Goal: Task Accomplishment & Management: Manage account settings

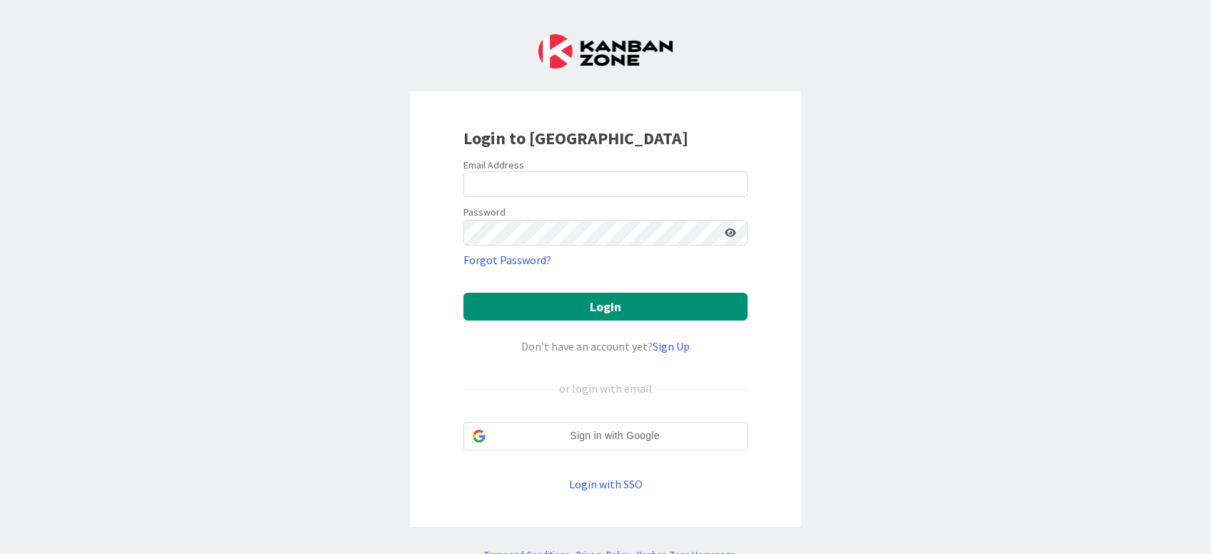
click at [830, 424] on div "Login to [GEOGRAPHIC_DATA] Email Address Password Forgot Password? Login Don’t …" at bounding box center [605, 277] width 1211 height 554
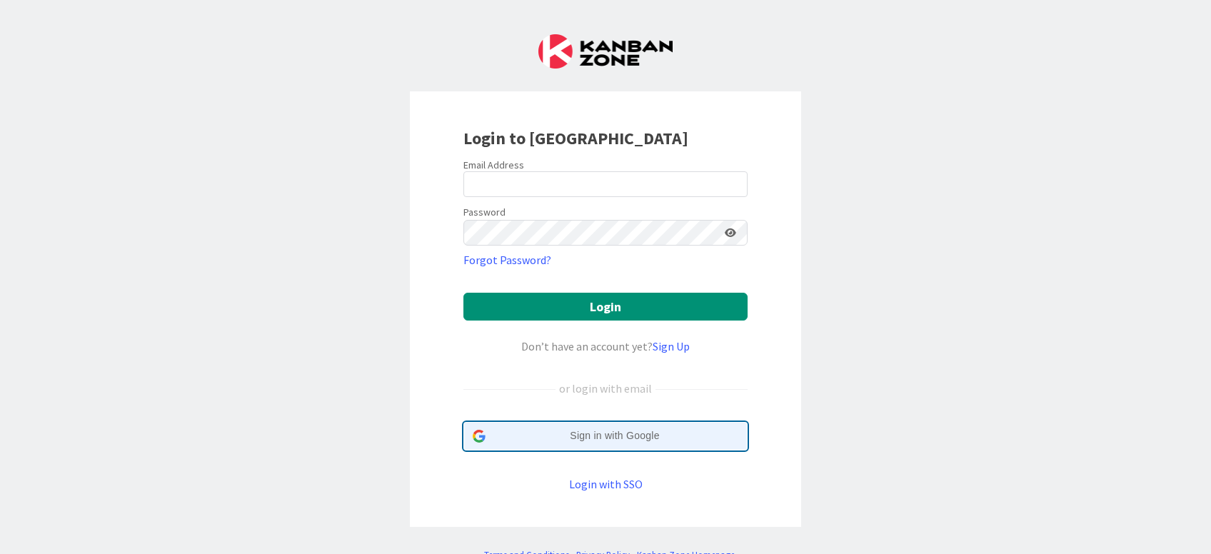
scroll to position [42, 0]
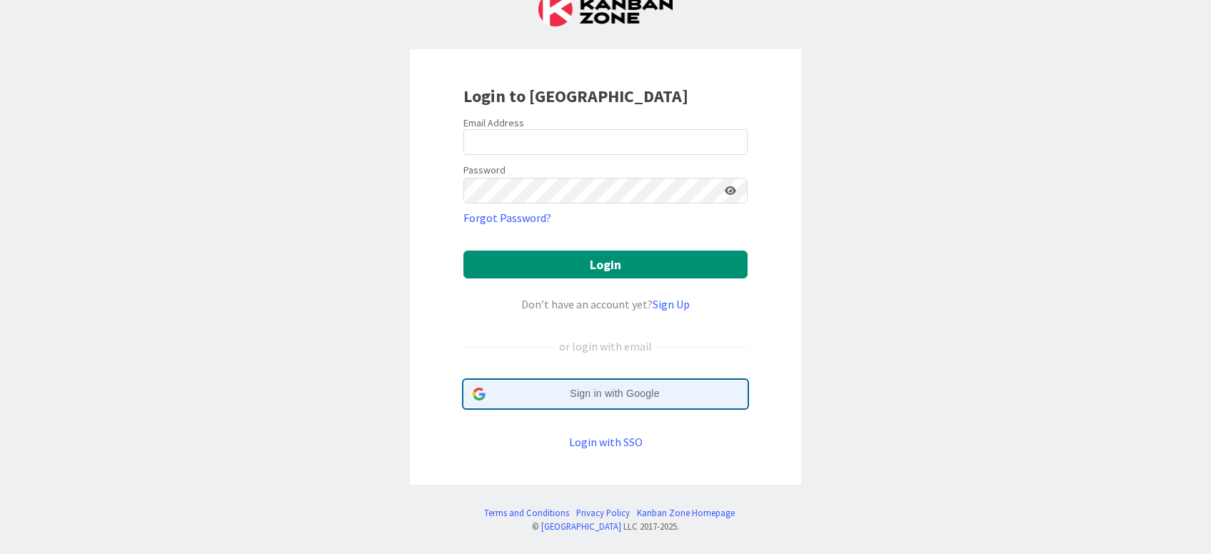
click at [614, 385] on div "Sign in with Google Sign in with Google. Opens in new tab" at bounding box center [606, 393] width 266 height 27
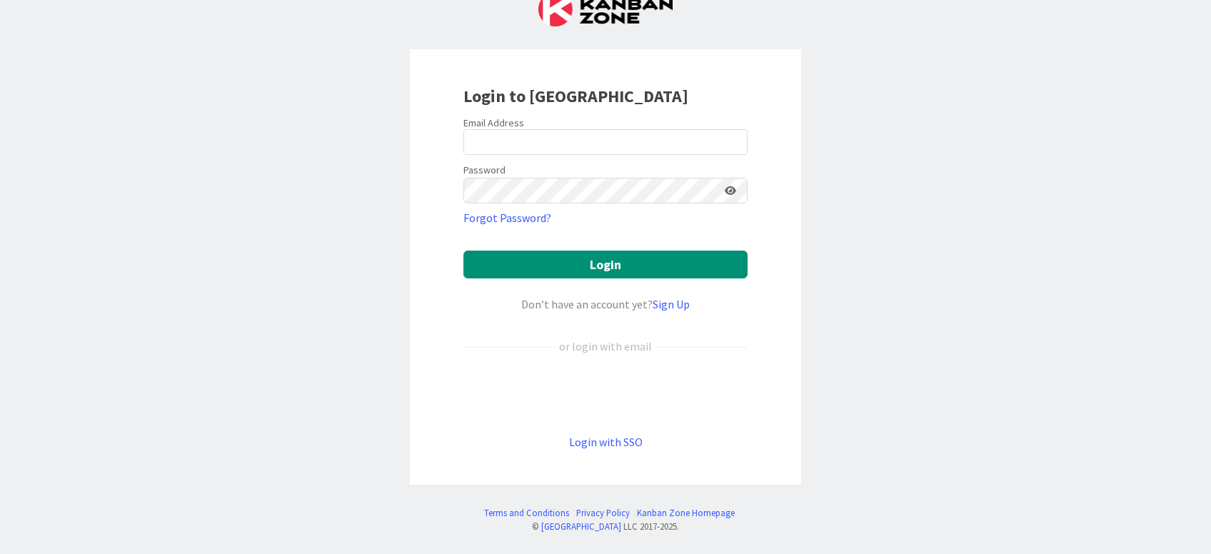
click at [403, 547] on div "Login to [GEOGRAPHIC_DATA] Email Address Password Forgot Password? Login Don’t …" at bounding box center [605, 277] width 1211 height 554
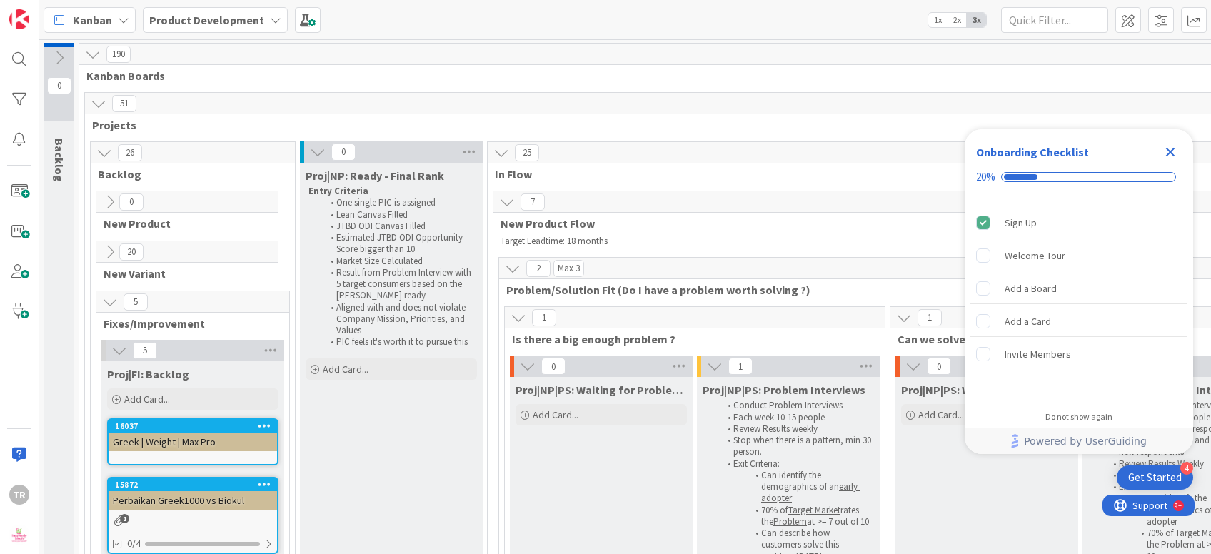
click at [1178, 151] on icon "Close Checklist" at bounding box center [1169, 151] width 17 height 17
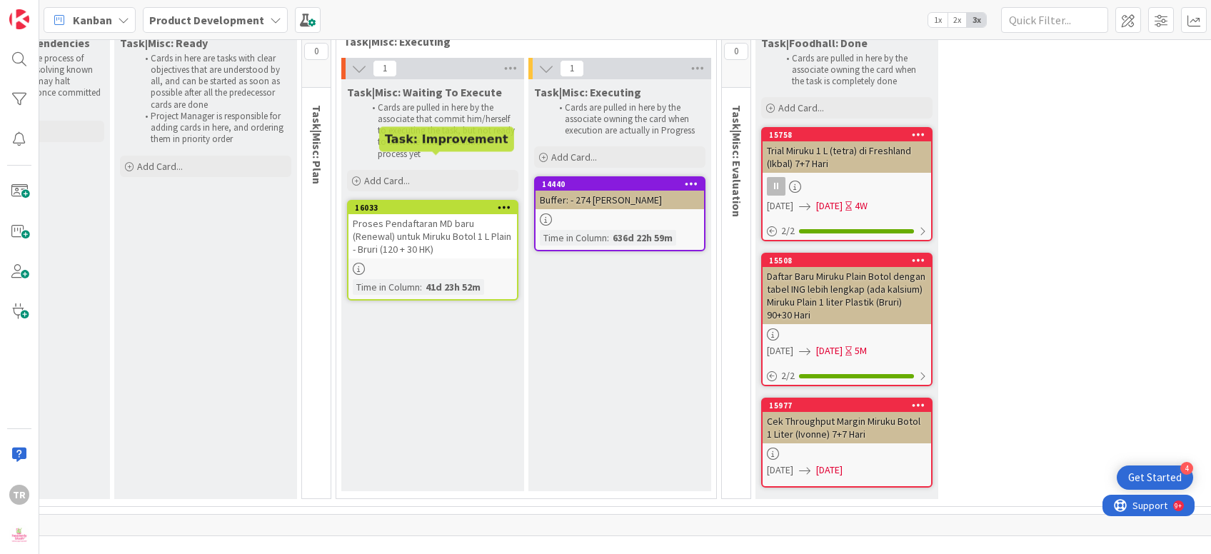
scroll to position [3567, 578]
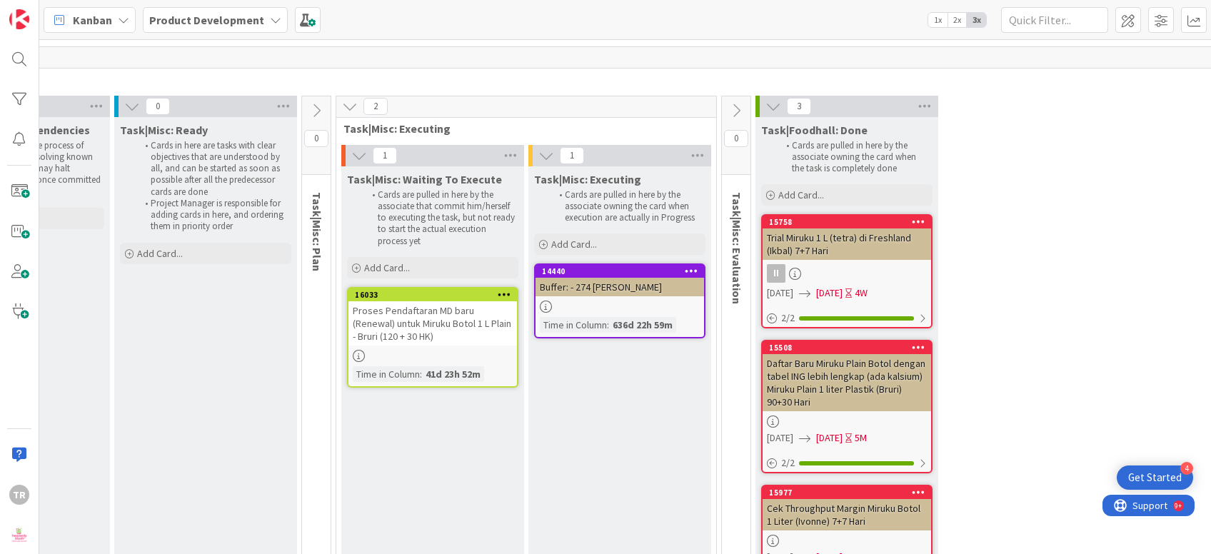
click at [408, 301] on div "Proses Pendaftaran MD baru (Renewal) untuk Miruku Botol 1 L Plain - Bruri (120 …" at bounding box center [432, 323] width 168 height 44
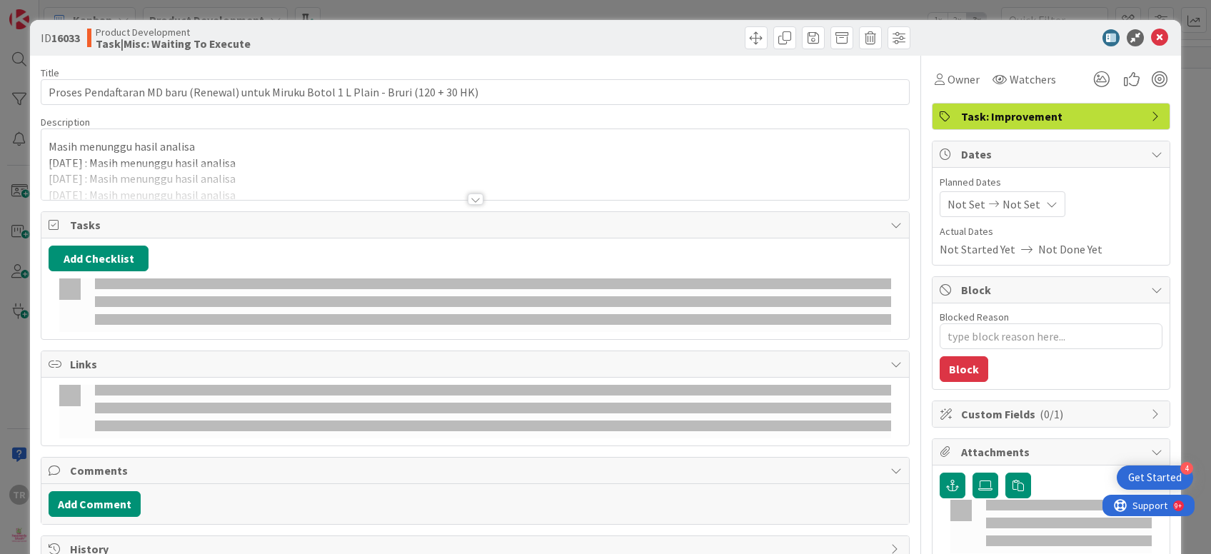
click at [348, 152] on p "Masih menunggu hasil analisa" at bounding box center [475, 146] width 852 height 16
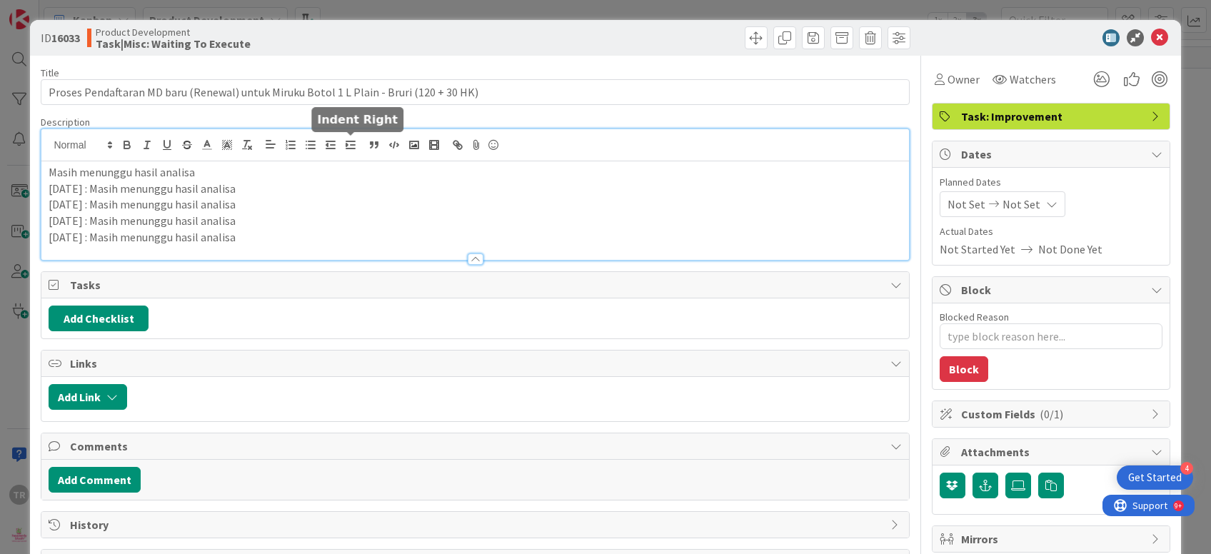
click at [300, 231] on p "[DATE] : Masih menunggu hasil analisa" at bounding box center [475, 237] width 852 height 16
type textarea "x"
click at [295, 242] on p "[DATE] : Masih menunggu hasil analisa" at bounding box center [475, 237] width 852 height 16
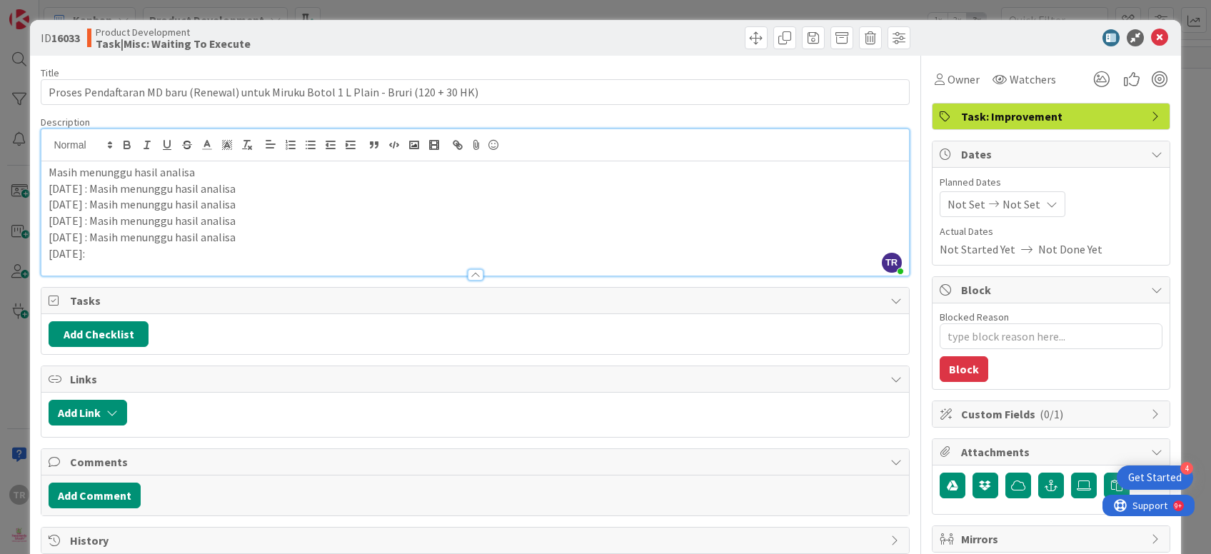
copy p "[DATE]:"
click at [0, 208] on div "ID 16033 Product Development Task|Misc: Waiting To Execute Title 87 / 128 Prose…" at bounding box center [605, 277] width 1211 height 554
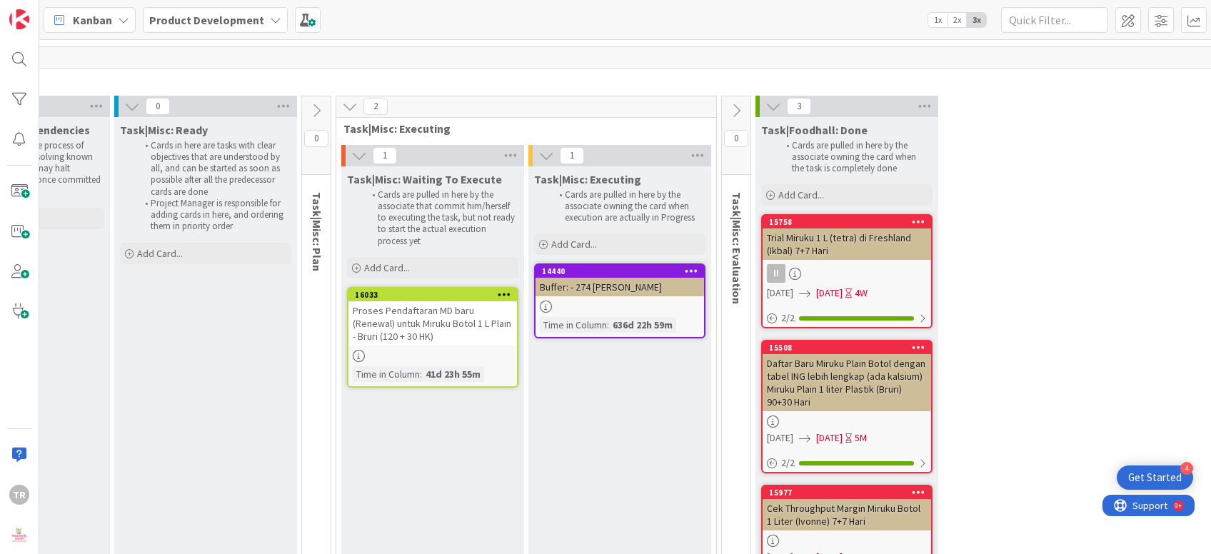
click at [641, 327] on div "Task|Misc: Executing Cards are pulled in here by the associate owning the card …" at bounding box center [619, 372] width 183 height 413
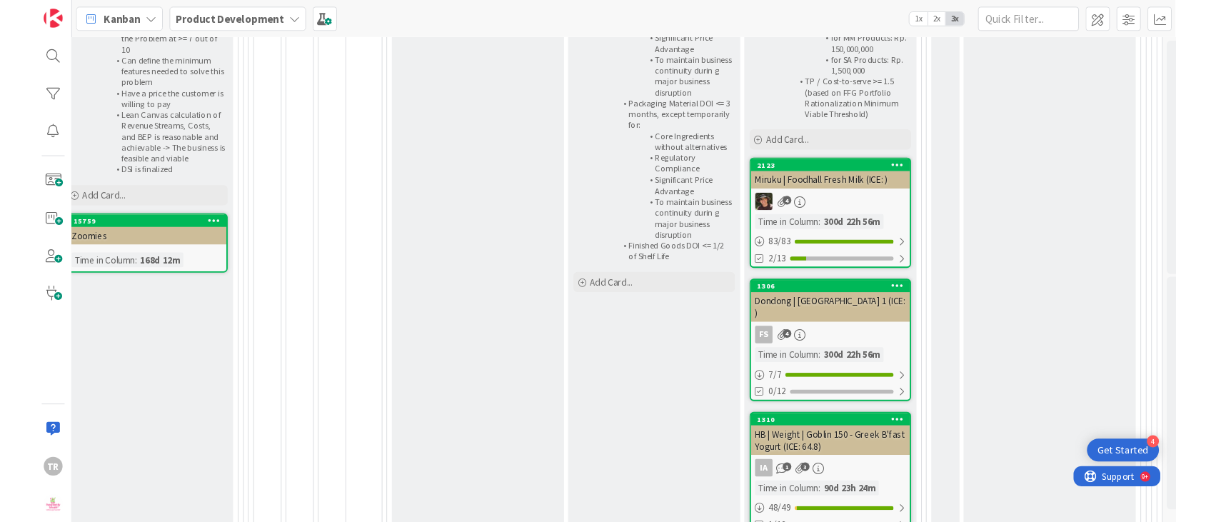
scroll to position [609, 1055]
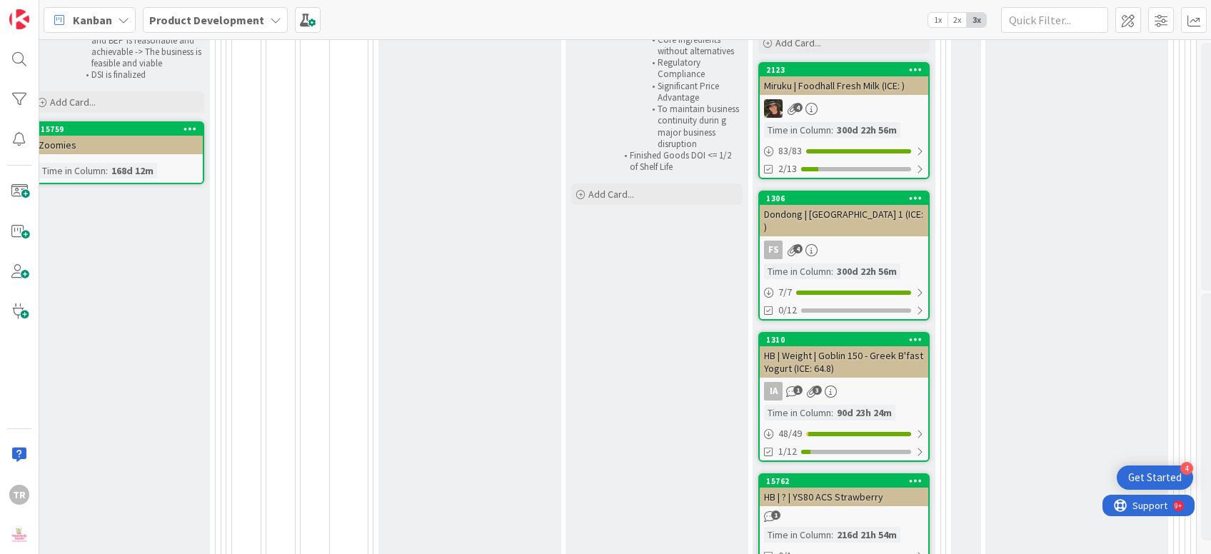
click at [707, 273] on div "Proj|NP|PM: Scaling (Year One) Stabilize Operations Accelerate the acquisition …" at bounding box center [656, 191] width 183 height 945
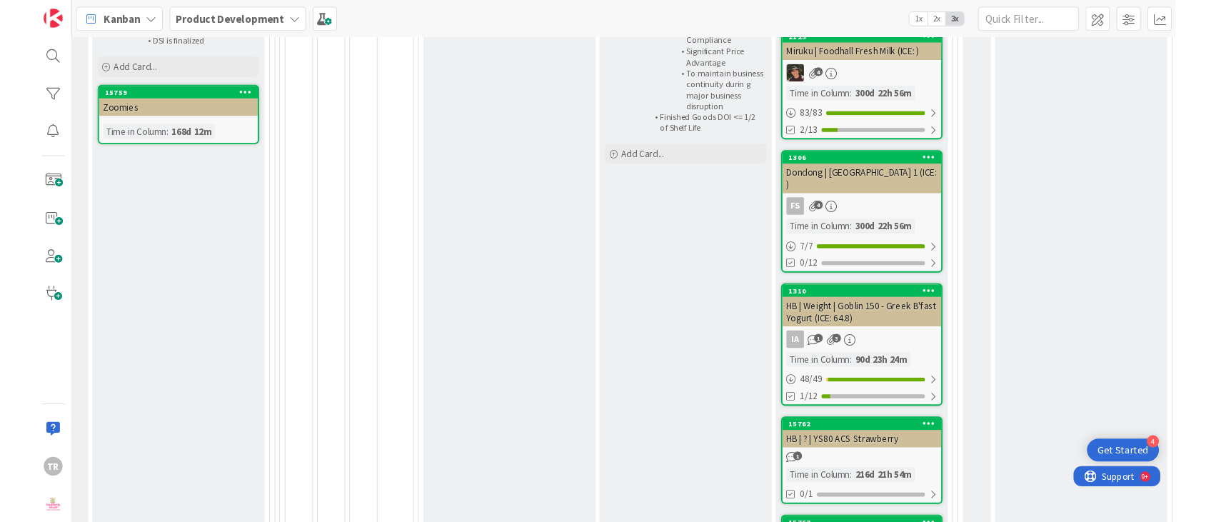
scroll to position [739, 1021]
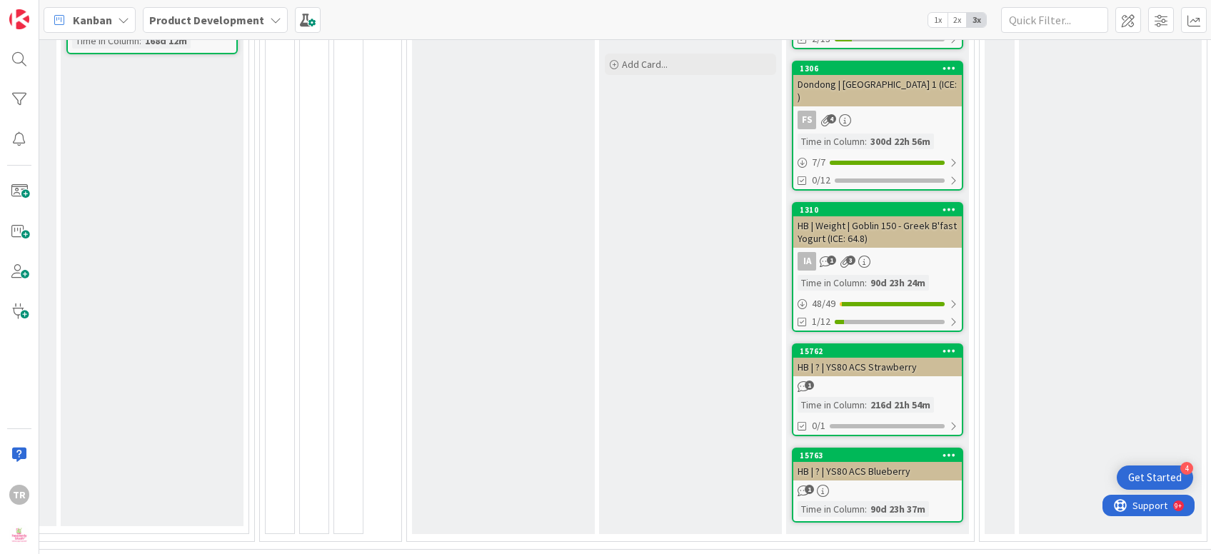
click at [694, 347] on div "Proj|NP|PM: Scaling (Year One) Stabilize Operations Accelerate the acquisition …" at bounding box center [690, 61] width 183 height 945
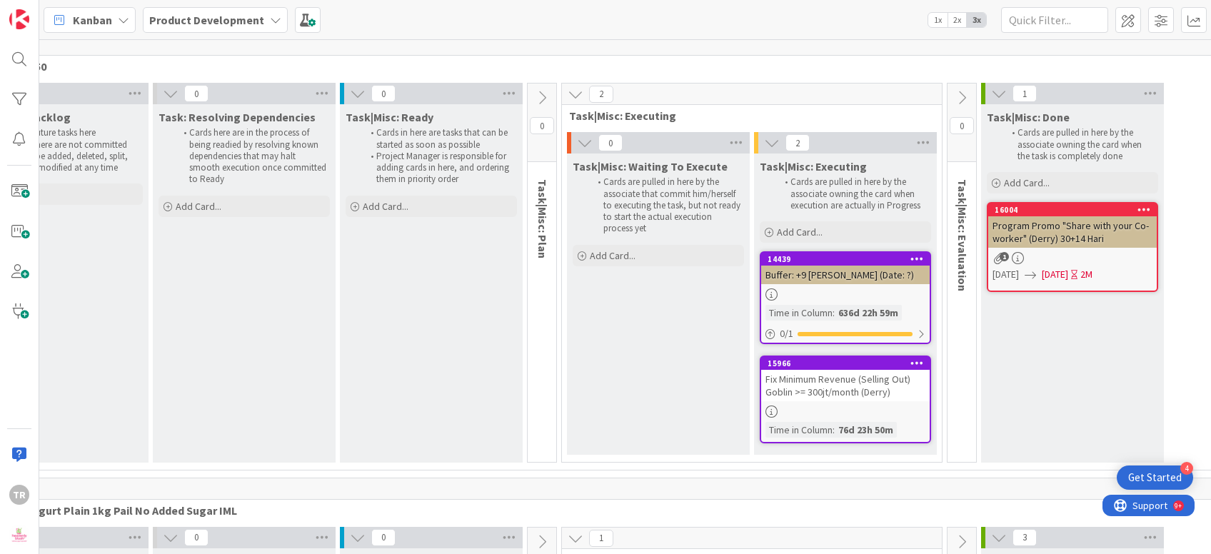
scroll to position [4134, 0]
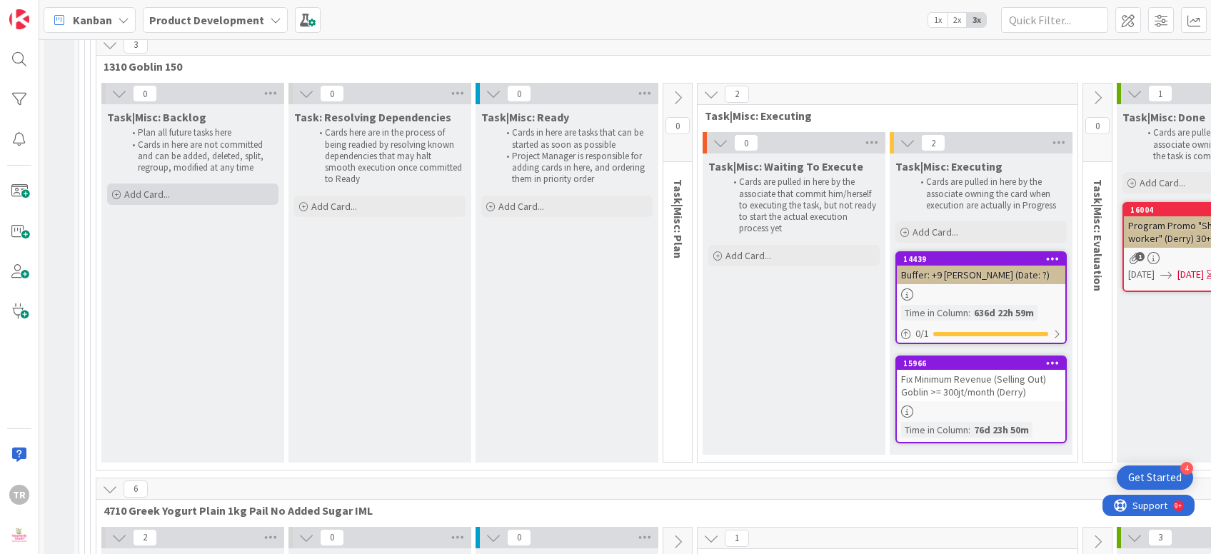
click at [208, 183] on div "Add Card..." at bounding box center [192, 193] width 171 height 21
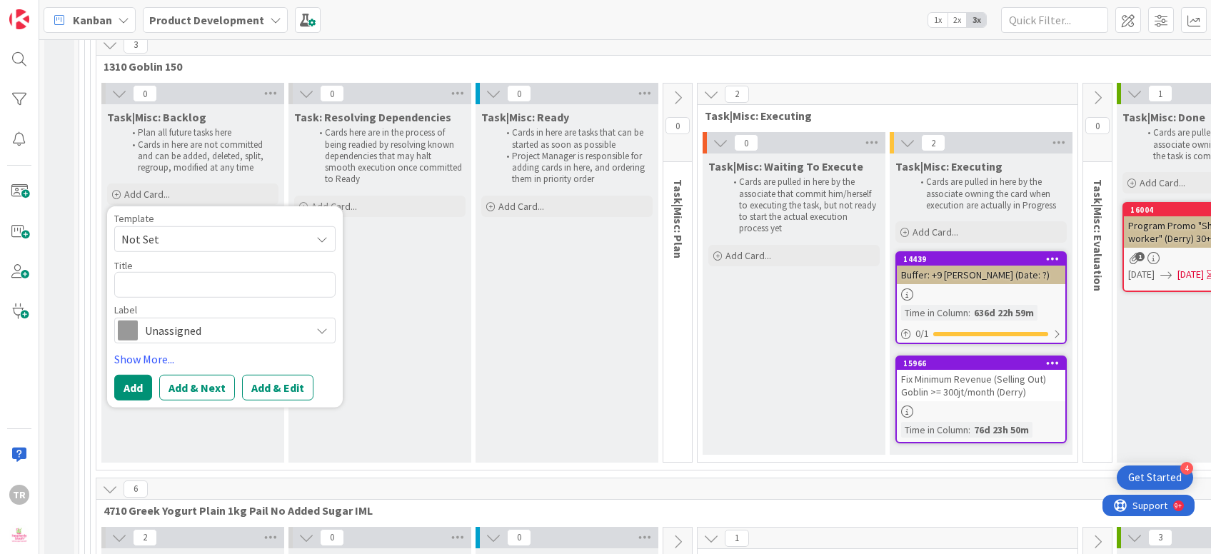
click at [251, 320] on span "Unassigned" at bounding box center [224, 330] width 158 height 20
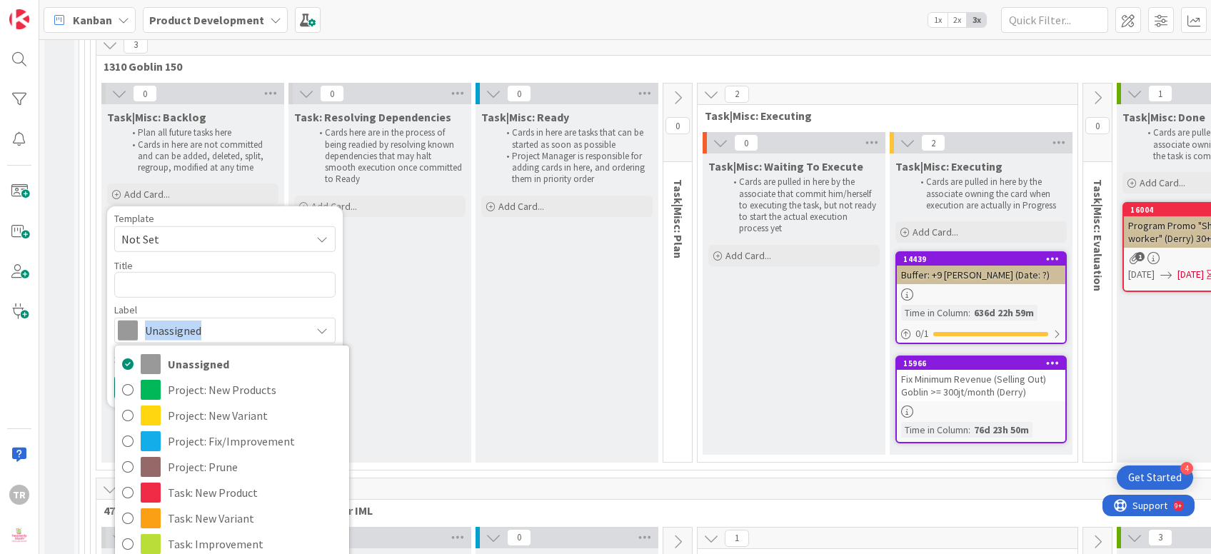
scroll to position [4047, 0]
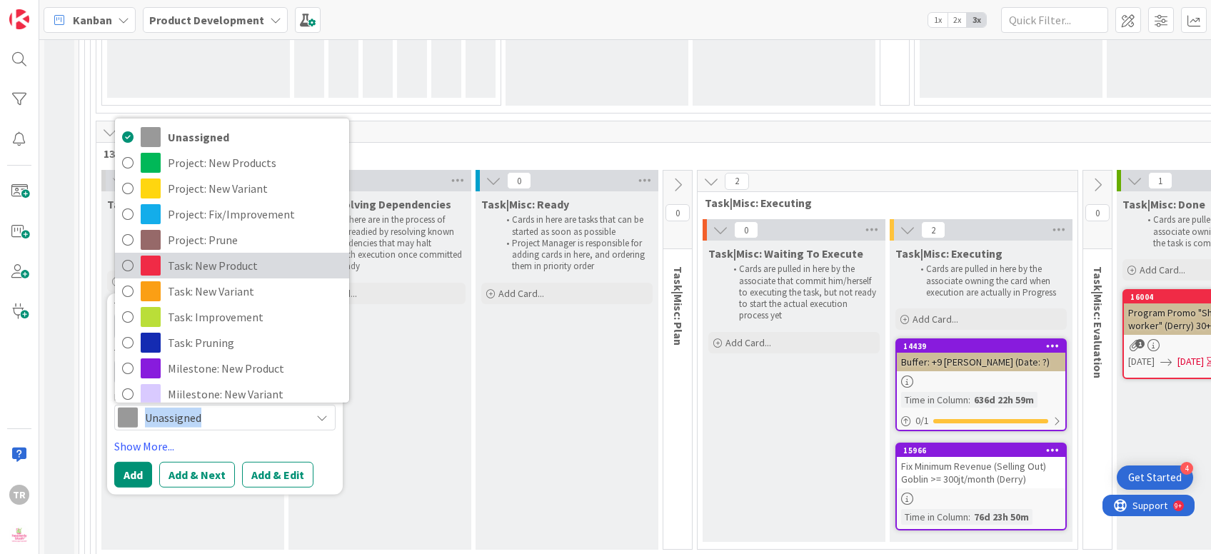
click at [241, 255] on span "Task: New Product" at bounding box center [255, 265] width 174 height 21
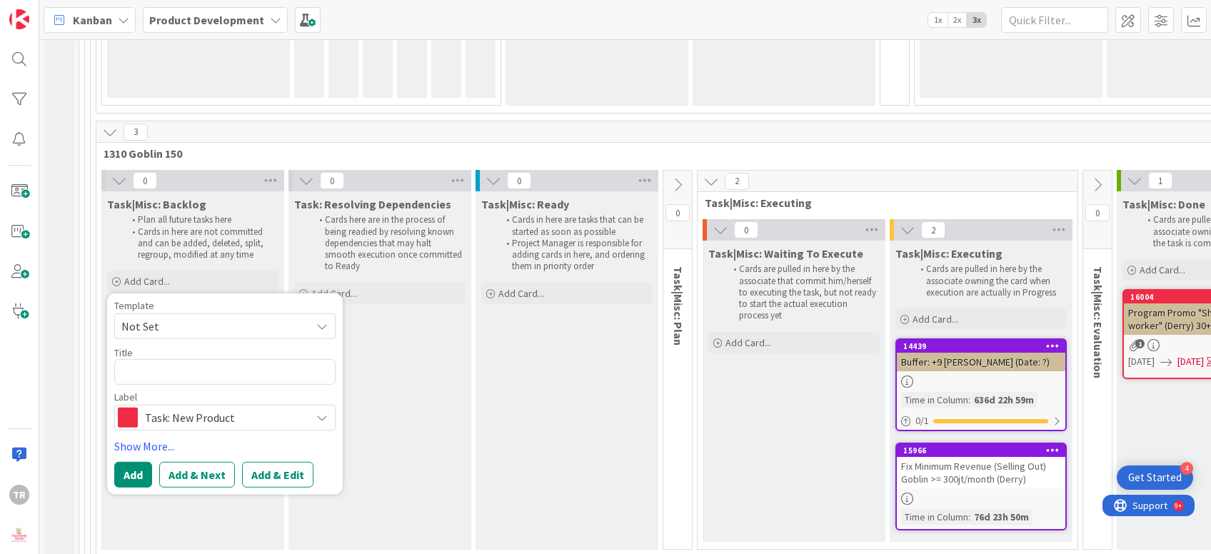
drag, startPoint x: 203, startPoint y: 310, endPoint x: 206, endPoint y: 322, distance: 12.0
click at [203, 346] on div "Title 0 / 128" at bounding box center [224, 352] width 221 height 13
click at [206, 359] on textarea at bounding box center [224, 372] width 221 height 26
type textarea "x"
type textarea "C"
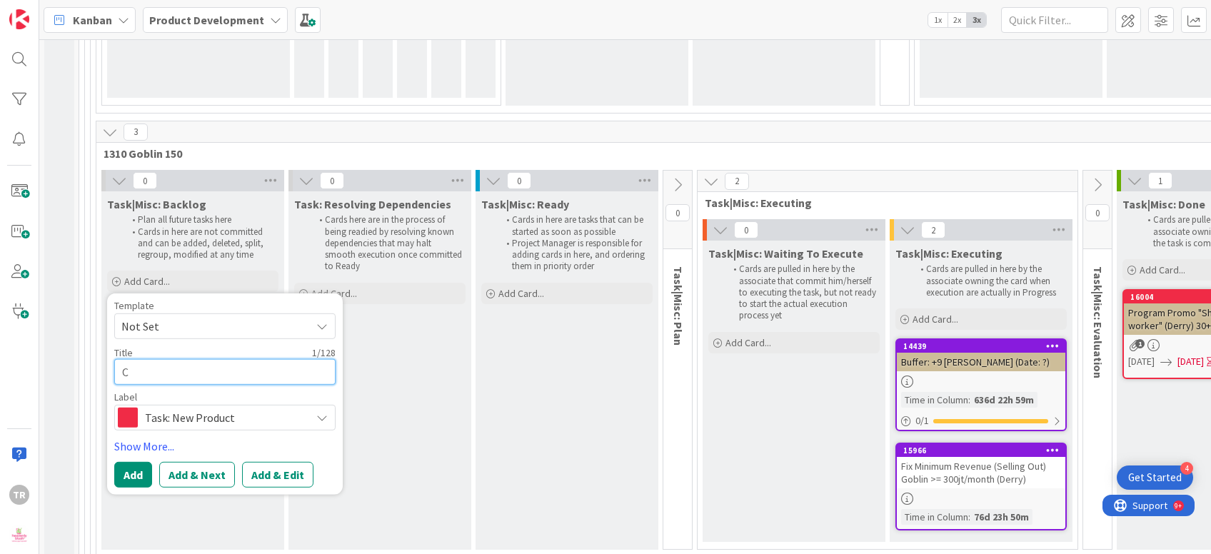
type textarea "x"
type textarea "Cam"
type textarea "x"
type textarea "Campa"
type textarea "x"
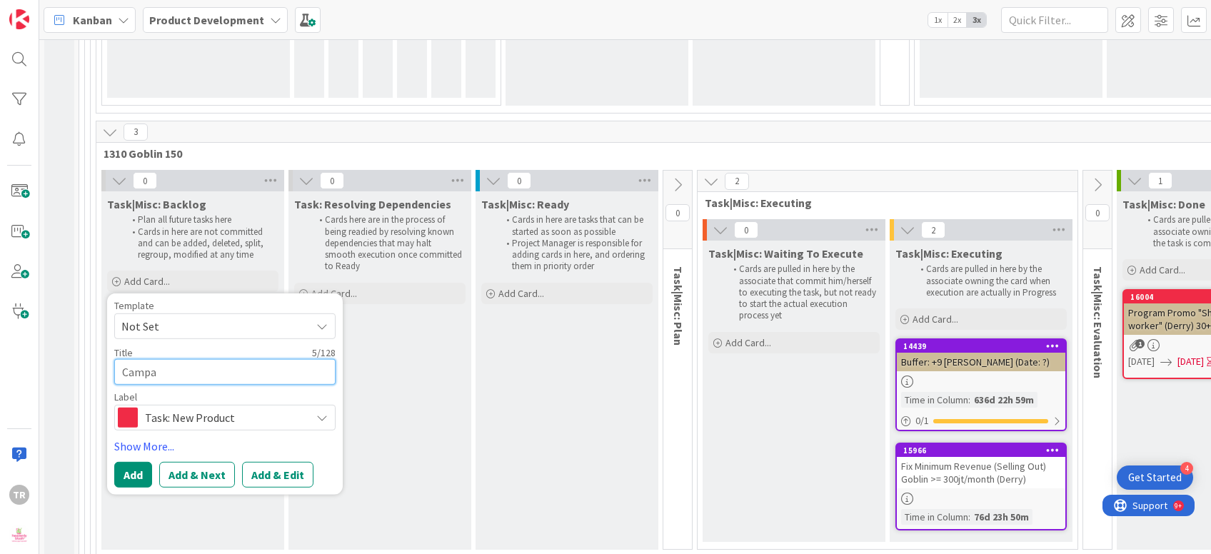
type textarea "Campai"
type textarea "x"
type textarea "Campaig"
type textarea "x"
type textarea "Campaign"
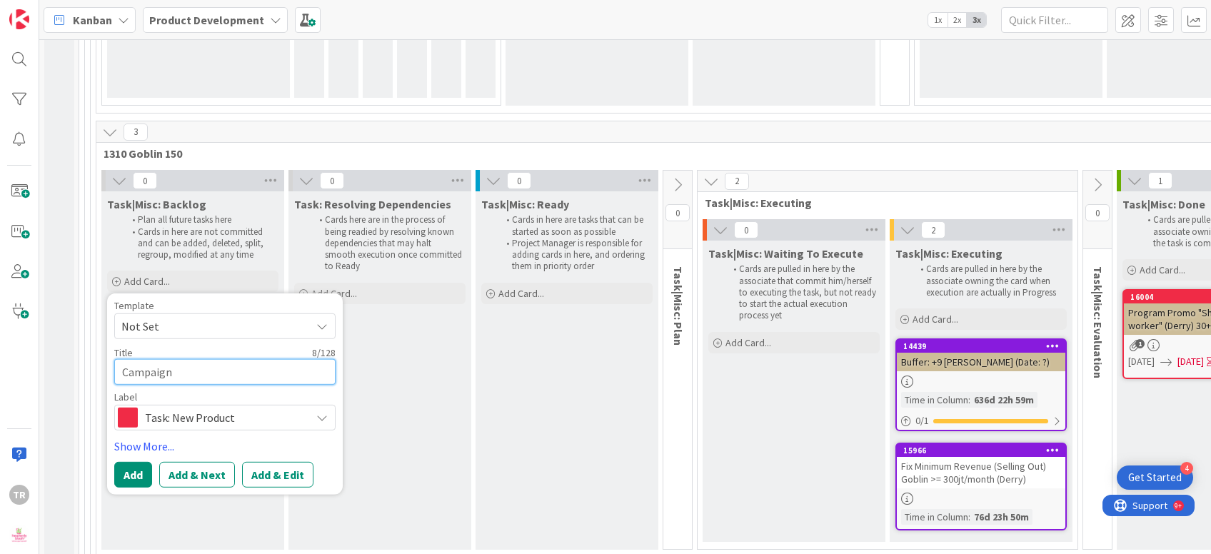
type textarea "x"
type textarea "Campaign"
type textarea "x"
type textarea "Campaign Ku"
type textarea "x"
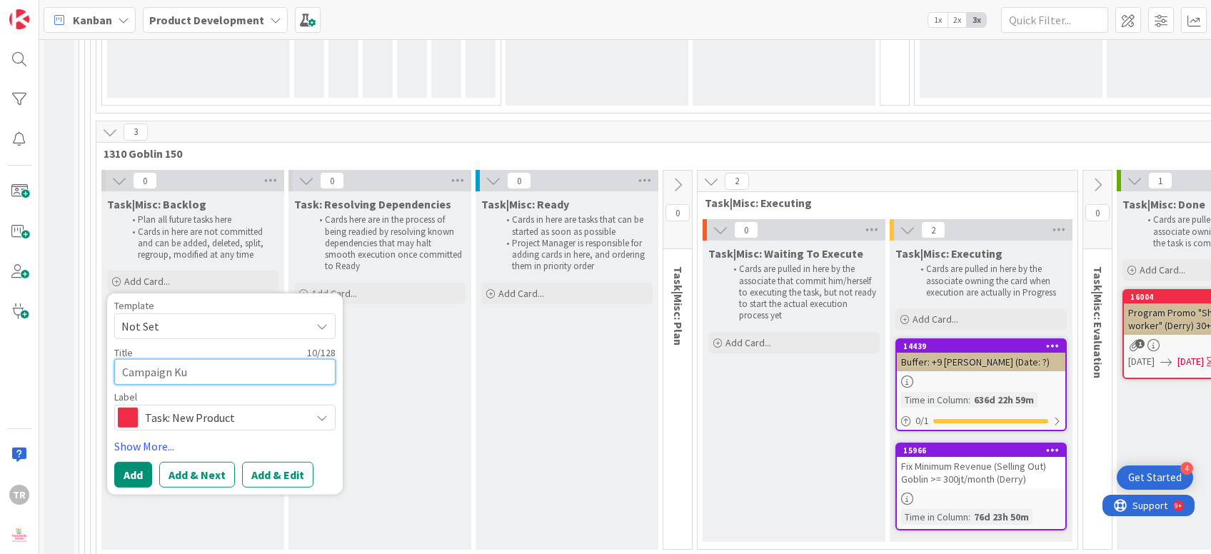
type textarea "Campaign Kum"
type textarea "x"
type textarea "Campaign Kumi"
type textarea "x"
type textarea "Campaign Kumis"
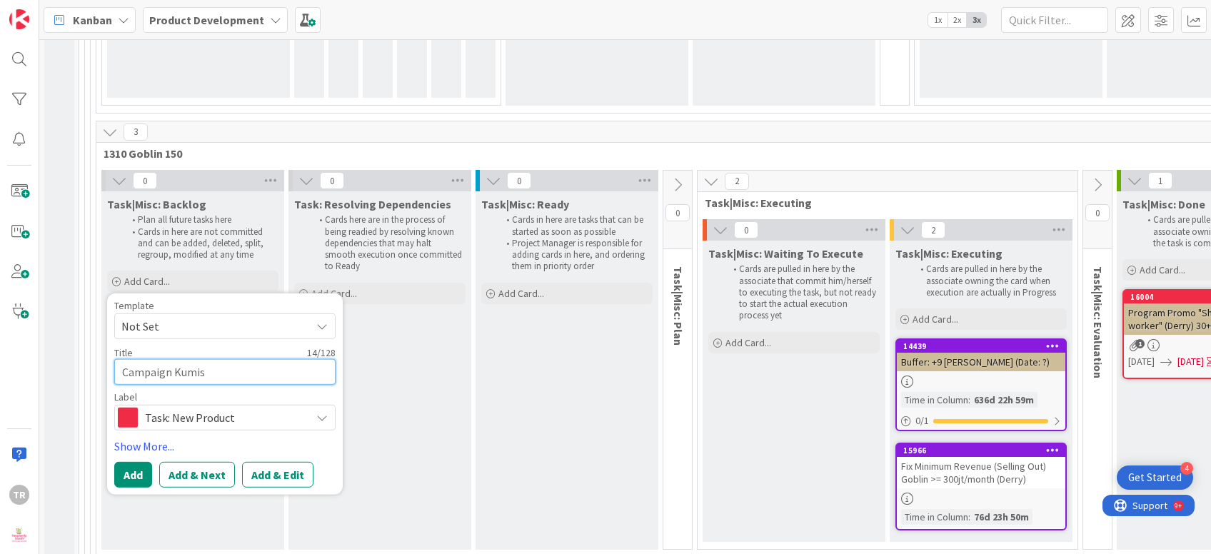
type textarea "x"
type textarea "Campaign Kumis P"
type textarea "x"
type textarea "Campaign Kumis Pu"
type textarea "x"
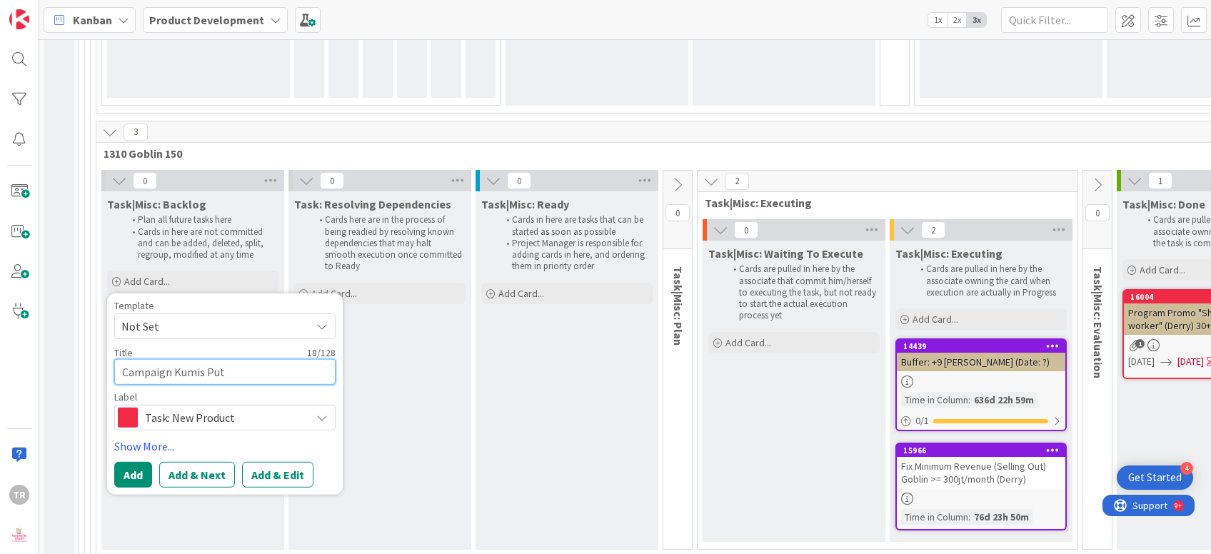
type textarea "Campaign Kumis Puti"
type textarea "x"
type textarea "Campaign Kumis Putih"
type textarea "x"
type textarea "Campaign Kumis Putih"
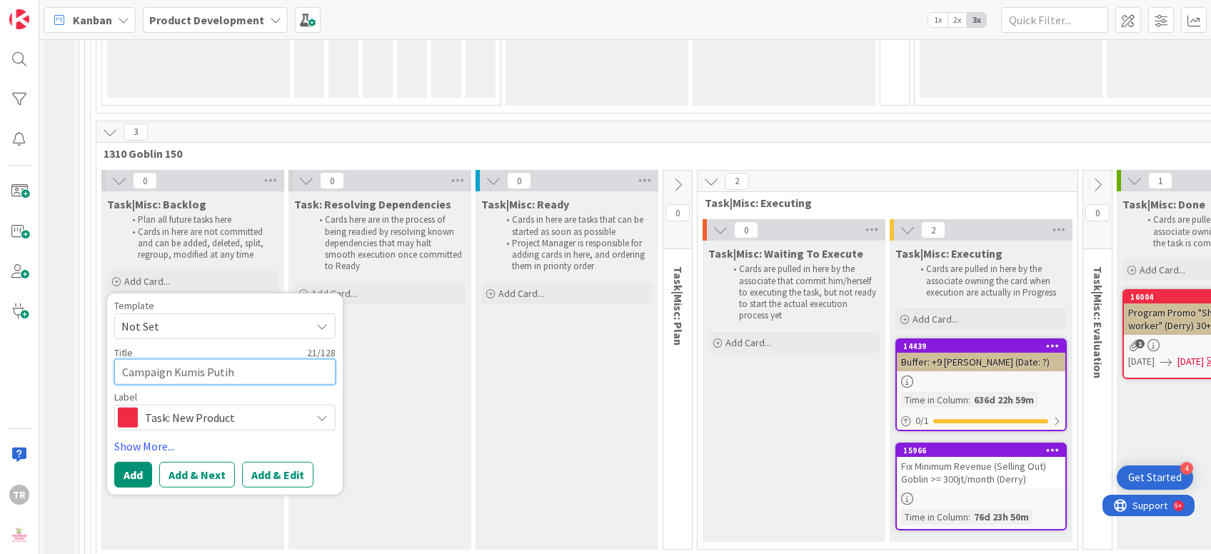
type textarea "x"
type textarea "Campaign Kumis Putih /"
type textarea "x"
type textarea "Campaign Kumis Putih /"
type textarea "x"
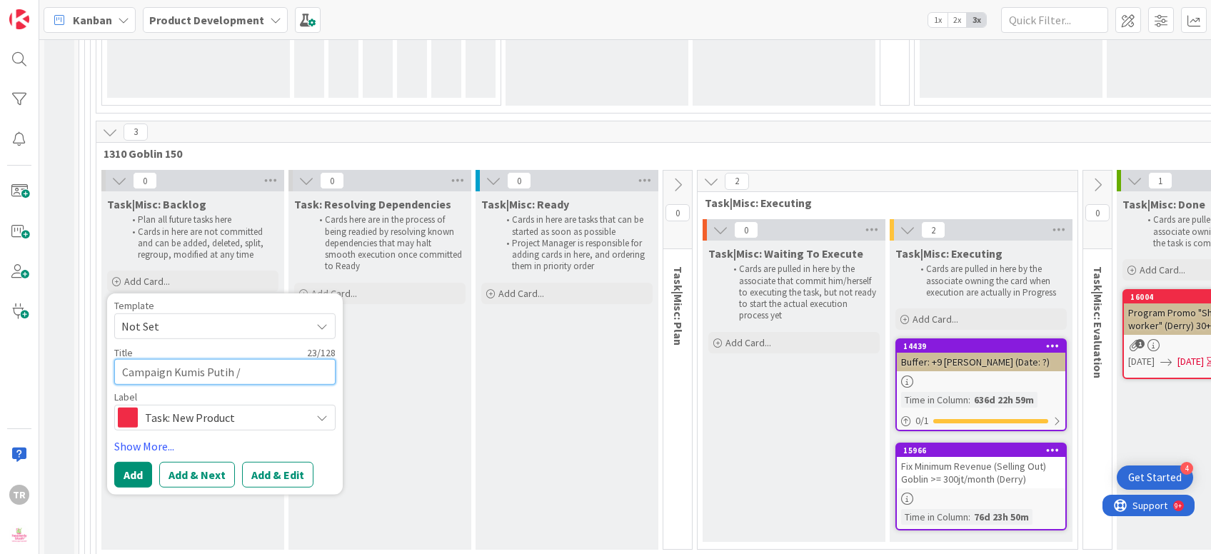
type textarea "Campaign Kumis Putih / W"
type textarea "x"
type textarea "Campaign Kumis Putih / Whit"
type textarea "x"
type textarea "Campaign Kumis Putih / White"
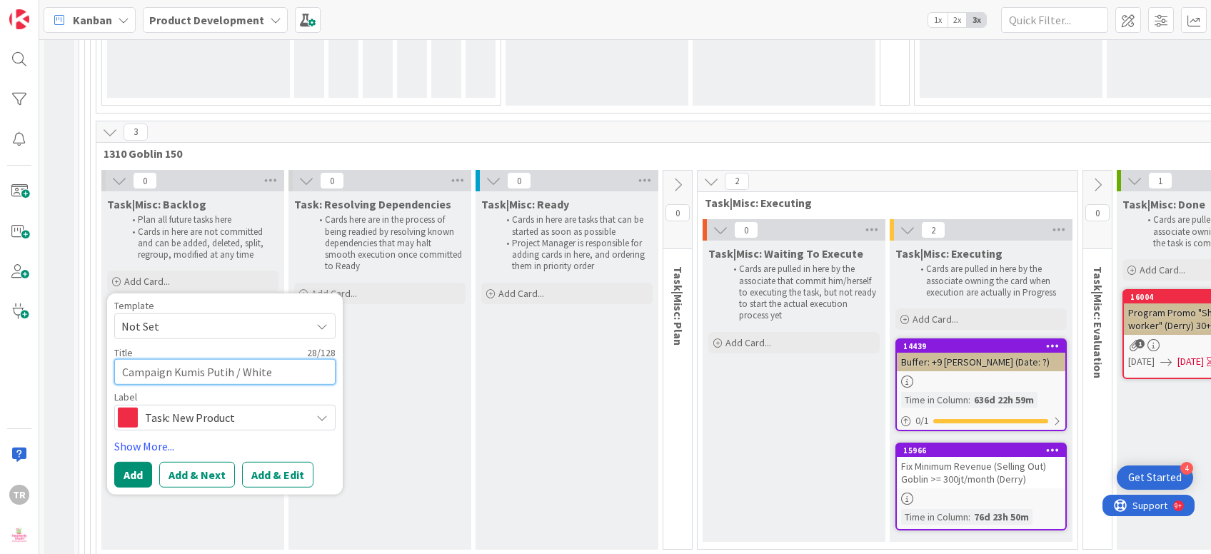
type textarea "x"
type textarea "Campaign Kumis Putih / White M"
type textarea "x"
type textarea "Campaign Kumis Putih / White Mu"
type textarea "x"
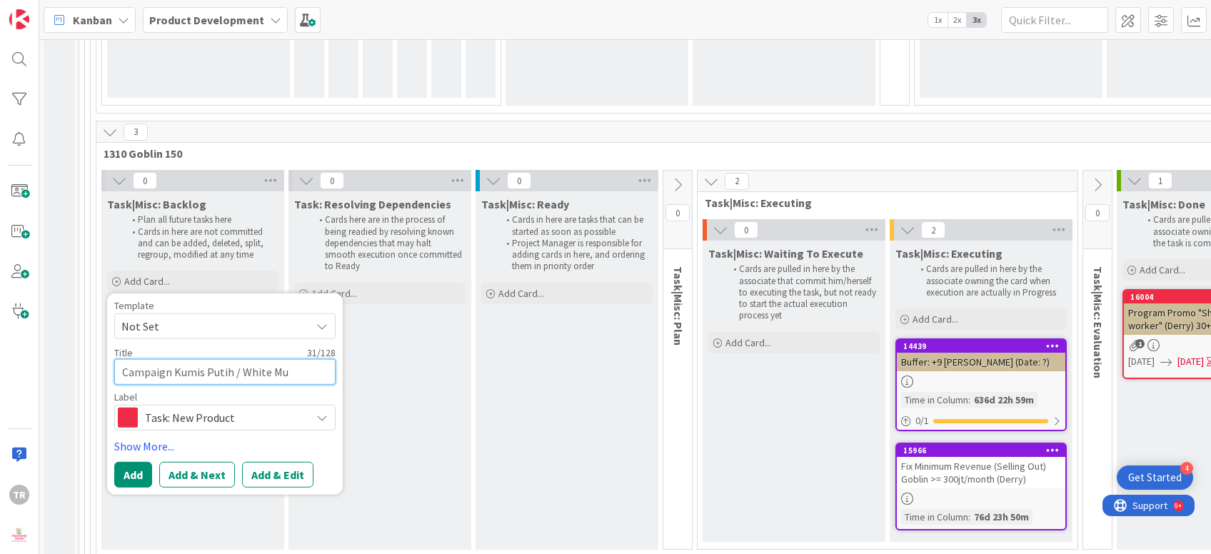
type textarea "Campaign Kumis Putih / White Mus"
type textarea "x"
type textarea "Campaign Kumis Putih / White Must"
type textarea "x"
type textarea "Campaign Kumis Putih / White Musta"
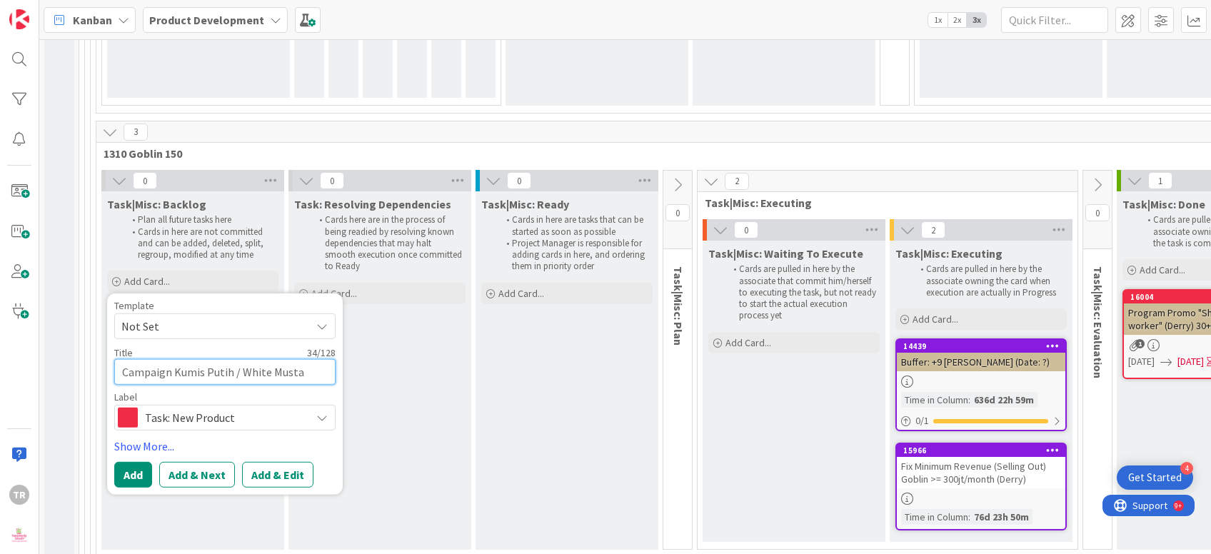
type textarea "x"
type textarea "Campaign Kumis Putih / White [PERSON_NAME]"
type textarea "x"
type textarea "Campaign Kumis Putih / White Mustach"
type textarea "x"
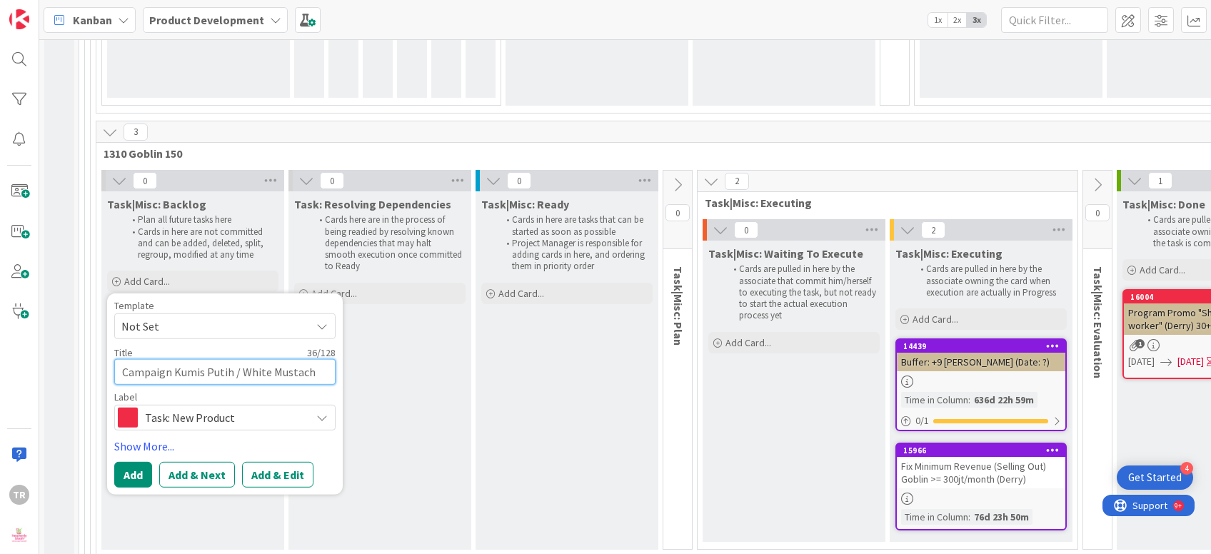
type textarea "Campaign Kumis Putih / White Mustache"
type textarea "x"
type textarea "Campaign Kumis Putih / White Mustache"
type textarea "x"
type textarea "Campaign Kumis Putih / White Mustache G"
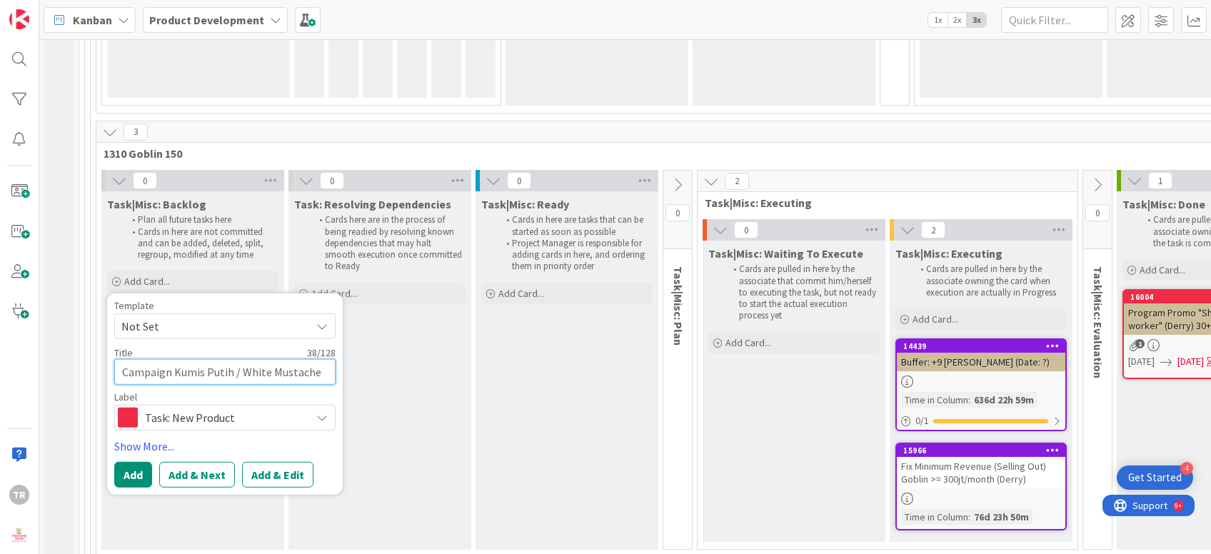
type textarea "x"
type textarea "Campaign Kumis Putih / White Mustache"
type textarea "x"
type textarea "Campaign Kumis Putih / White Mustache G"
type textarea "x"
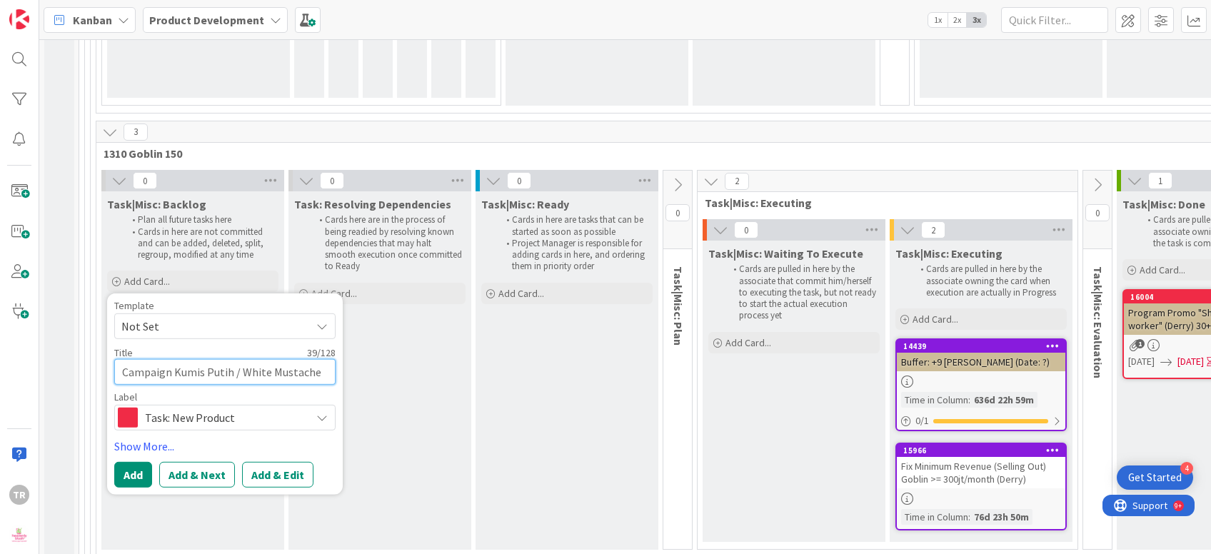
type textarea "Campaign Kumis Putih / White Mustache Gre"
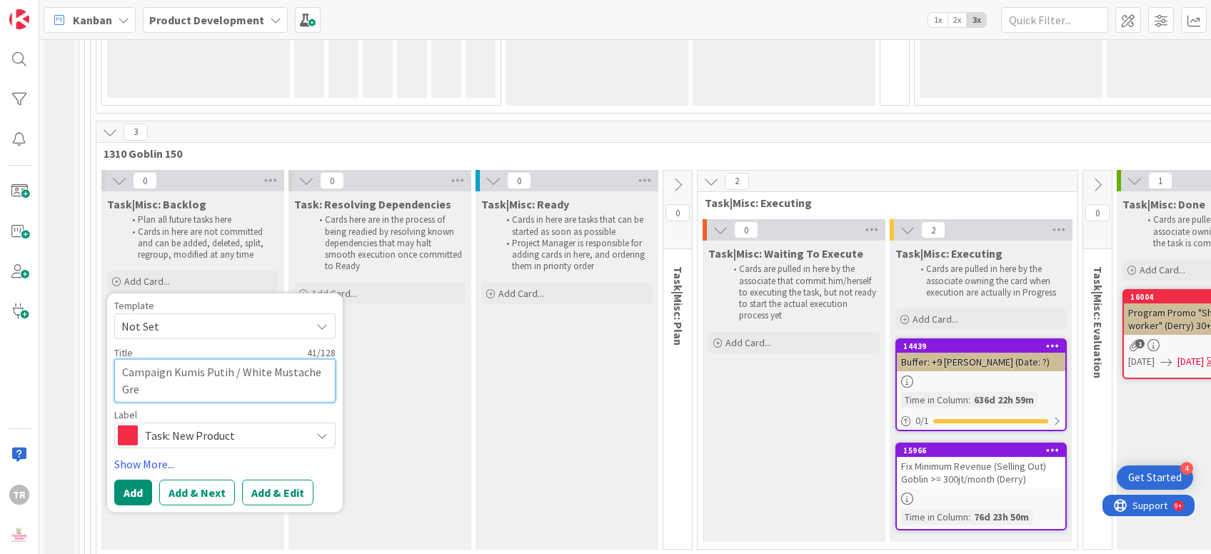
type textarea "x"
type textarea "Campaign Kumis Putih / White Mustache Greek"
type textarea "x"
type textarea "Campaign Kumis Putih / White Mustache Greek"
type textarea "x"
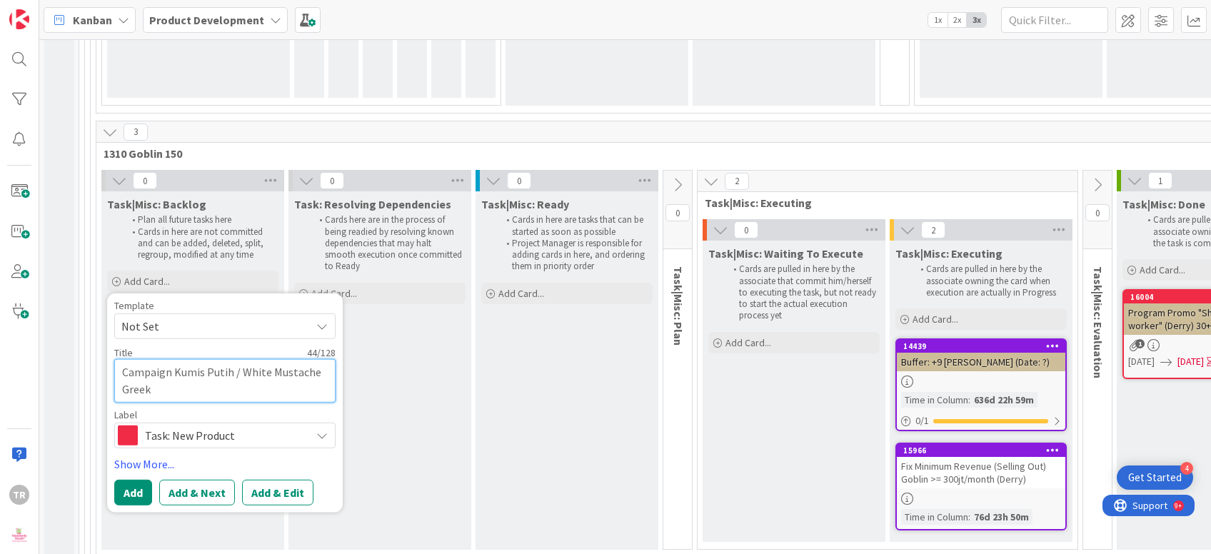
type textarea "Campaign Kumis Putih / White Mustache Greek B"
type textarea "x"
type textarea "Campaign Kumis Putih / White Mustache Greek B"
type textarea "x"
type textarea "Campaign Kumis Putih / White Mustache Greek B'"
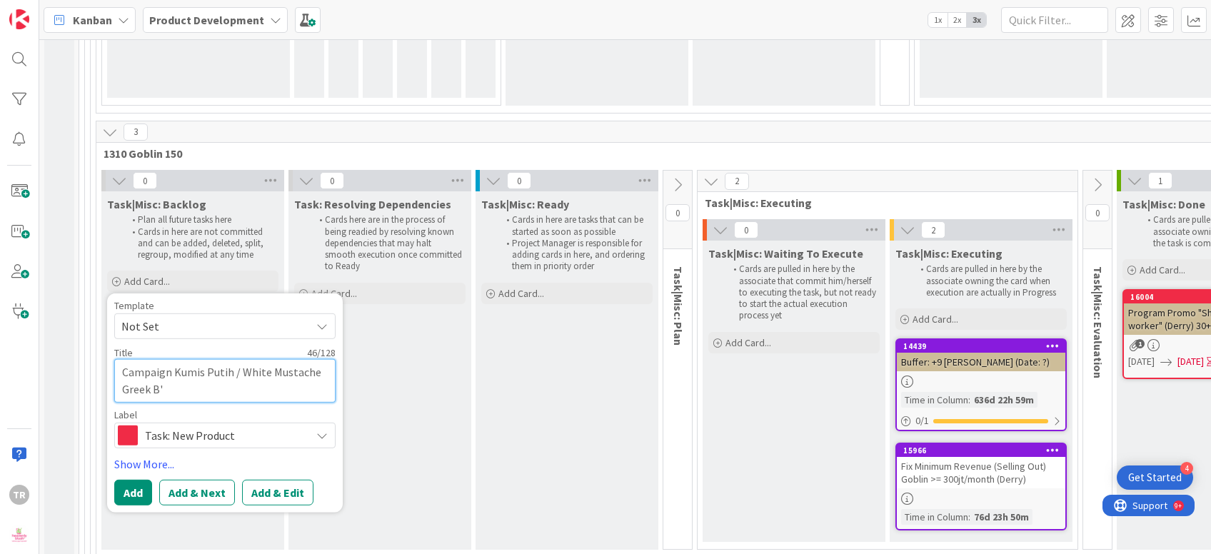
type textarea "x"
type textarea "Campaign Kumis Putih / White Mustache Greek B'F"
type textarea "x"
type textarea "Campaign Kumis Putih / White Mustache Greek B'Fa"
type textarea "x"
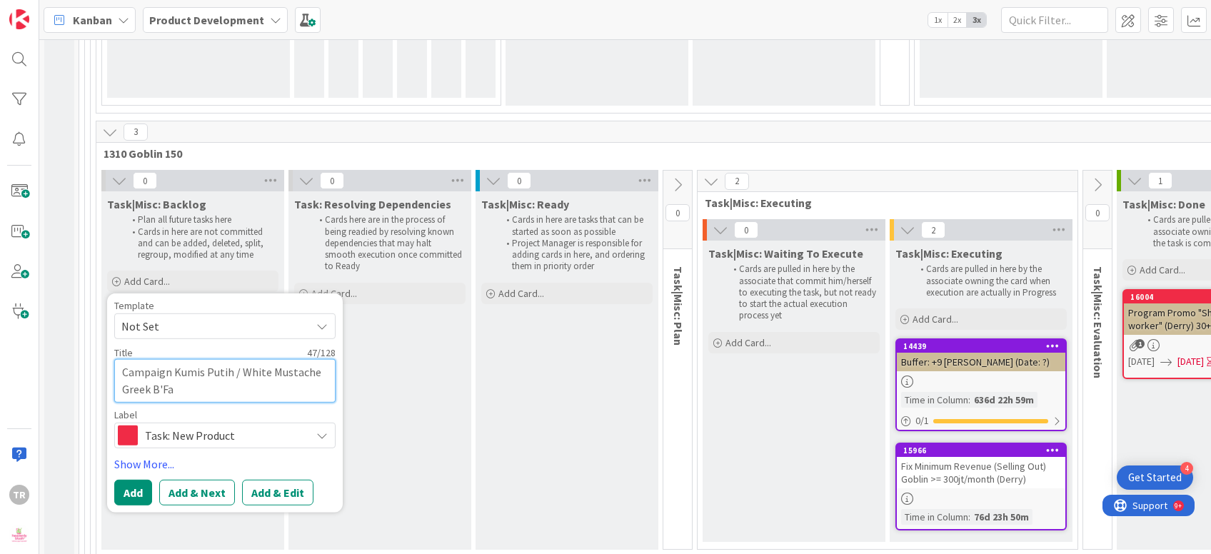
type textarea "Campaign Kumis Putih / White Mustache Greek B'Fas"
type textarea "x"
type textarea "Campaign Kumis Putih / White Mustache Greek B'Fast"
type textarea "x"
type textarea "Campaign Kumis Putih / White Mustache Greek B'Fast"
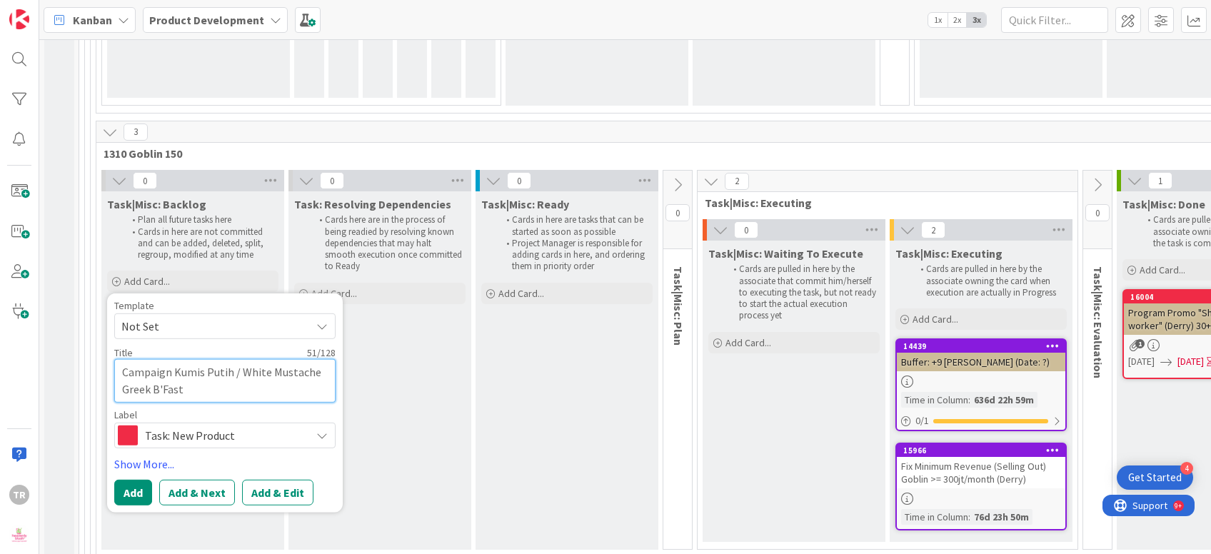
type textarea "x"
type textarea "Campaign Kumis Putih / White Mustache Greek B'Fast ("
type textarea "x"
type textarea "Campaign Kumis Putih / White Mustache Greek B'Fast (D"
type textarea "x"
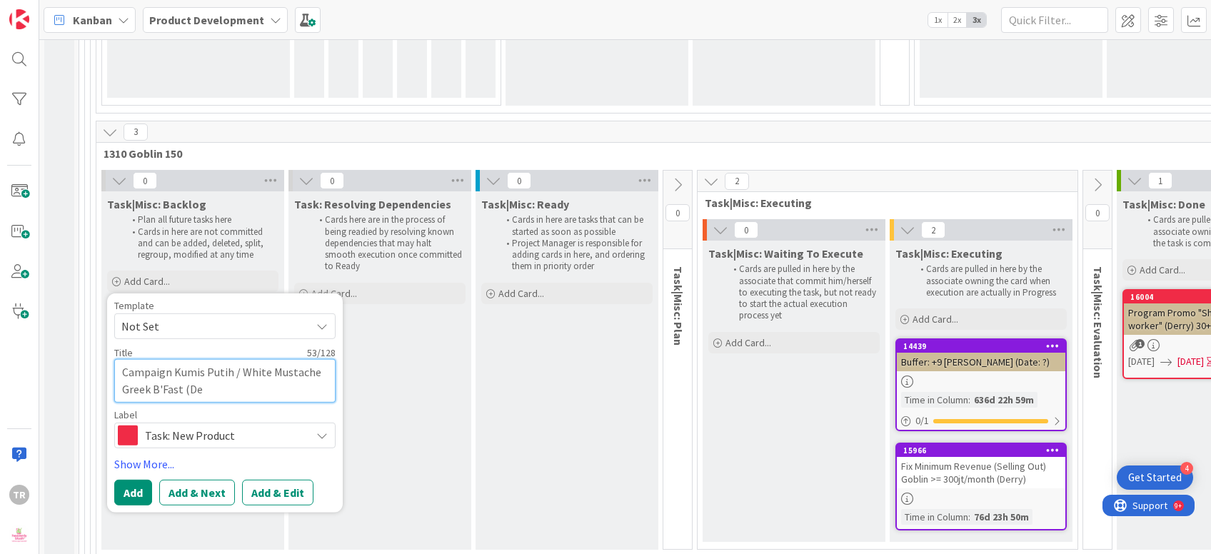
type textarea "Campaign Kumis Putih / White Mustache Greek B'Fast (Der"
type textarea "x"
type textarea "Campaign Kumis Putih / White Mustache Greek B'Fast (Derr"
type textarea "x"
type textarea "Campaign Kumis Putih / White Mustache Greek B'Fast (Derry"
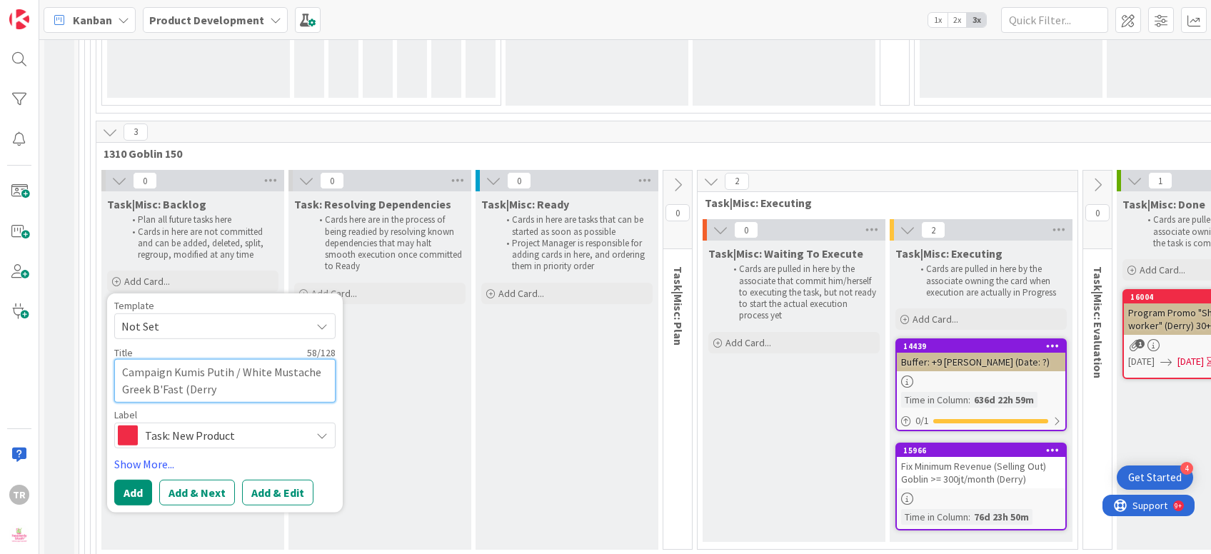
type textarea "x"
type textarea "Campaign Kumis Putih / White Mustache Greek B'Fast (Derry"
type textarea "x"
type textarea "Campaign Kumis Putih / White Mustache Greek B'Fast (Derry"
type textarea "x"
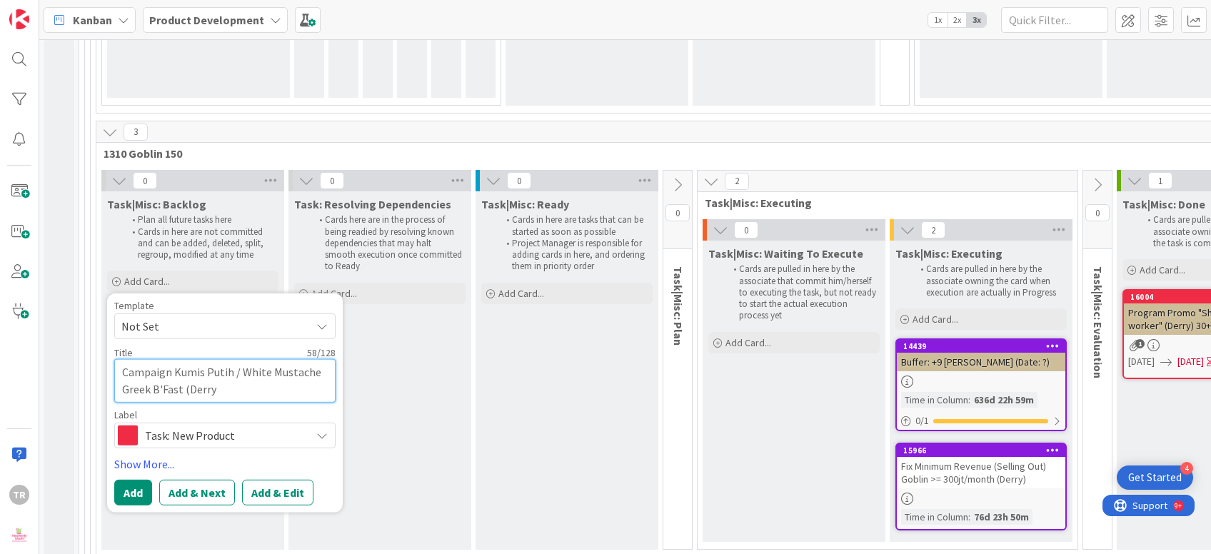
type textarea "Campaign Kumis Putih / White Mustache Greek B'Fast (Derry"
type textarea "x"
type textarea "Campaign Kumis Putih / White Mustache Greek B'Fast (Derry)"
type textarea "x"
type textarea "Campaign Kumis Putih / White Mustache Greek B'Fast (Derry)"
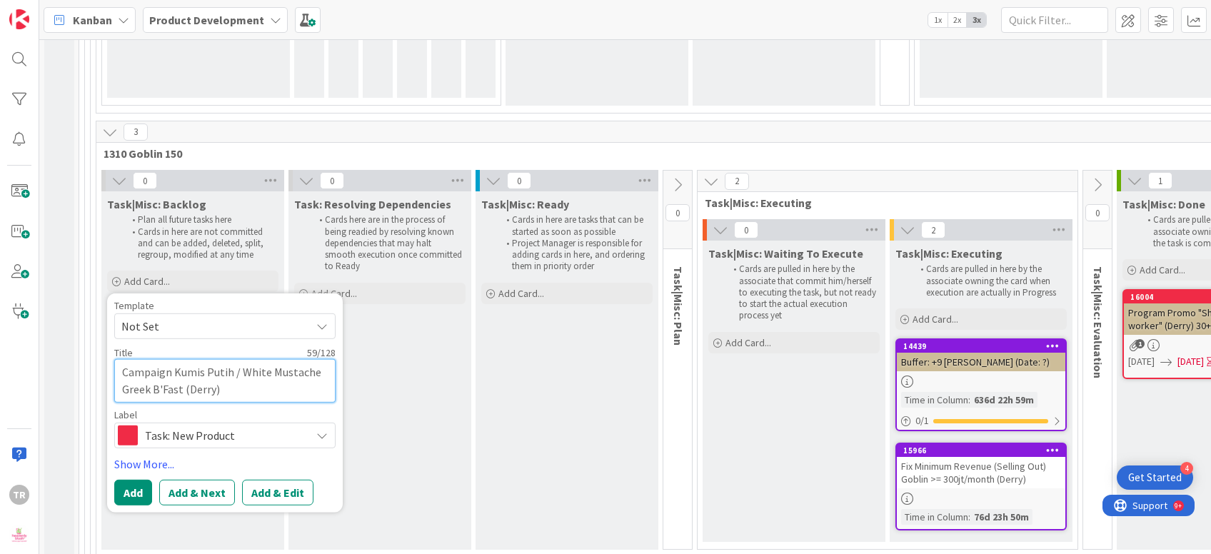
type textarea "x"
type textarea "Campaign Kumis Putih / White Mustache Greek B'Fast (Derry) +"
type textarea "x"
type textarea "Campaign Kumis Putih / White Mustache Greek B'Fast (Derry) +"
type textarea "x"
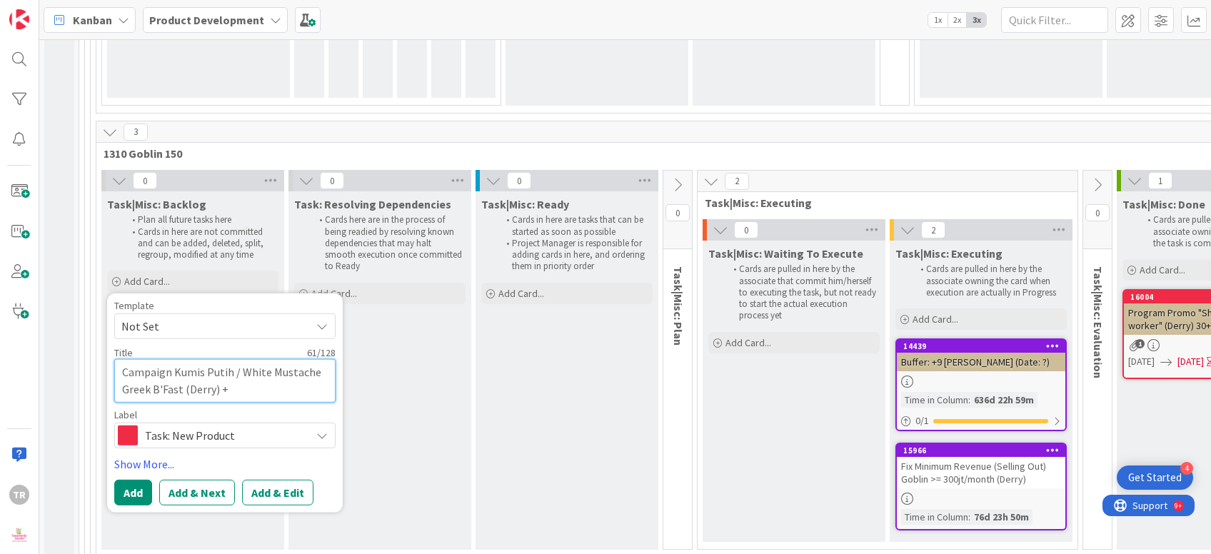
type textarea "Campaign Kumis Putih / White Mustache Greek B'Fast (Derry) + H"
type textarea "x"
type textarea "Campaign Kumis Putih / White Mustache Greek B'Fast (Derry) + Ha"
type textarea "x"
type textarea "Campaign Kumis Putih / White Mustache Greek B'Fast (Derry) + Har"
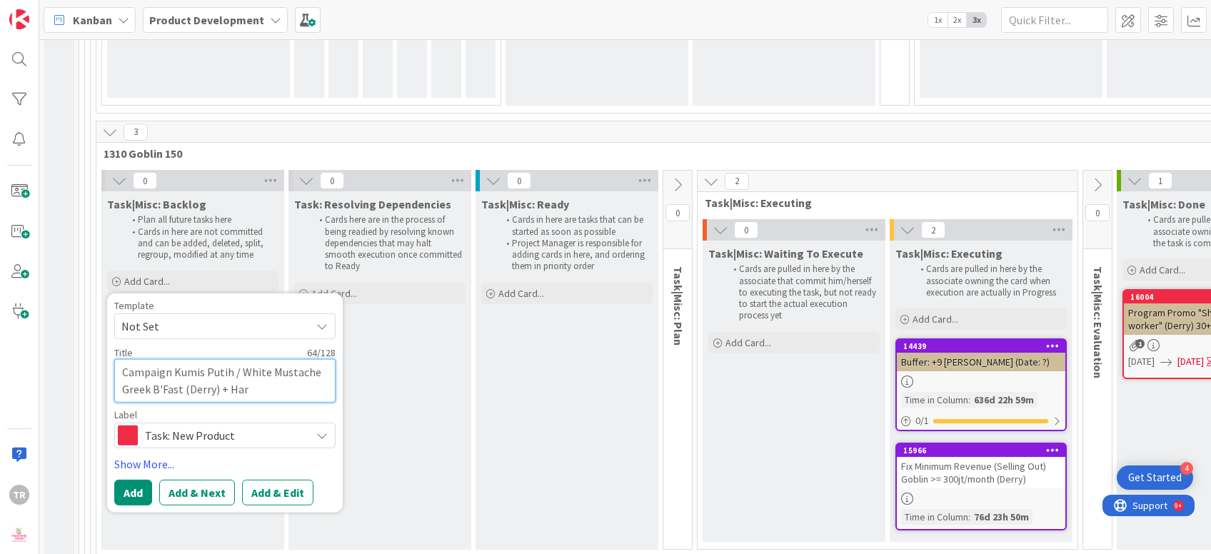
type textarea "x"
type textarea "Campaign Kumis Putih / White Mustache Greek B'Fast (Derry) + Hari"
type textarea "x"
type textarea "Campaign Kumis Putih / White Mustache Greek B'Fast (Derry) 4+ Hari"
type textarea "x"
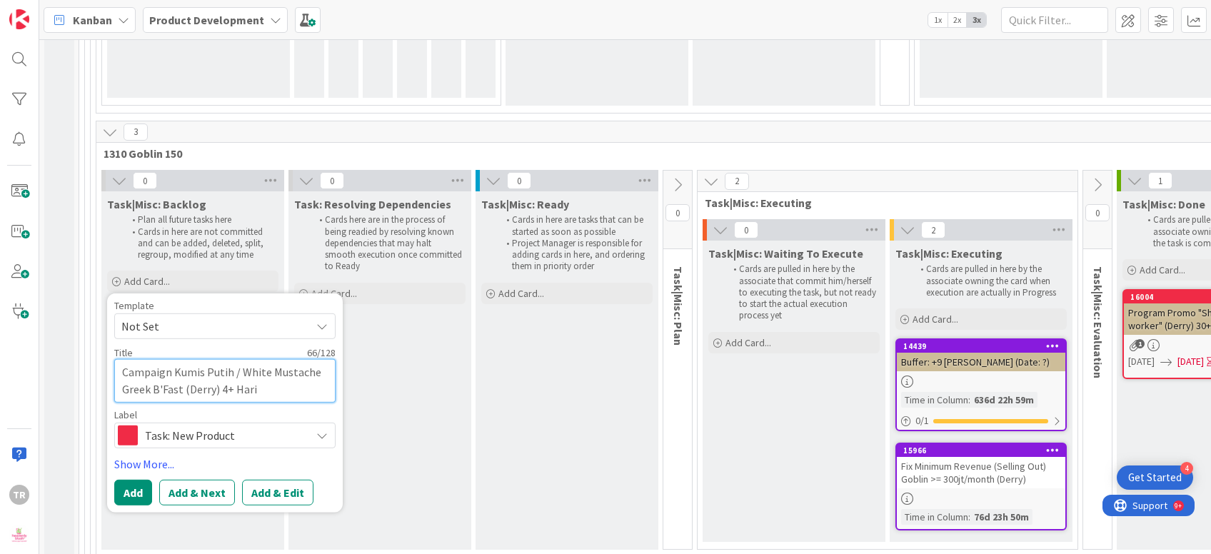
type textarea "Campaign Kumis Putih / White Mustache Greek B'Fast (Derry) 45+ Hari"
type textarea "x"
type textarea "Campaign Kumis Putih / White Mustache Greek B'Fast (Derry) 45+7 Hari"
click at [131, 480] on button "Add" at bounding box center [133, 493] width 38 height 26
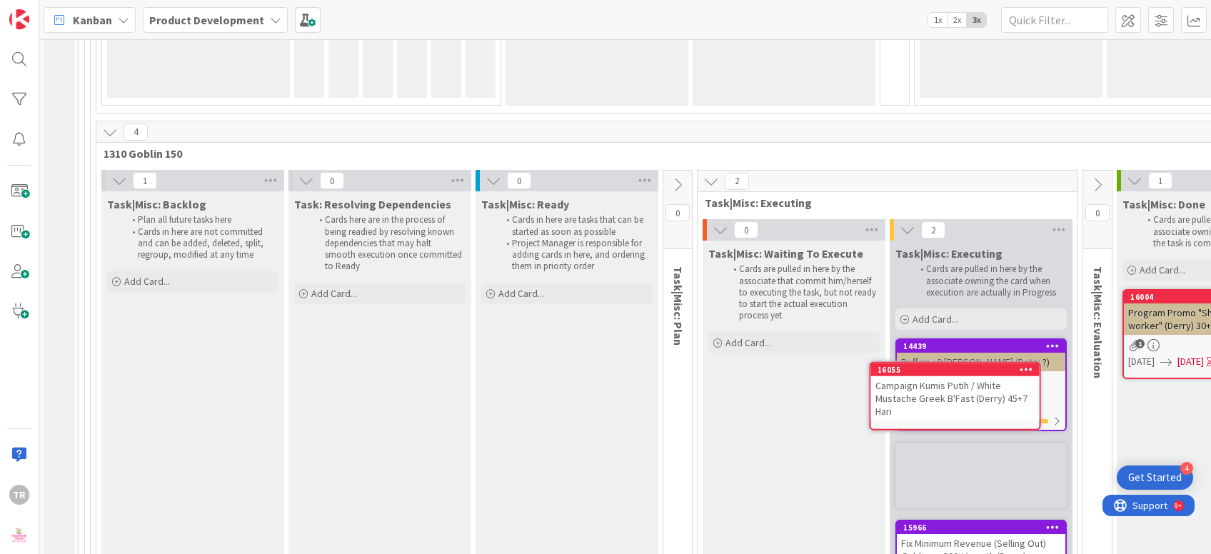
scroll to position [4052, 0]
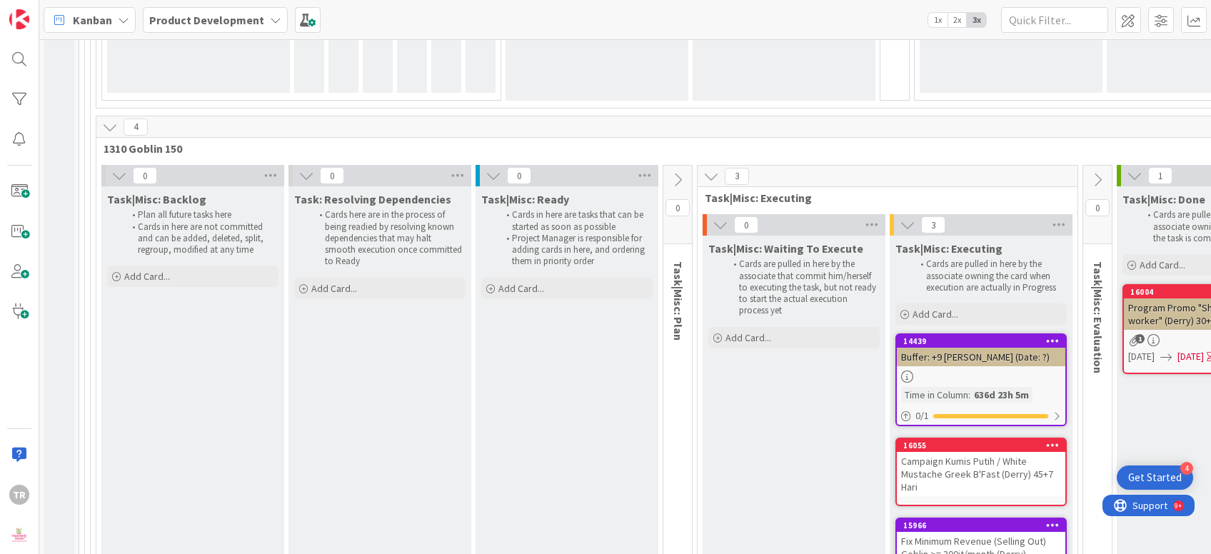
click at [986, 452] on div "Campaign Kumis Putih / White Mustache Greek B'Fast (Derry) 45+7 Hari" at bounding box center [980, 474] width 168 height 44
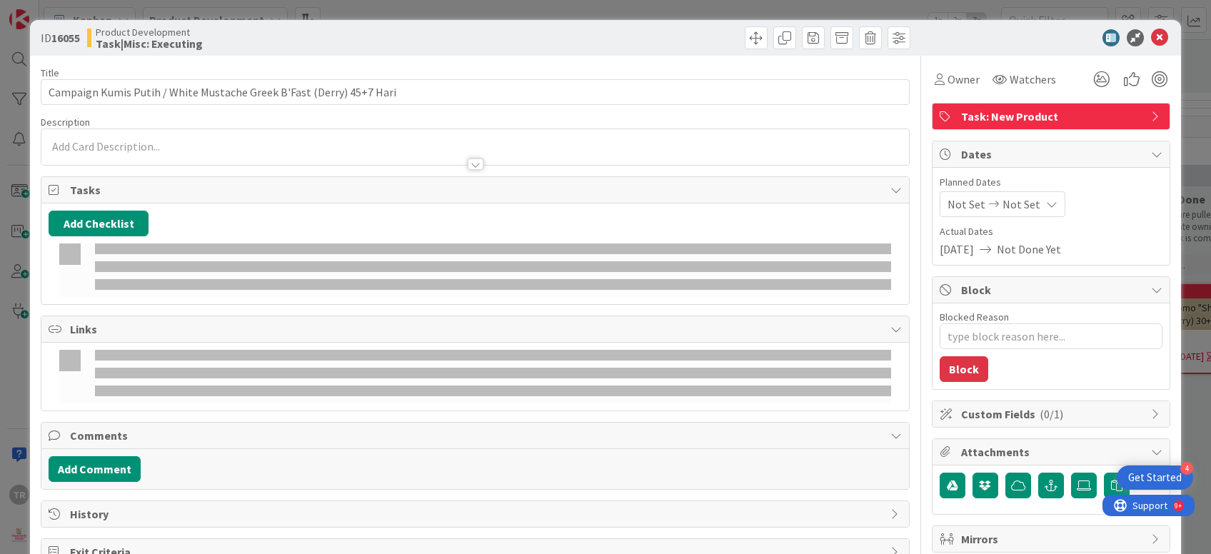
type textarea "x"
click at [215, 143] on p at bounding box center [475, 146] width 852 height 16
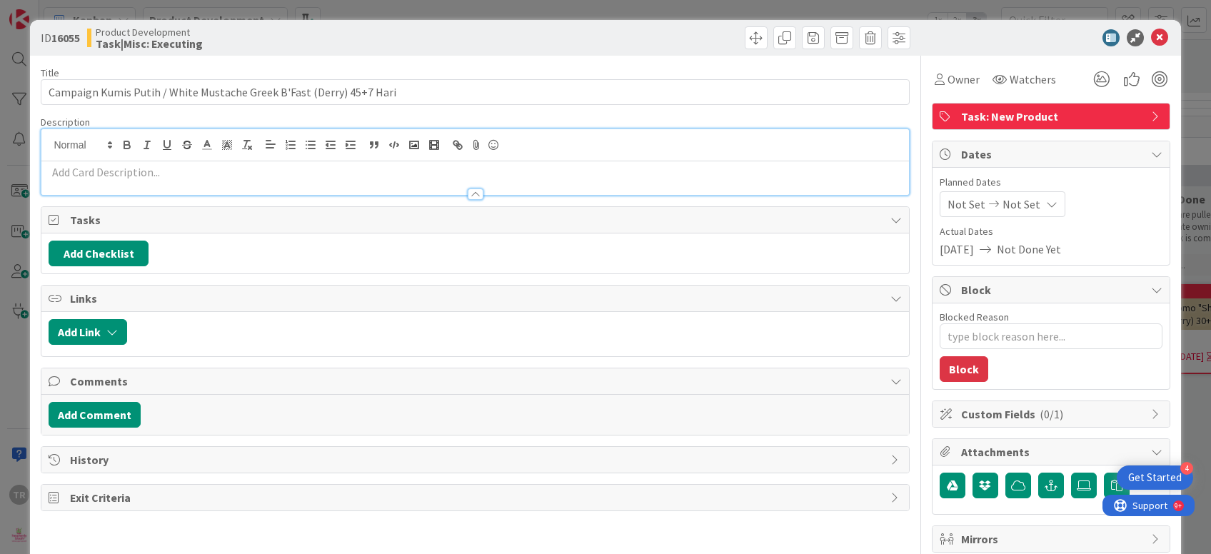
click at [213, 178] on p at bounding box center [475, 172] width 852 height 16
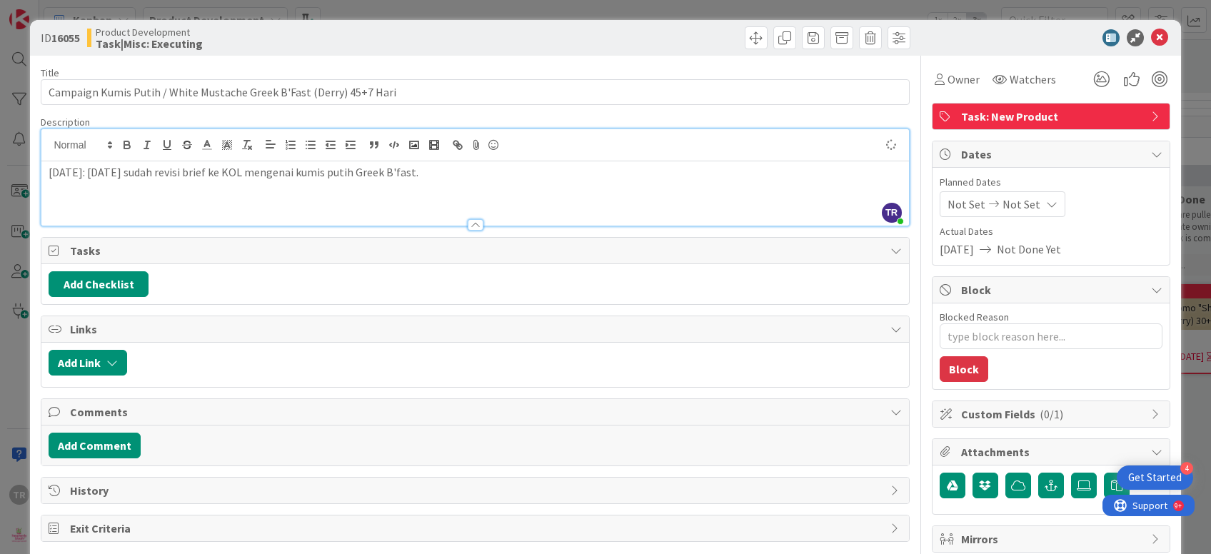
click at [0, 214] on div "ID 16055 Product Development Task|Misc: Executing Title 68 / 128 Campaign Kumis…" at bounding box center [605, 277] width 1211 height 554
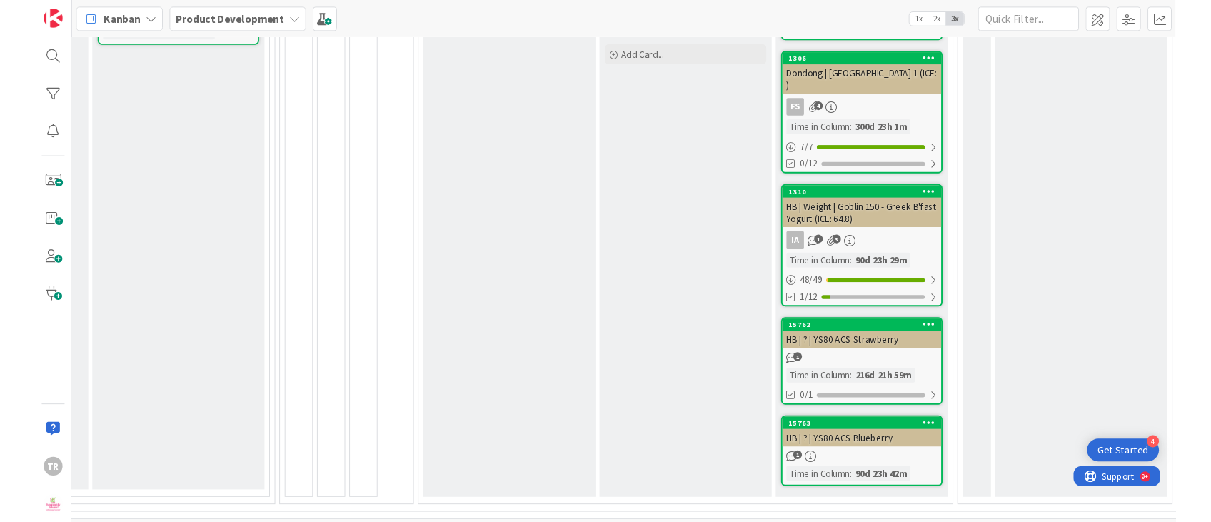
scroll to position [783, 1021]
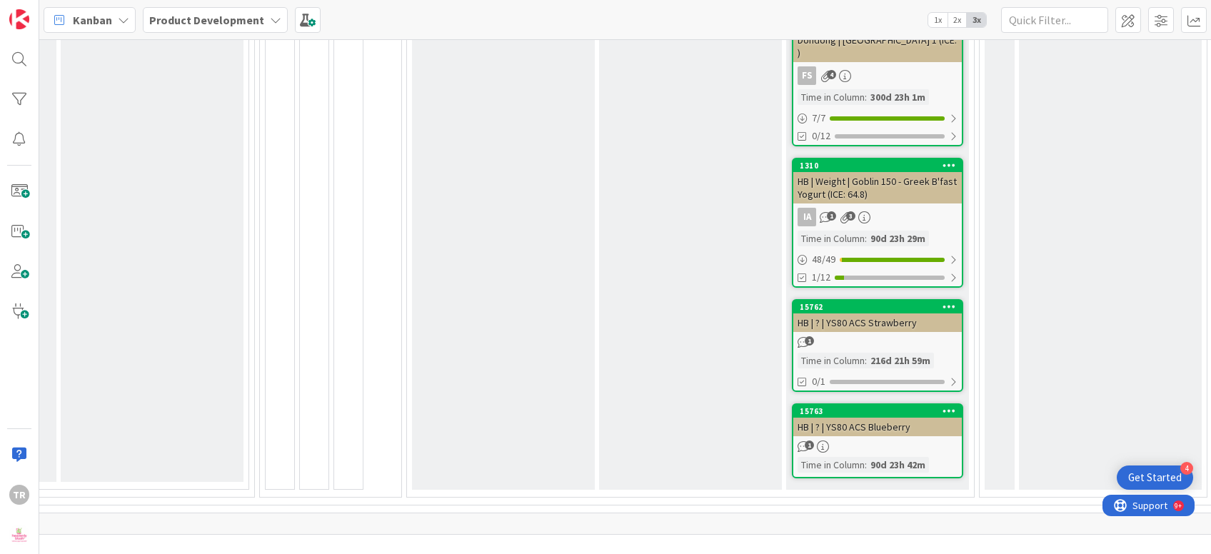
click at [683, 313] on div "Proj|NP|PM: Scaling (Year One) Stabilize Operations Accelerate the acquisition …" at bounding box center [690, 17] width 183 height 945
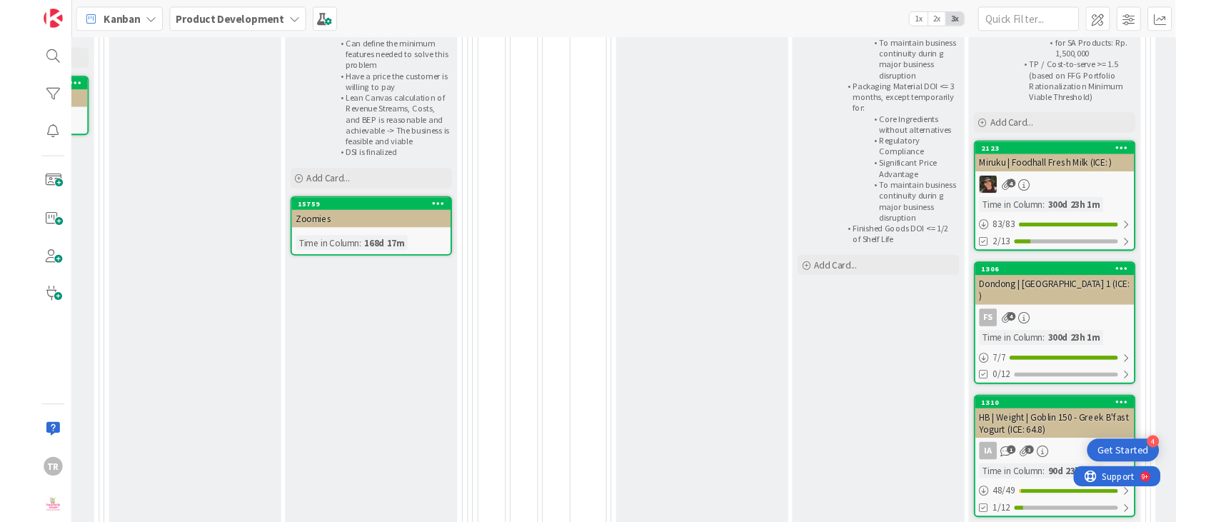
scroll to position [522, 681]
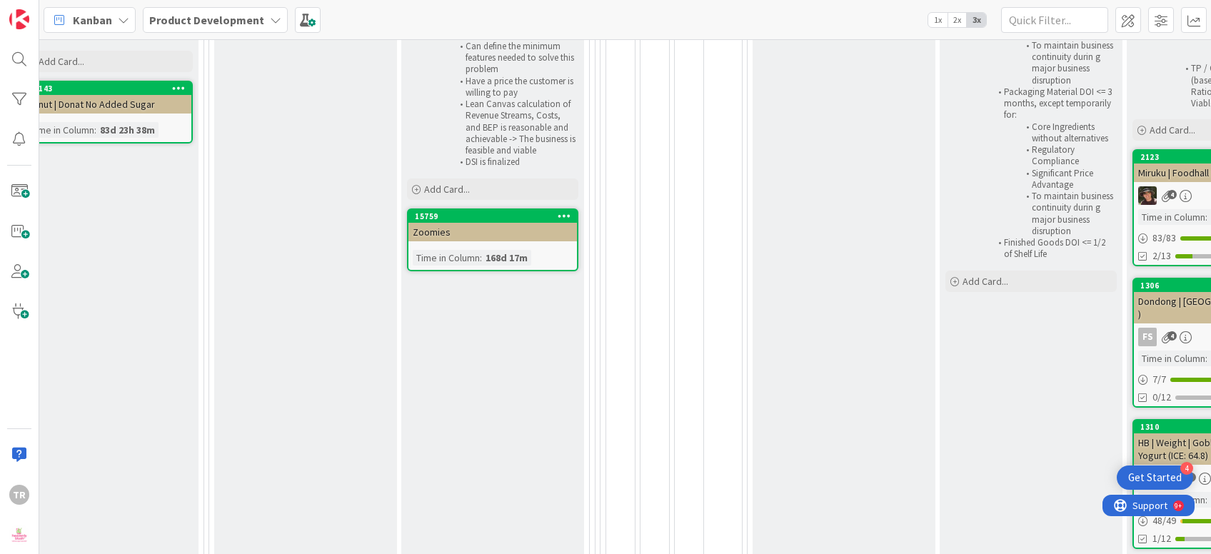
click at [425, 318] on div "Proj|NP|PS: Solution Interviews Conduct Solution Interviews Each week 10-15 peo…" at bounding box center [492, 299] width 183 height 888
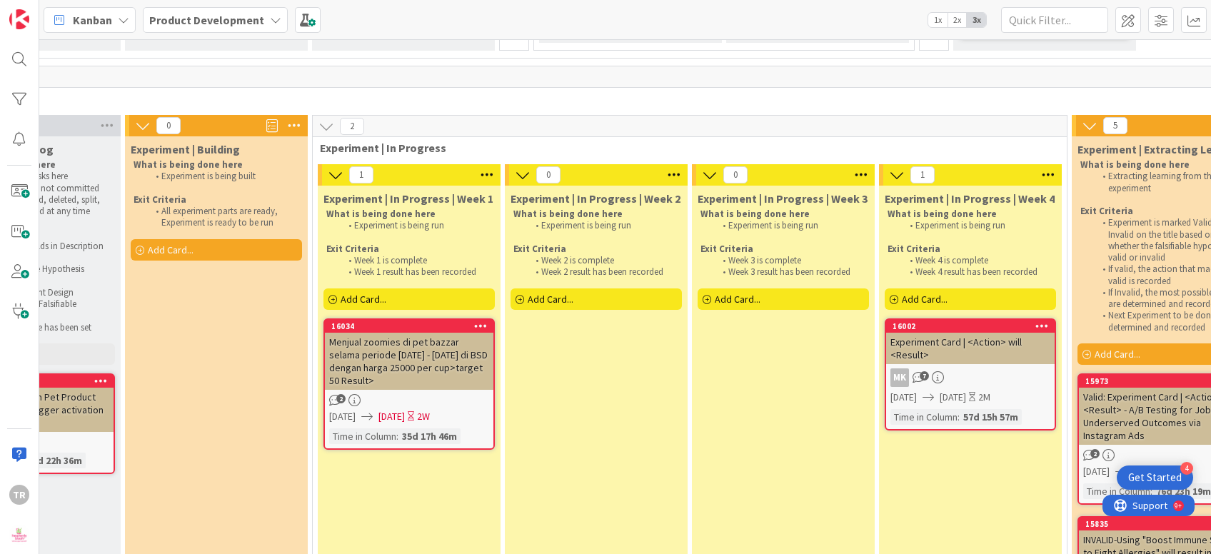
scroll to position [7008, 0]
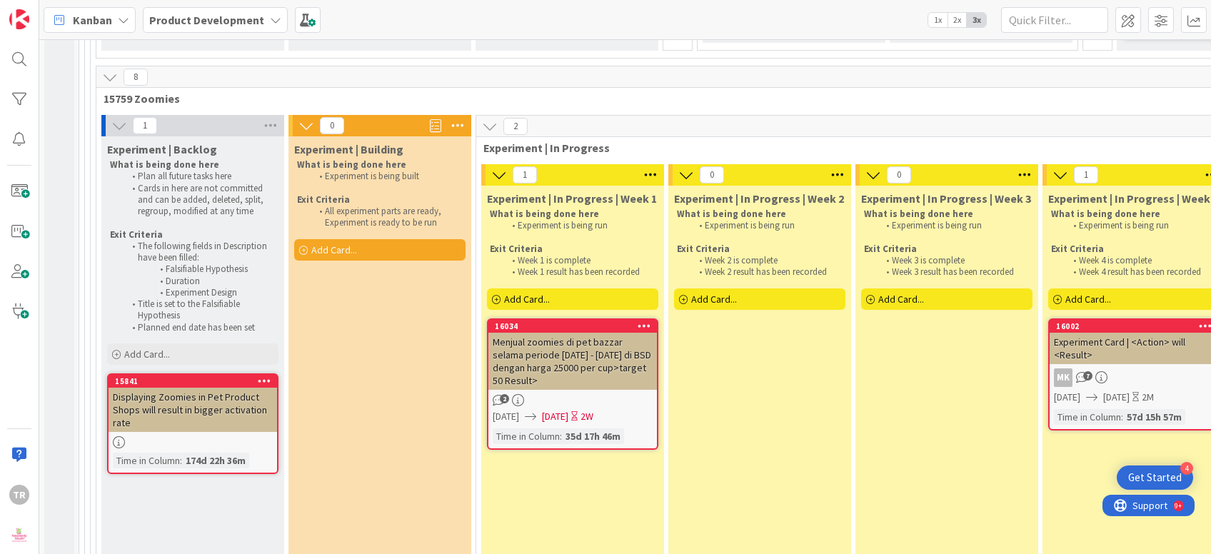
click at [565, 333] on div "Menjual zoomies di pet bazzar selama periode [DATE] - [DATE] di BSD dengan harg…" at bounding box center [572, 361] width 168 height 57
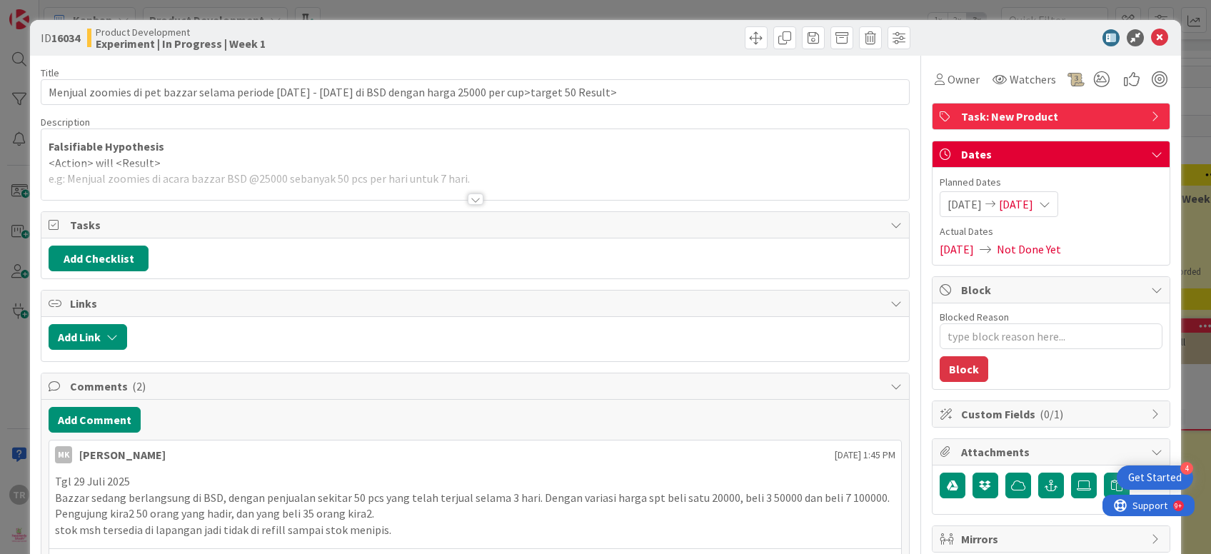
click at [153, 176] on div at bounding box center [474, 181] width 867 height 36
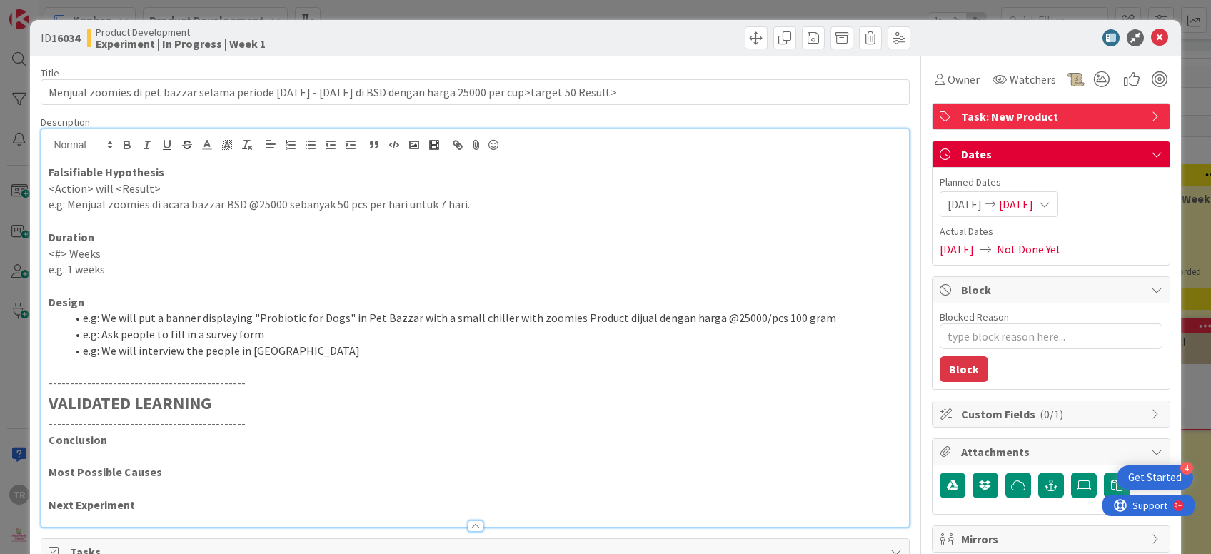
click at [161, 334] on li "e.g: Ask people to fill in a survey form" at bounding box center [483, 334] width 835 height 16
click at [204, 368] on p at bounding box center [475, 367] width 852 height 16
click at [180, 261] on p "<#> Weeks" at bounding box center [475, 254] width 852 height 16
click at [0, 324] on div "ID 16034 Product Development Experiment | In Progress | Week 1 Title 117 / 128 …" at bounding box center [605, 277] width 1211 height 554
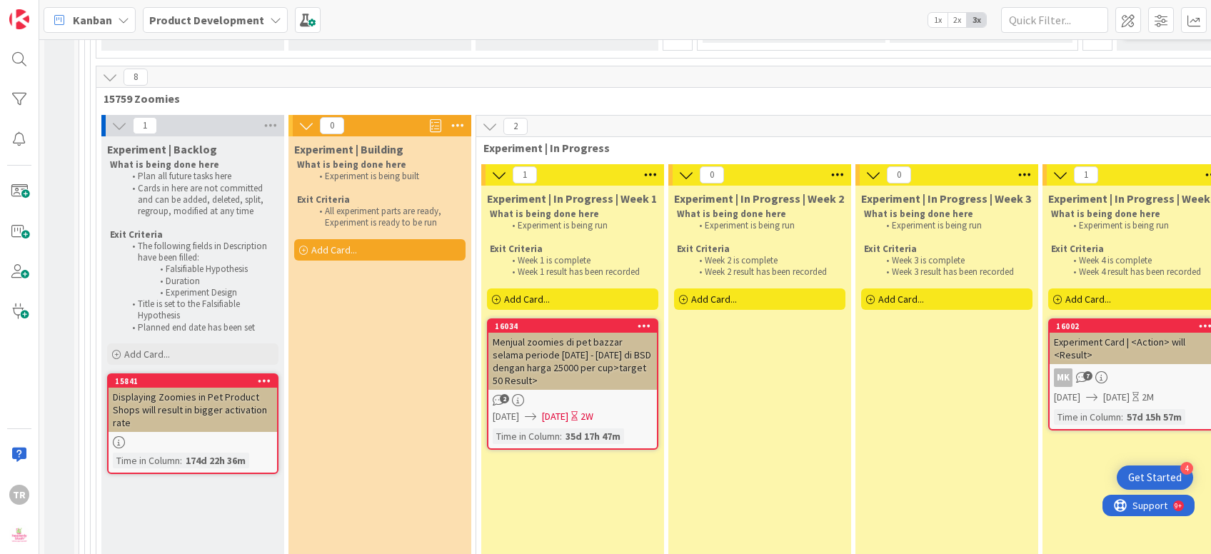
click at [593, 333] on div "Menjual zoomies di pet bazzar selama periode [DATE] - [DATE] di BSD dengan harg…" at bounding box center [572, 361] width 168 height 57
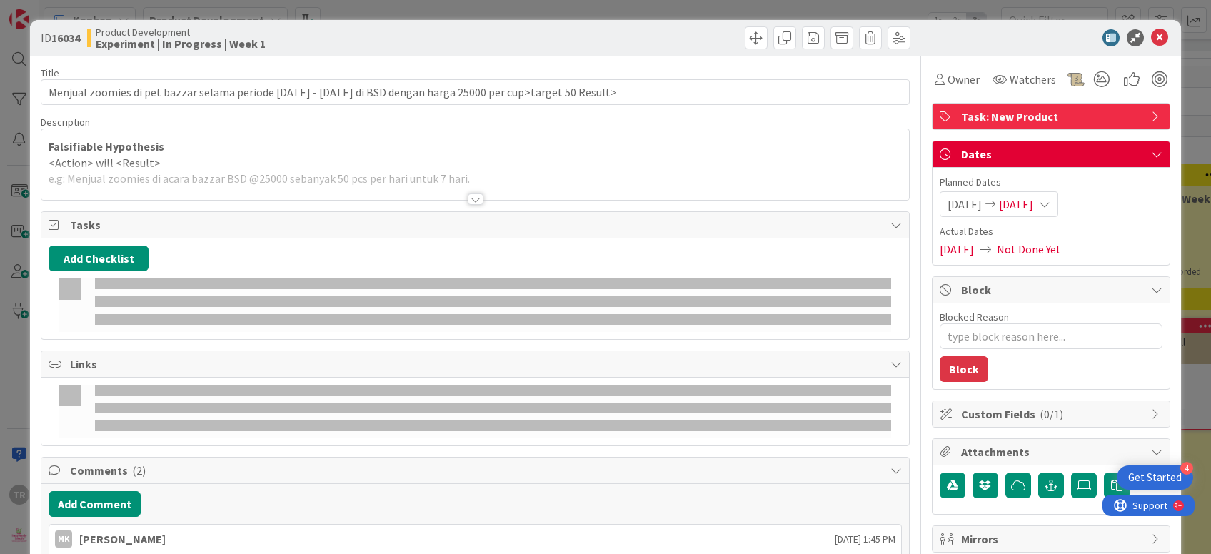
type textarea "x"
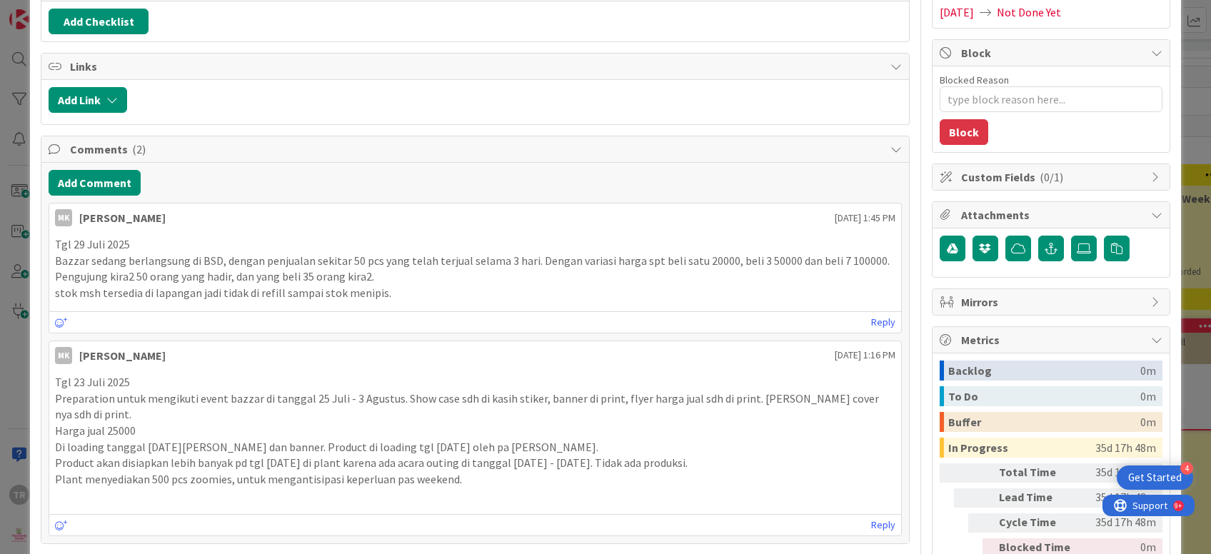
scroll to position [261, 0]
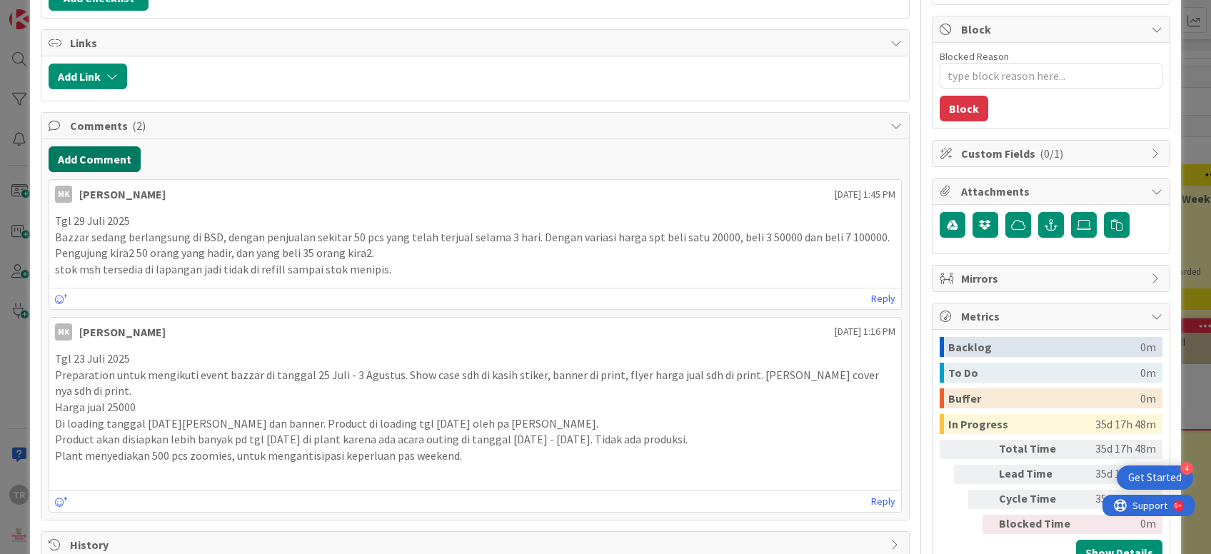
click at [81, 164] on button "Add Comment" at bounding box center [95, 159] width 92 height 26
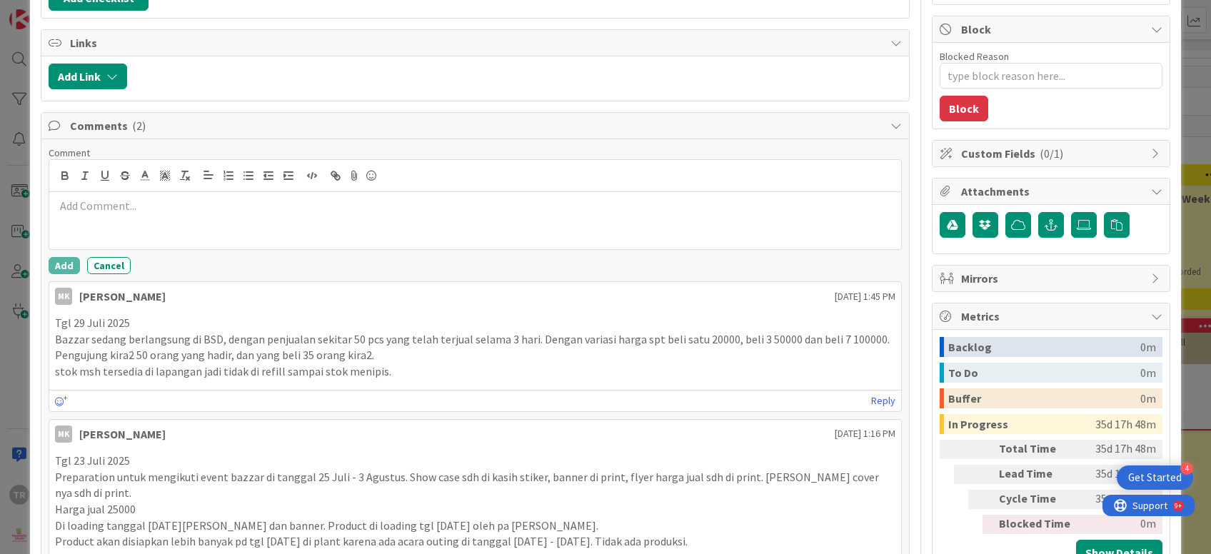
click at [104, 219] on div at bounding box center [474, 220] width 851 height 57
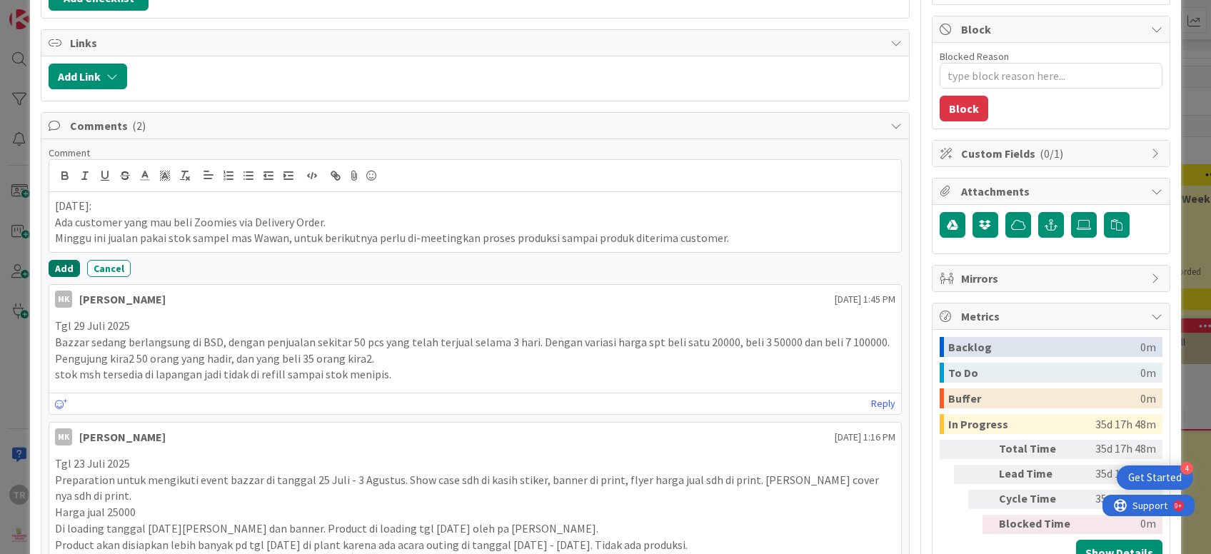
click at [61, 265] on button "Add" at bounding box center [64, 268] width 31 height 17
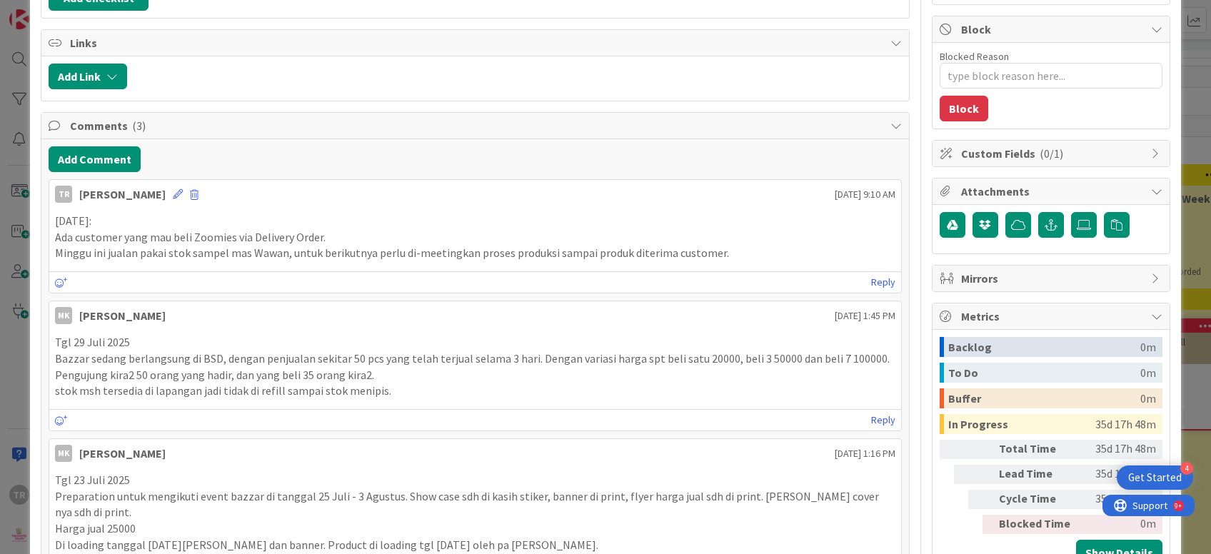
click at [0, 275] on div "ID 16034 Product Development Experiment | In Progress | Week 1 Title 117 / 128 …" at bounding box center [605, 277] width 1211 height 554
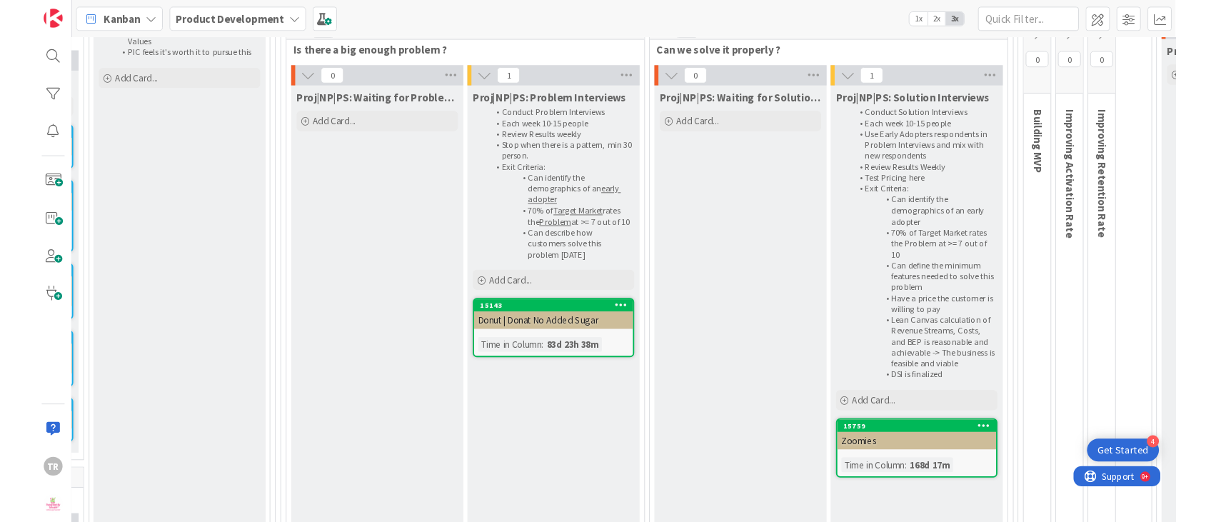
scroll to position [291, 238]
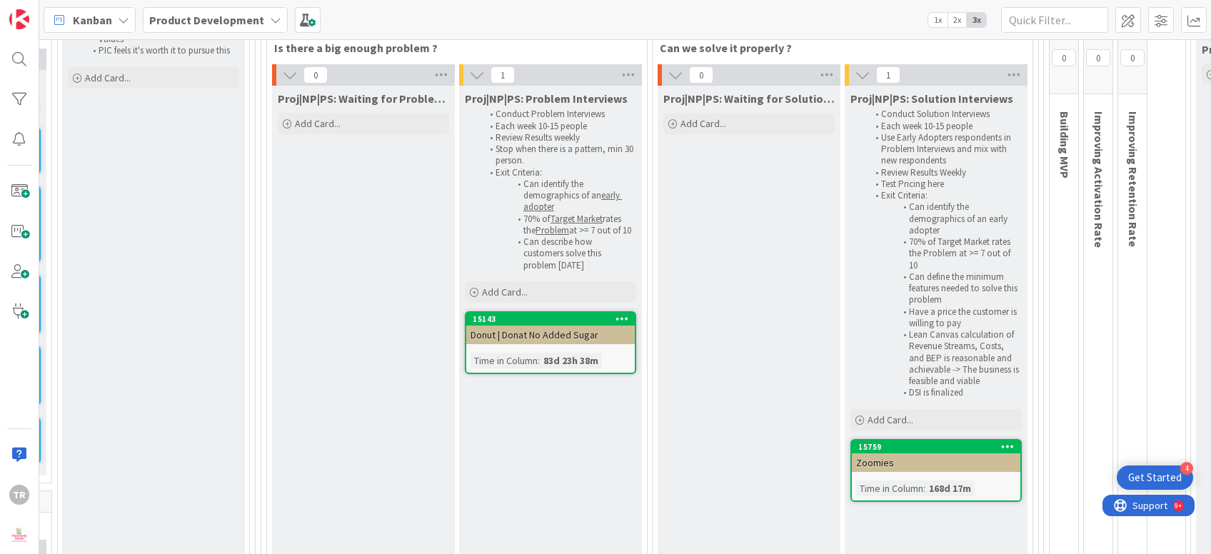
click at [724, 325] on div "Proj|NP|PS: Waiting for Solution Interview Add Card..." at bounding box center [748, 530] width 183 height 888
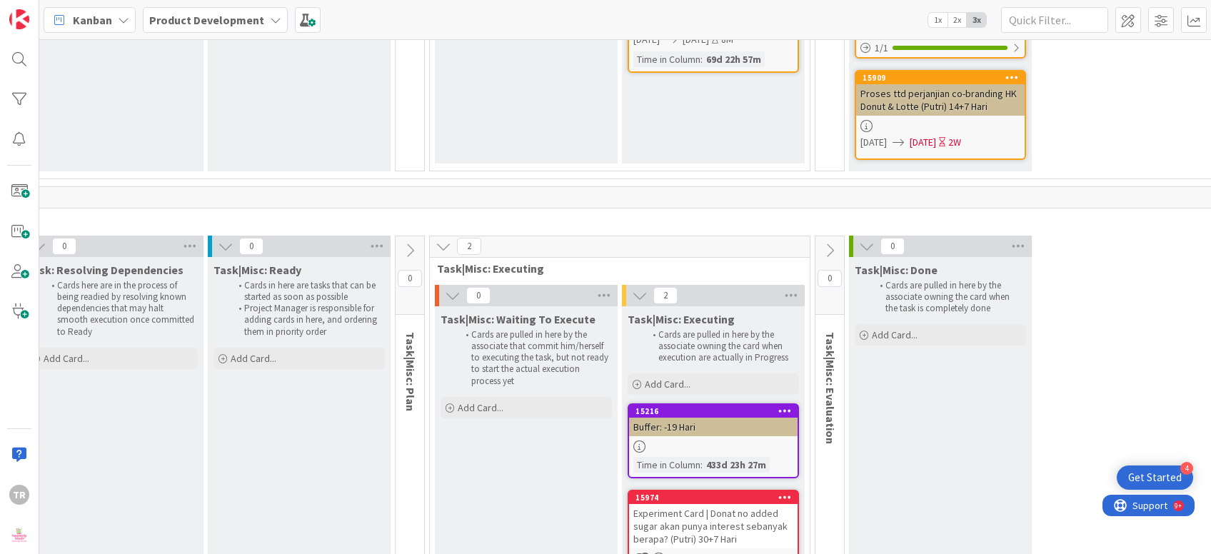
scroll to position [13893, 268]
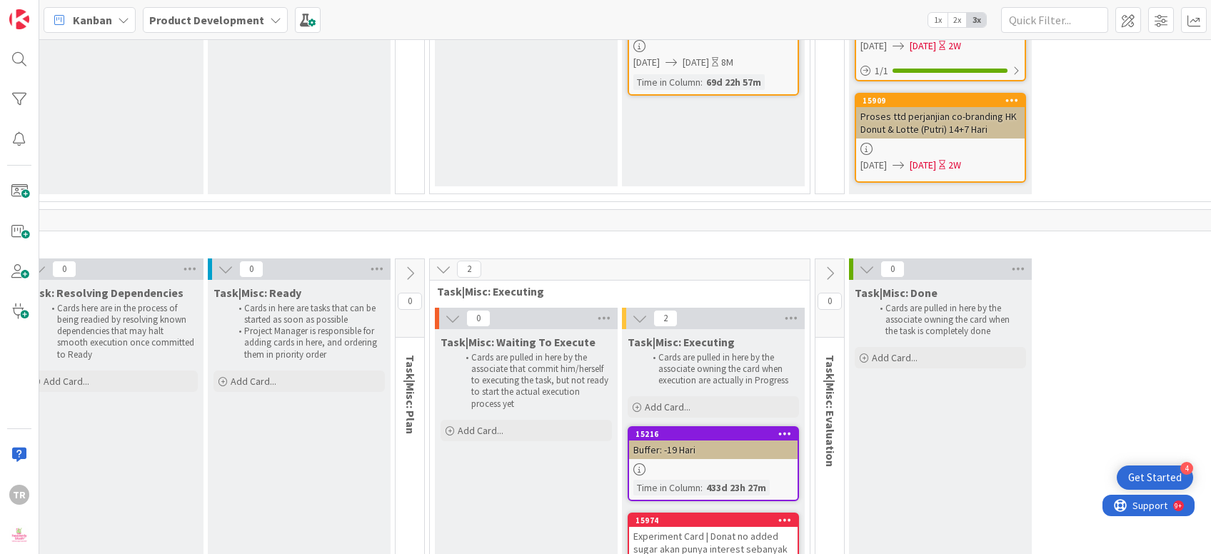
click at [712, 527] on div "Experiment Card | Donat no added sugar akan punya interest sebanyak berapa? (Pu…" at bounding box center [713, 549] width 168 height 44
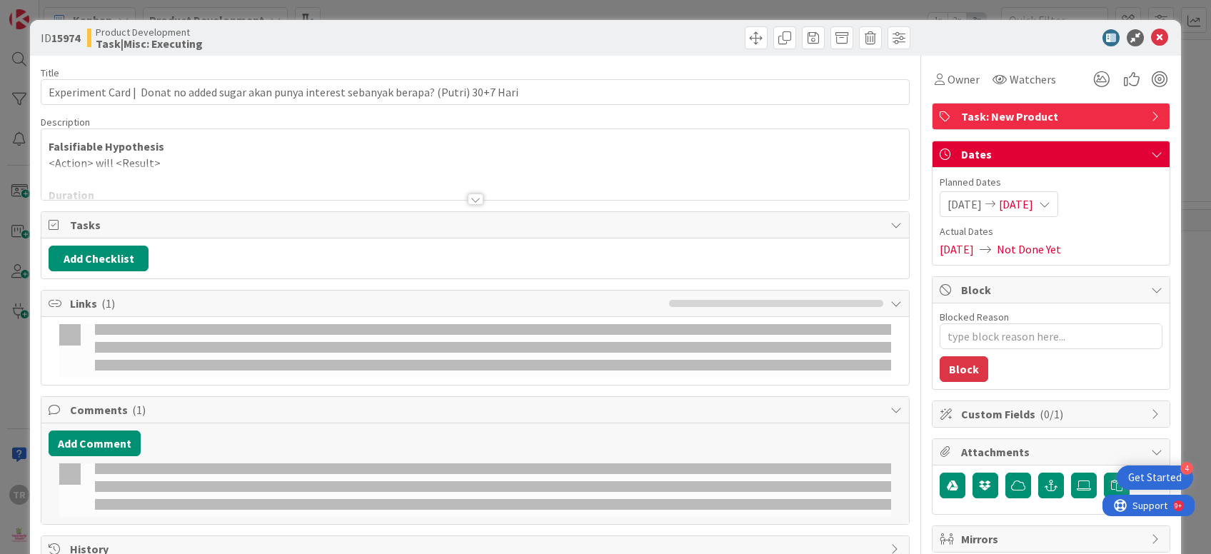
click at [155, 163] on div at bounding box center [474, 181] width 867 height 36
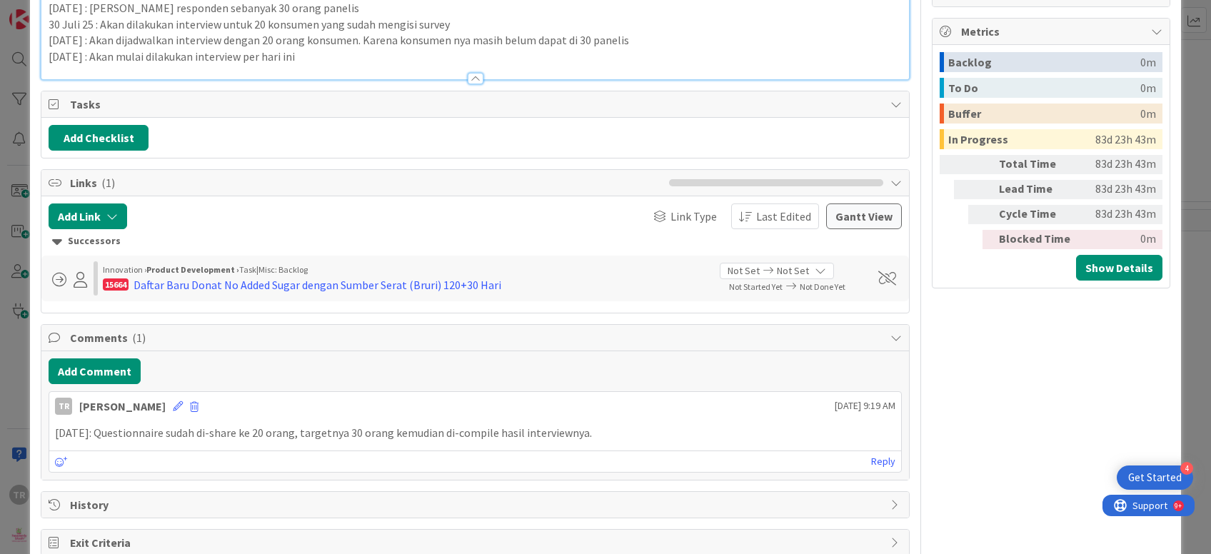
scroll to position [576, 0]
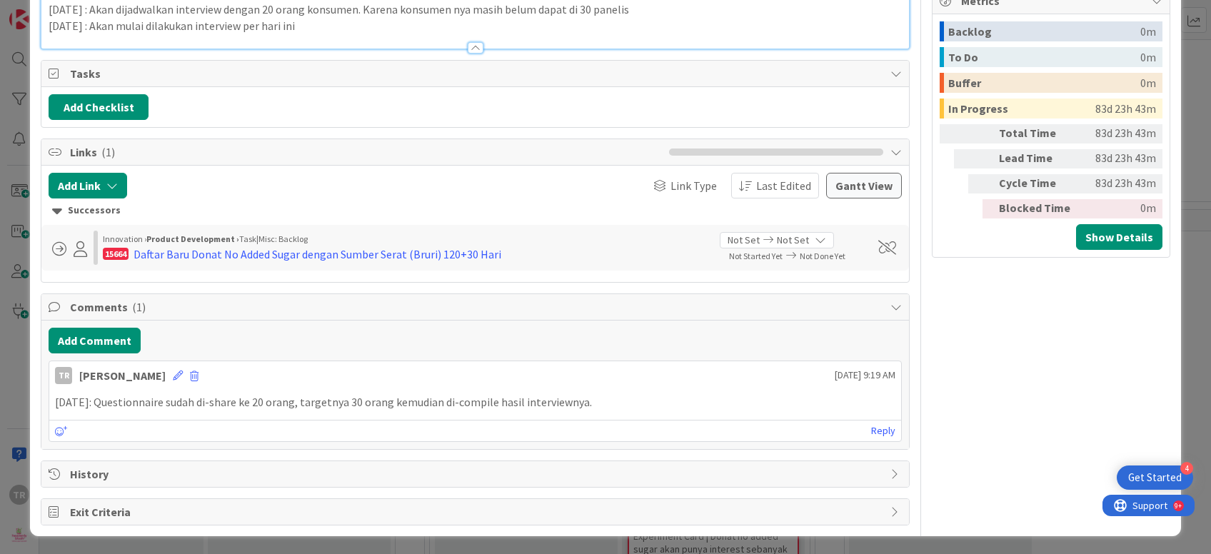
type textarea "x"
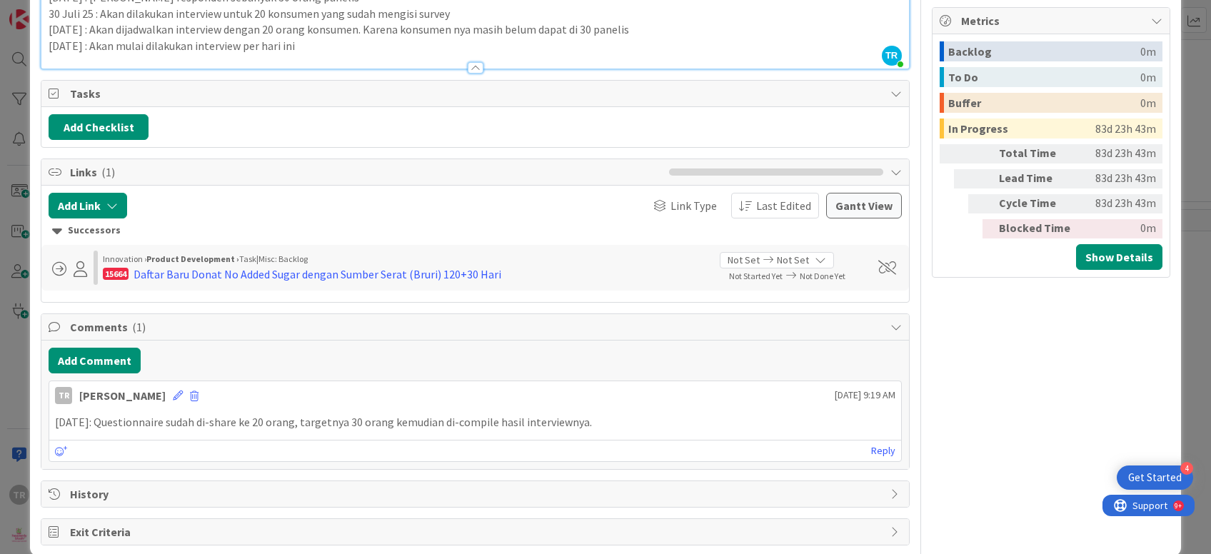
click at [333, 48] on p "[DATE] : Akan mulai dilakukan interview per hari ini" at bounding box center [475, 46] width 852 height 16
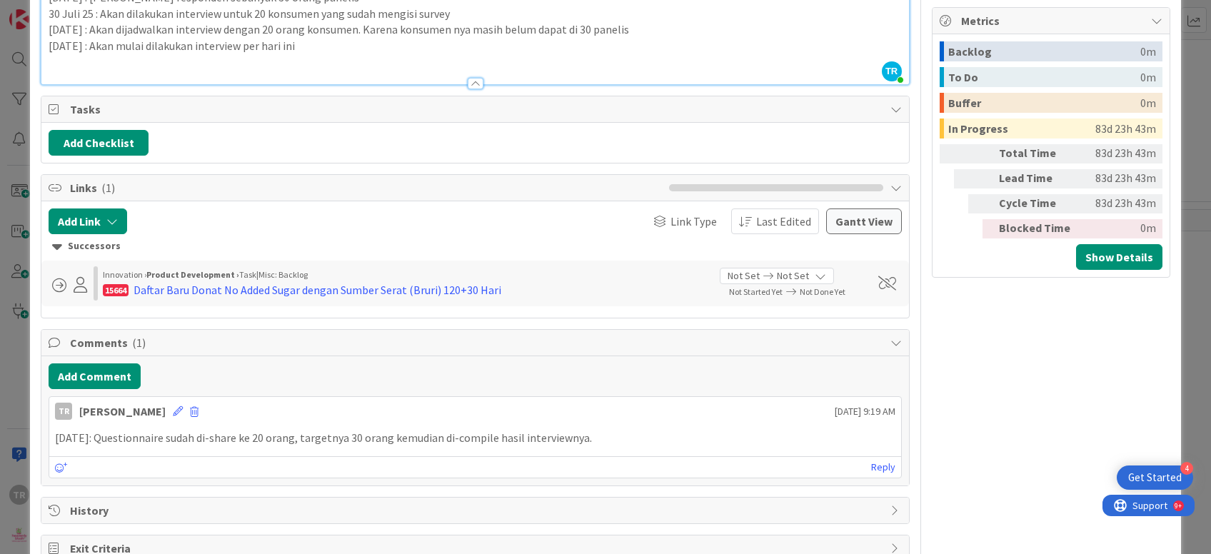
scroll to position [572, 0]
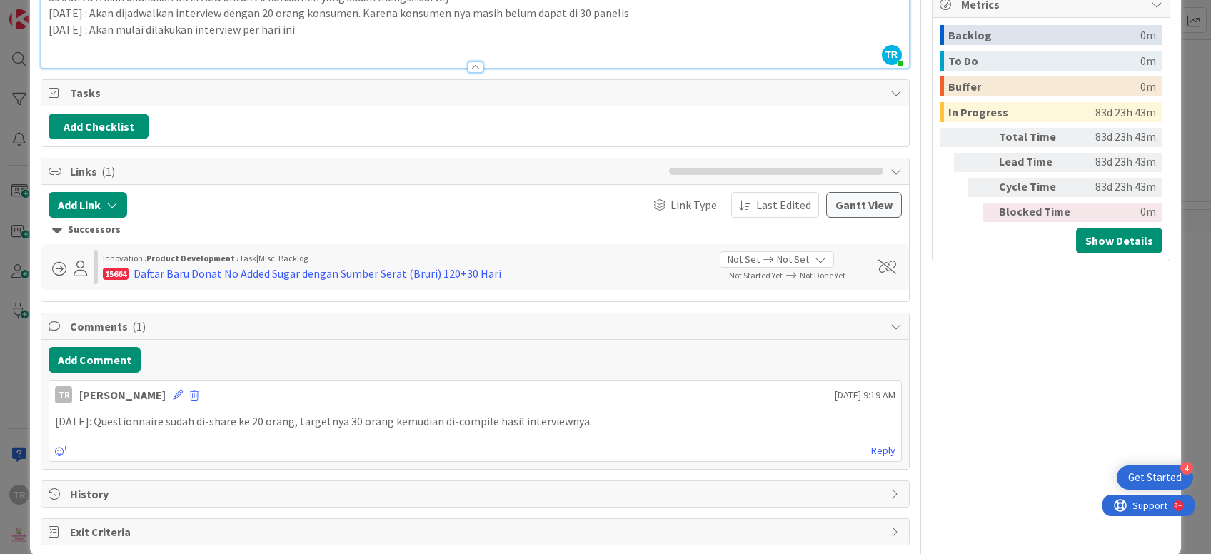
paste div
click at [0, 353] on div "ID 15974 Product Development Task|Misc: Executing Title 94 / 128 Experiment Car…" at bounding box center [605, 277] width 1211 height 554
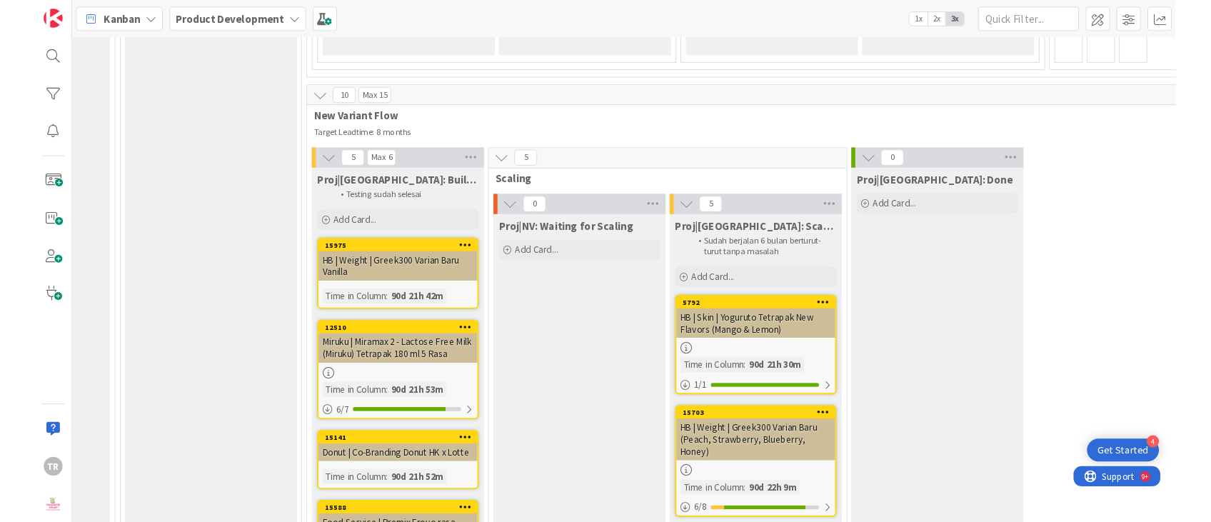
scroll to position [1380, 204]
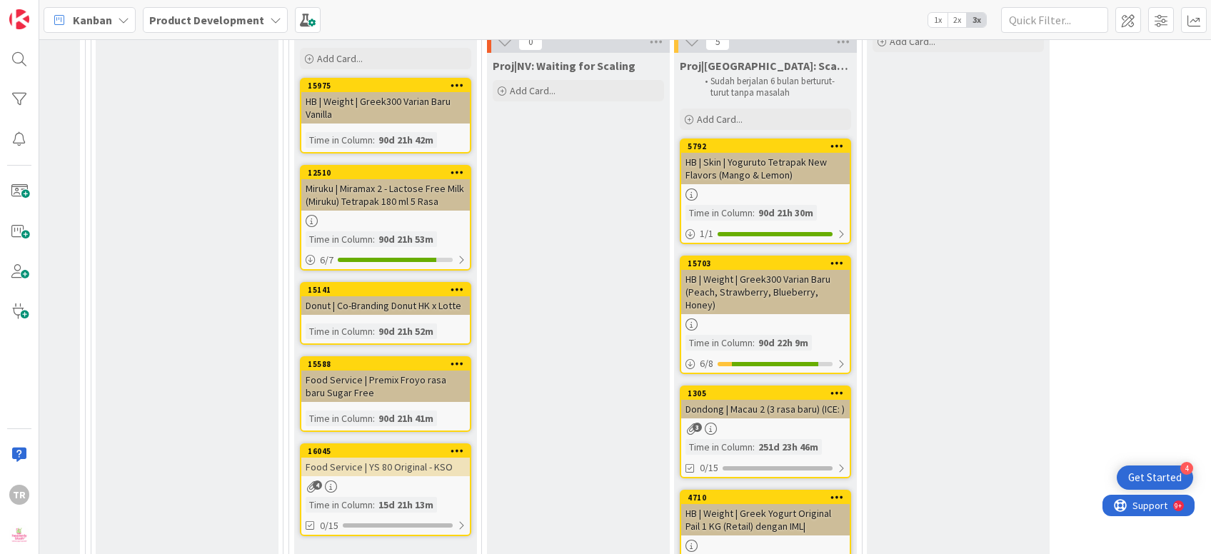
click at [570, 265] on div "Proj|NV: Waiting for Scaling Add Card..." at bounding box center [578, 395] width 183 height 684
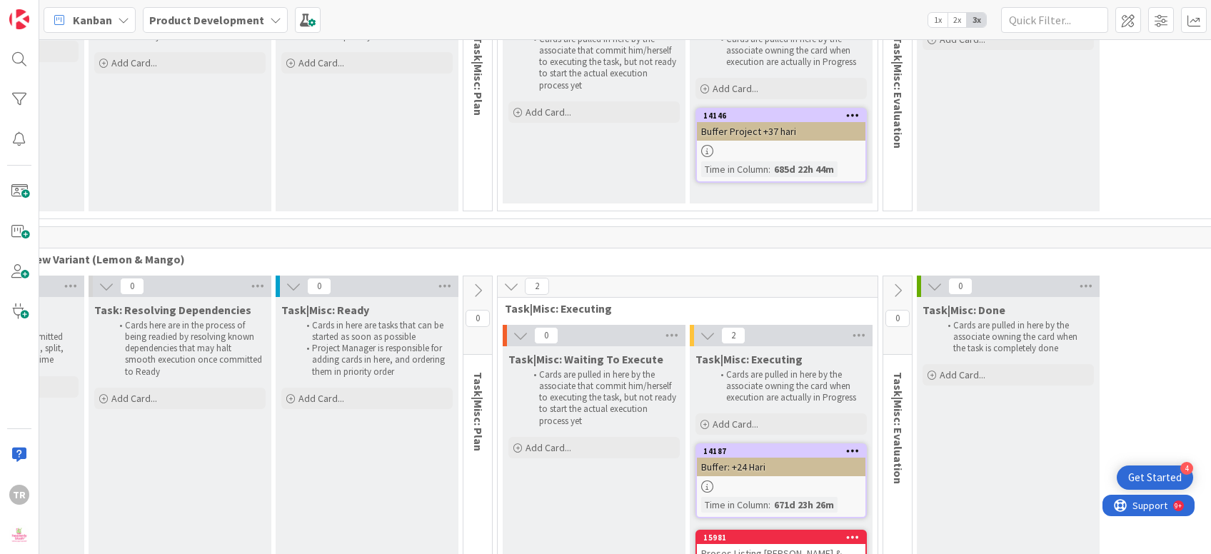
scroll to position [11265, 200]
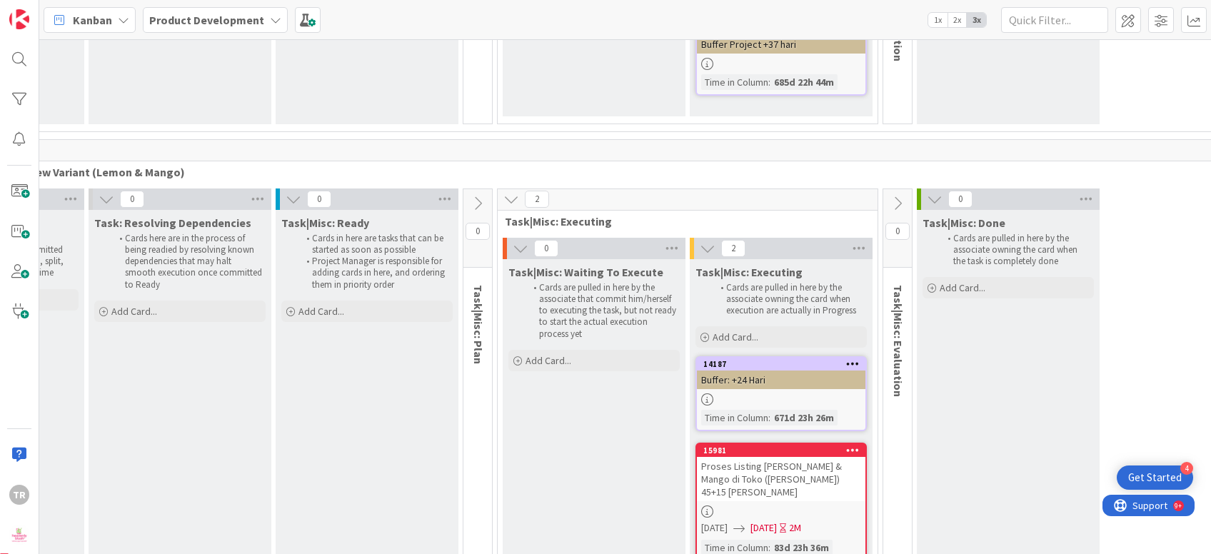
click at [738, 457] on div "Proses Listing [PERSON_NAME] & Mango di Toko ([PERSON_NAME]) 45+15 [PERSON_NAME]" at bounding box center [781, 479] width 168 height 44
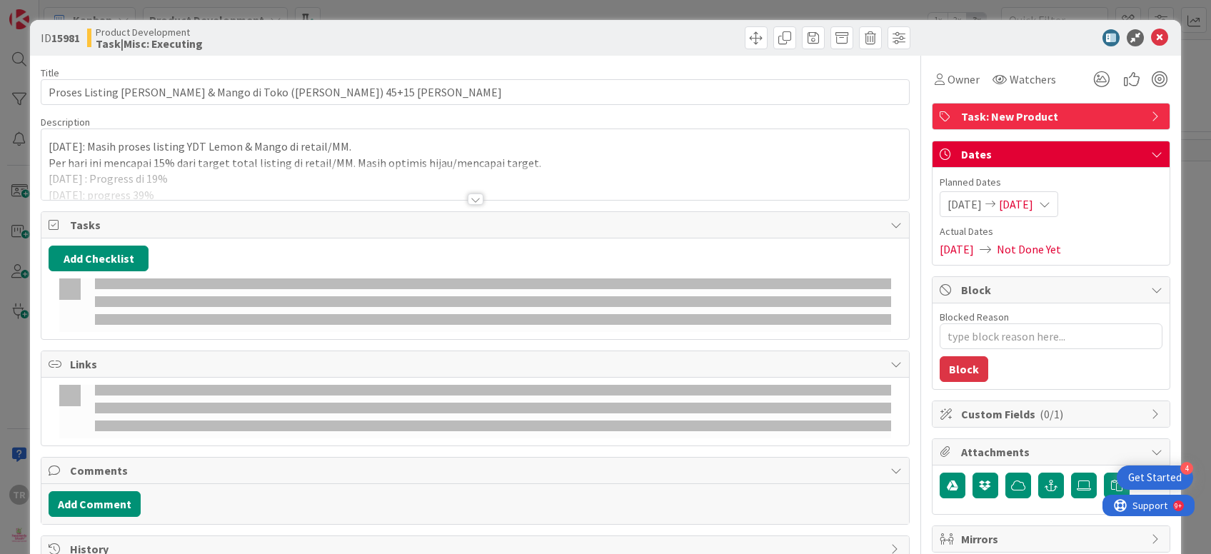
type textarea "x"
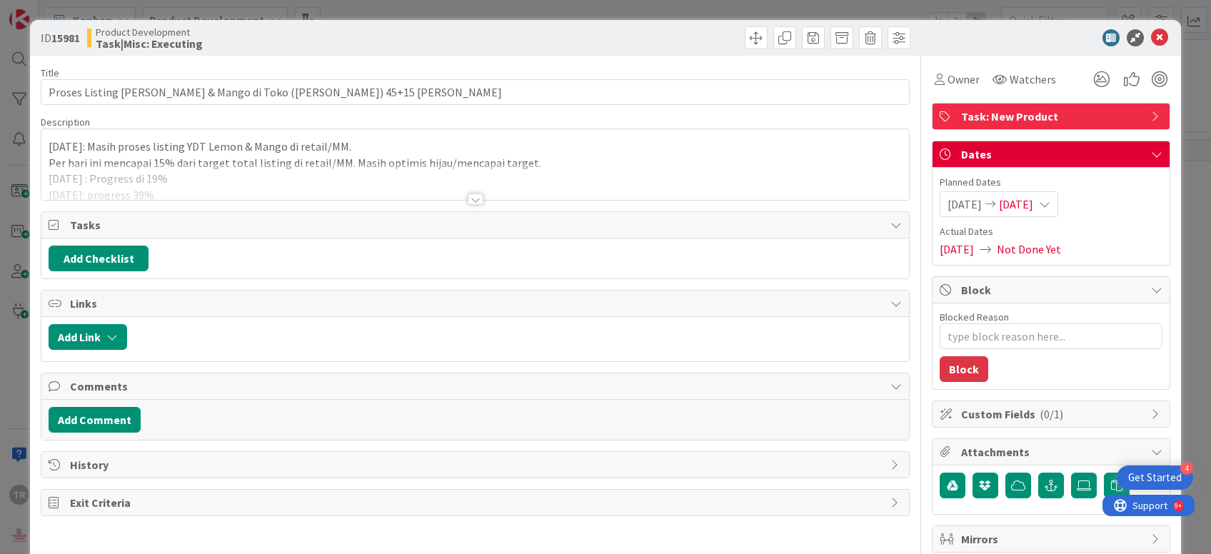
click at [181, 159] on div "[DATE]: Masih proses listing YDT Lemon & Mango di retail/MM. Per hari ini menca…" at bounding box center [474, 168] width 867 height 64
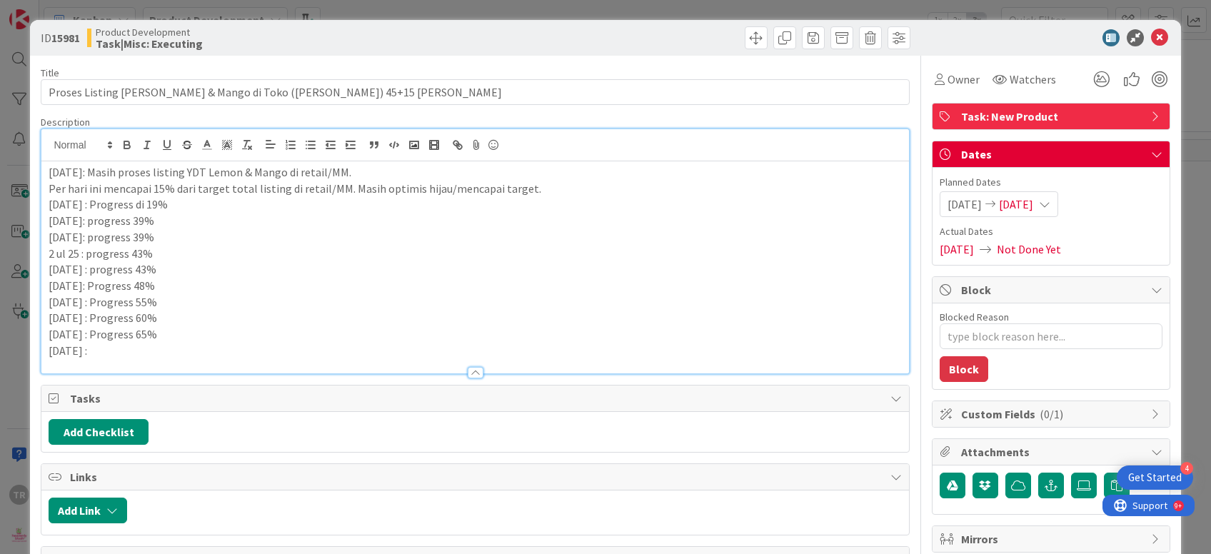
click at [148, 348] on p "[DATE] :" at bounding box center [475, 351] width 852 height 16
click at [0, 273] on div "ID 15981 Product Development Task|Misc: Executing Title 65 / 128 Proses Listing…" at bounding box center [605, 277] width 1211 height 554
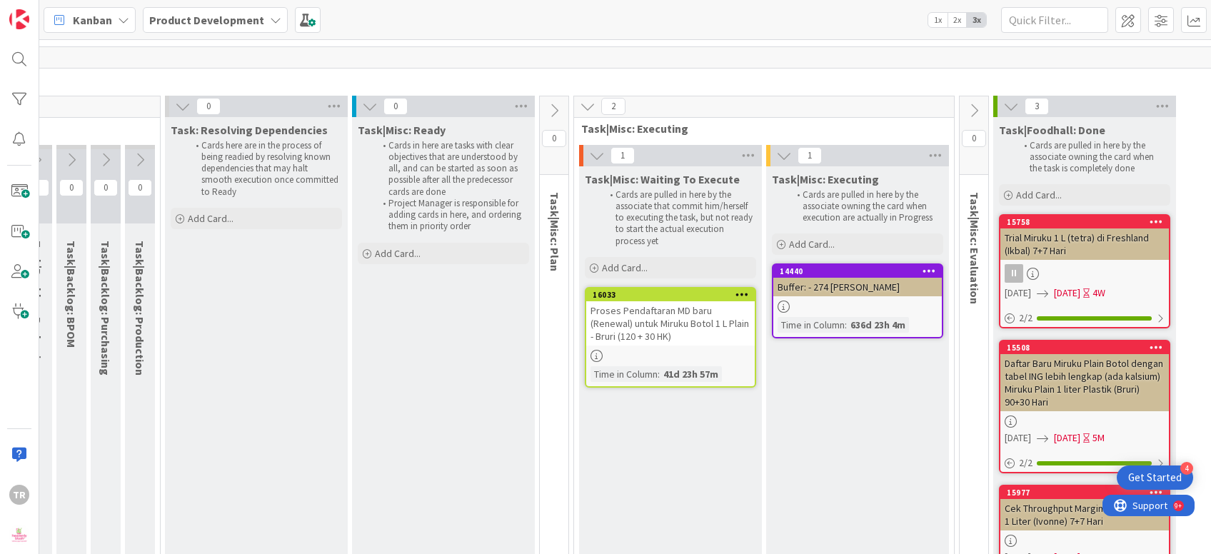
scroll to position [3567, 510]
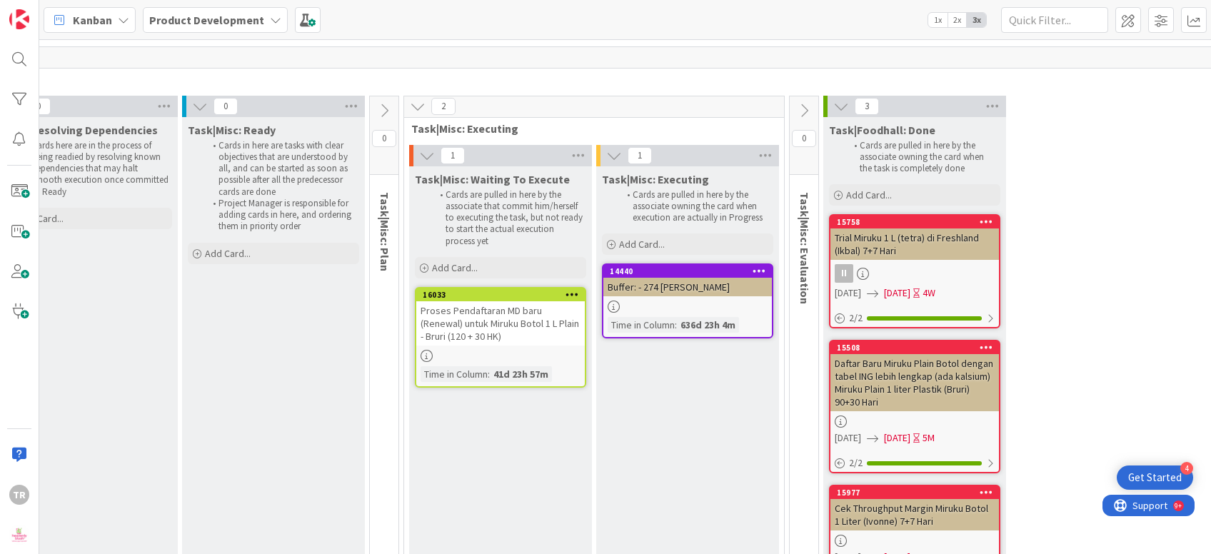
click at [513, 301] on div "Proses Pendaftaran MD baru (Renewal) untuk Miruku Botol 1 L Plain - Bruri (120 …" at bounding box center [500, 323] width 168 height 44
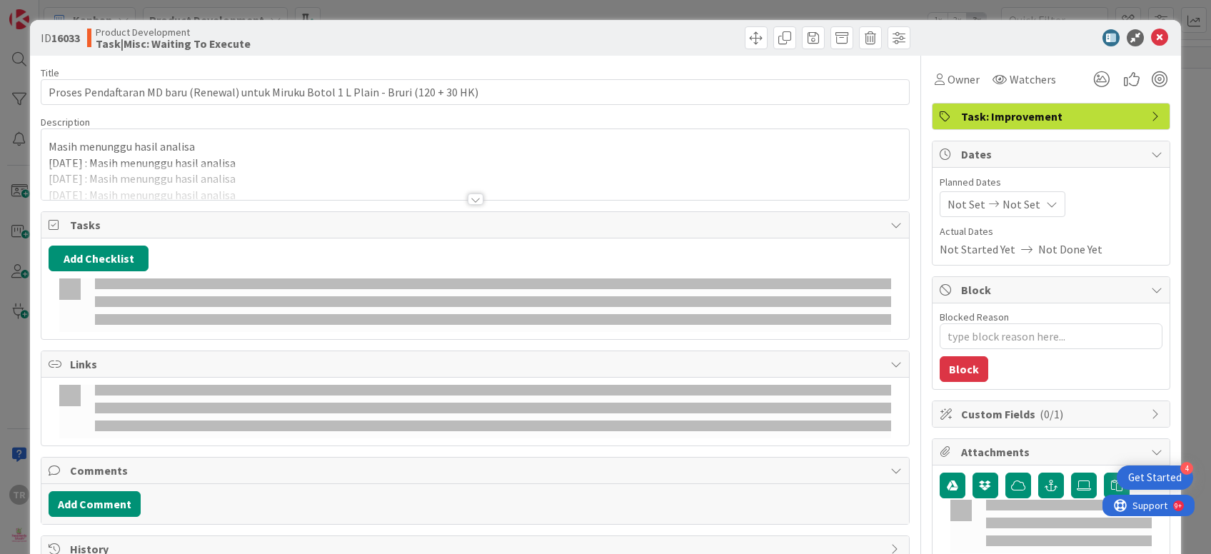
click at [328, 138] on p "Masih menunggu hasil analisa" at bounding box center [475, 146] width 852 height 16
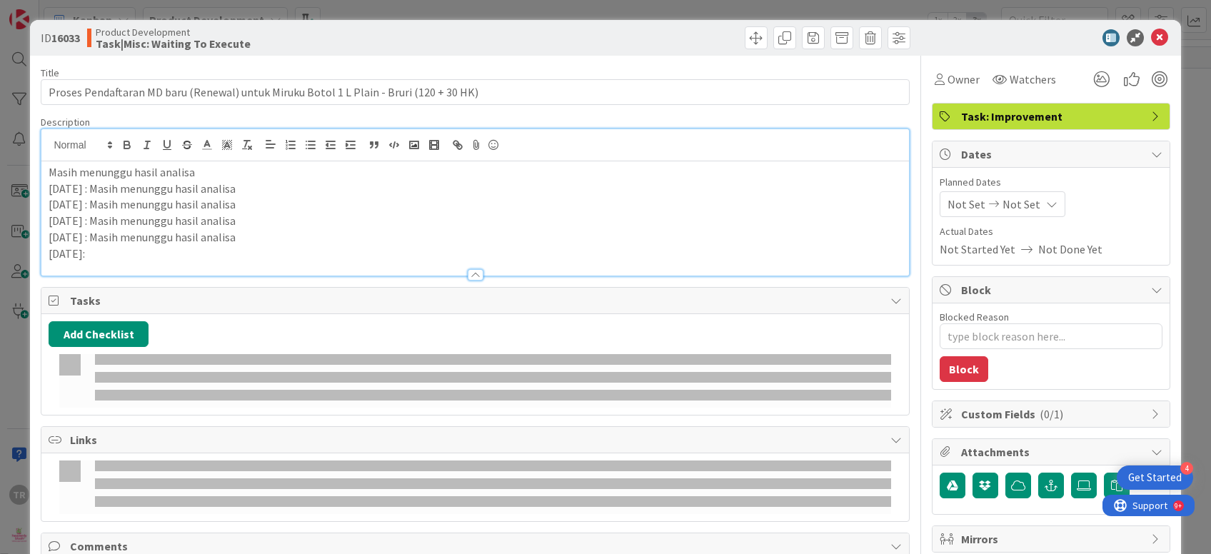
type textarea "x"
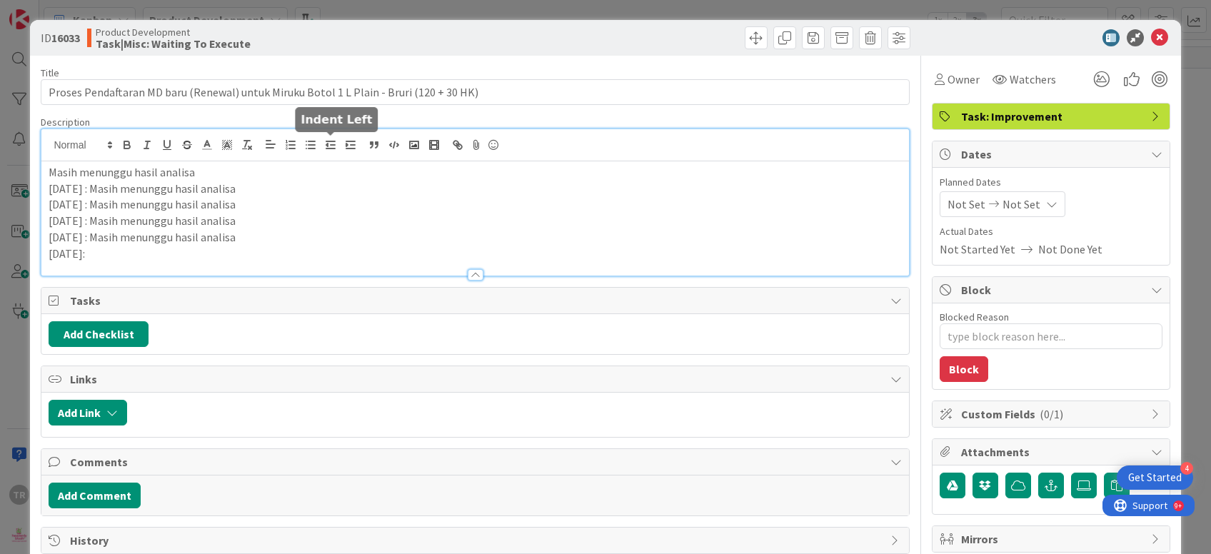
click at [255, 255] on p "[DATE]:" at bounding box center [475, 254] width 852 height 16
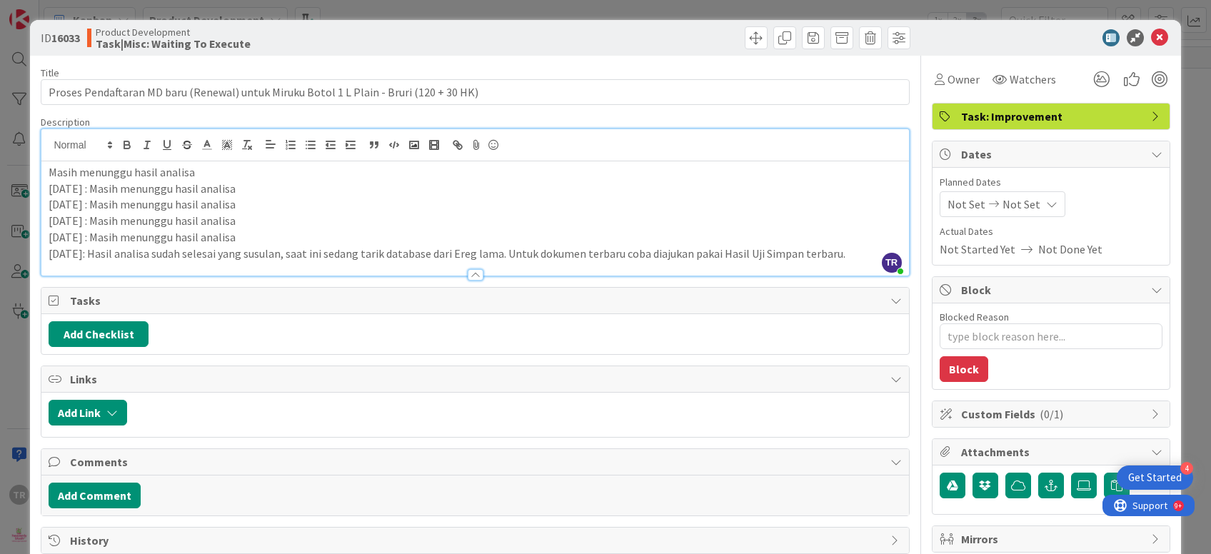
click at [0, 243] on div "ID 16033 Product Development Task|Misc: Waiting To Execute Title 87 / 128 Prose…" at bounding box center [605, 277] width 1211 height 554
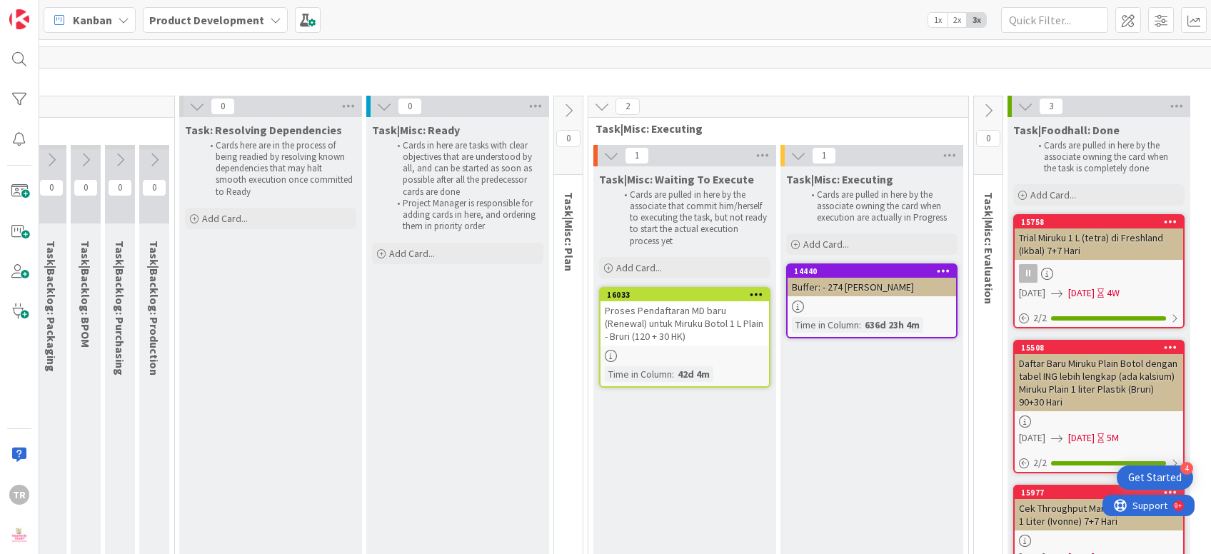
scroll to position [3567, 340]
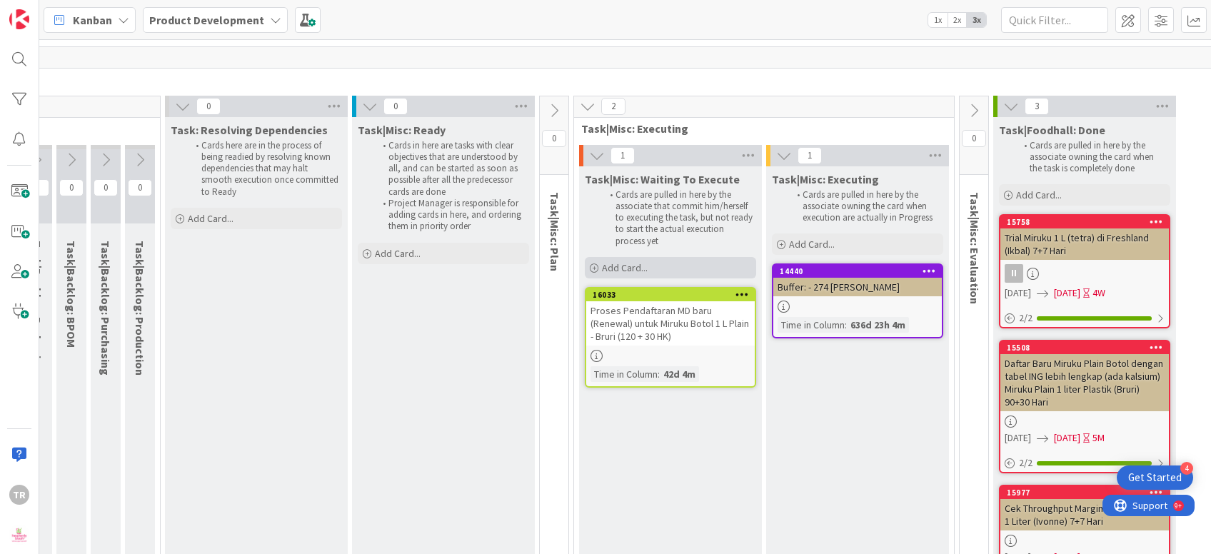
click at [664, 257] on div "Add Card..." at bounding box center [670, 267] width 171 height 21
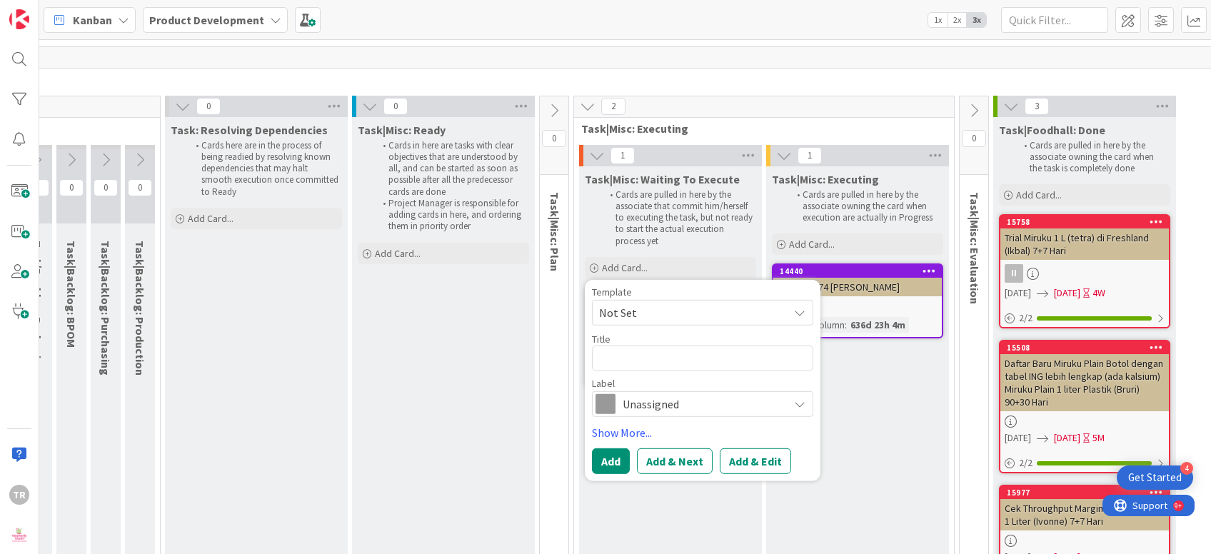
click at [699, 394] on span "Unassigned" at bounding box center [701, 404] width 158 height 20
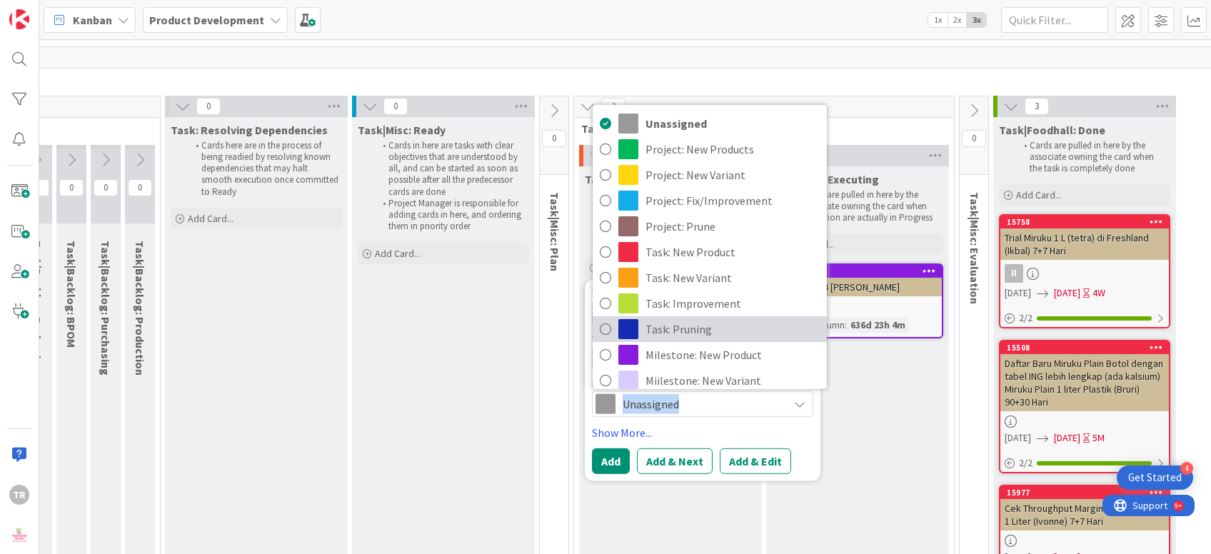
click at [687, 318] on span "Task: Pruning" at bounding box center [732, 328] width 174 height 21
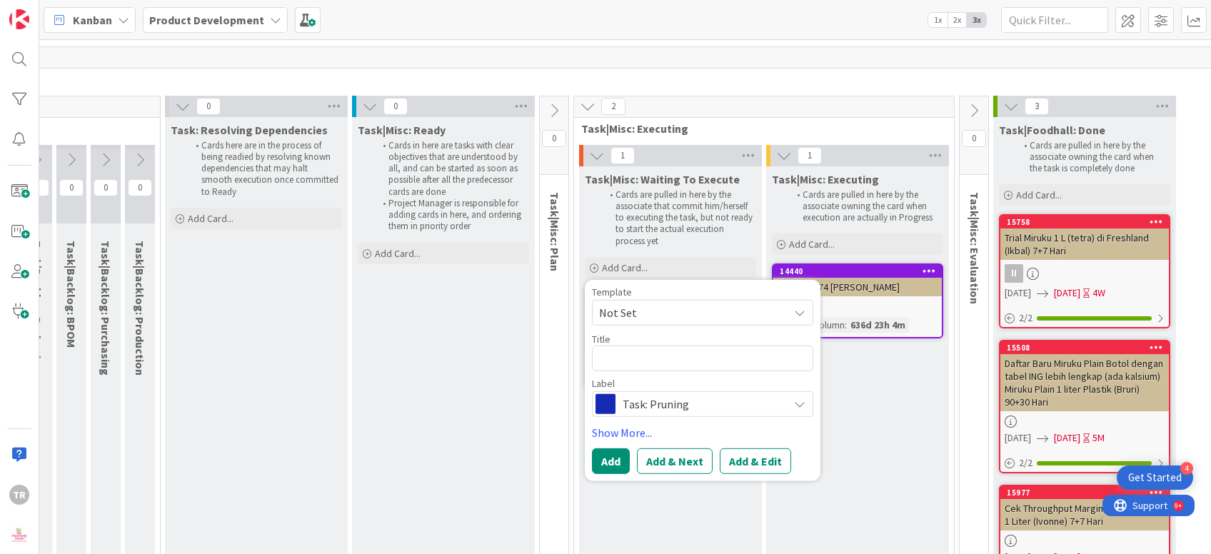
click at [660, 474] on div "Task|Misc: Waiting To Execute Cards are pulled in here by the associate that co…" at bounding box center [670, 372] width 183 height 413
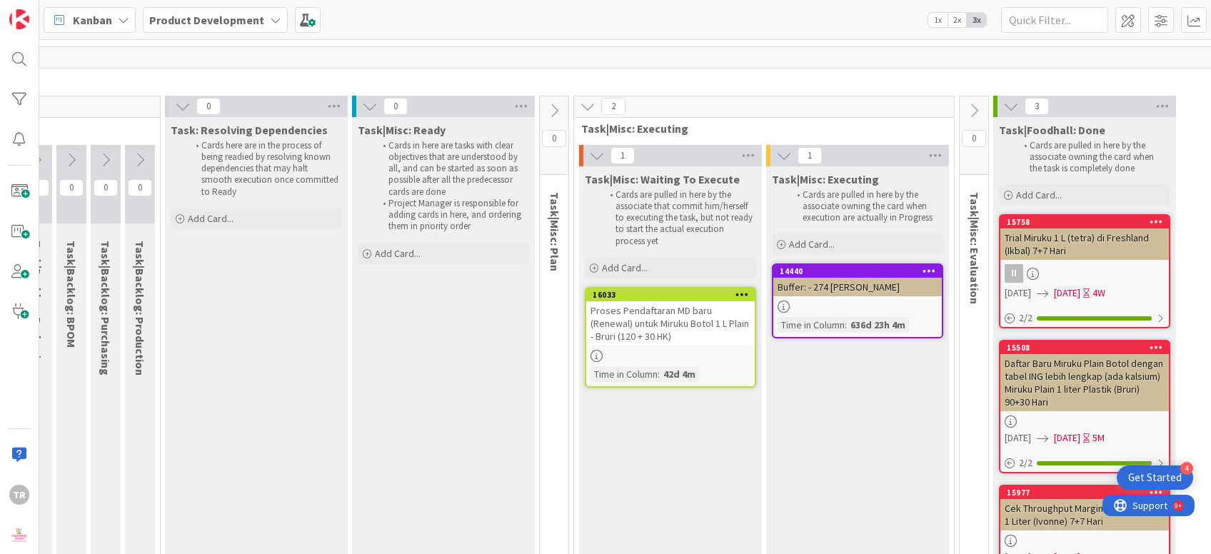
click at [679, 301] on div "Proses Pendaftaran MD baru (Renewal) untuk Miruku Botol 1 L Plain - Bruri (120 …" at bounding box center [670, 323] width 168 height 44
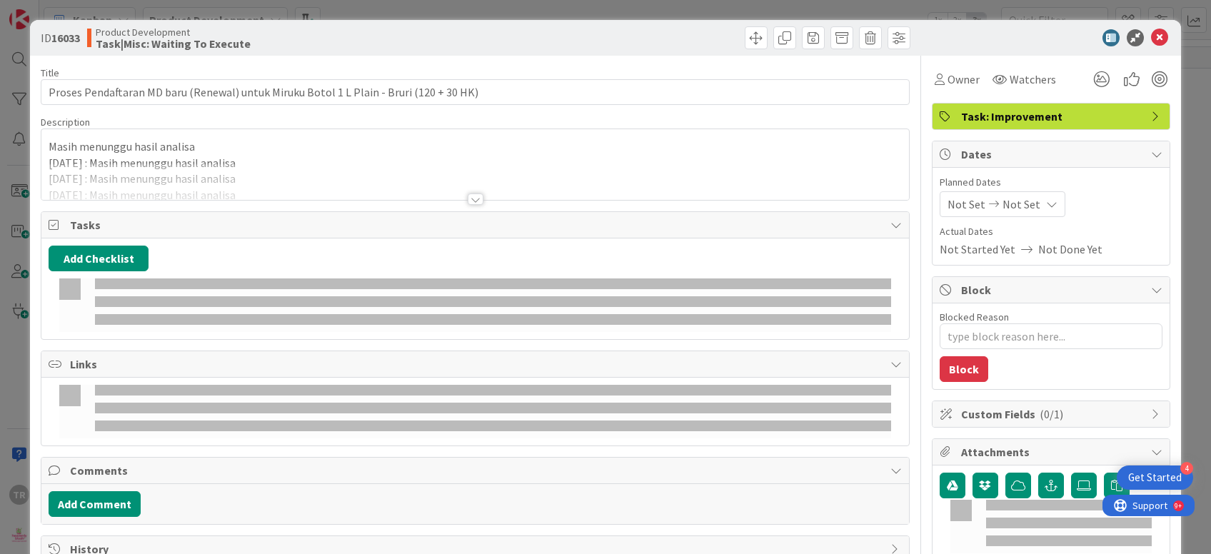
click at [398, 181] on div at bounding box center [474, 181] width 867 height 36
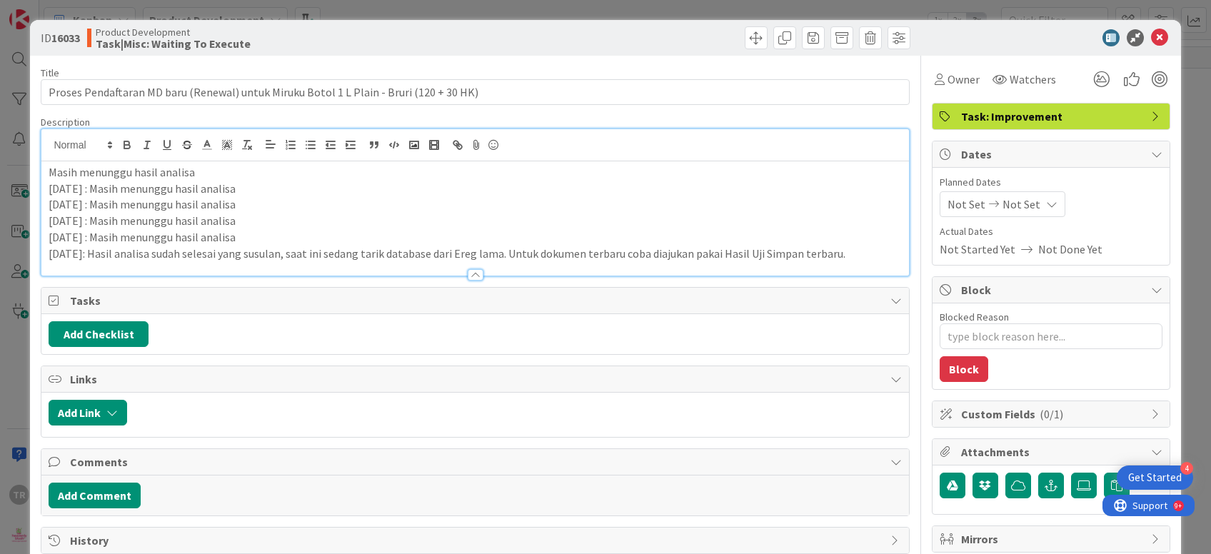
type textarea "x"
click at [867, 253] on p "[DATE]: Hasil analisa sudah selesai yang susulan, saat ini sedang tarik databas…" at bounding box center [475, 254] width 852 height 16
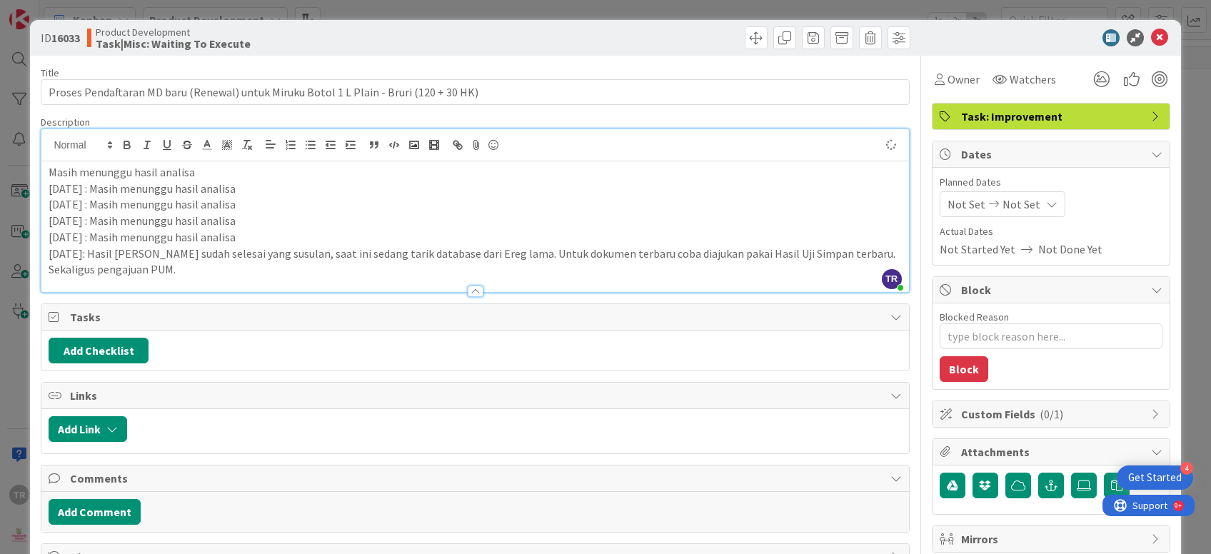
click at [0, 190] on div "ID 16033 Product Development Task|Misc: Waiting To Execute Title 87 / 128 Prose…" at bounding box center [605, 277] width 1211 height 554
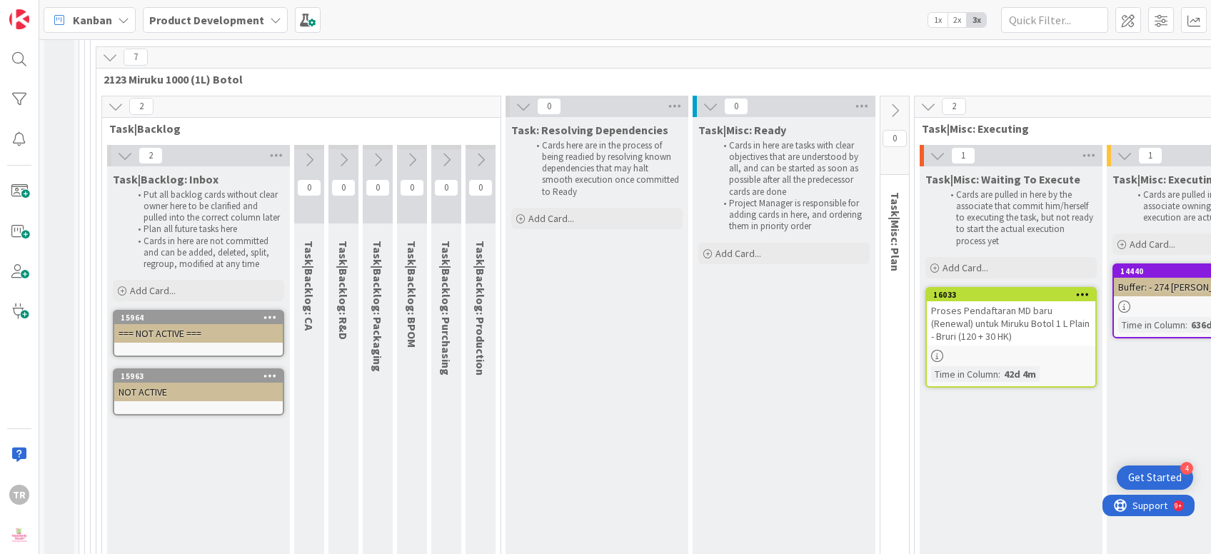
scroll to position [3567, 136]
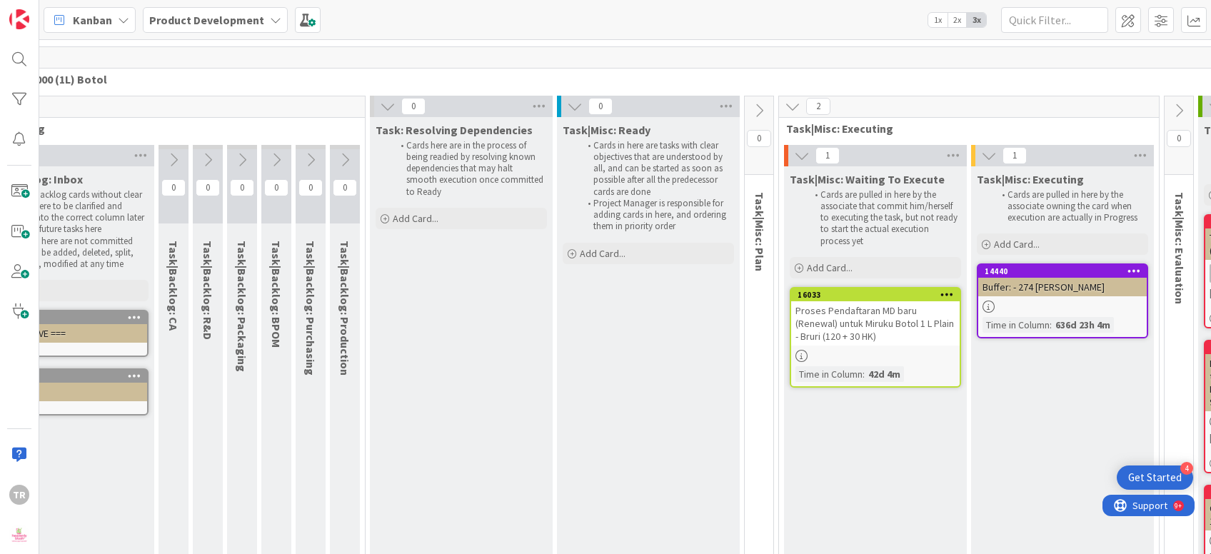
click at [867, 301] on div "Proses Pendaftaran MD baru (Renewal) untuk Miruku Botol 1 L Plain - Bruri (120 …" at bounding box center [875, 323] width 168 height 44
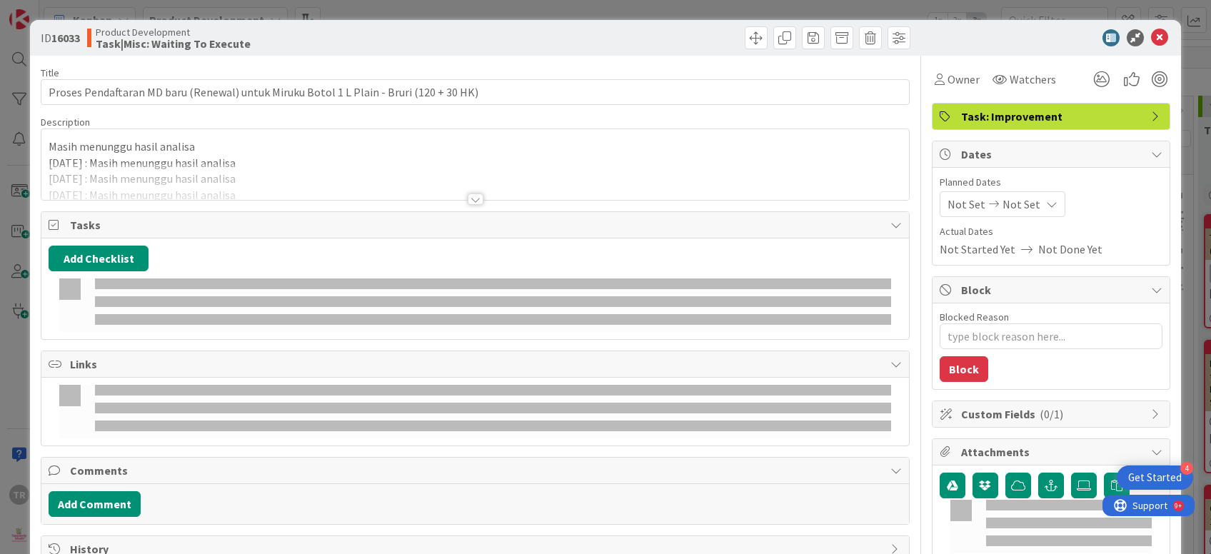
click at [487, 168] on div at bounding box center [474, 181] width 867 height 36
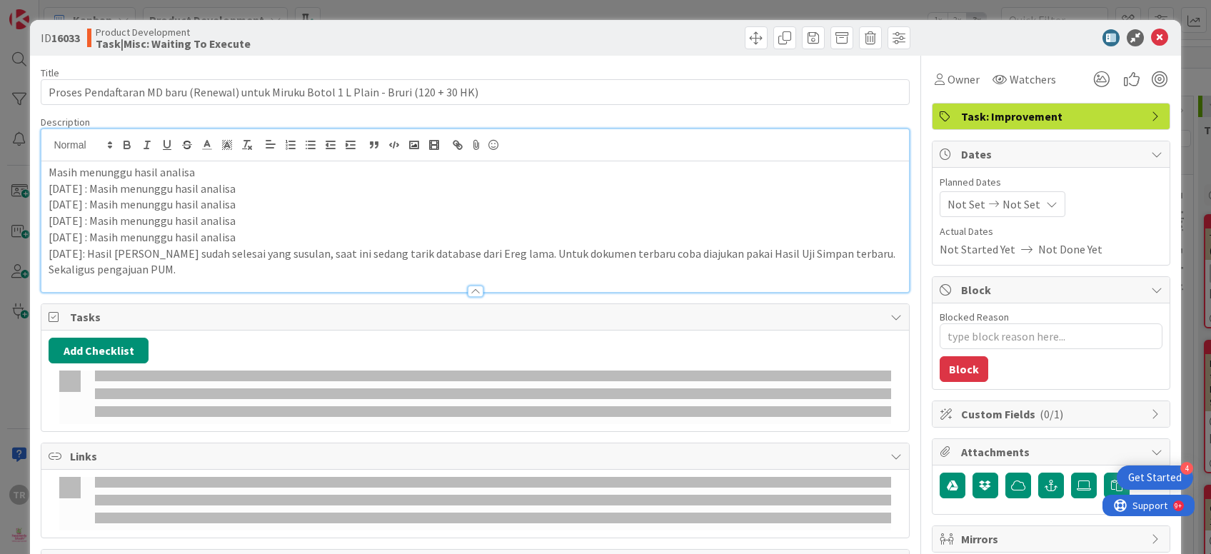
type textarea "x"
click at [200, 265] on p "[DATE]: Hasil [PERSON_NAME] sudah selesai yang susulan, saat ini sedang tarik d…" at bounding box center [475, 262] width 852 height 32
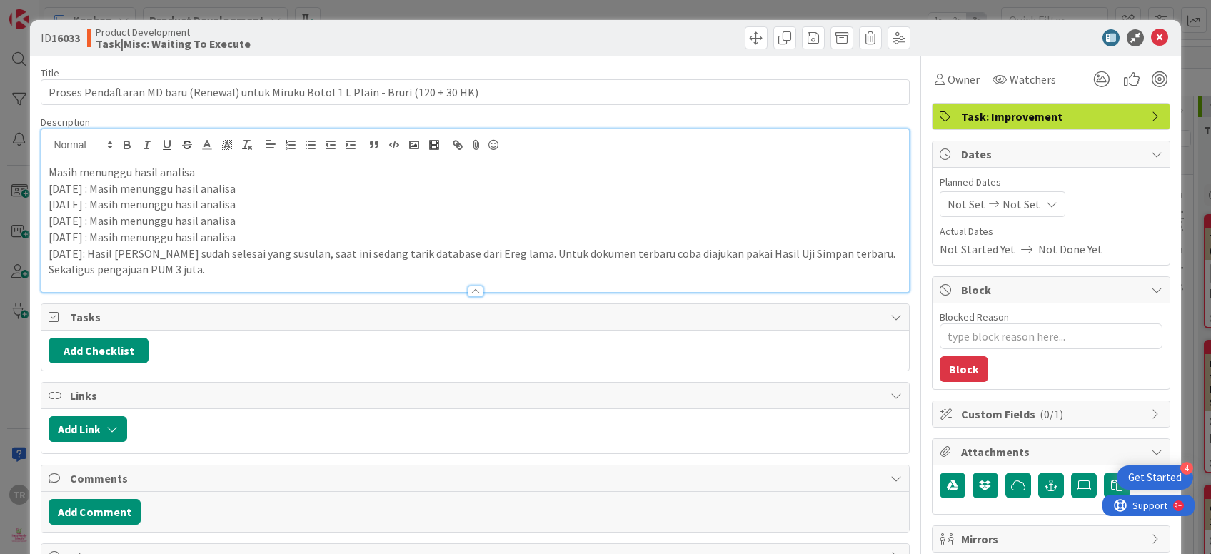
click at [0, 171] on div "ID 16033 Product Development Task|Misc: Waiting To Execute Title 87 / 128 Prose…" at bounding box center [605, 277] width 1211 height 554
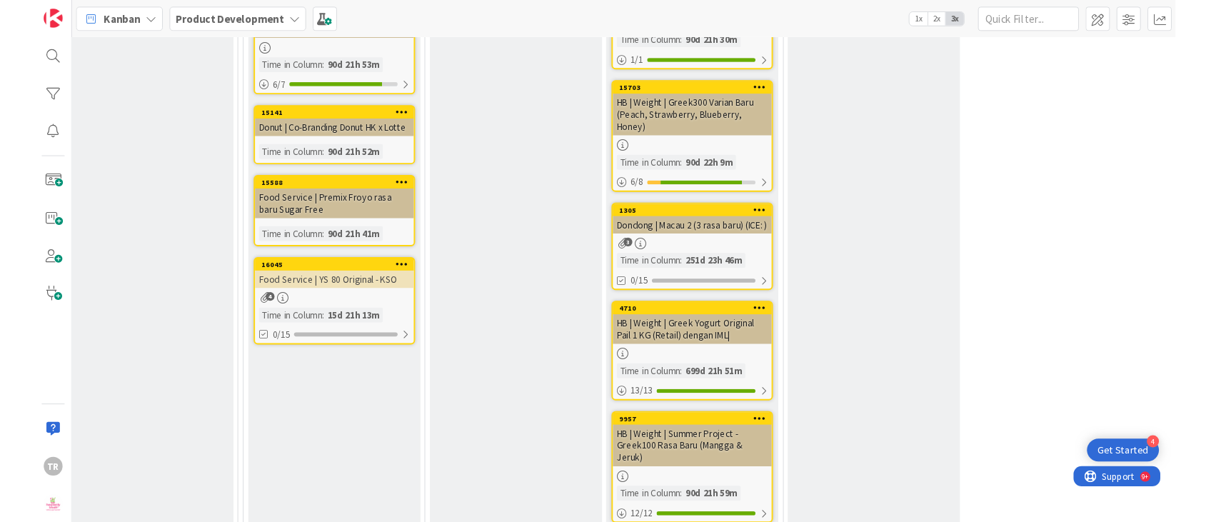
scroll to position [1634, 272]
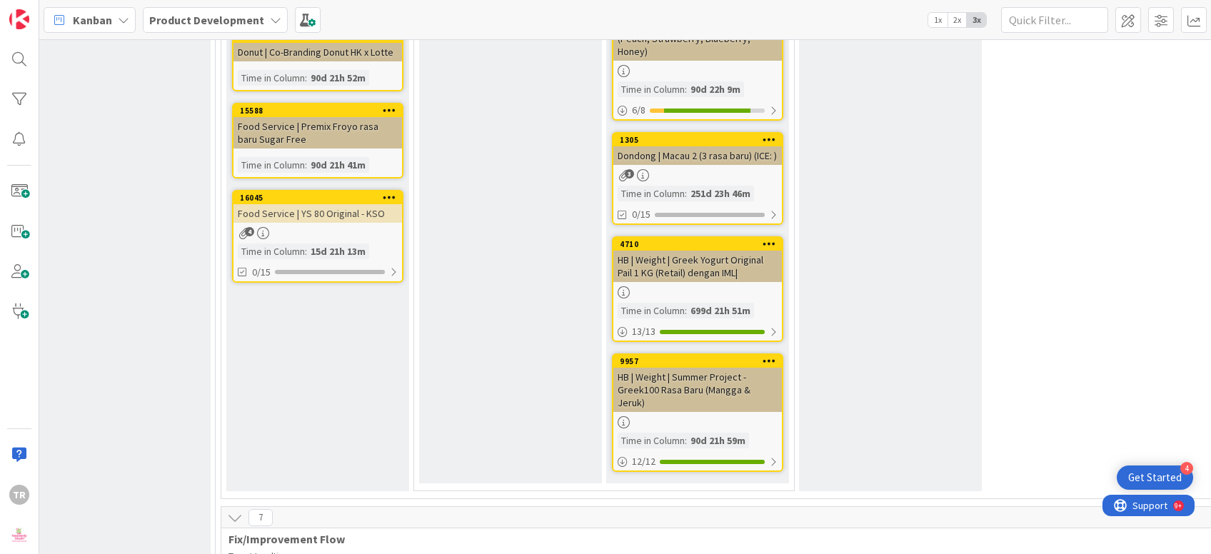
click at [526, 253] on div "Proj|NV: Waiting for Scaling Add Card..." at bounding box center [510, 141] width 183 height 684
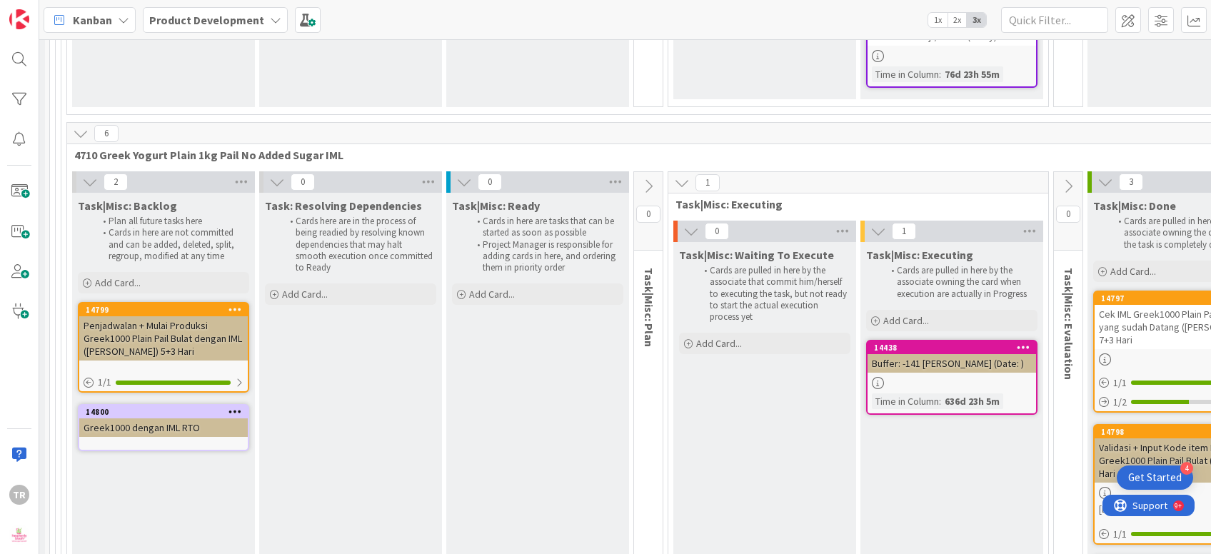
scroll to position [4582, 0]
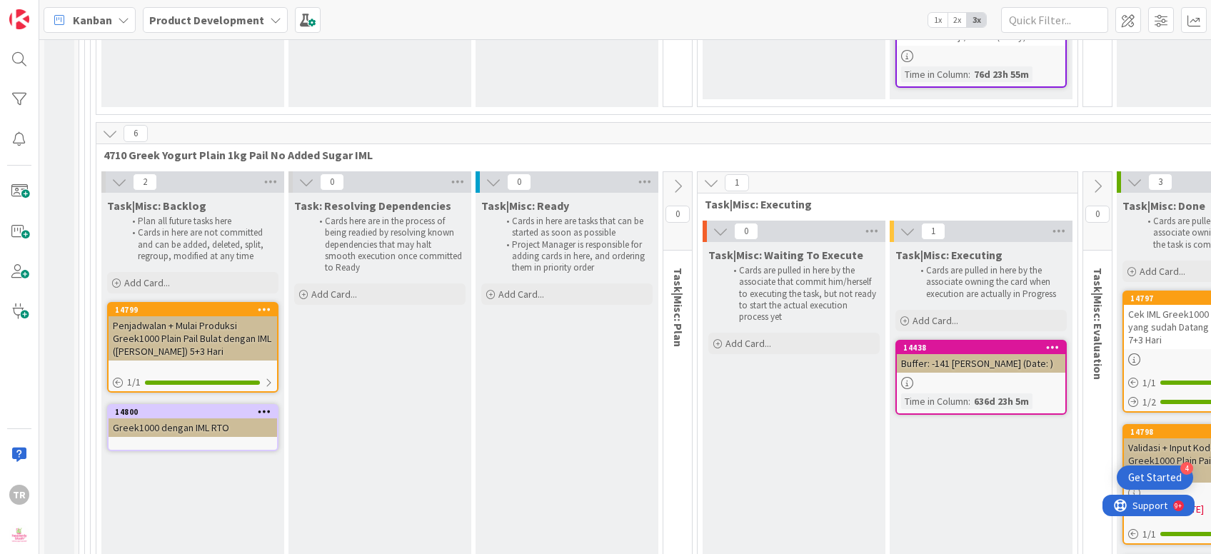
click at [229, 316] on div "Penjadwalan + Mulai Produksi Greek1000 Plain Pail Bulat dengan IML ([PERSON_NAM…" at bounding box center [192, 338] width 168 height 44
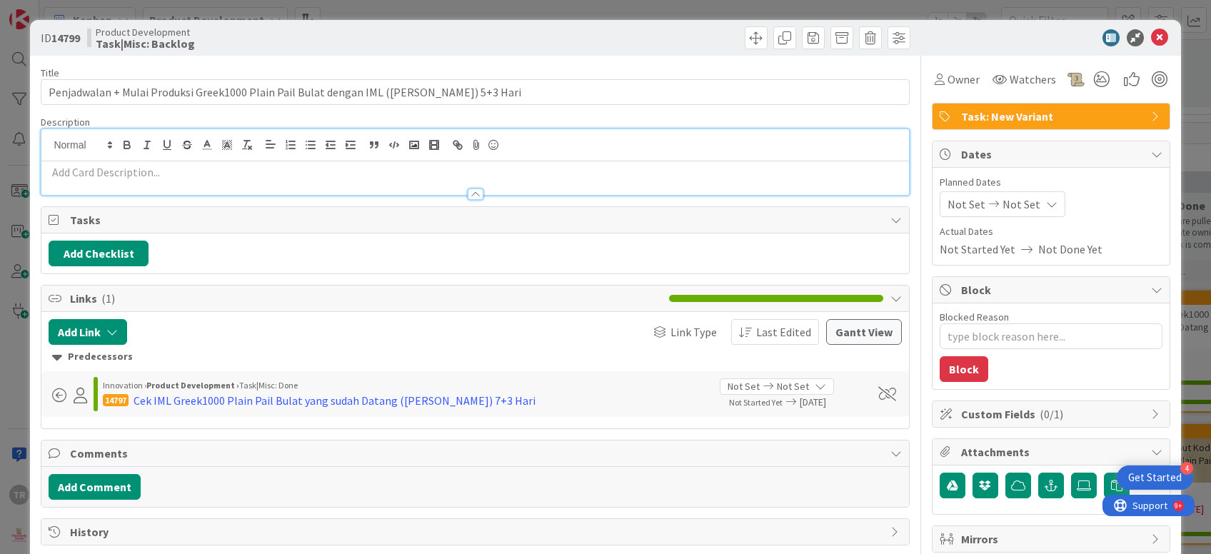
click at [225, 161] on div at bounding box center [474, 178] width 867 height 34
click at [229, 170] on p at bounding box center [475, 172] width 852 height 16
paste div
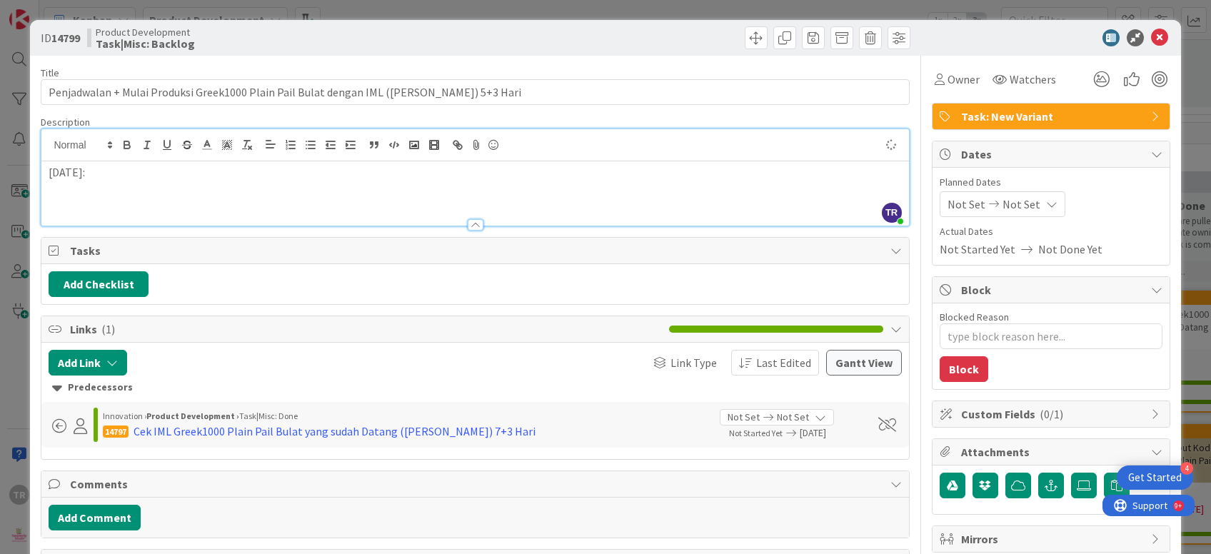
type textarea "x"
click at [0, 354] on div "ID 14799 Product Development Task|Misc: Backlog Title 82 / 128 Penjadwalan + Mu…" at bounding box center [605, 277] width 1211 height 554
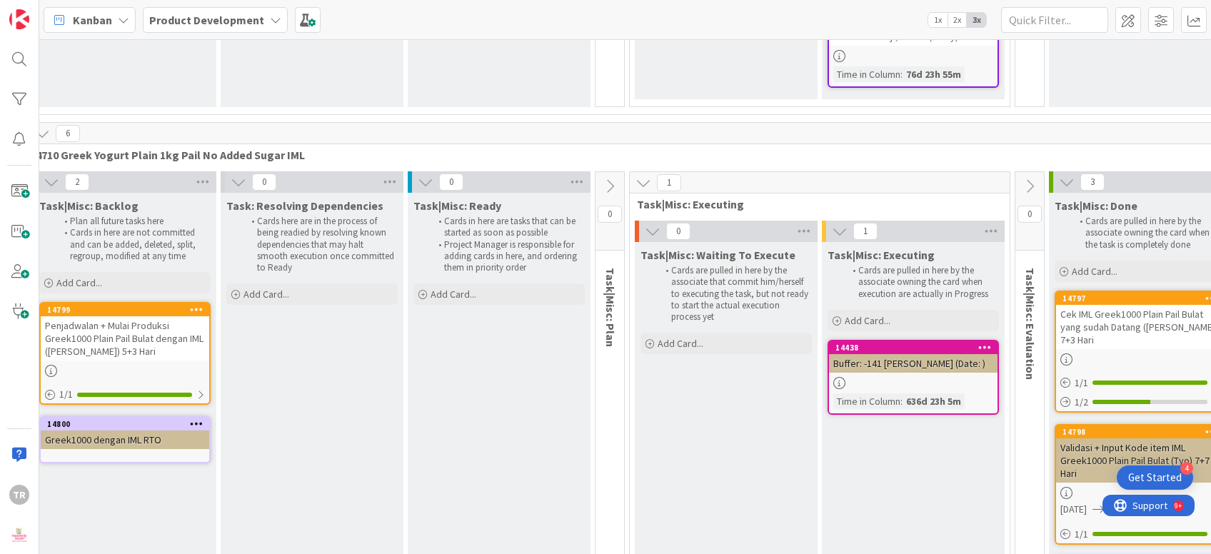
scroll to position [4582, 0]
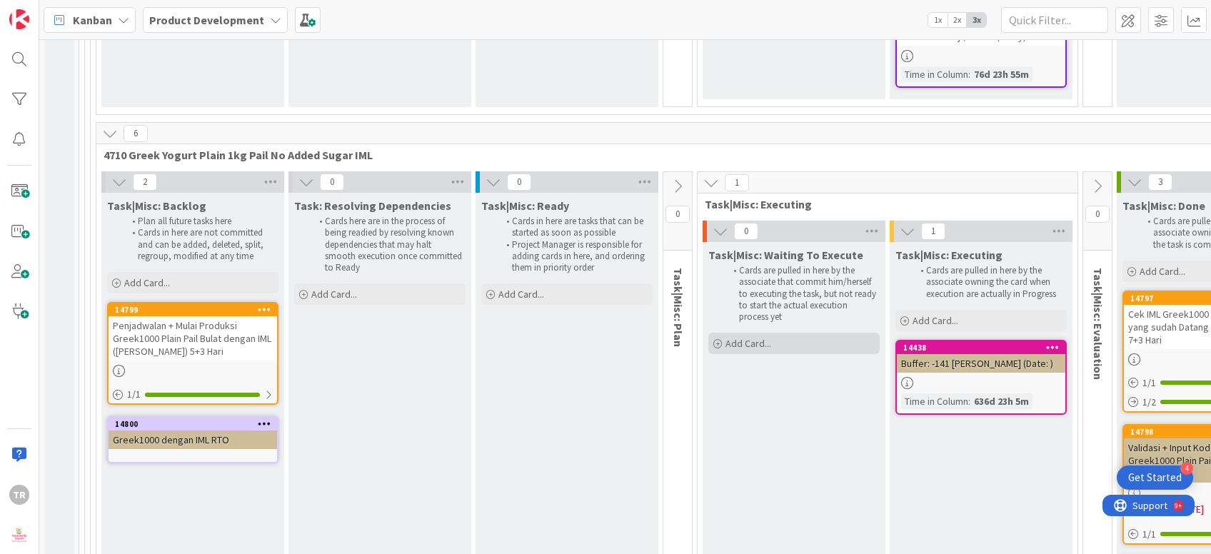
click at [759, 337] on span "Add Card..." at bounding box center [748, 343] width 46 height 13
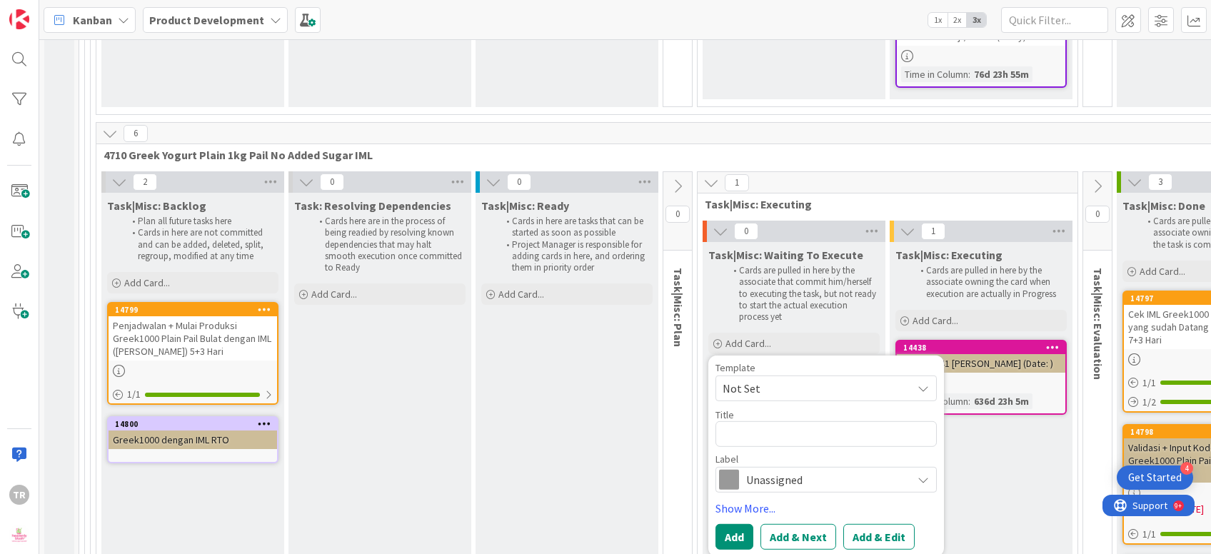
click at [783, 470] on span "Unassigned" at bounding box center [825, 480] width 158 height 20
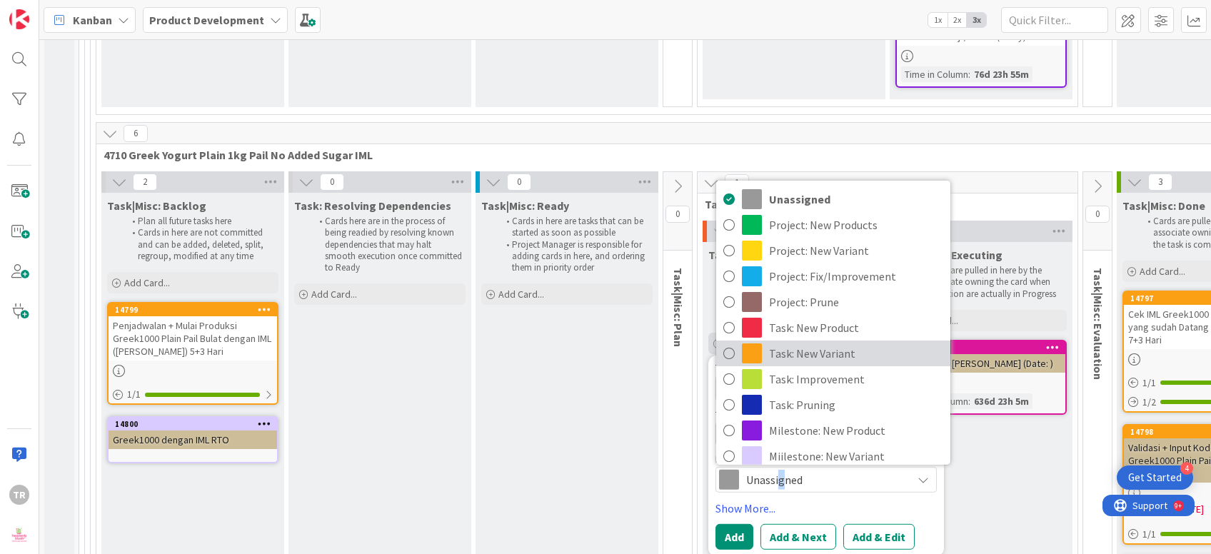
click at [789, 343] on span "Task: New Variant" at bounding box center [856, 353] width 174 height 21
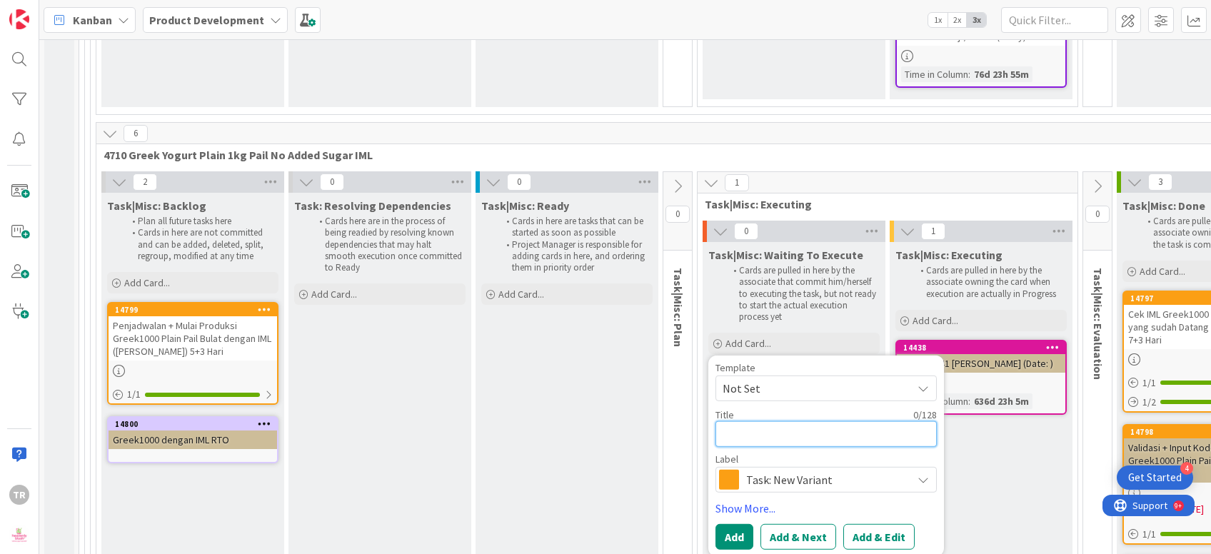
click at [783, 421] on textarea at bounding box center [825, 434] width 221 height 26
type textarea "x"
type textarea "T"
type textarea "x"
type textarea "Tr"
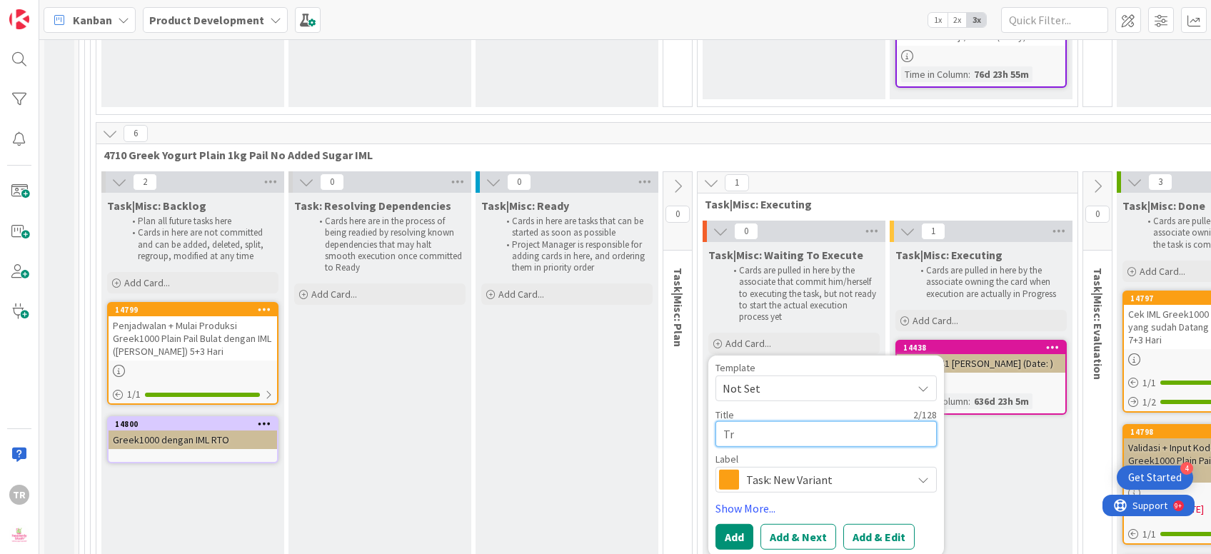
type textarea "x"
type textarea "Tra"
type textarea "x"
type textarea "Trac"
type textarea "x"
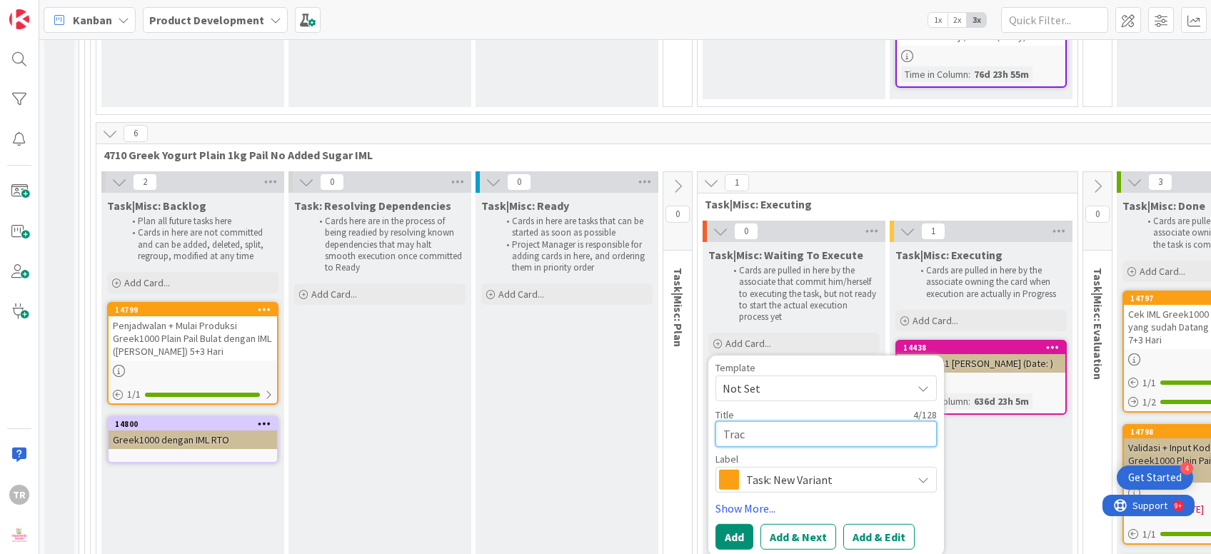
type textarea "Track"
type textarea "x"
type textarea "Tracking"
type textarea "x"
type textarea "Tracking"
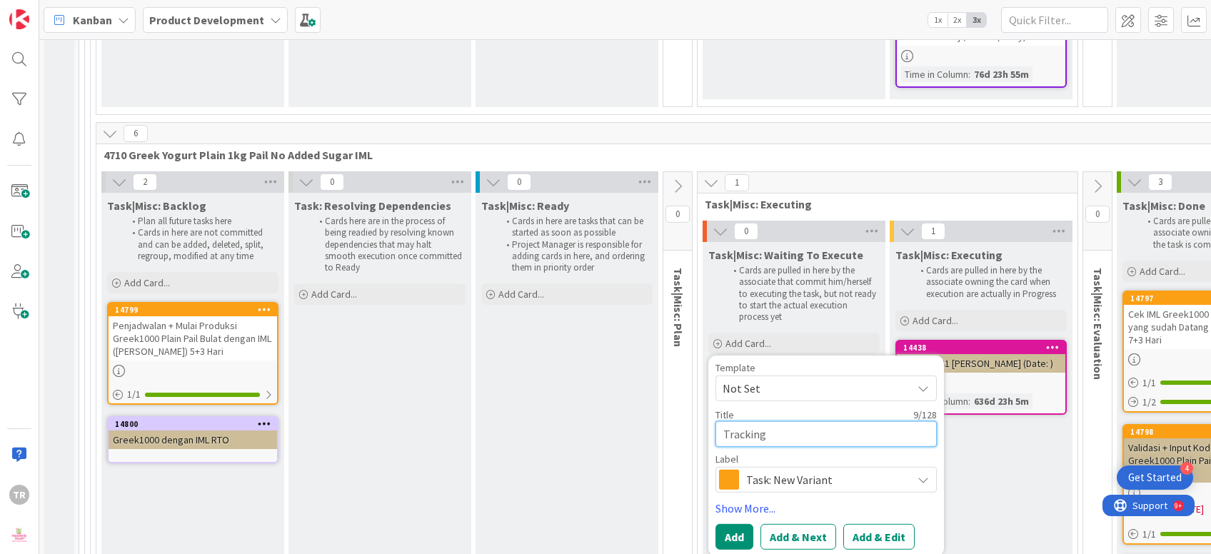
type textarea "x"
type textarea "Tracking Si"
type textarea "x"
type textarea "Tracking Sisa"
type textarea "x"
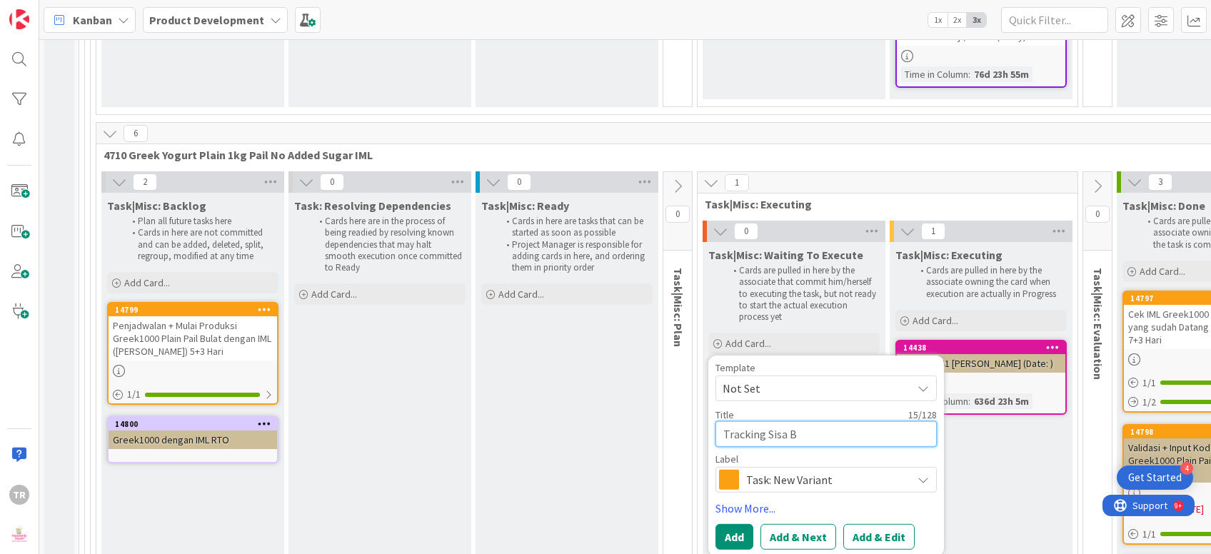
type textarea "Tracking Sisa BK"
type textarea "x"
type textarea "Tracking Sisa BK"
type textarea "x"
type textarea "Tracking Sisa BK Pail"
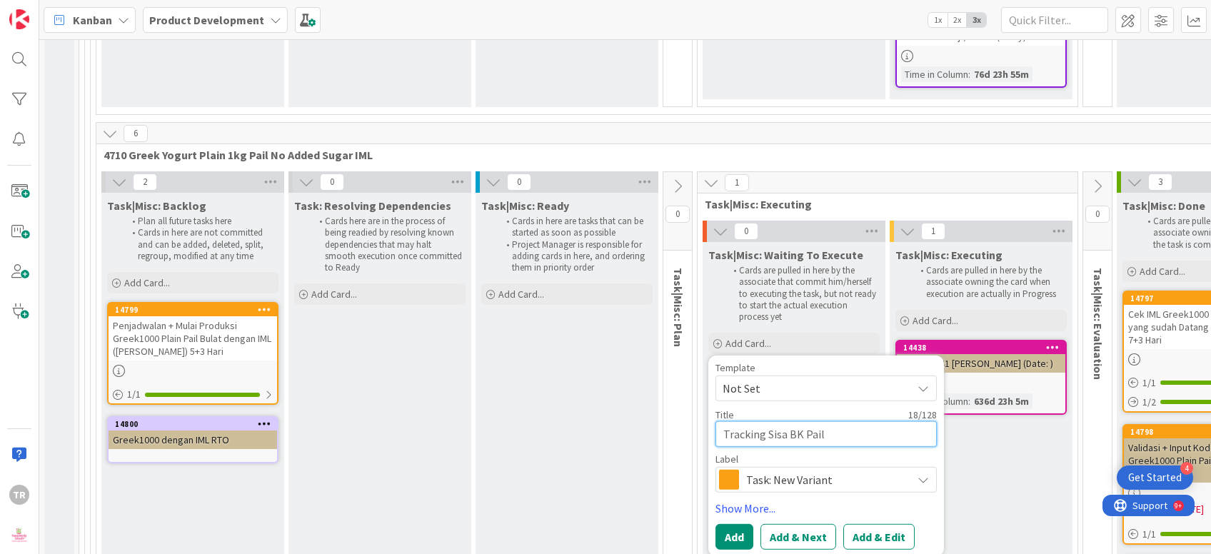
type textarea "x"
type textarea "Tracking Sisa BK Pail"
type textarea "x"
type textarea "Tracking Sisa BK Pail B"
type textarea "x"
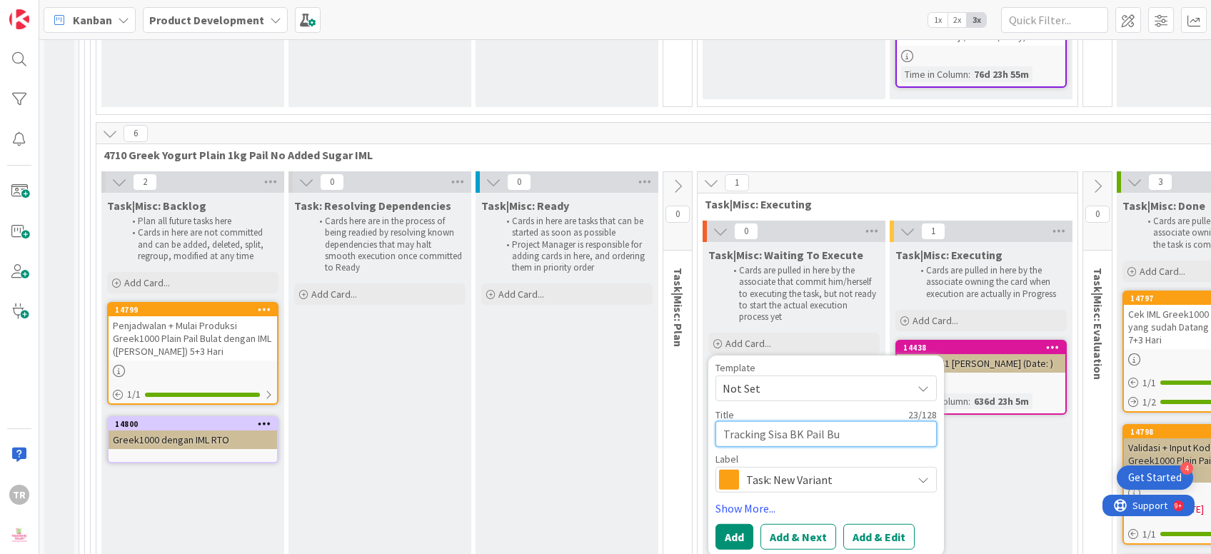
type textarea "Tracking Sisa BK Pail Bul"
type textarea "x"
type textarea "Tracking Sisa BK Pail Bula"
type textarea "x"
type textarea "Tracking Sisa BK Pail Bulat"
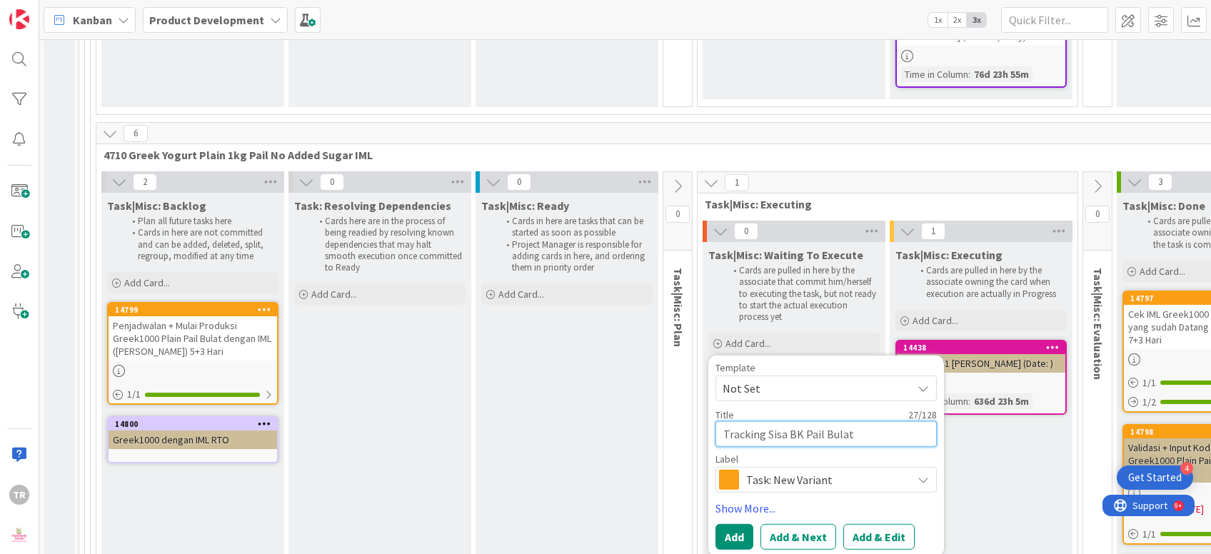
type textarea "x"
type textarea "Tracking Sisa BK Pail Bulat"
type textarea "x"
type textarea "Tracking Sisa BK Pail Bulat +"
type textarea "x"
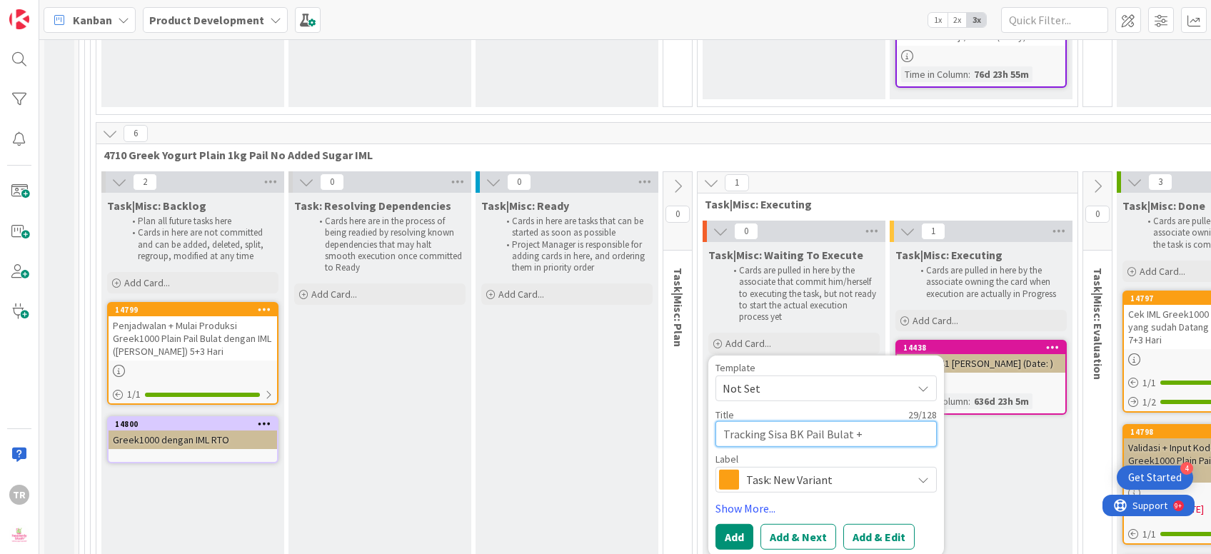
type textarea "Tracking Sisa BK Pail Bulat +"
type textarea "x"
type textarea "Tracking Sisa BK Pail Bulat + S"
type textarea "x"
type textarea "Tracking Sisa BK Pail Bulat + St"
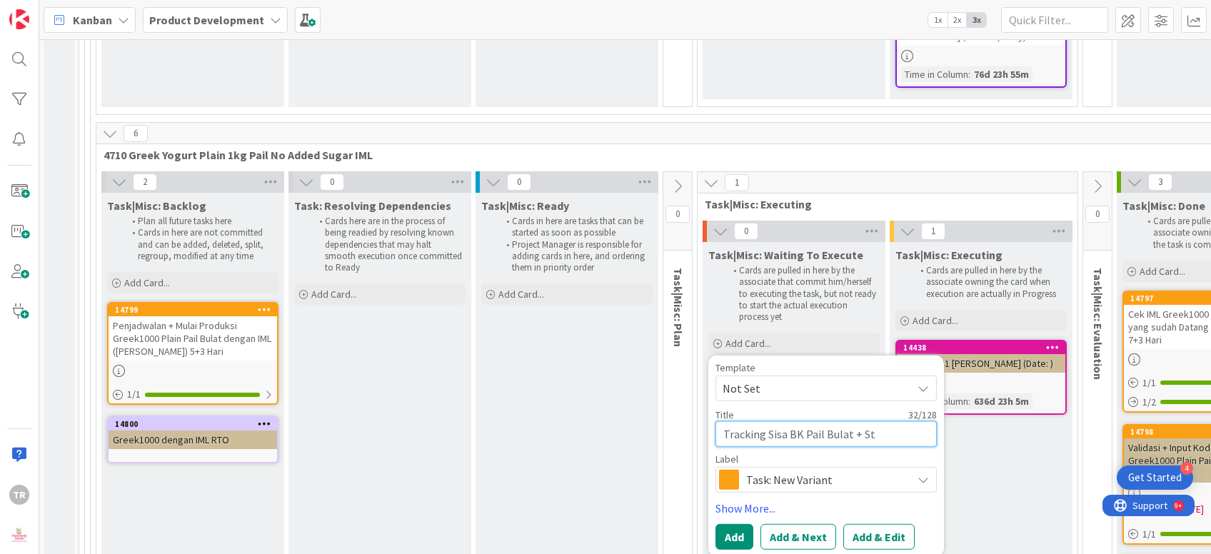
type textarea "x"
type textarea "Tracking Sisa BK Pail Bulat + Sti"
type textarea "x"
type textarea "Tracking Sisa BK Pail Bulat + Stick"
type textarea "x"
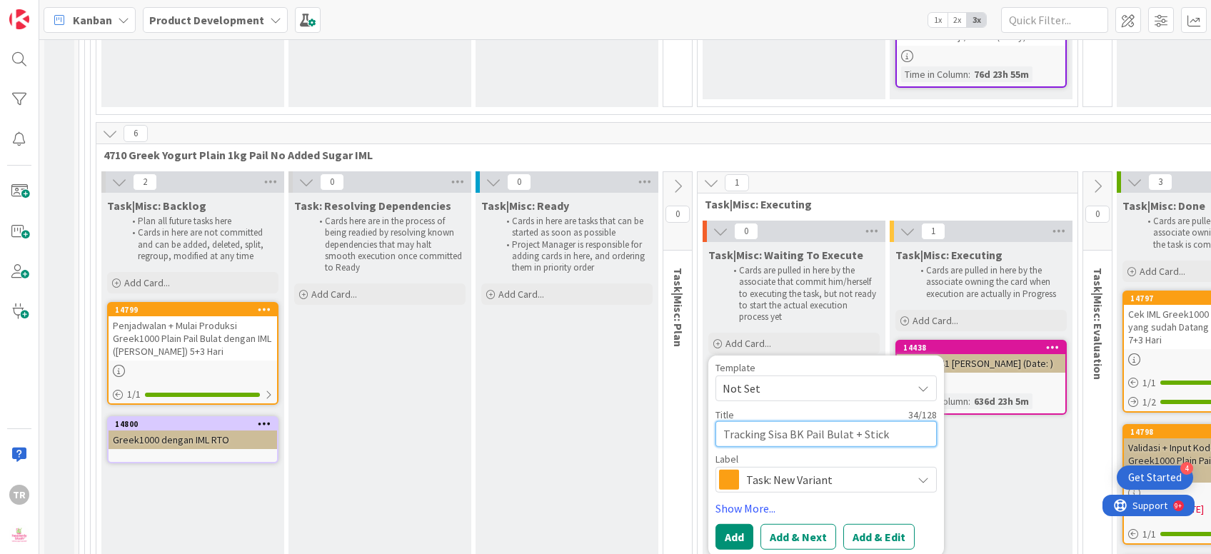
type textarea "Tracking Sisa BK Pail Bulat + Sticke"
type textarea "x"
type textarea "Tracking Sisa BK Pail Bulat + Sticker"
type textarea "x"
type textarea "Tracking Sisa BK Pail Bulat + Sticker"
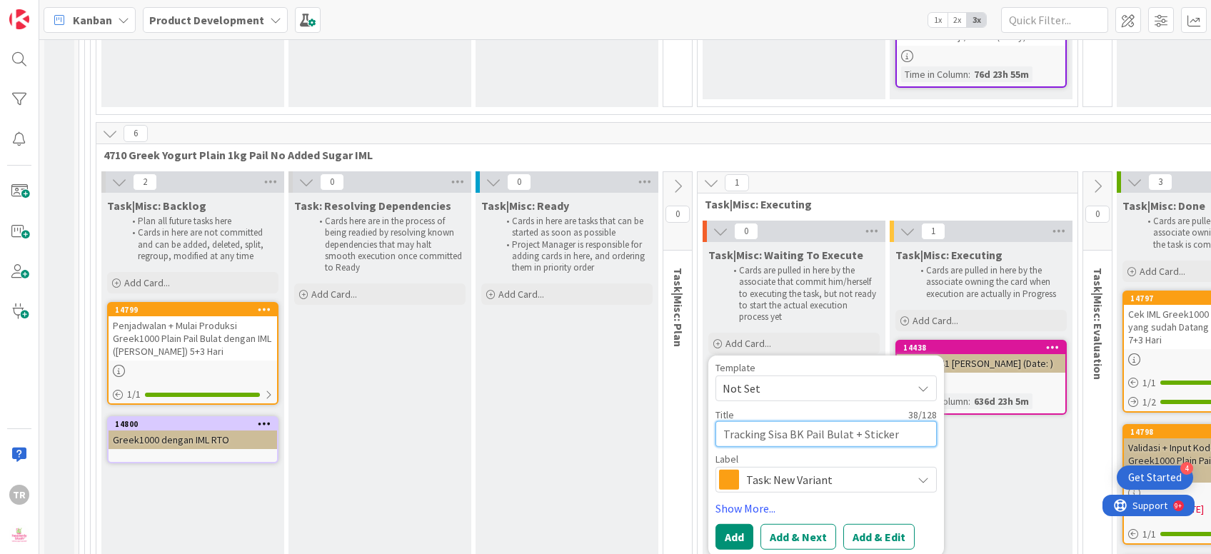
type textarea "x"
type textarea "Tracking Sisa BK Pail Bulat + Sticker G"
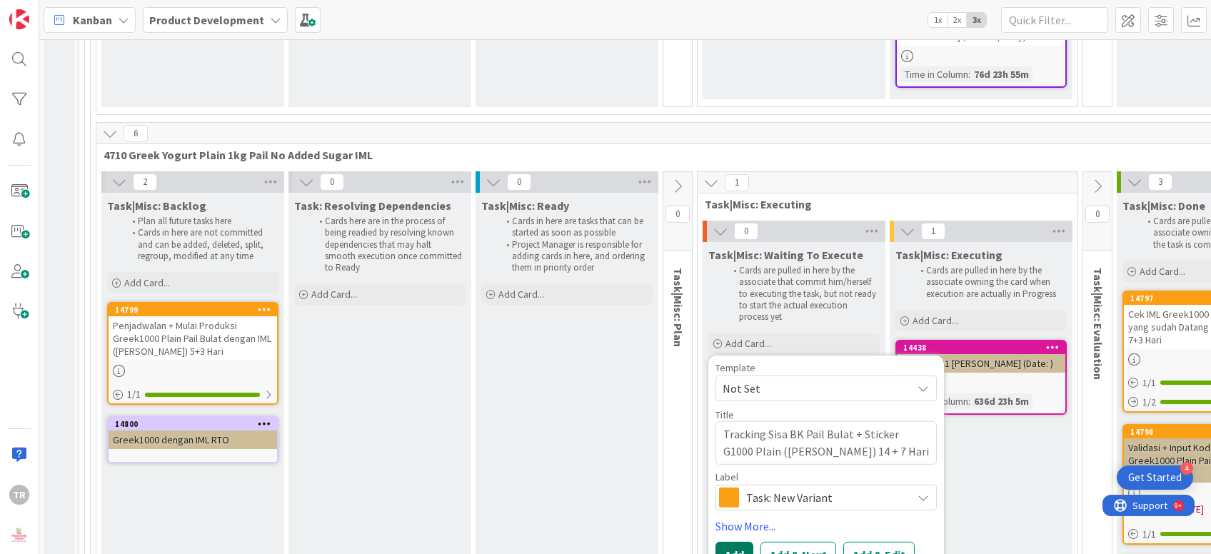
click at [746, 542] on button "Add" at bounding box center [734, 555] width 38 height 26
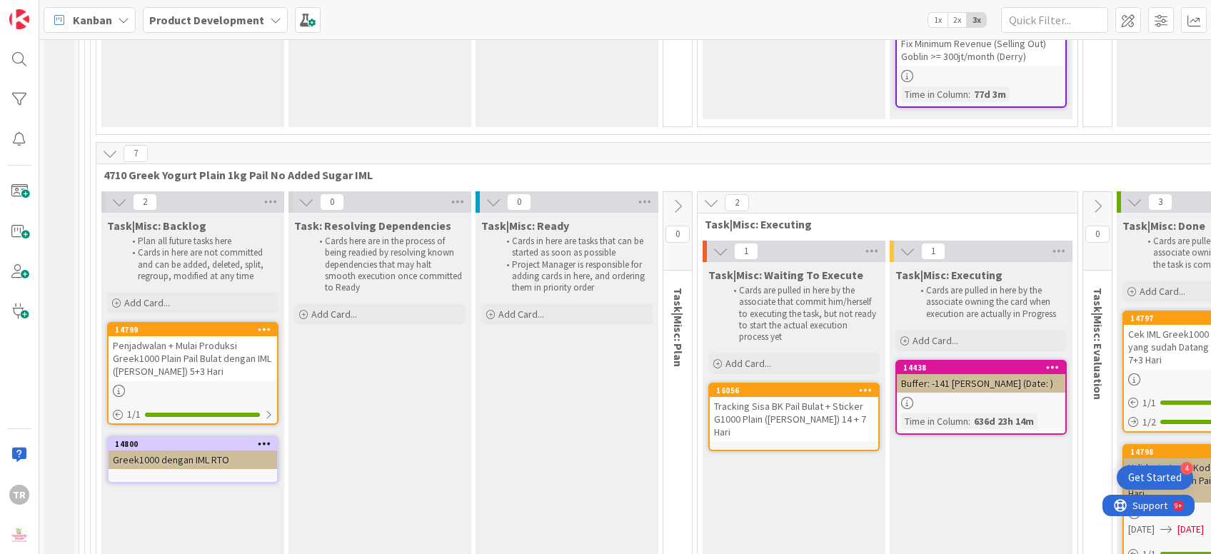
scroll to position [4582, 102]
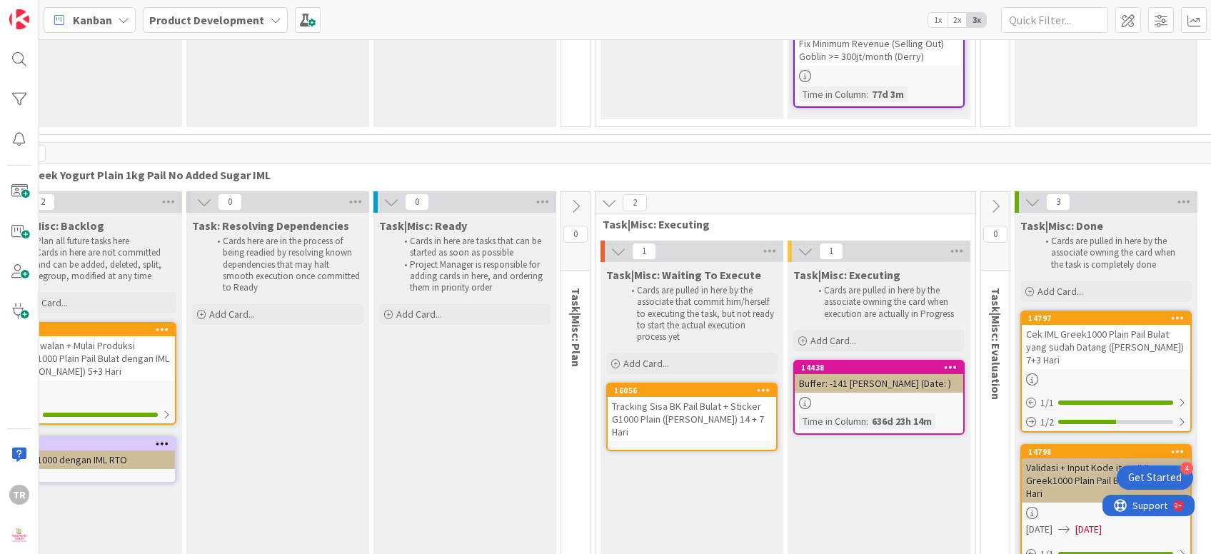
click at [686, 397] on div "Tracking Sisa BK Pail Bulat + Sticker G1000 Plain ([PERSON_NAME]) 14 + 7 Hari" at bounding box center [691, 419] width 168 height 44
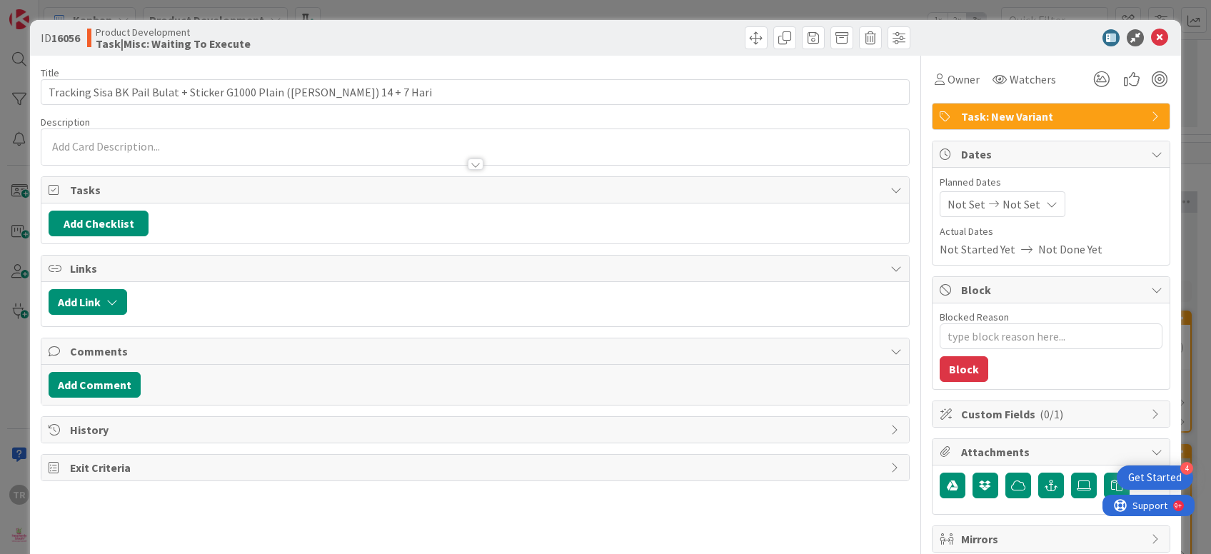
click at [104, 153] on div at bounding box center [474, 157] width 867 height 15
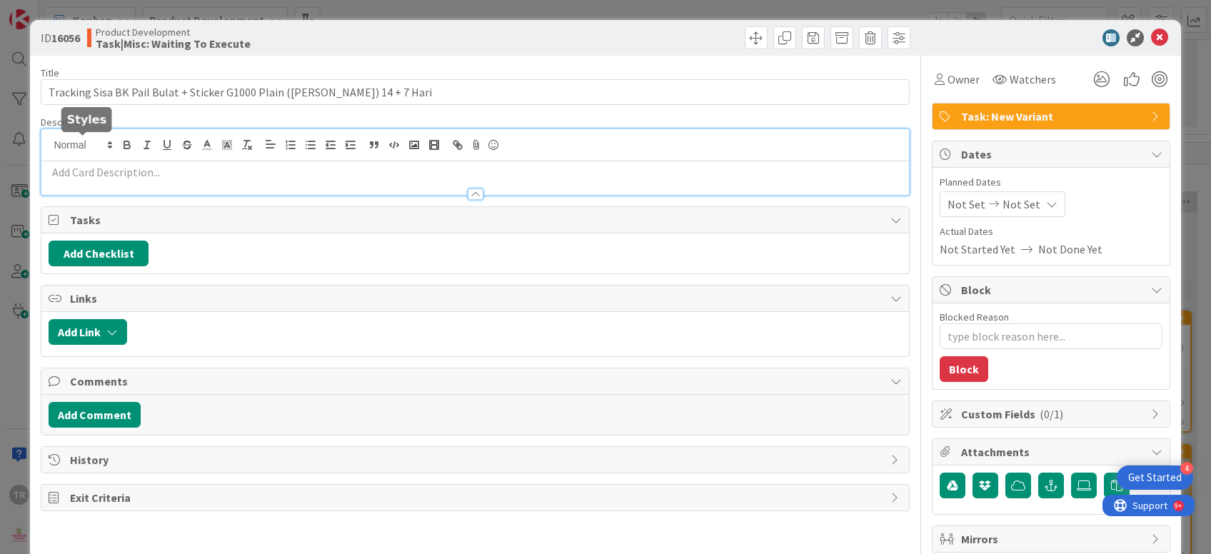
click at [107, 171] on p at bounding box center [475, 172] width 852 height 16
paste div
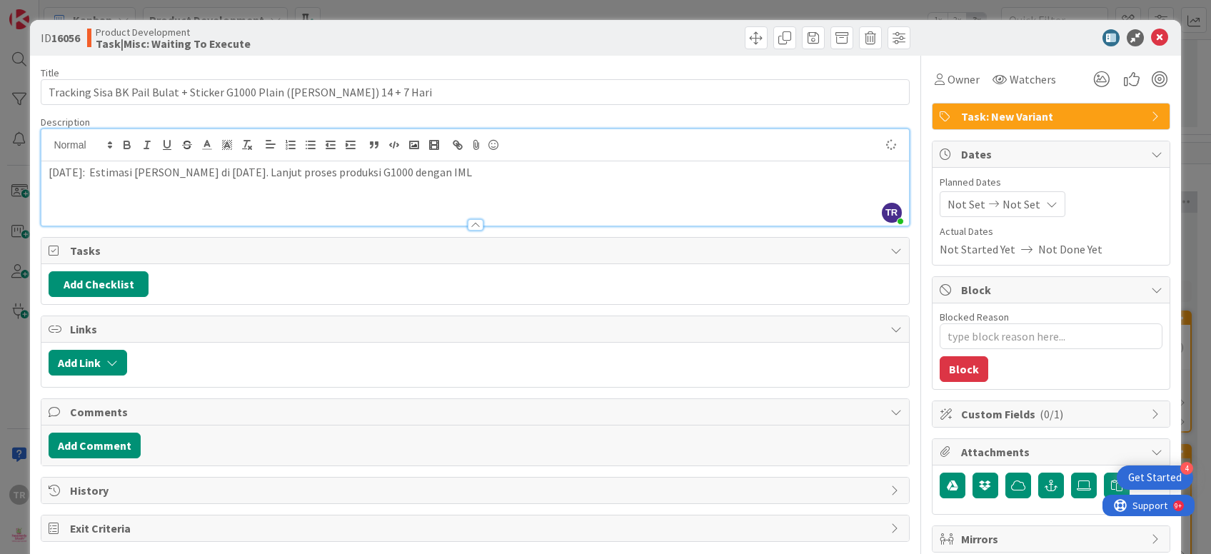
click at [958, 213] on div "Not Set Not Set" at bounding box center [1002, 204] width 126 height 26
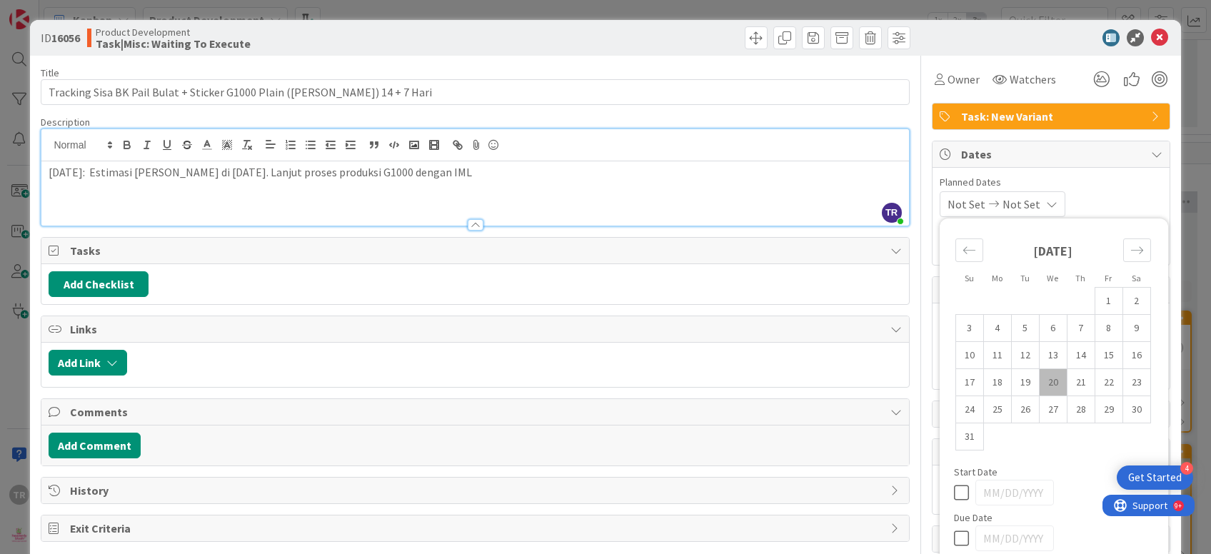
click at [1053, 386] on td "20" at bounding box center [1053, 381] width 28 height 27
click at [1135, 254] on icon "Move forward to switch to the next month." at bounding box center [1137, 250] width 14 height 14
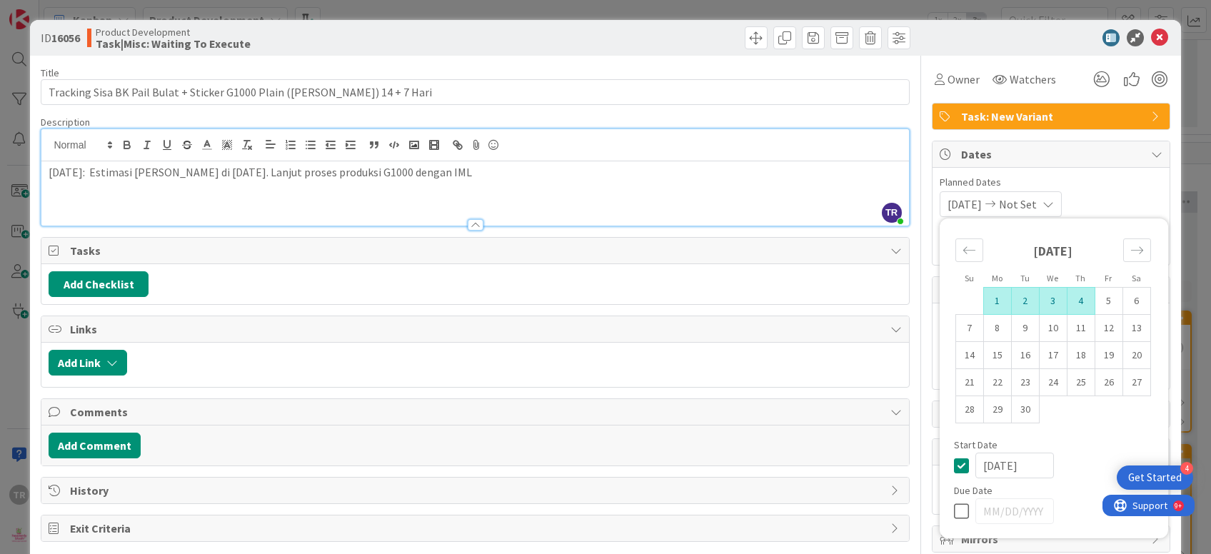
click at [1076, 305] on td "4" at bounding box center [1080, 300] width 28 height 27
click at [1, 223] on div "ID 16056 Product Development Task|Misc: Waiting To Execute Title 68 / 128 Track…" at bounding box center [605, 277] width 1211 height 554
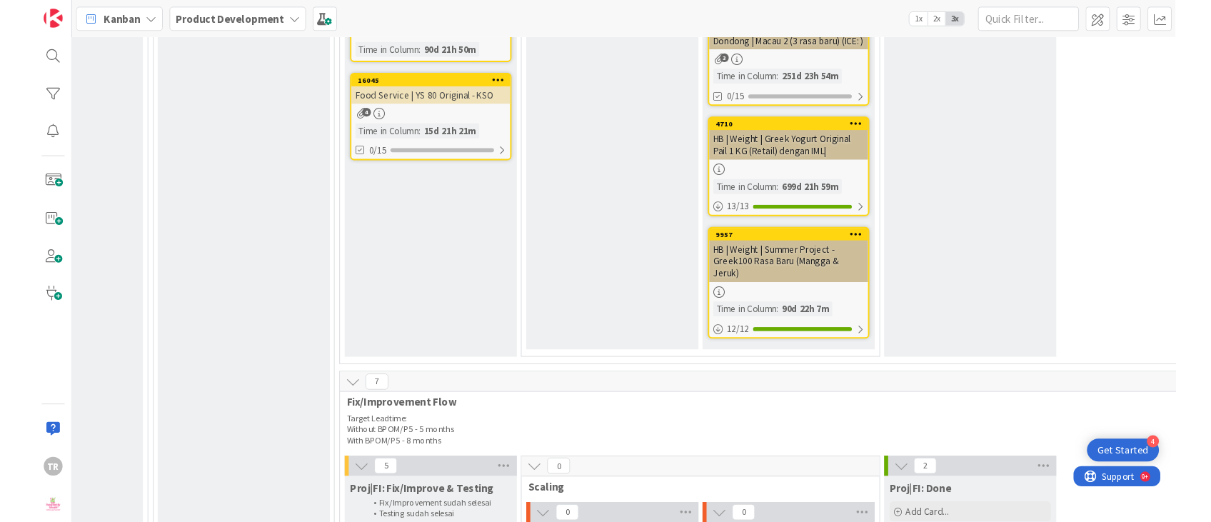
scroll to position [1659, 170]
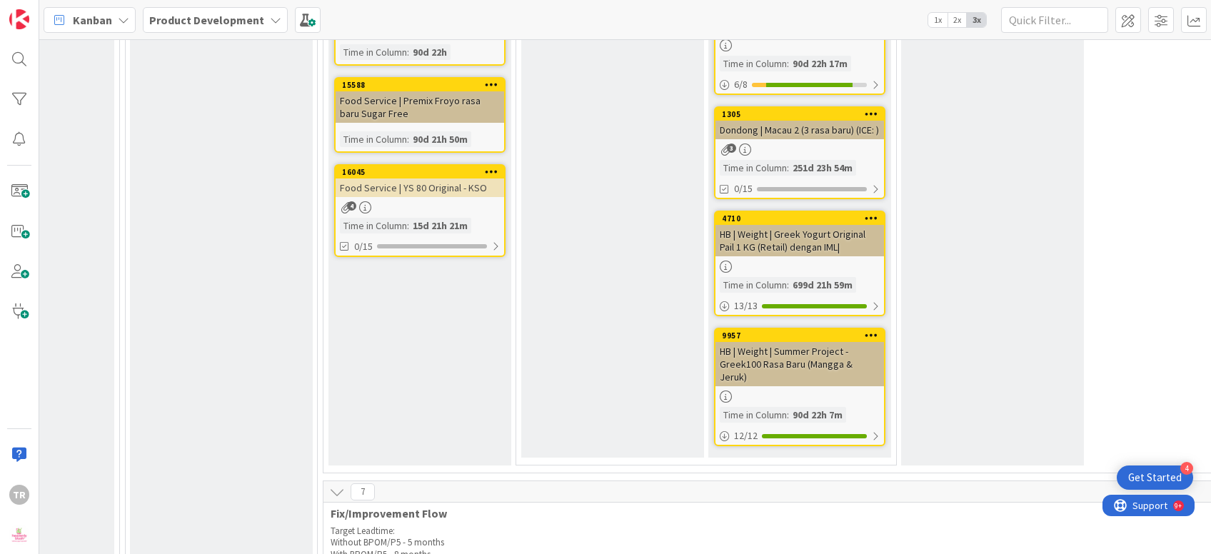
click at [668, 300] on div "Proj|NV: Waiting for Scaling Add Card..." at bounding box center [612, 116] width 183 height 684
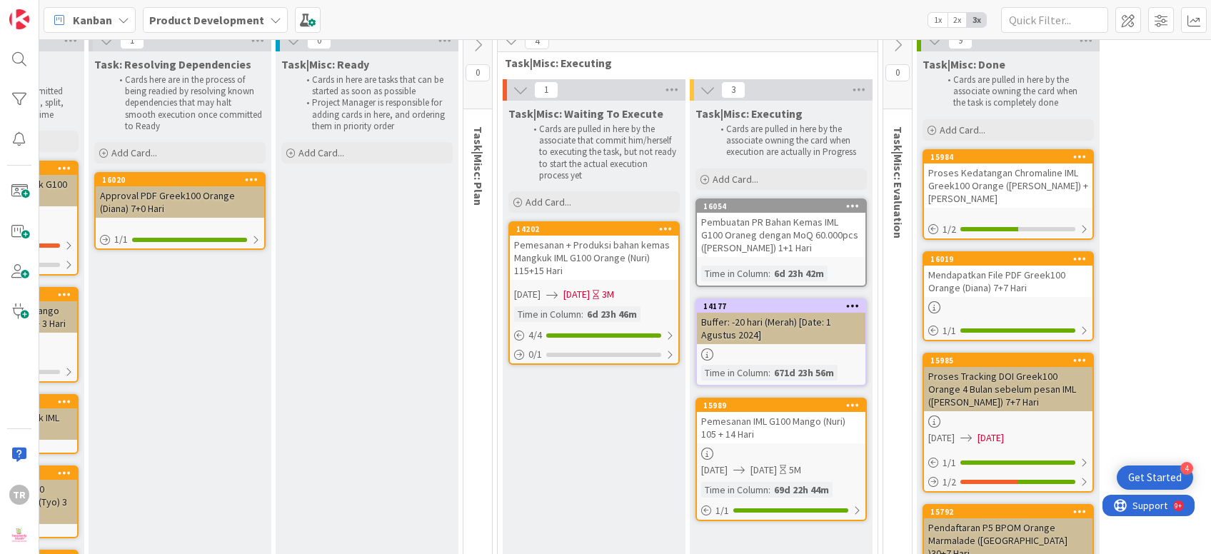
scroll to position [8154, 335]
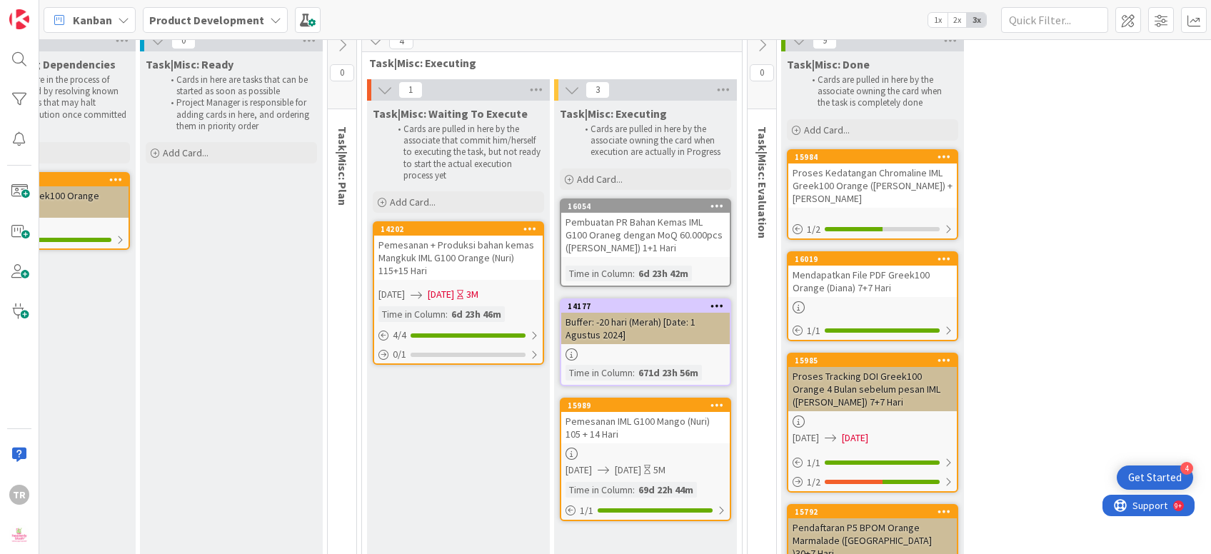
click at [620, 412] on div "Pemesanan IML G100 Mango (Nuri) 105 + 14 Hari" at bounding box center [645, 427] width 168 height 31
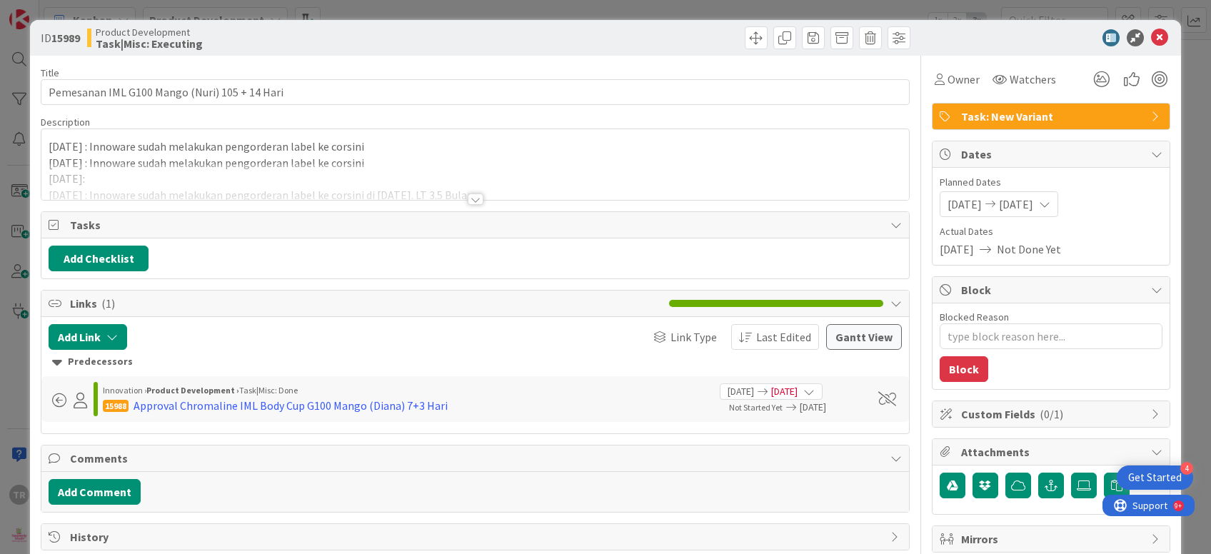
click at [469, 147] on div "[DATE] : Innoware sudah melakukan pengorderan label ke corsini [DATE] : Innowar…" at bounding box center [474, 168] width 867 height 64
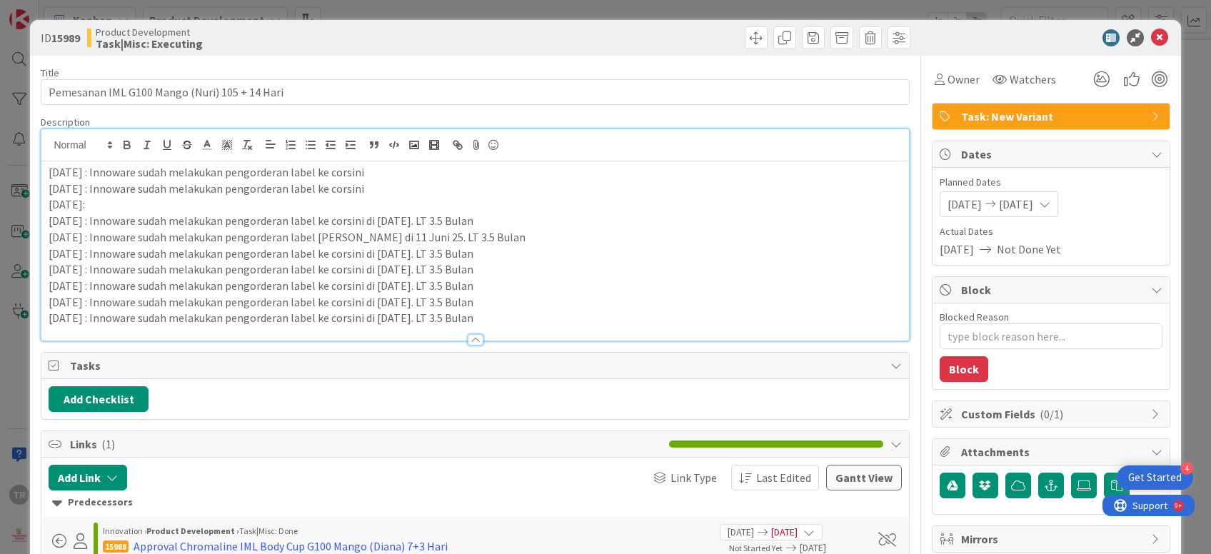
click at [554, 308] on p "[DATE] : Innoware sudah melakukan pengorderan label ke corsini di [DATE]. LT 3.…" at bounding box center [475, 302] width 852 height 16
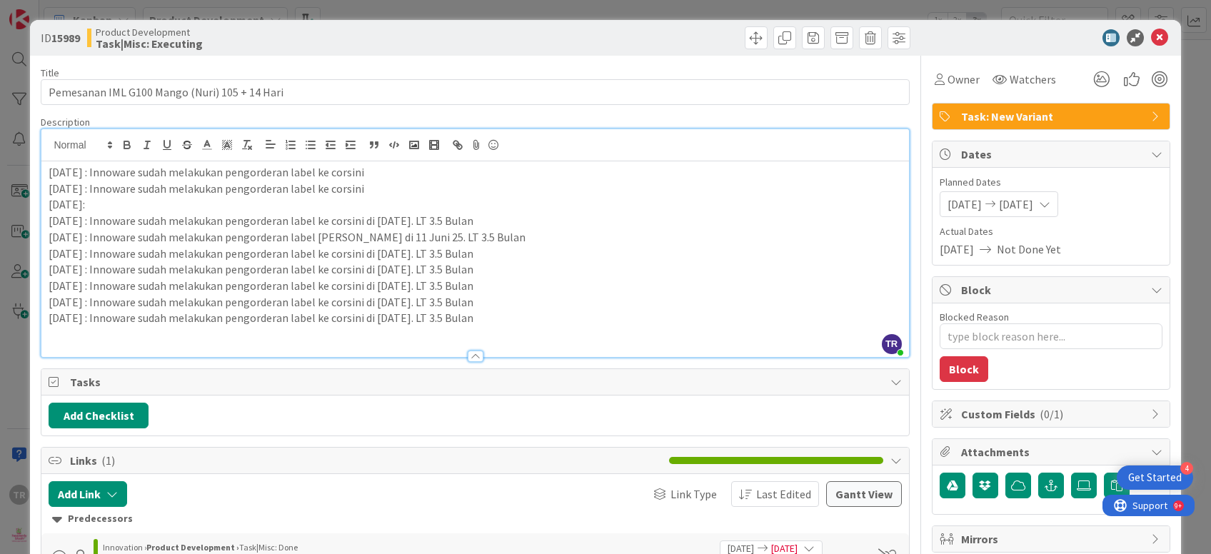
paste div
click at [0, 468] on div "ID 15989 Product Development Task|Misc: Executing Title 45 / 128 Pemesanan IML …" at bounding box center [605, 277] width 1211 height 554
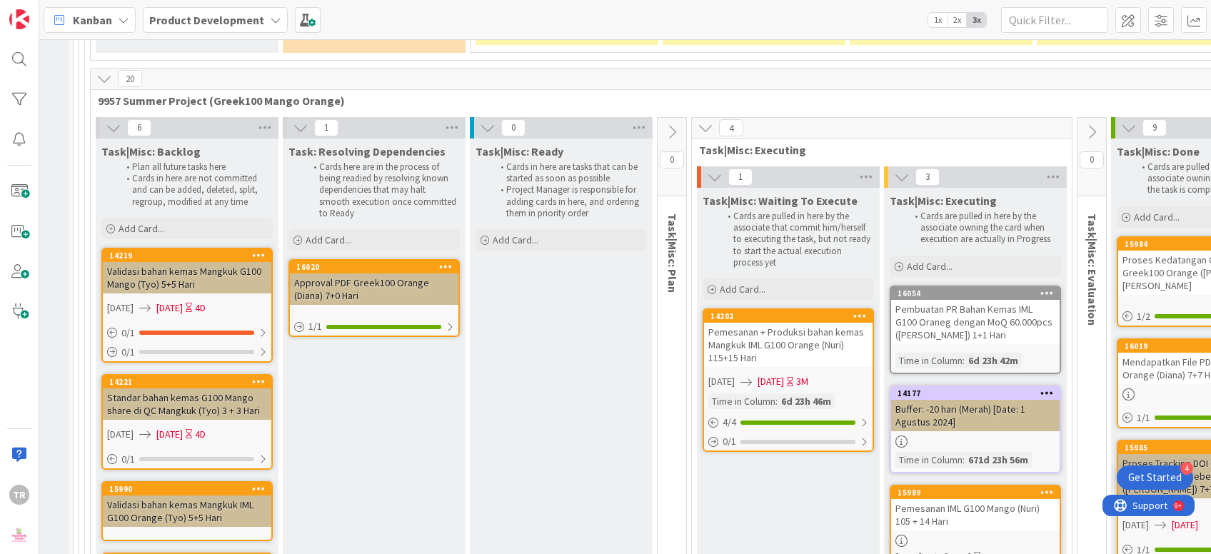
scroll to position [8067, 0]
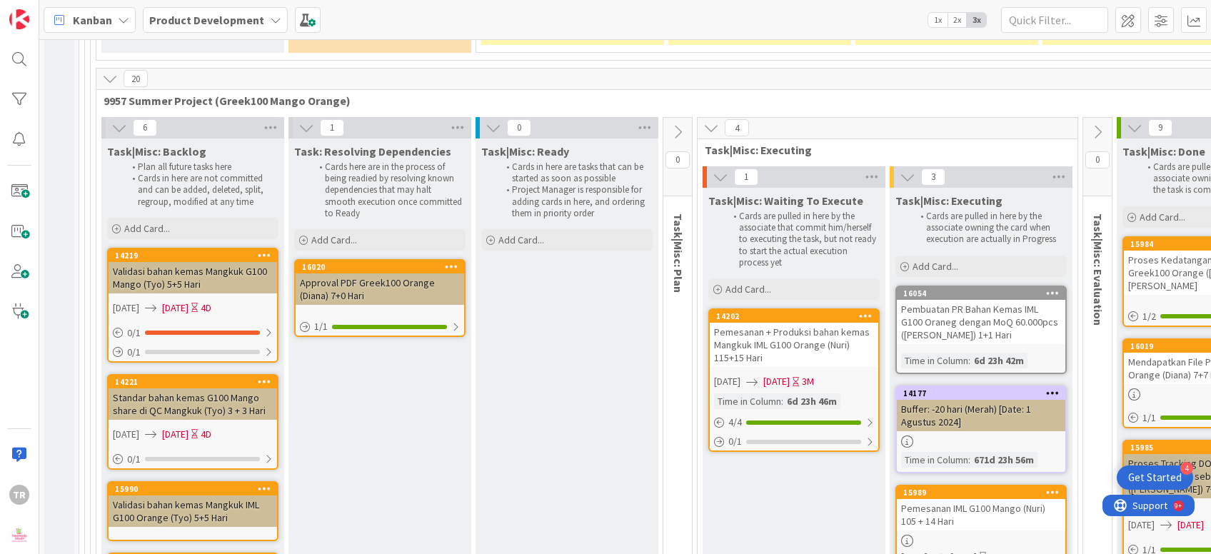
click at [758, 323] on div "Pemesanan + Produksi bahan kemas Mangkuk IML G100 Orange (Nuri) 115+15 Hari" at bounding box center [793, 345] width 168 height 44
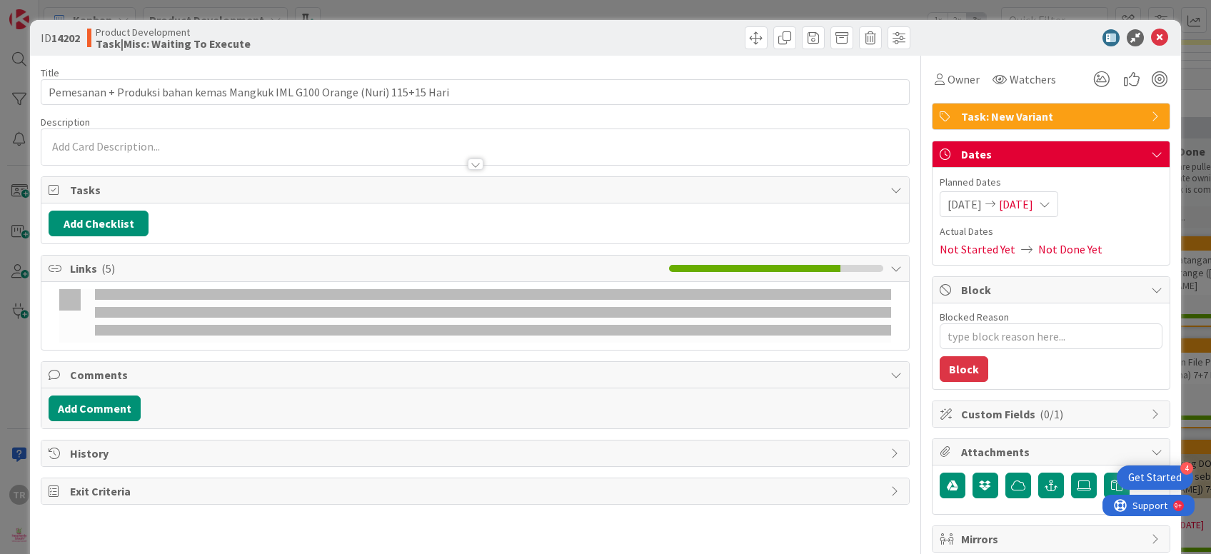
click at [168, 145] on div at bounding box center [474, 150] width 867 height 29
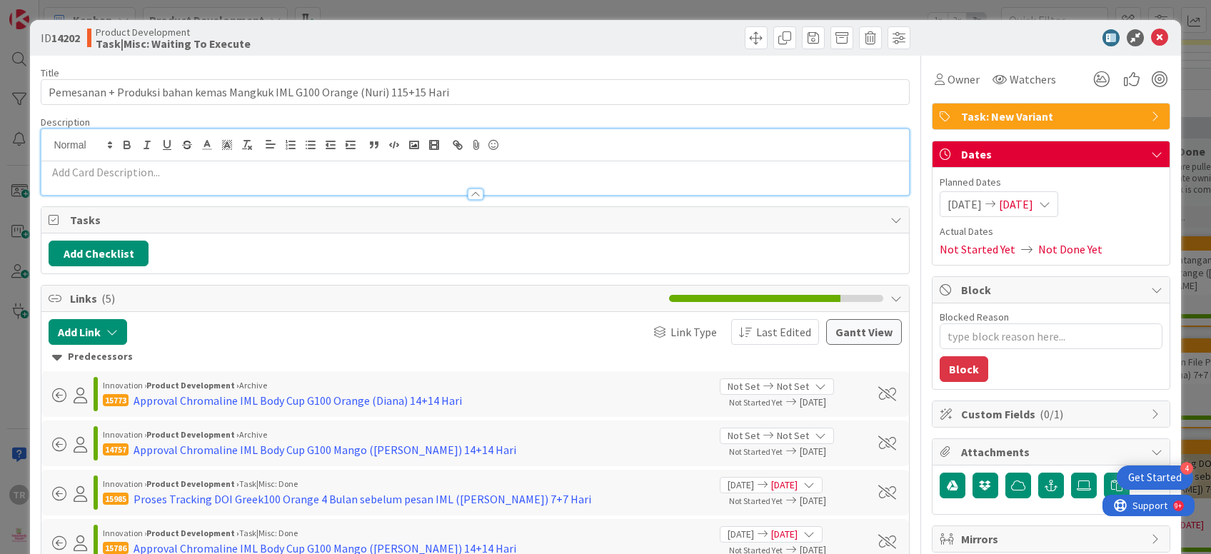
click at [161, 171] on p at bounding box center [475, 172] width 852 height 16
paste div
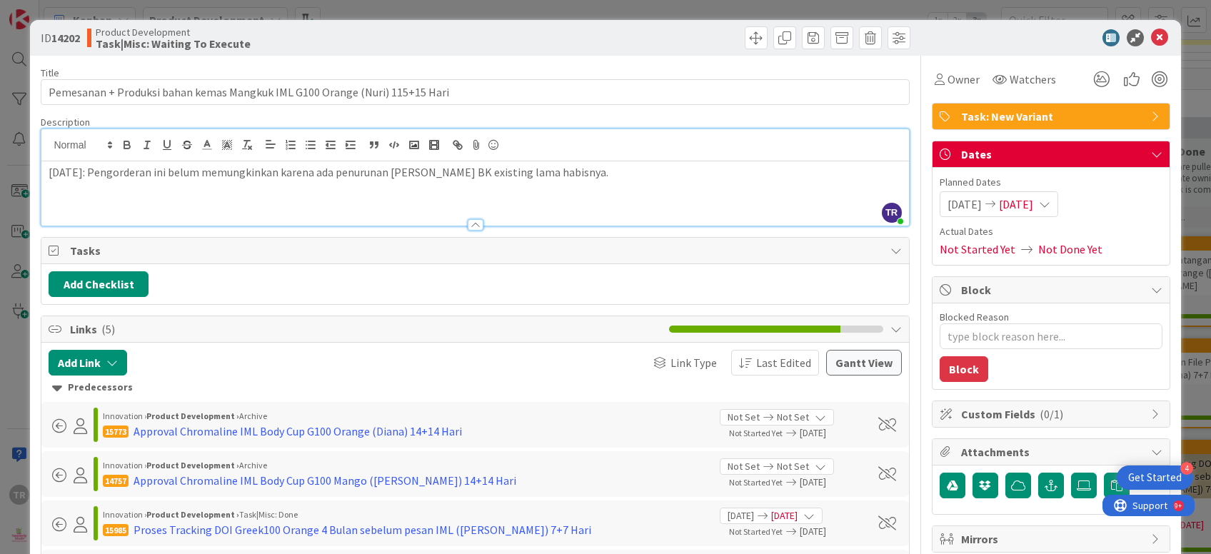
click at [0, 250] on div "ID 14202 Product Development Task|Misc: Waiting To Execute Title 75 / 128 Pemes…" at bounding box center [605, 277] width 1211 height 554
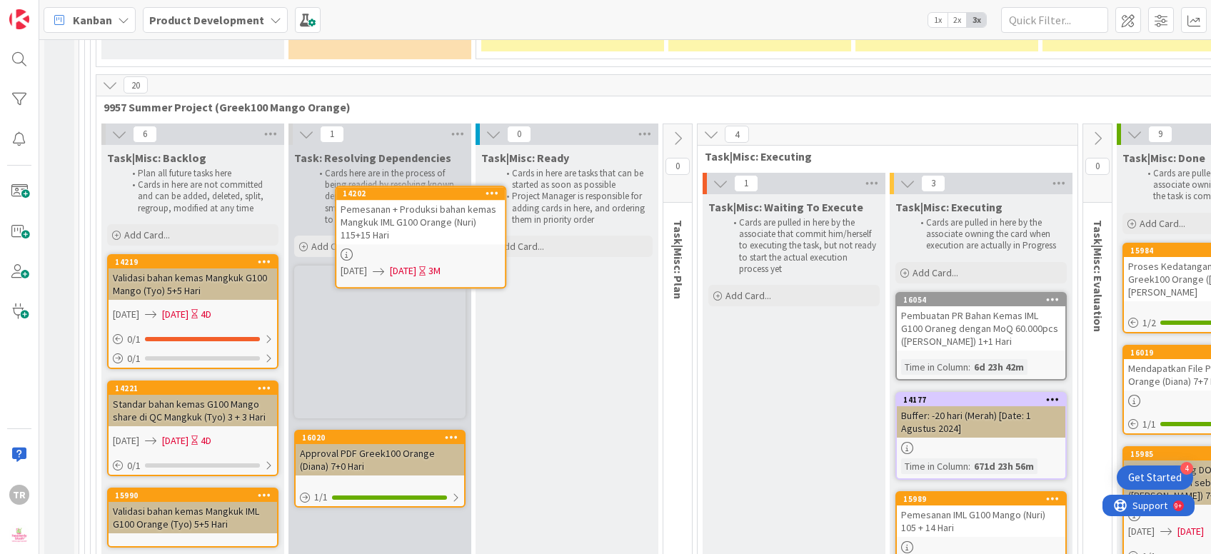
scroll to position [8053, 0]
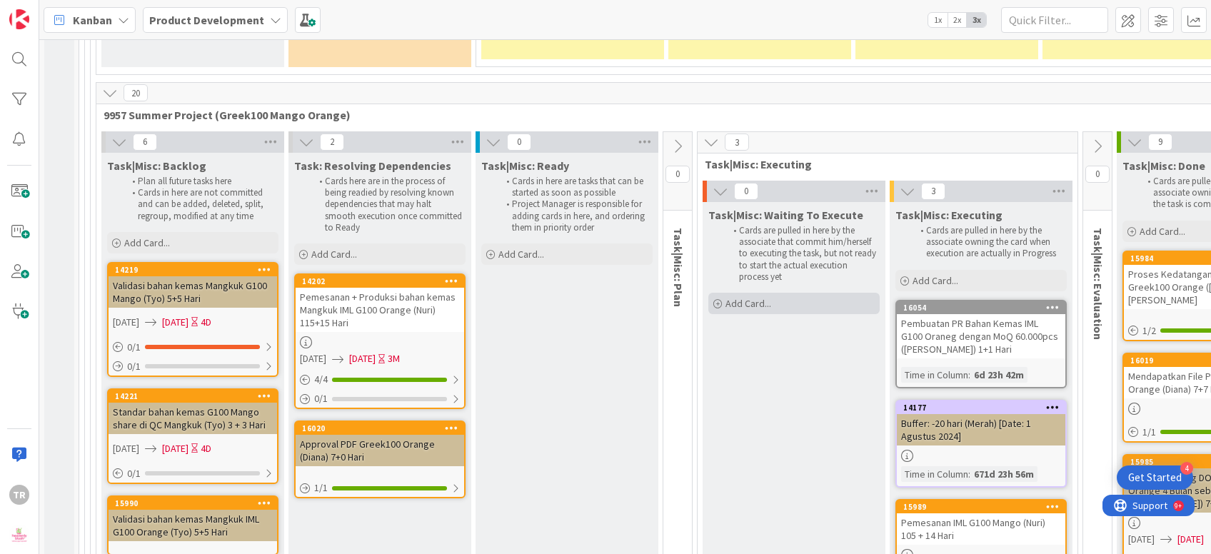
click at [789, 293] on div "Add Card..." at bounding box center [793, 303] width 171 height 21
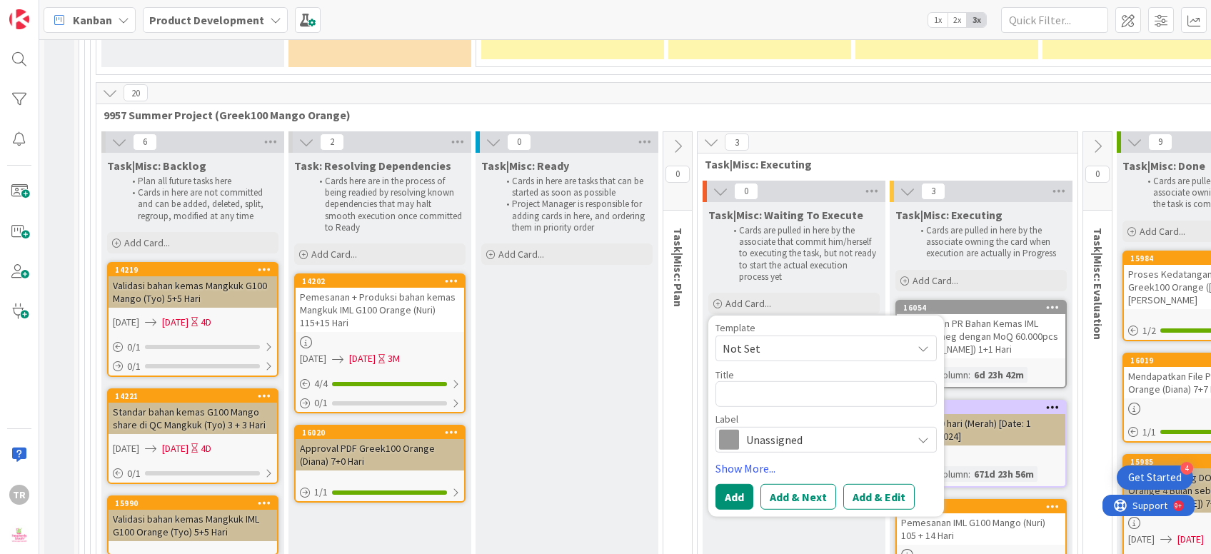
click at [779, 430] on span "Unassigned" at bounding box center [825, 440] width 158 height 20
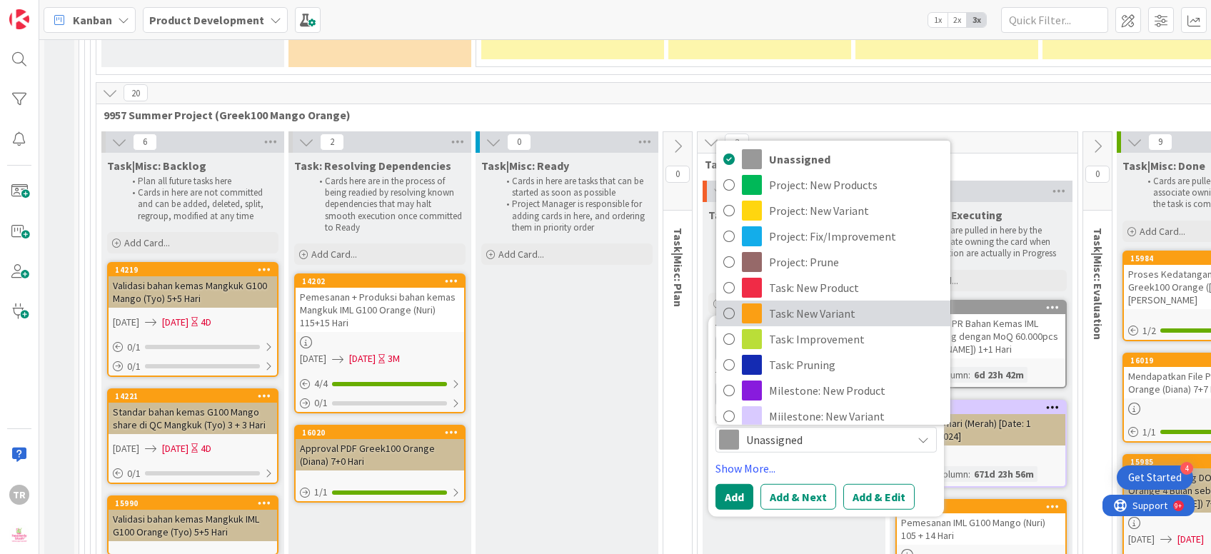
click at [796, 300] on link "Task: New Variant" at bounding box center [833, 313] width 234 height 26
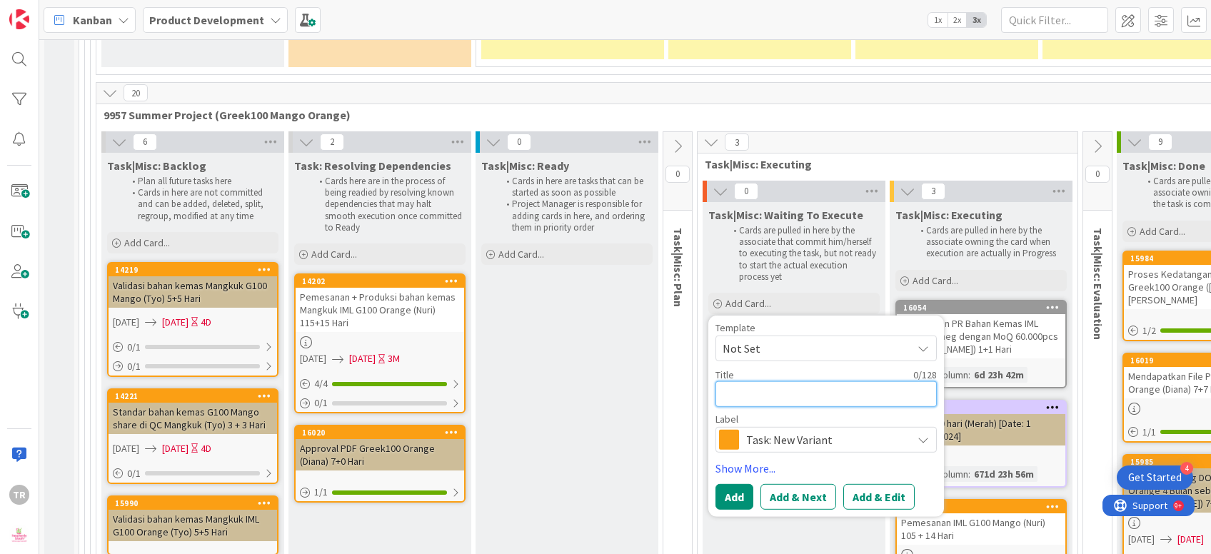
click at [784, 381] on textarea at bounding box center [825, 394] width 221 height 26
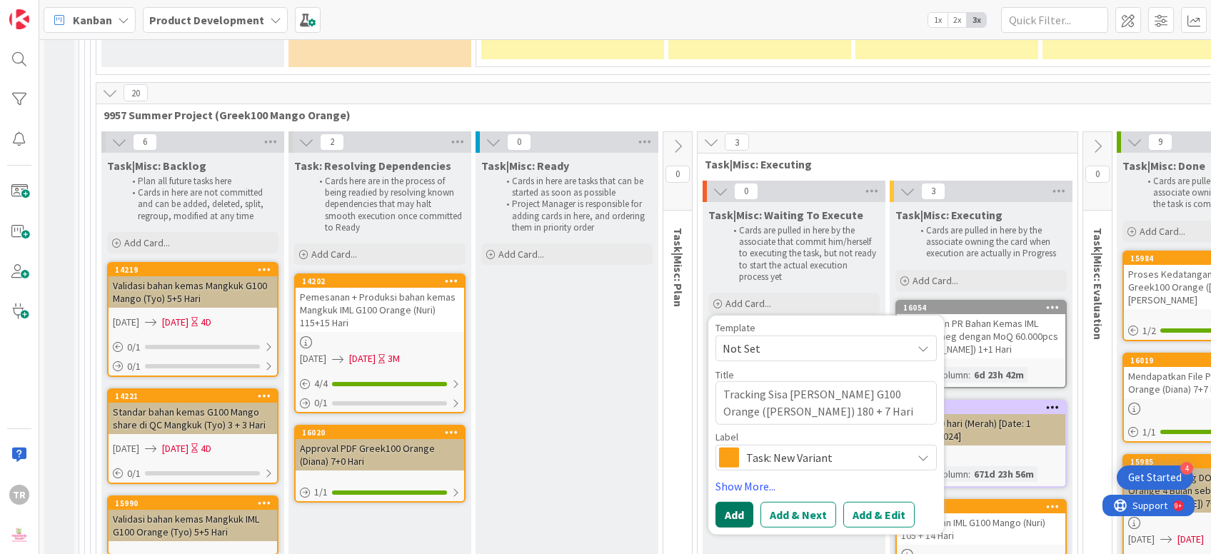
click at [732, 502] on button "Add" at bounding box center [734, 515] width 38 height 26
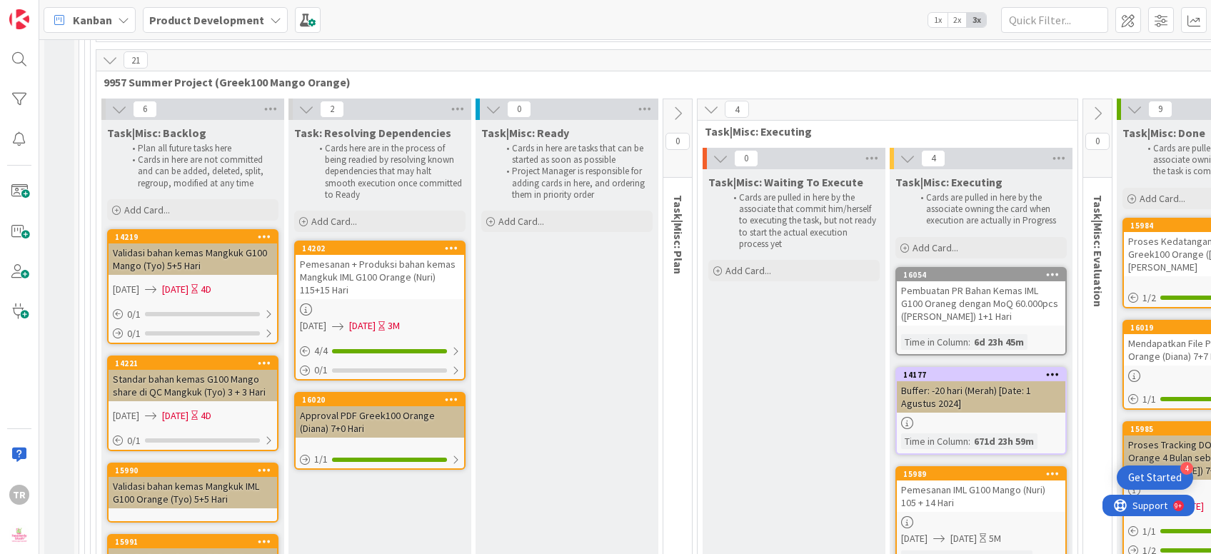
scroll to position [8138, 0]
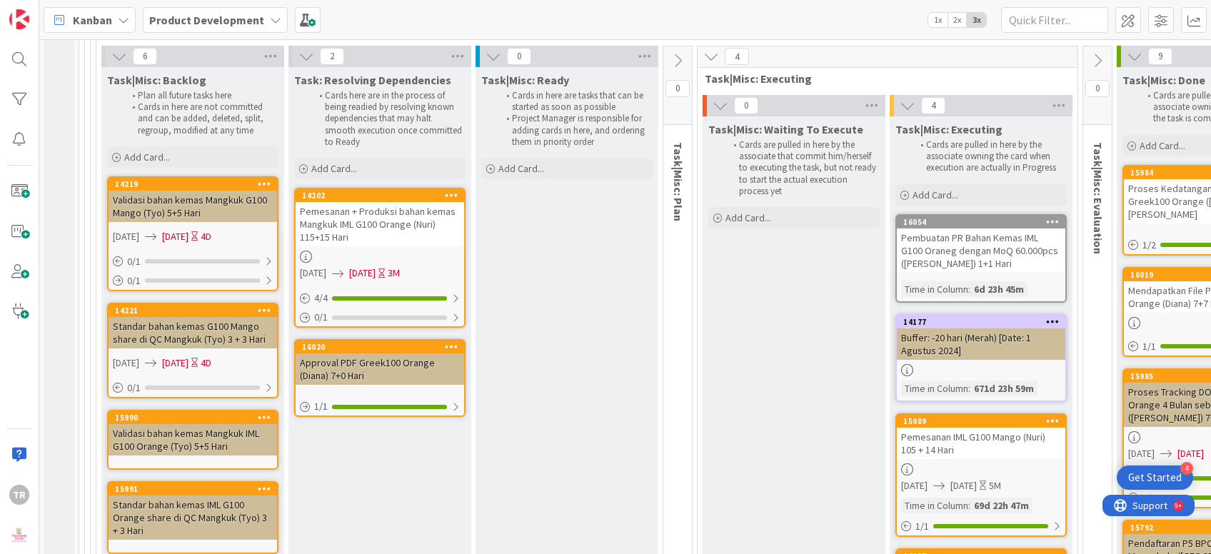
click at [382, 202] on div "Pemesanan + Produksi bahan kemas Mangkuk IML G100 Orange (Nuri) 115+15 Hari" at bounding box center [379, 224] width 168 height 44
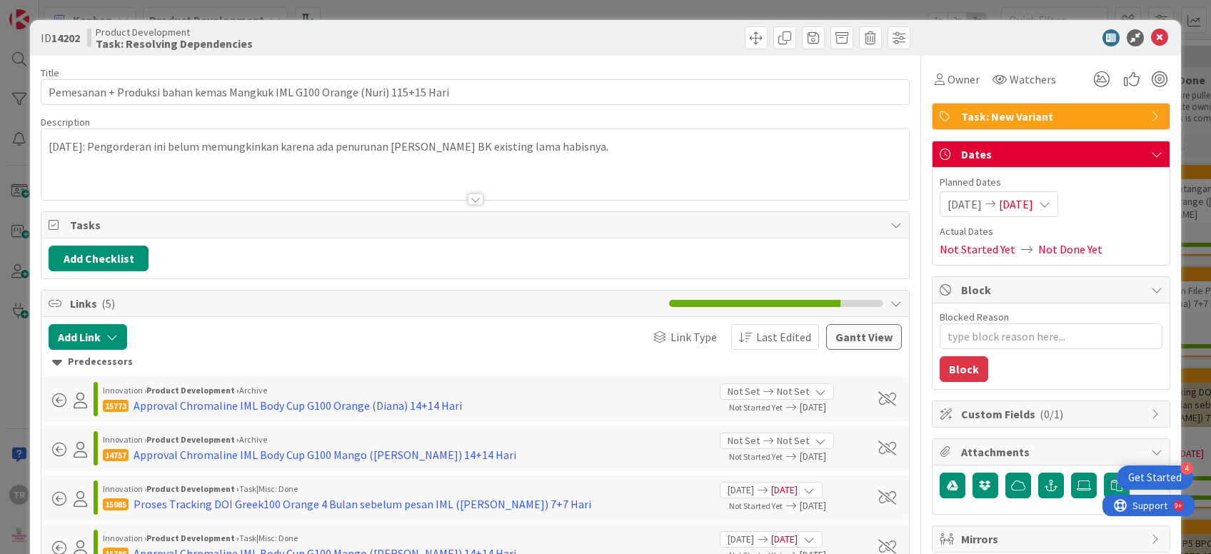
scroll to position [86, 0]
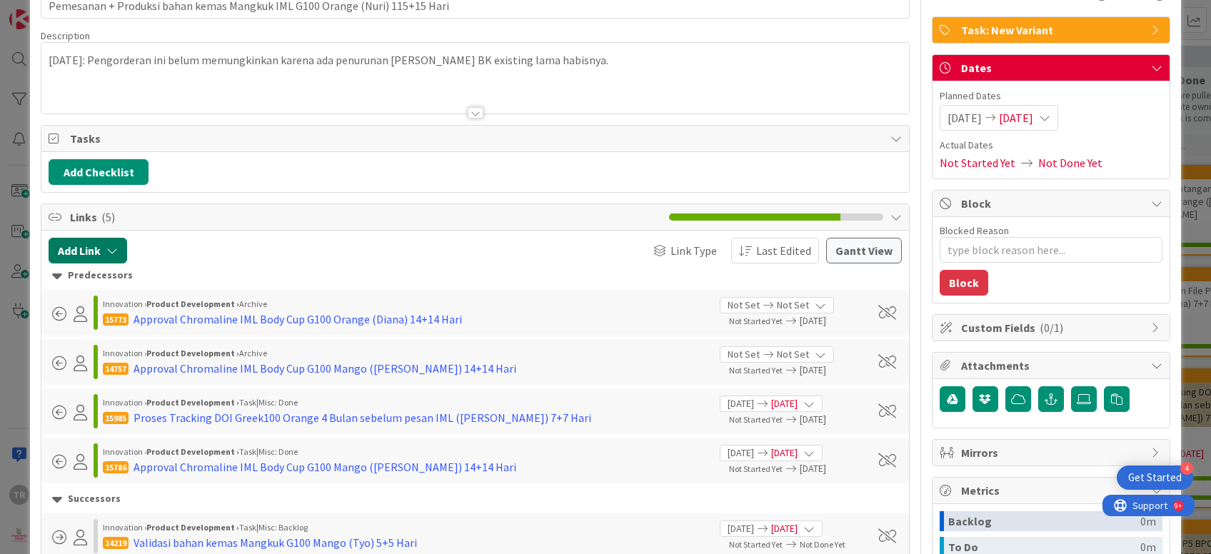
click at [112, 253] on icon "button" at bounding box center [111, 250] width 11 height 11
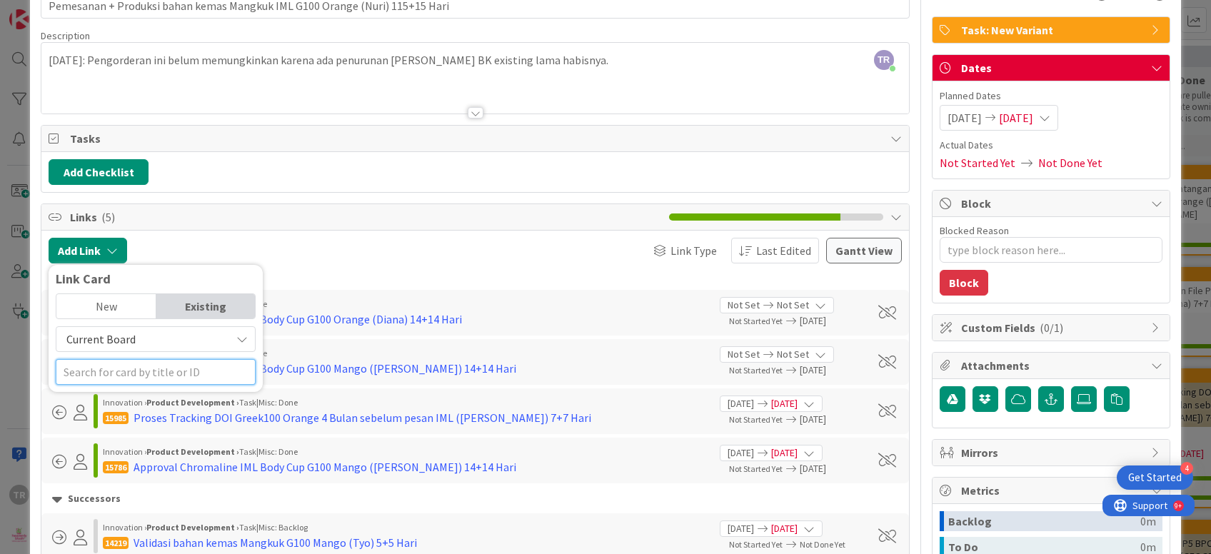
click at [136, 365] on input "text" at bounding box center [156, 372] width 200 height 26
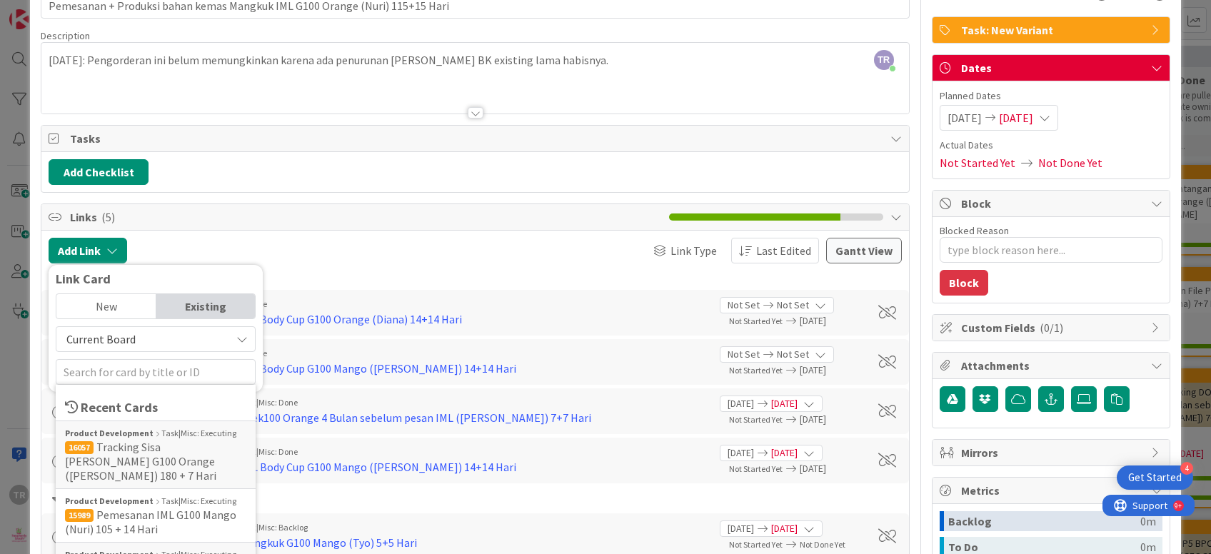
click at [151, 453] on span "Tracking Sisa [PERSON_NAME] G100 Orange ([PERSON_NAME]) 180 + 7 Hari" at bounding box center [140, 461] width 151 height 43
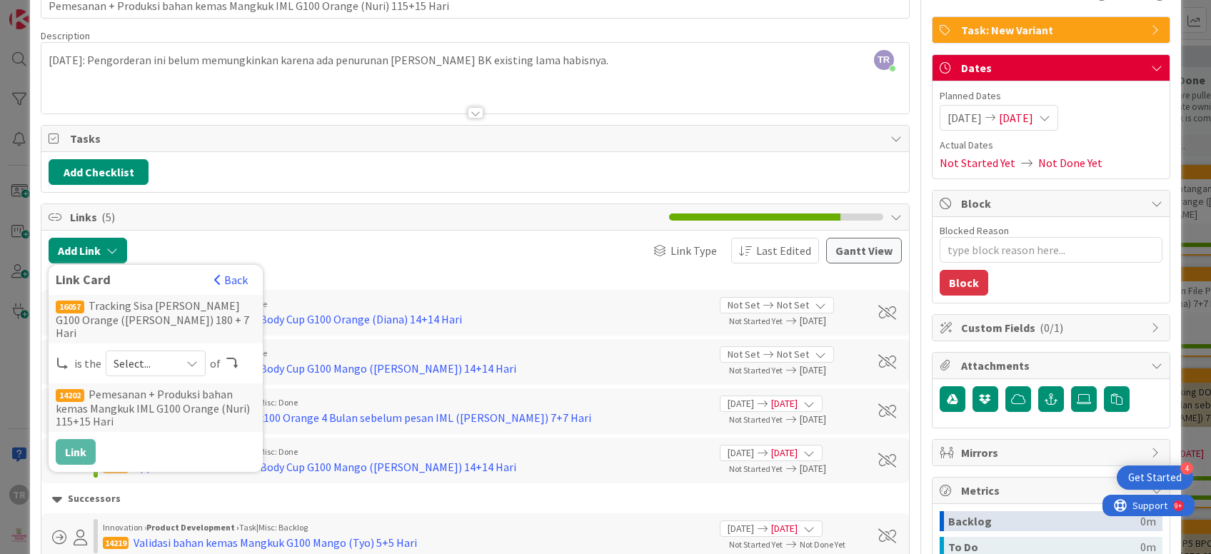
click at [165, 353] on span "Select..." at bounding box center [143, 363] width 60 height 20
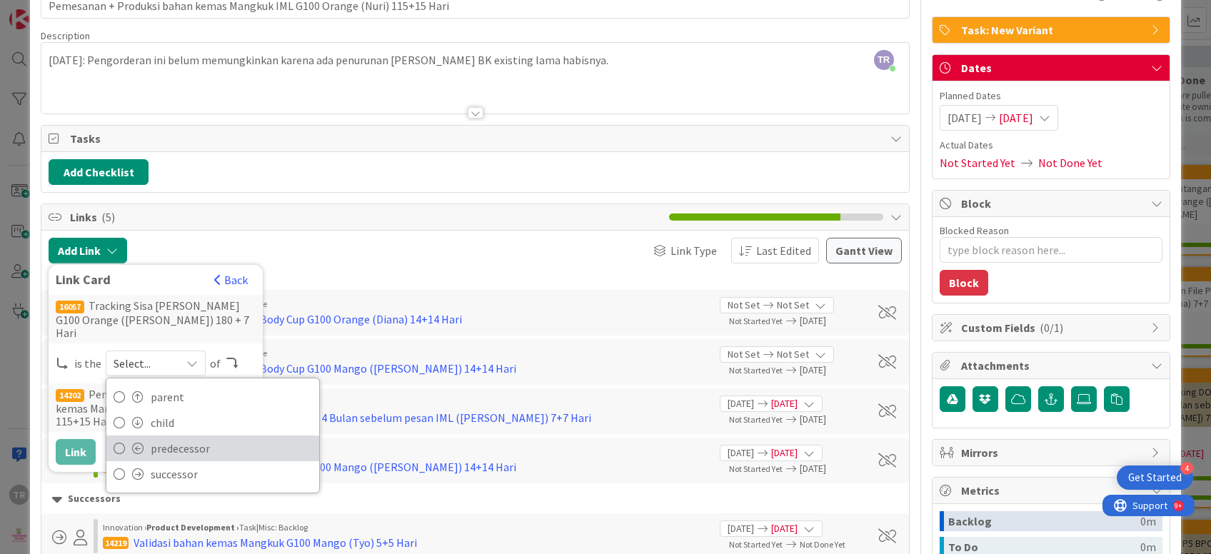
click at [203, 440] on span "predecessor" at bounding box center [231, 448] width 161 height 21
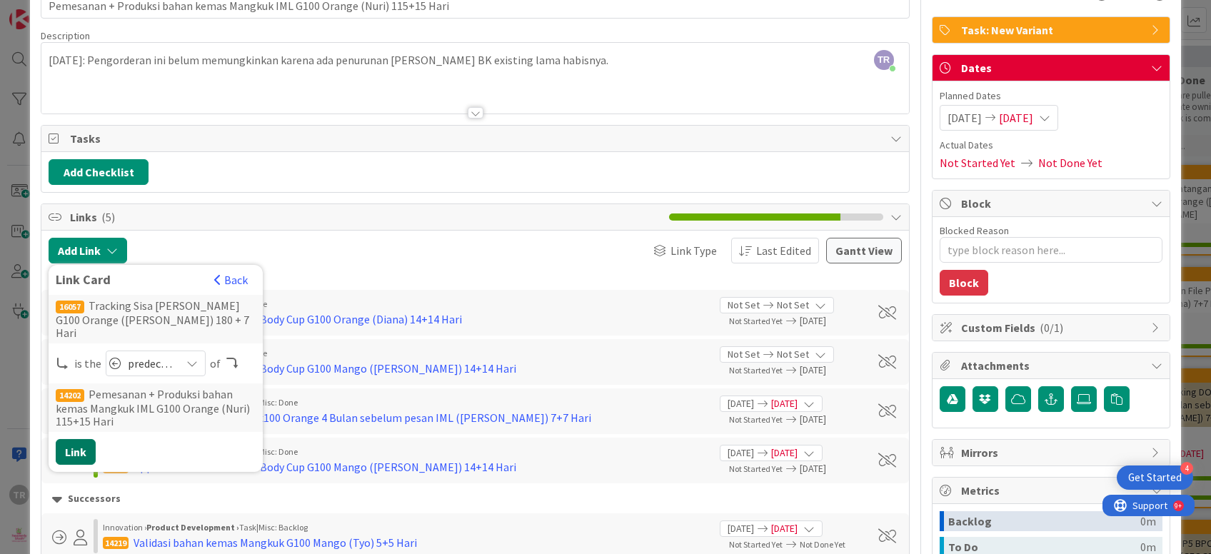
click at [74, 439] on button "Link" at bounding box center [76, 452] width 40 height 26
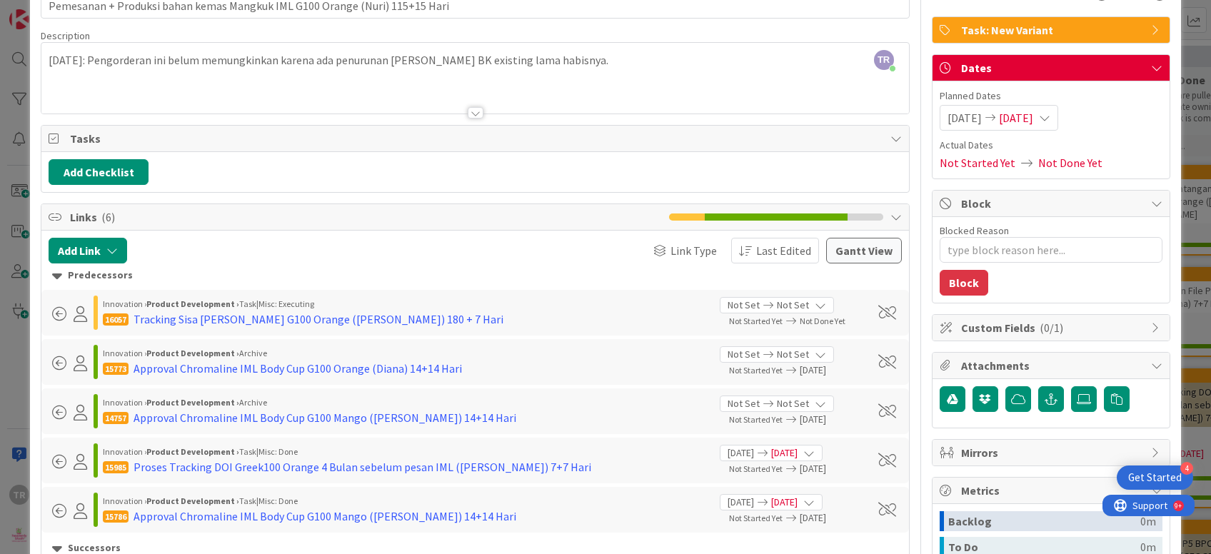
click at [0, 333] on div "ID 14202 Product Development Task: Resolving Dependencies Title 75 / 128 Pemesa…" at bounding box center [605, 277] width 1211 height 554
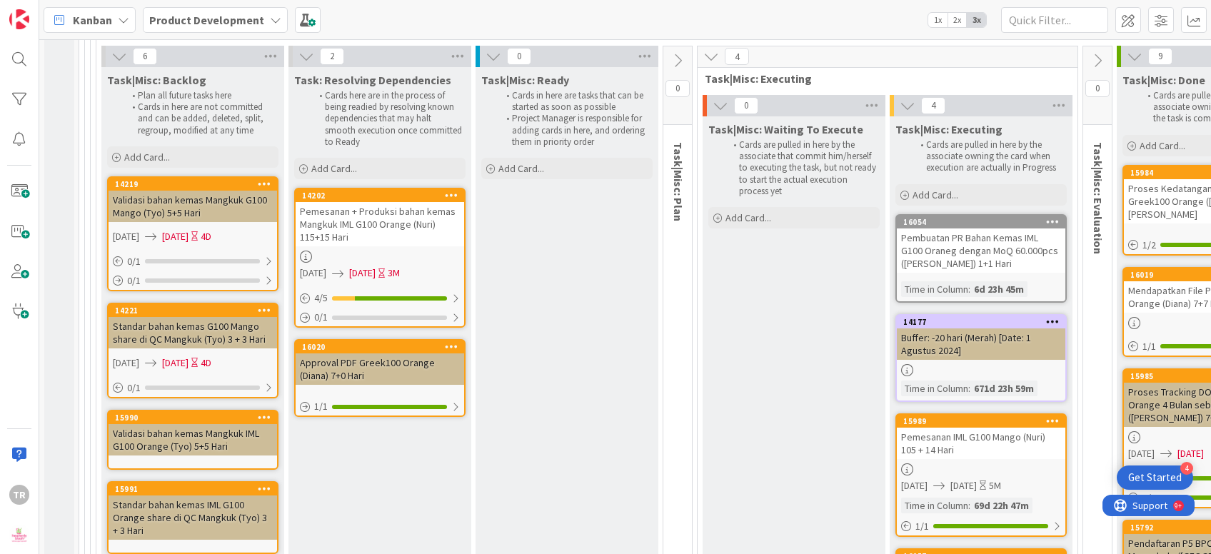
scroll to position [8052, 0]
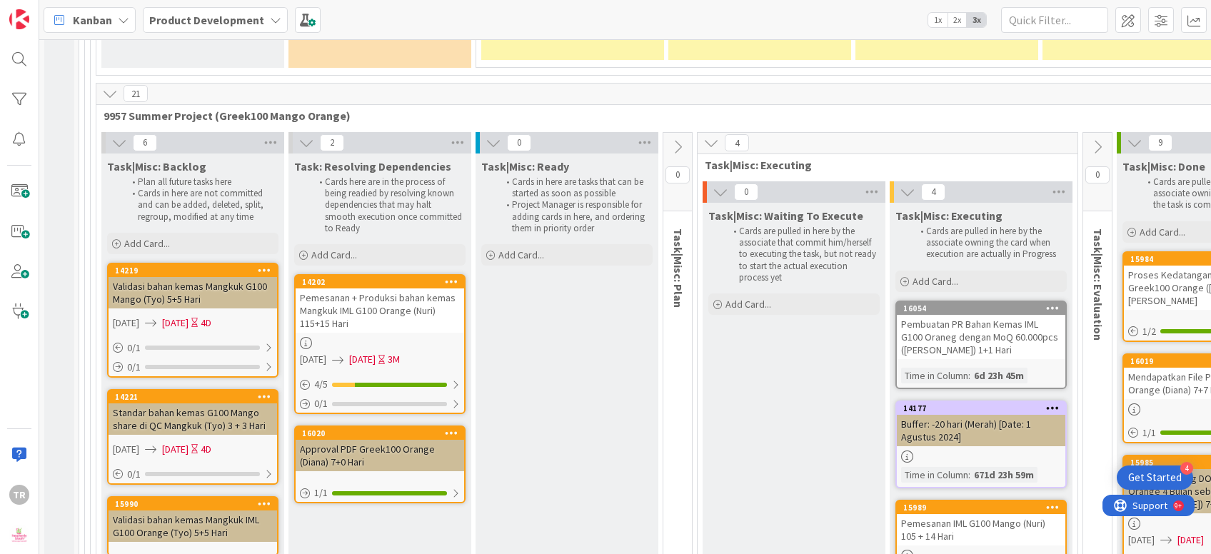
click at [385, 440] on div "Approval PDF Greek100 Orange (Diana) 7+0 Hari" at bounding box center [379, 455] width 168 height 31
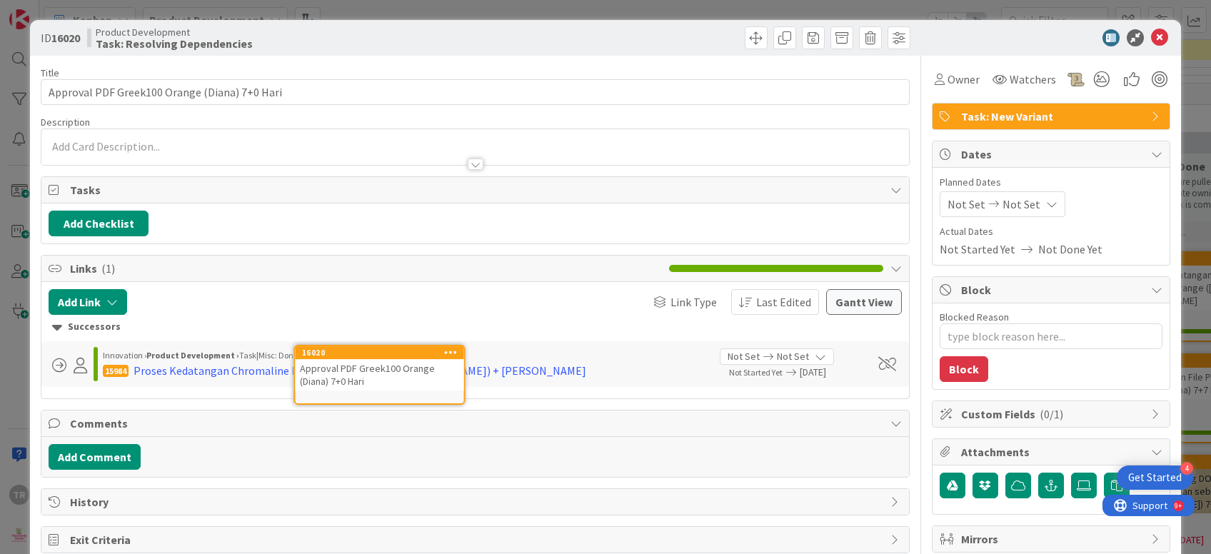
click at [363, 273] on span "Links ( 1 )" at bounding box center [365, 268] width 591 height 17
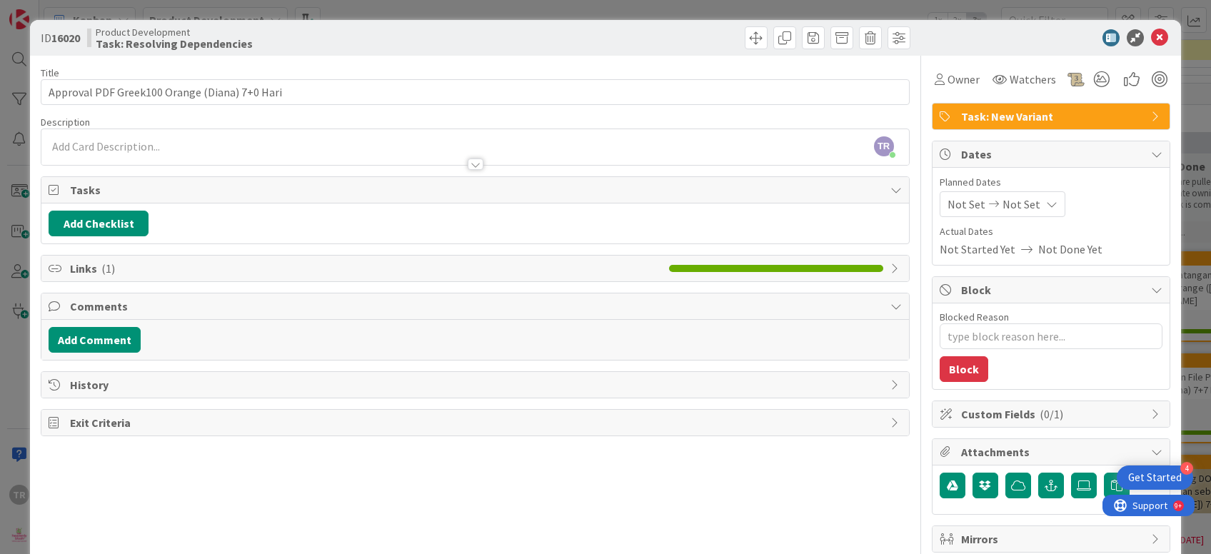
click at [292, 268] on span "Links ( 1 )" at bounding box center [365, 268] width 591 height 17
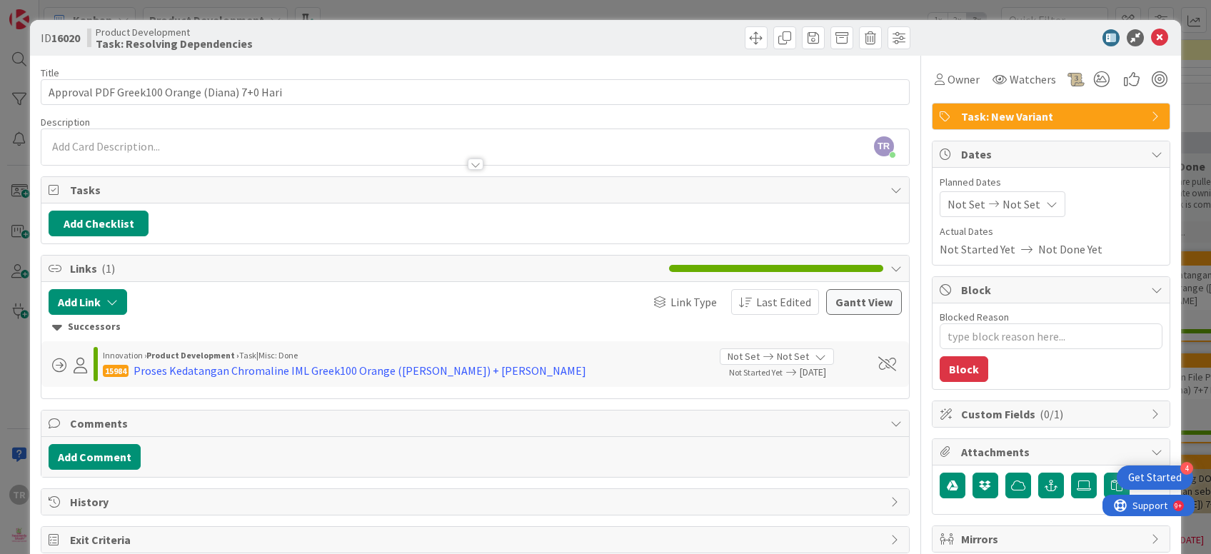
click at [232, 152] on div at bounding box center [474, 157] width 867 height 15
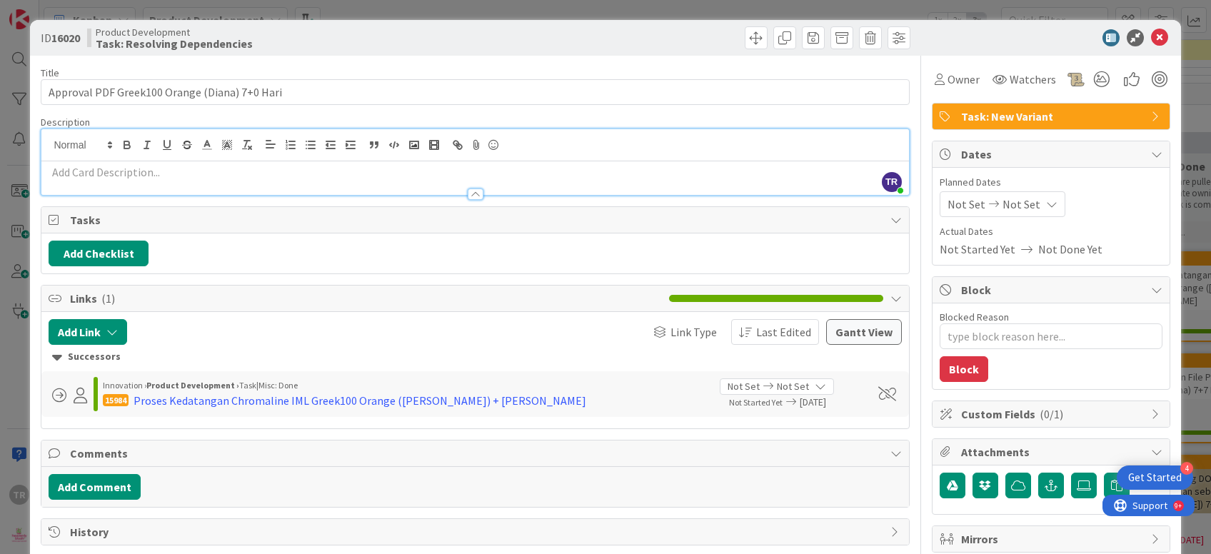
click at [191, 183] on div at bounding box center [474, 187] width 867 height 15
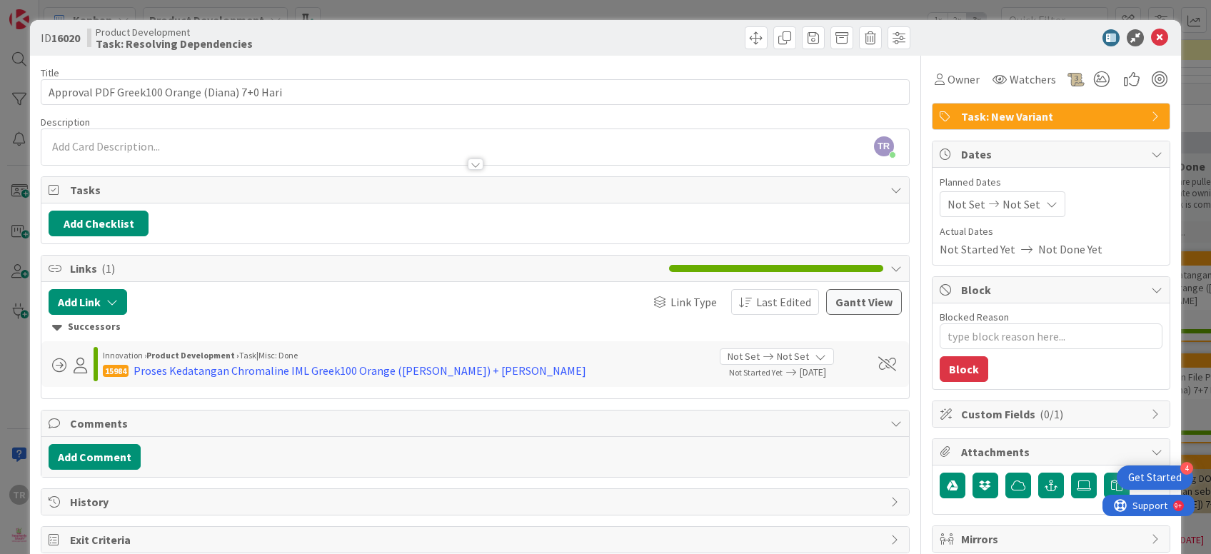
click at [181, 149] on p at bounding box center [475, 146] width 852 height 16
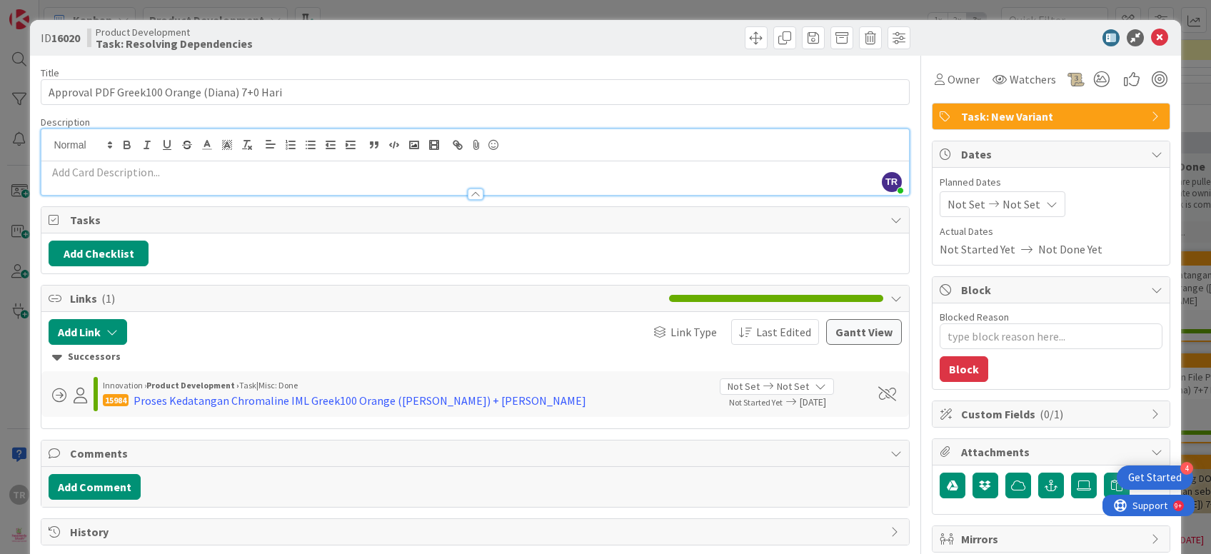
click at [102, 191] on div at bounding box center [474, 187] width 867 height 15
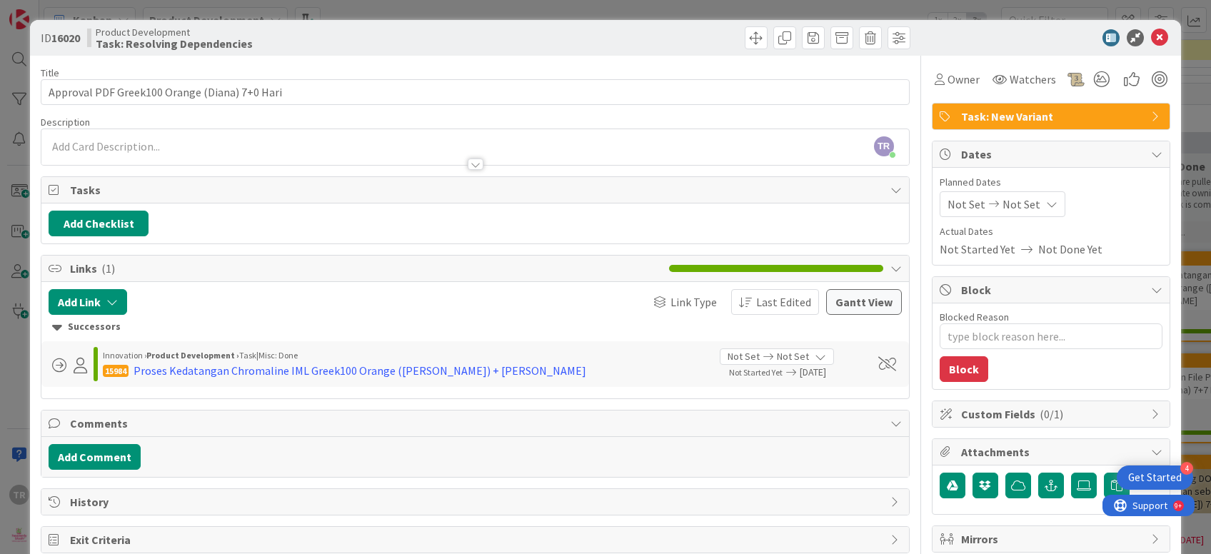
click at [145, 153] on div at bounding box center [474, 157] width 867 height 15
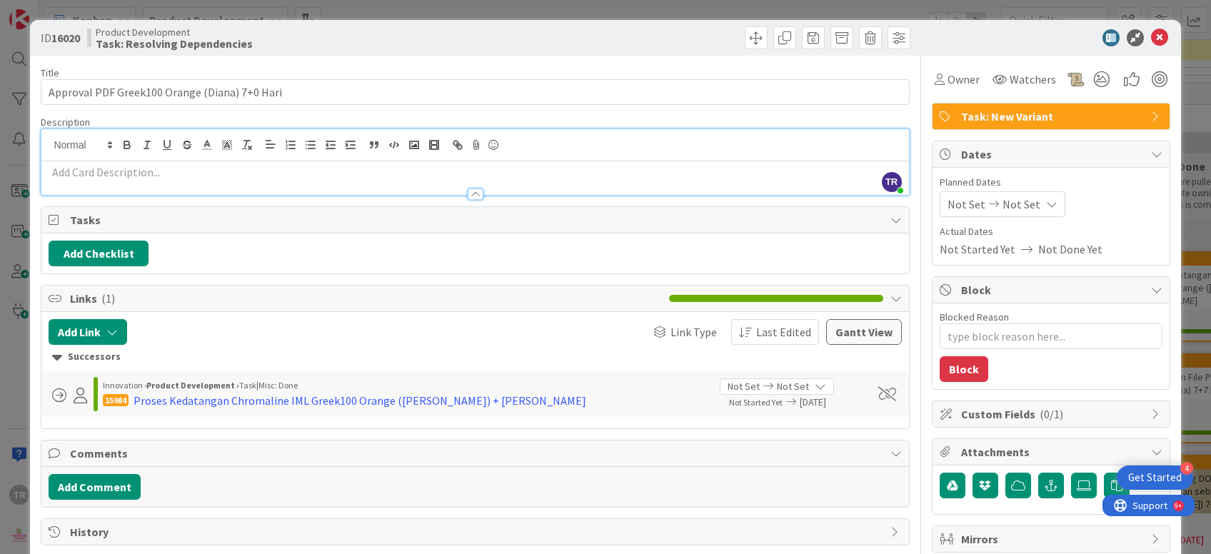
click at [145, 178] on p at bounding box center [475, 172] width 852 height 16
click at [203, 168] on p at bounding box center [475, 172] width 852 height 16
paste div
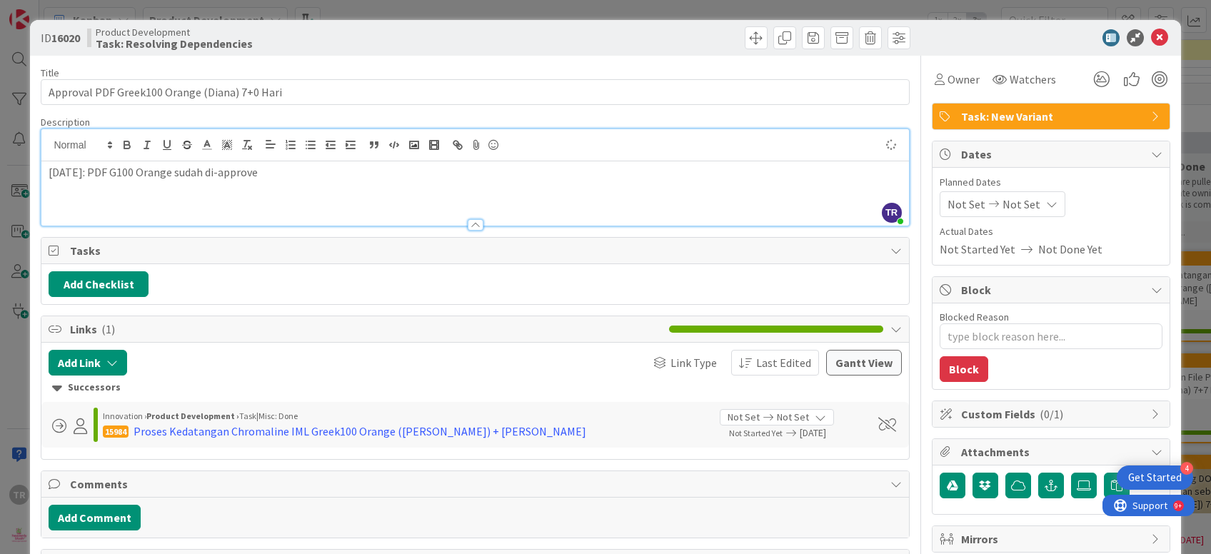
click at [325, 170] on p "[DATE]: PDF G100 Orange sudah di-approve" at bounding box center [475, 172] width 852 height 16
click at [0, 284] on div "ID 16020 Product Development Task: Resolving Dependencies Title 45 / 128 Approv…" at bounding box center [605, 277] width 1211 height 554
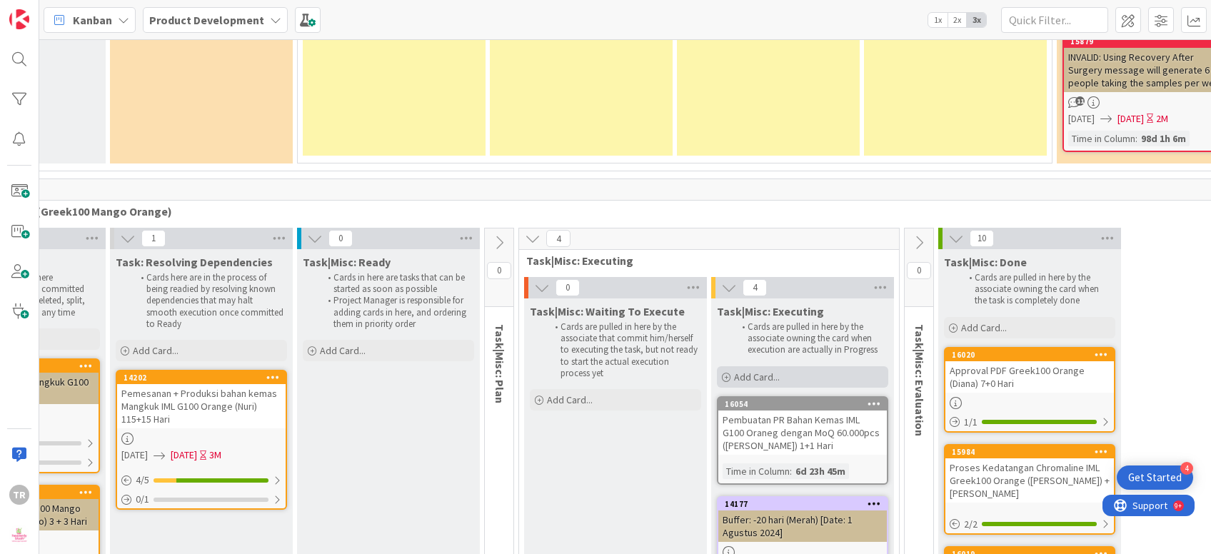
scroll to position [7956, 204]
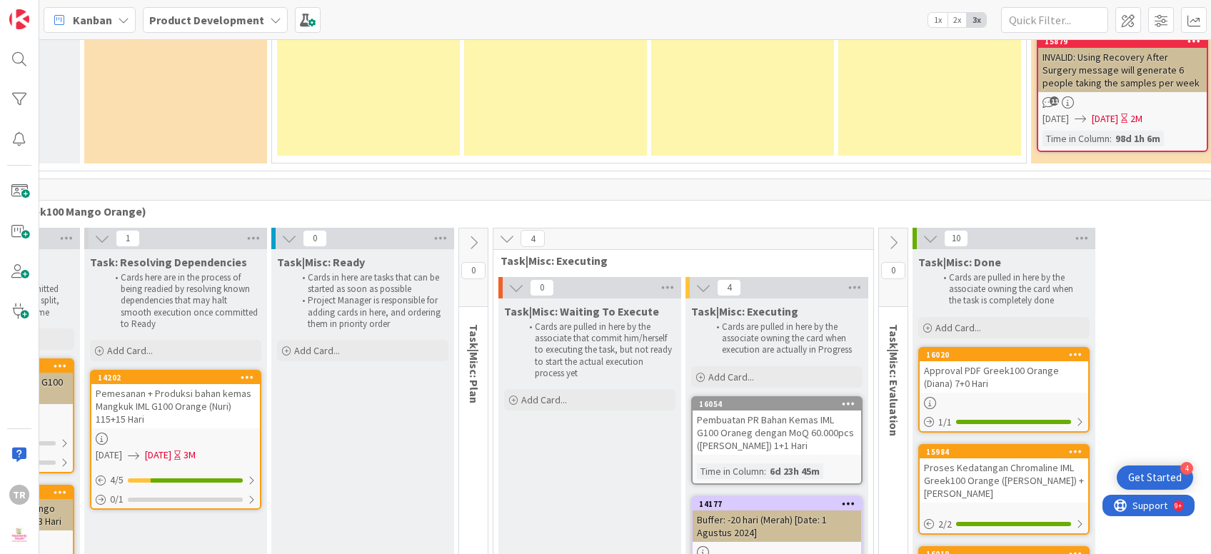
click at [792, 410] on div "Pembuatan PR Bahan Kemas IML G100 Oraneg dengan MoQ 60.000pcs ([PERSON_NAME]) 1…" at bounding box center [776, 432] width 168 height 44
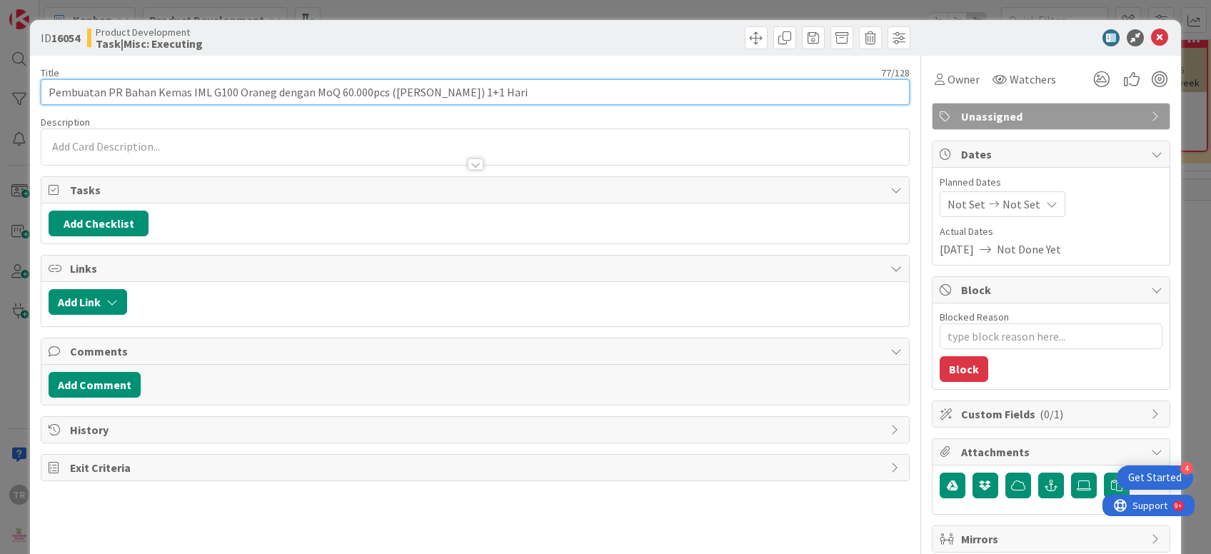
click at [268, 96] on input "Pembuatan PR Bahan Kemas IML G100 Oraneg dengan MoQ 60.000pcs ([PERSON_NAME]) 1…" at bounding box center [475, 92] width 868 height 26
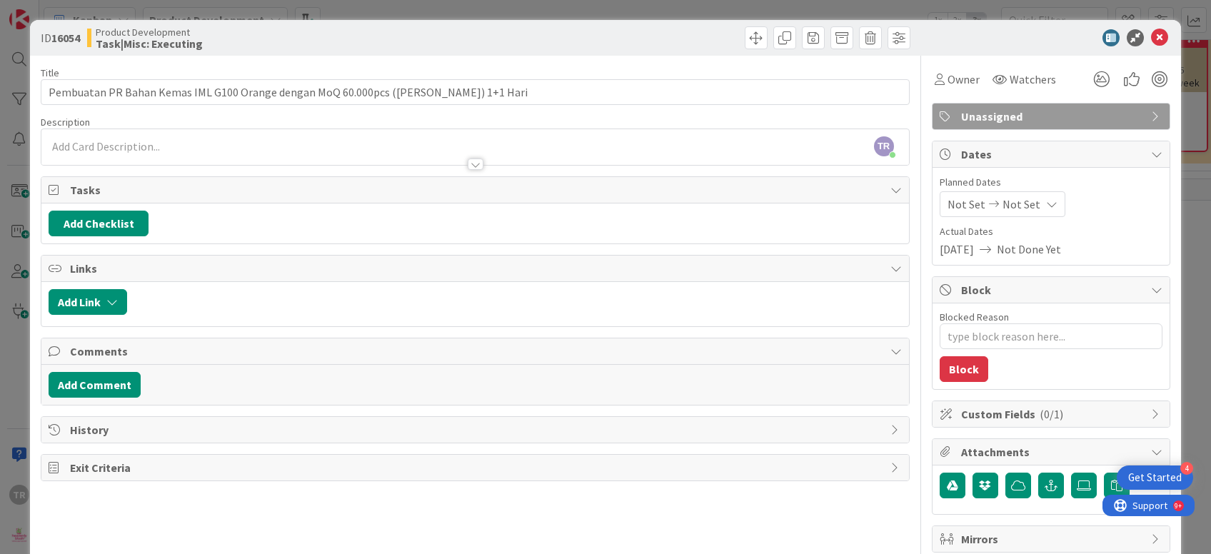
click at [982, 116] on span "Unassigned" at bounding box center [1052, 116] width 183 height 17
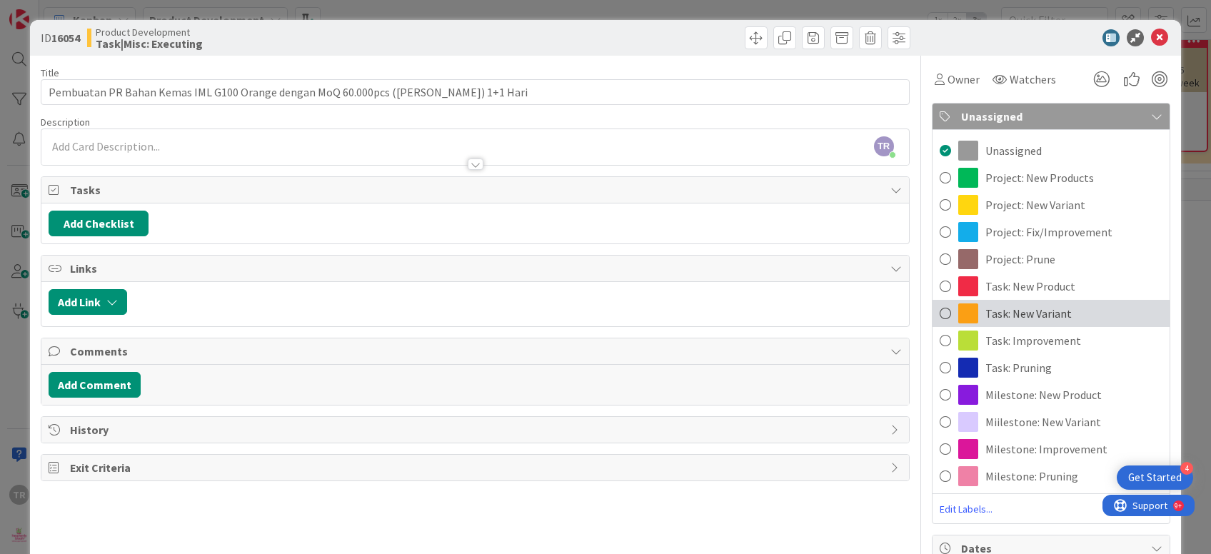
click at [941, 318] on span at bounding box center [944, 313] width 11 height 21
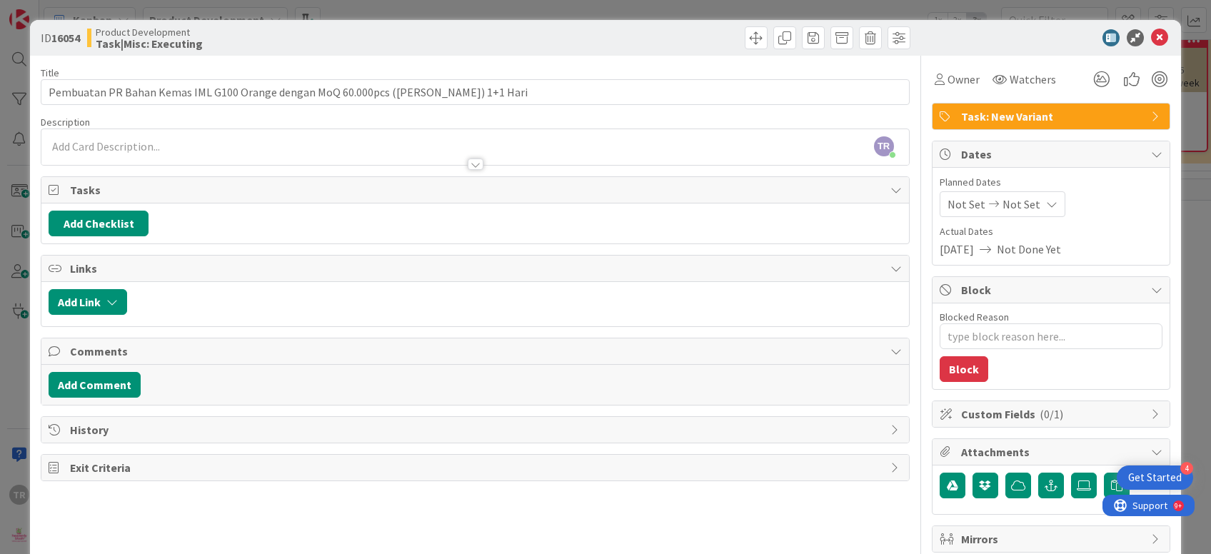
click at [288, 150] on div at bounding box center [474, 157] width 867 height 15
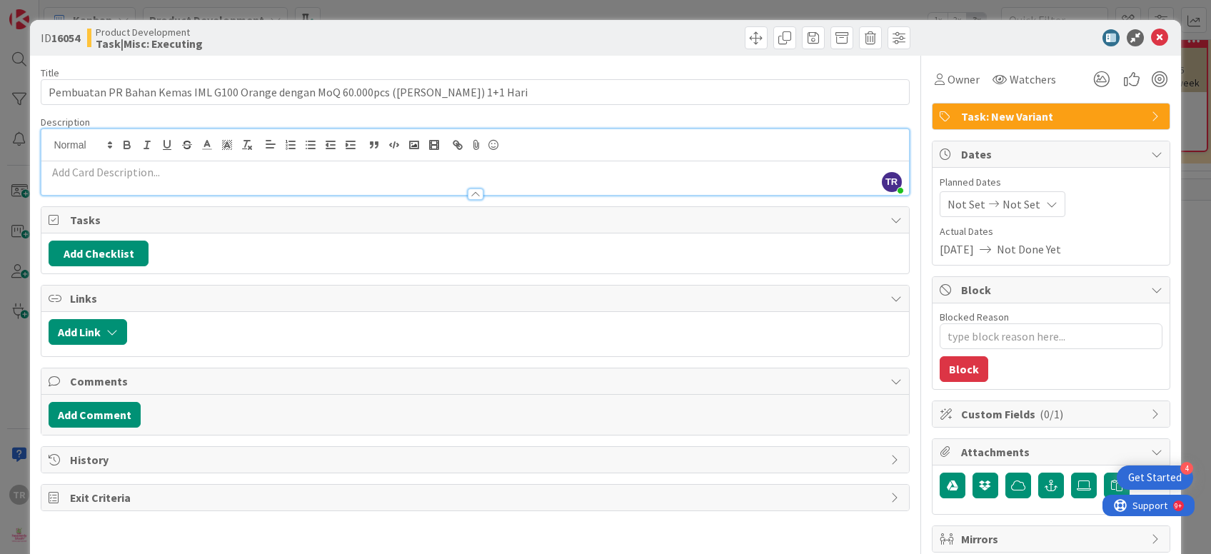
click at [237, 170] on p at bounding box center [475, 172] width 852 height 16
paste div
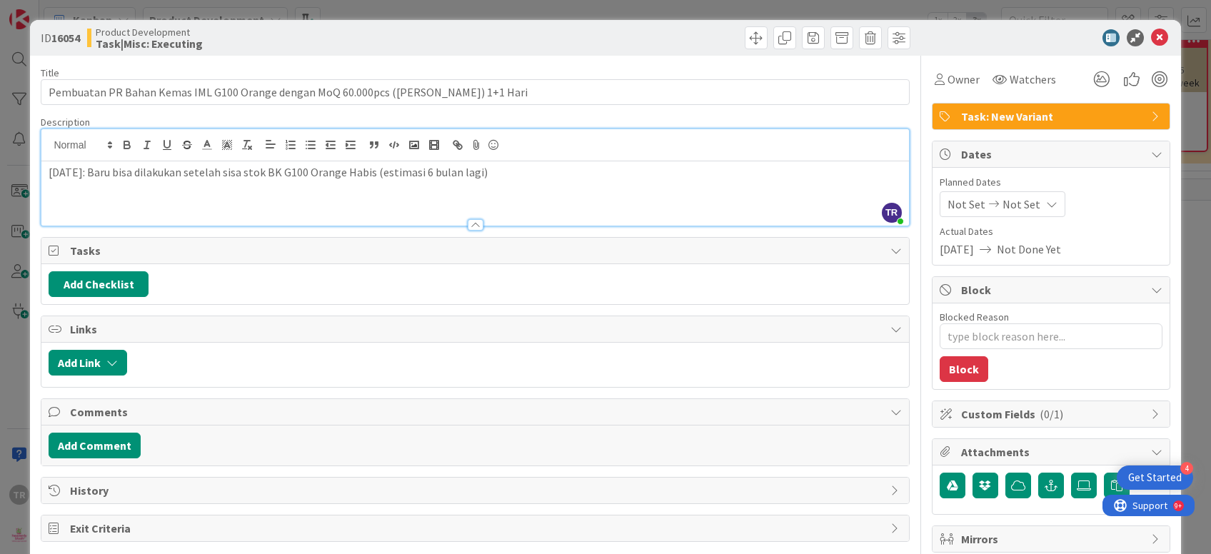
click at [0, 247] on div "ID 16054 Product Development Task|Misc: Executing Title 77 / 128 Pembuatan PR B…" at bounding box center [605, 277] width 1211 height 554
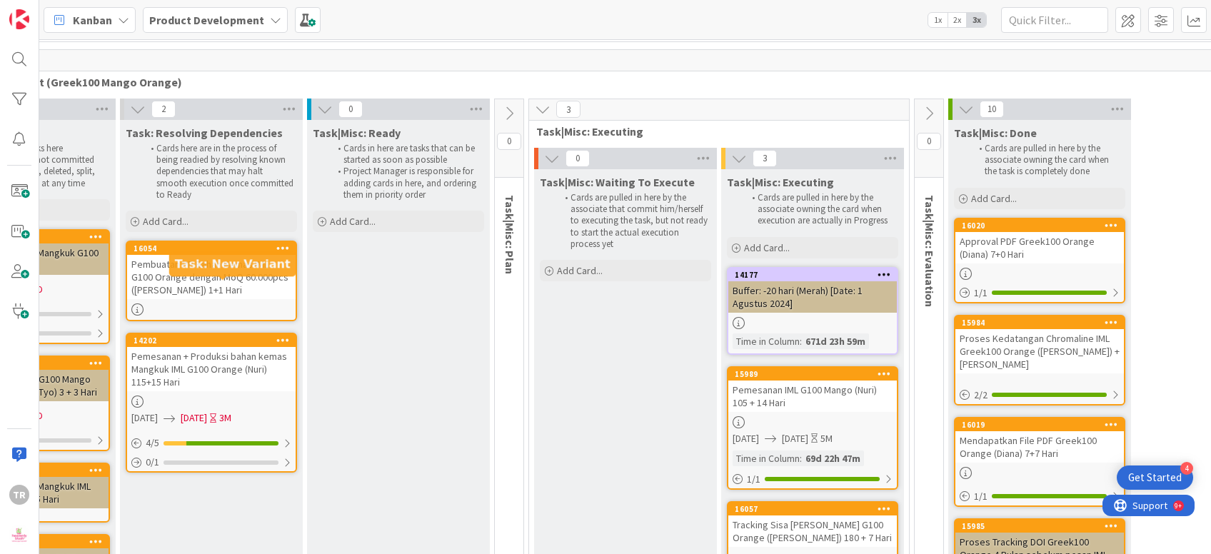
scroll to position [8068, 151]
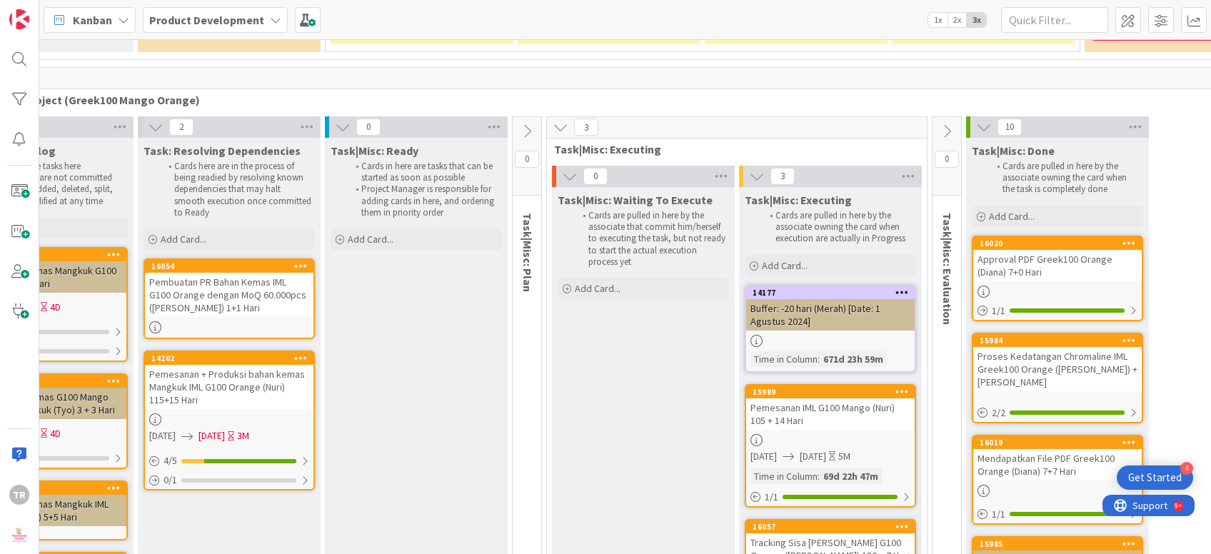
click at [271, 273] on div "Pembuatan PR Bahan Kemas IML G100 Orange dengan MoQ 60.000pcs ([PERSON_NAME]) 1…" at bounding box center [229, 295] width 168 height 44
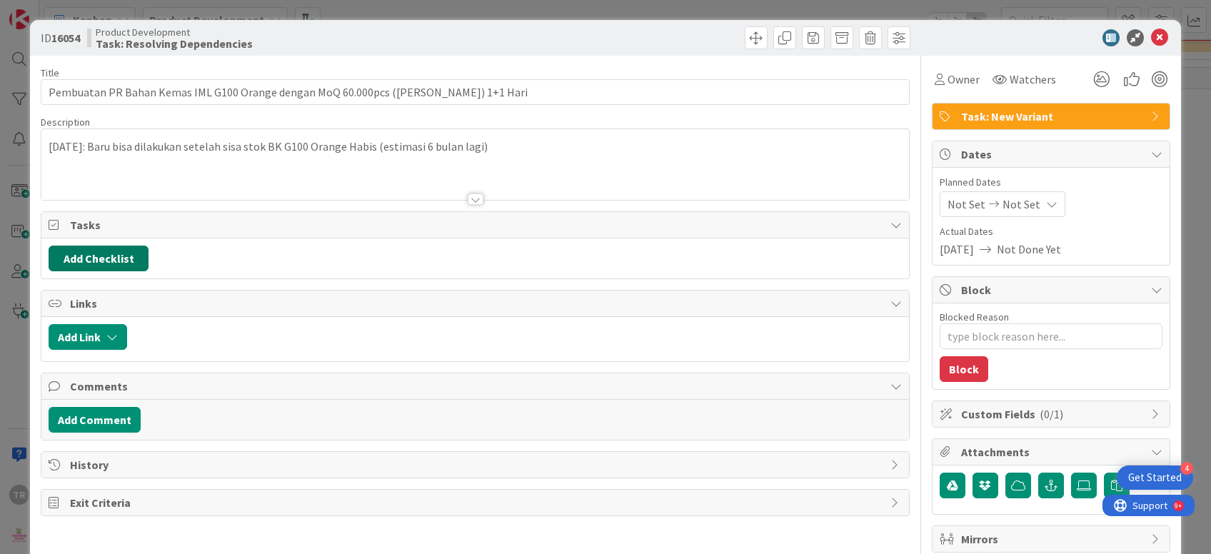
click at [100, 263] on button "Add Checklist" at bounding box center [99, 259] width 100 height 26
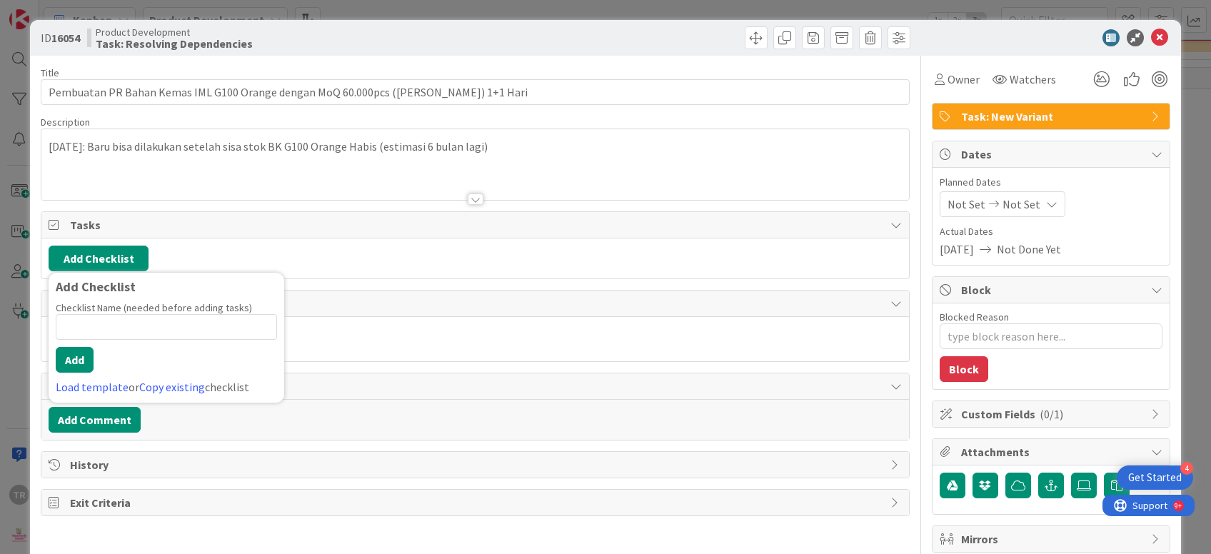
click at [283, 262] on div "Add Checklist Add Checklist Checklist Name (needed before adding tasks) 0 / 64 …" at bounding box center [475, 259] width 852 height 26
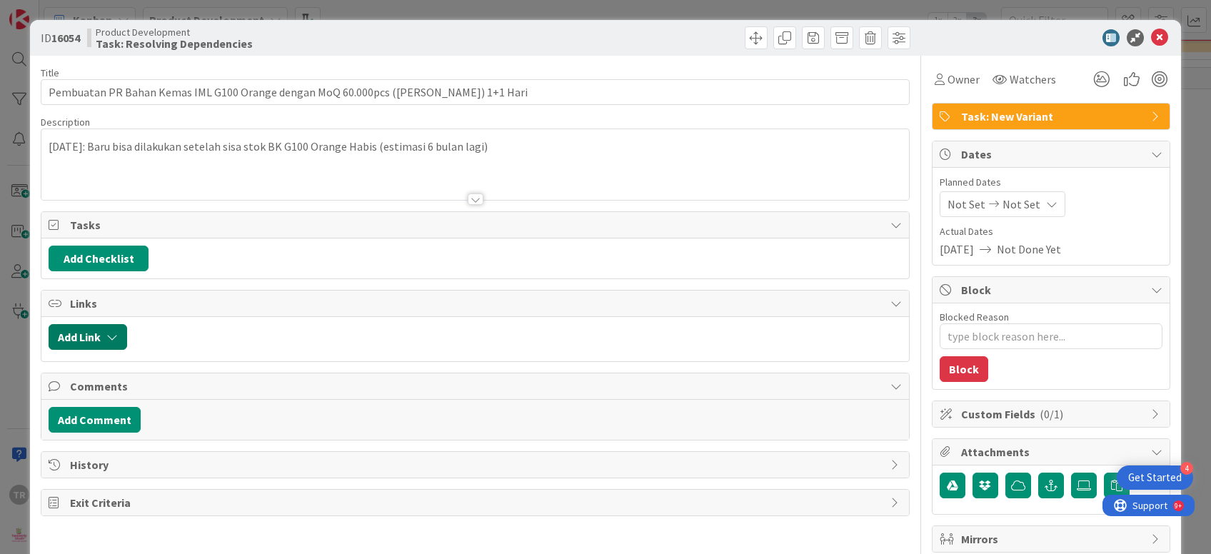
click at [85, 344] on button "Add Link" at bounding box center [88, 337] width 79 height 26
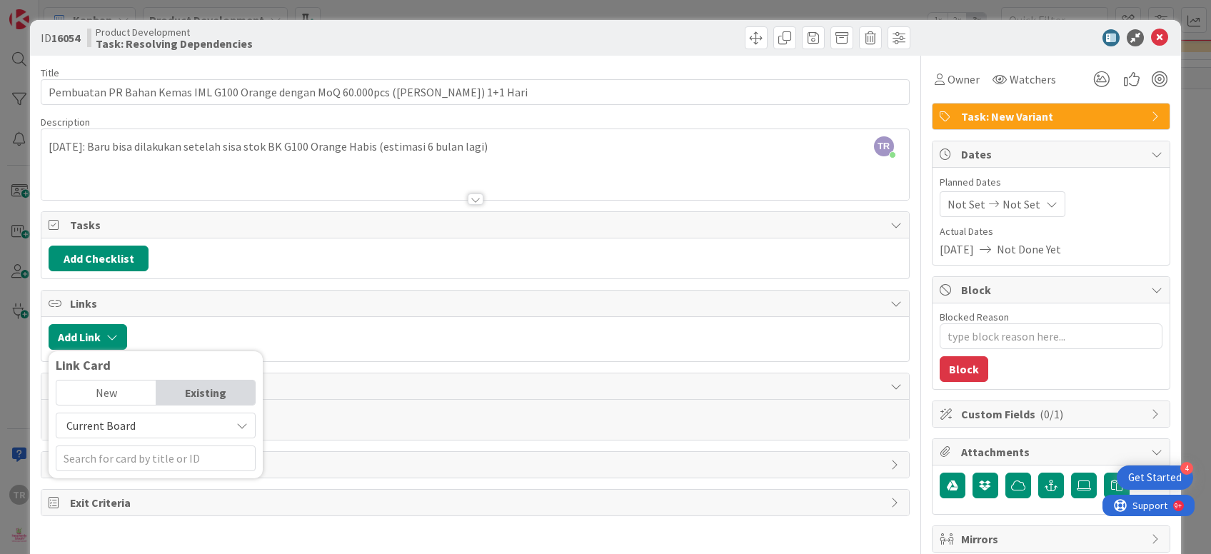
click at [116, 414] on div "Current Board" at bounding box center [156, 426] width 200 height 26
click at [201, 426] on span "Current Board" at bounding box center [144, 425] width 160 height 20
click at [199, 452] on input "text" at bounding box center [156, 458] width 200 height 26
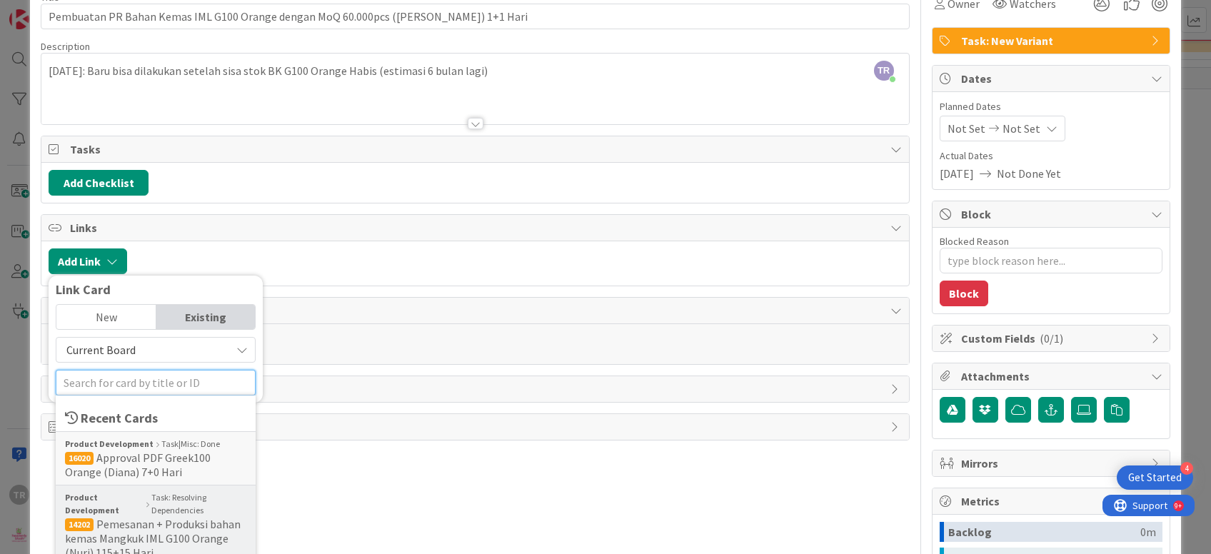
scroll to position [86, 0]
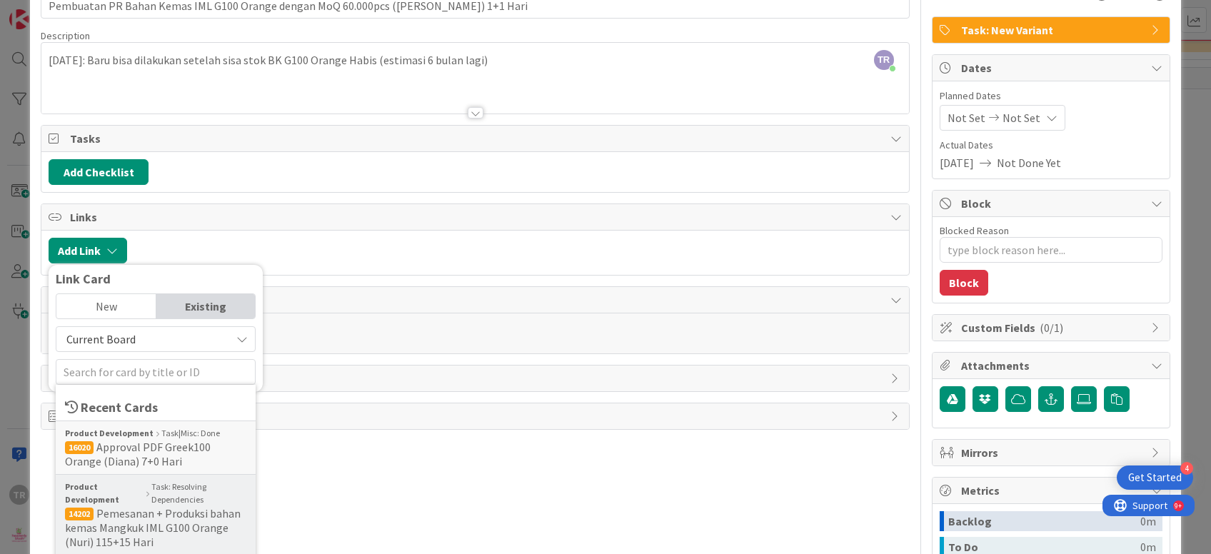
click at [148, 513] on span "Pemesanan + Produksi bahan kemas Mangkuk IML G100 Orange (Nuri) 115+15 Hari" at bounding box center [153, 527] width 176 height 43
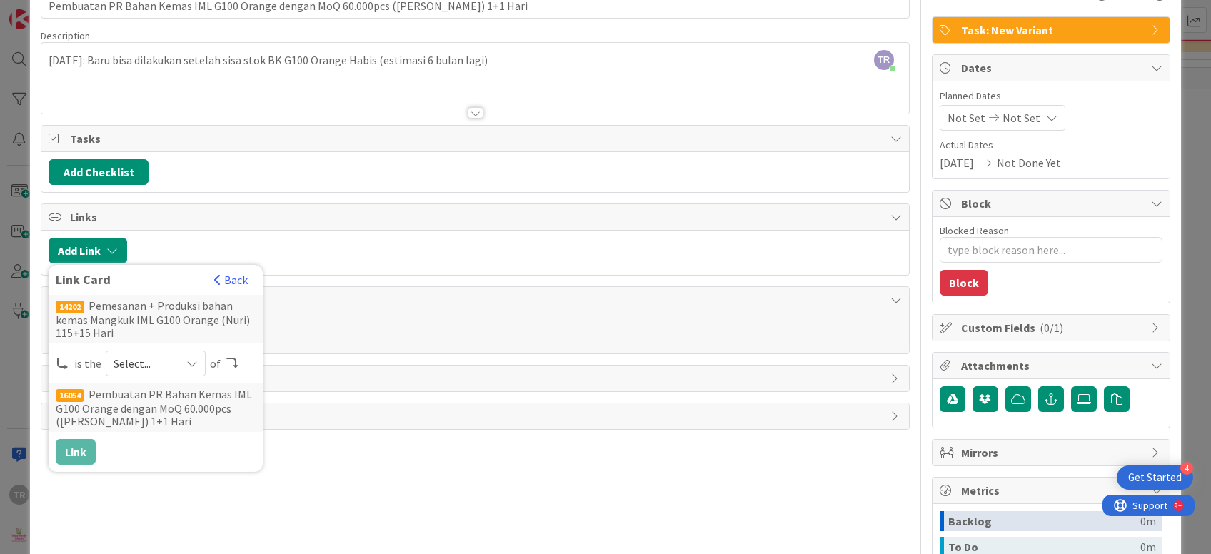
click at [147, 365] on span "Select..." at bounding box center [143, 363] width 60 height 20
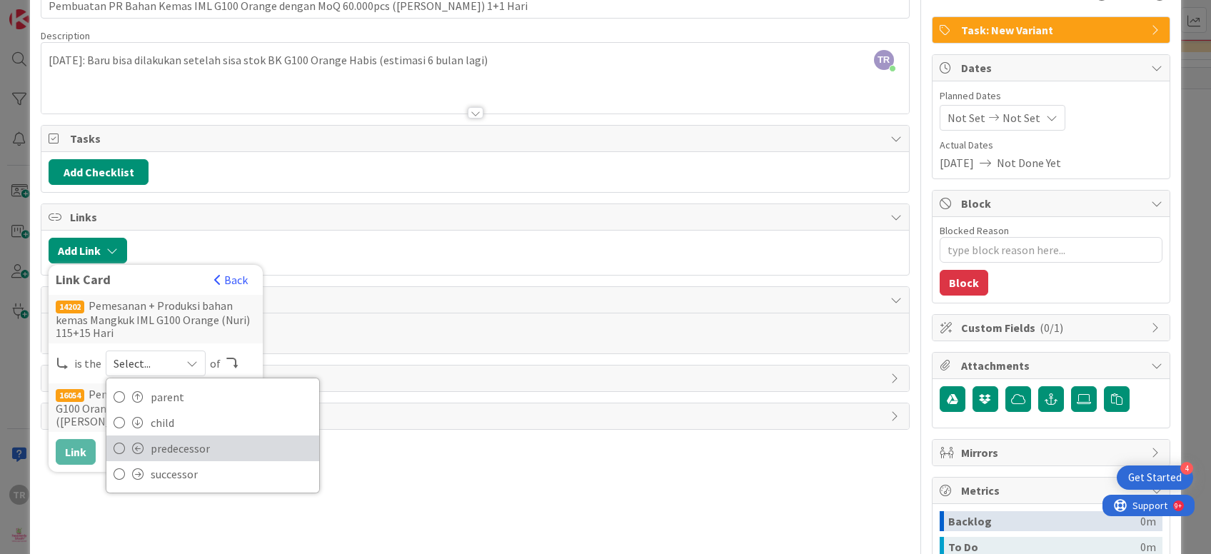
click at [145, 440] on link "predecessor" at bounding box center [212, 448] width 213 height 26
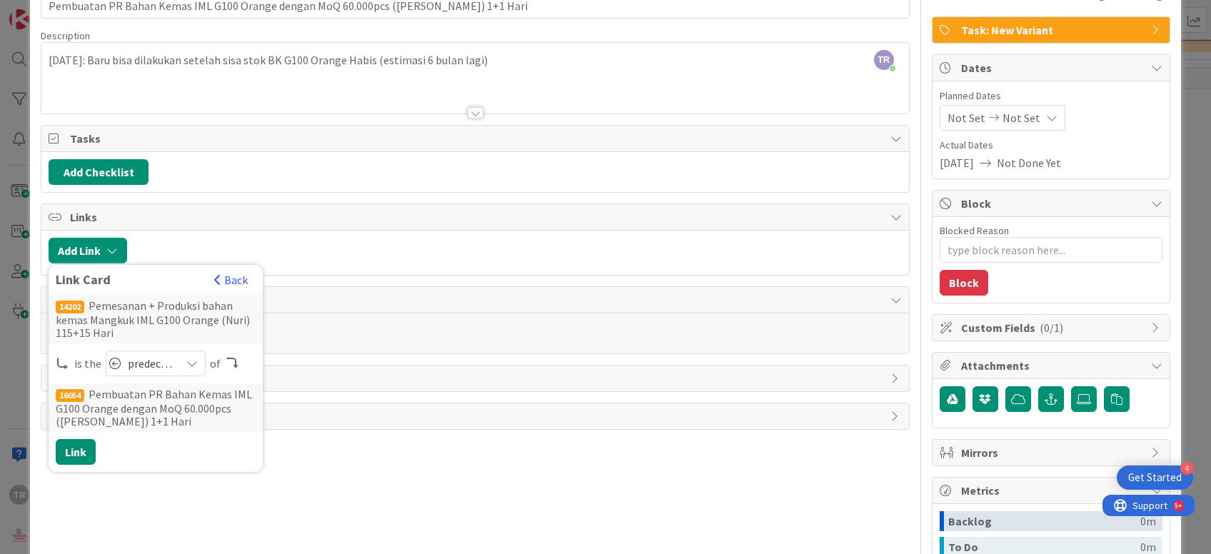
click at [0, 300] on div "ID 16054 Product Development Task: Resolving Dependencies Title 77 / 128 Pembua…" at bounding box center [605, 277] width 1211 height 554
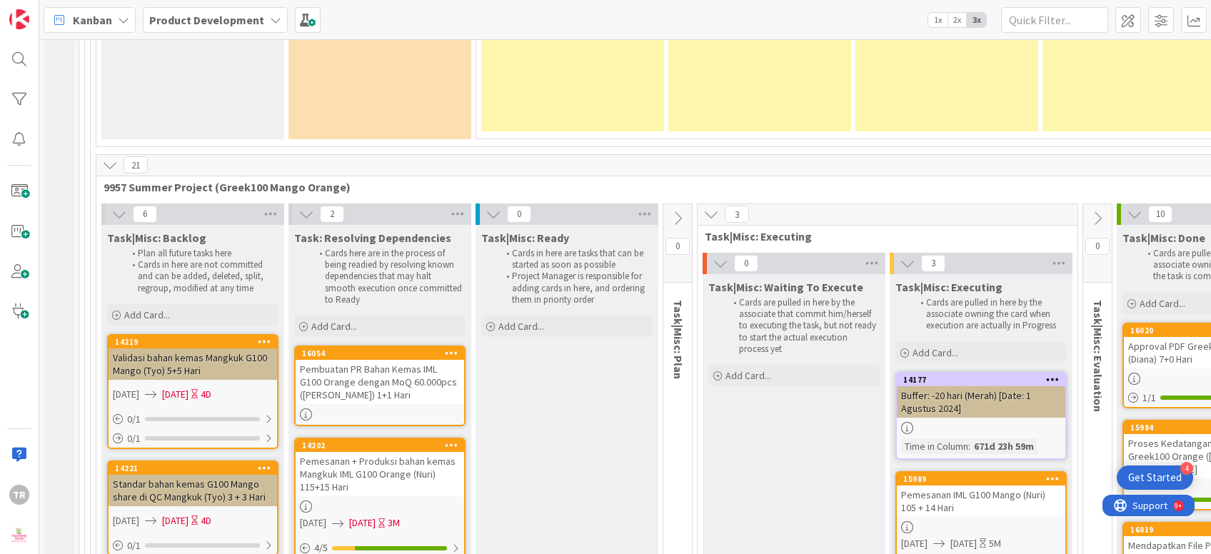
scroll to position [8068, 0]
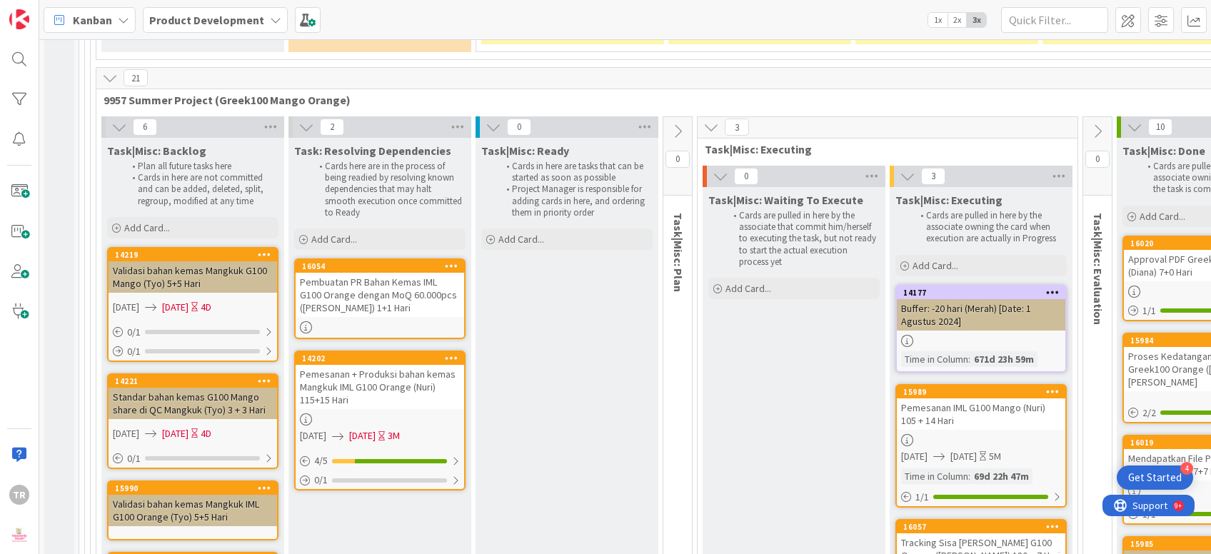
click at [392, 273] on div "Pembuatan PR Bahan Kemas IML G100 Orange dengan MoQ 60.000pcs ([PERSON_NAME]) 1…" at bounding box center [379, 295] width 168 height 44
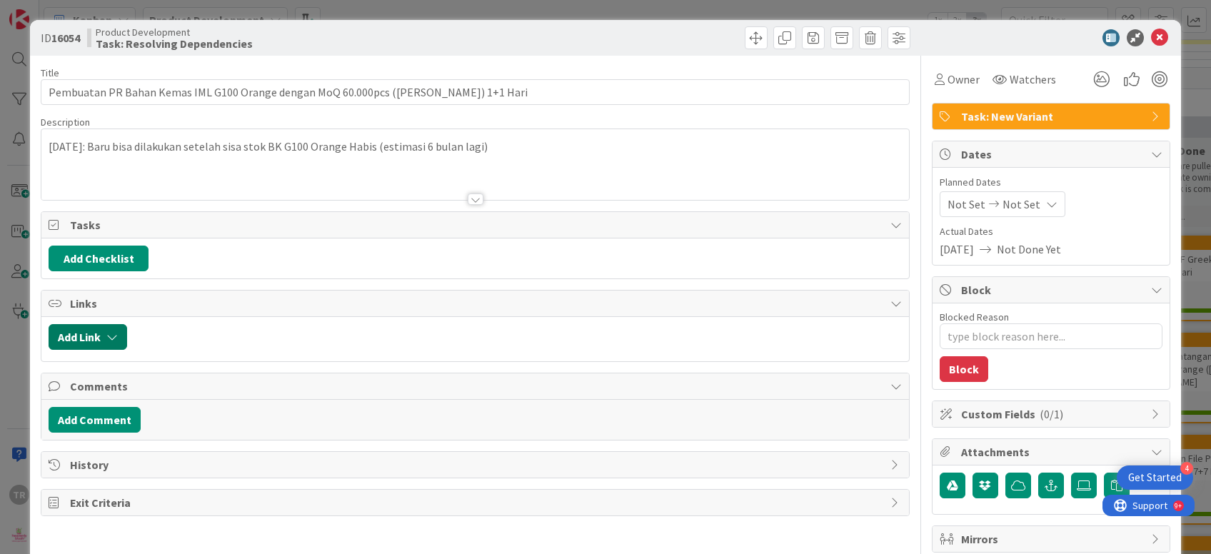
click at [91, 333] on button "Add Link" at bounding box center [88, 337] width 79 height 26
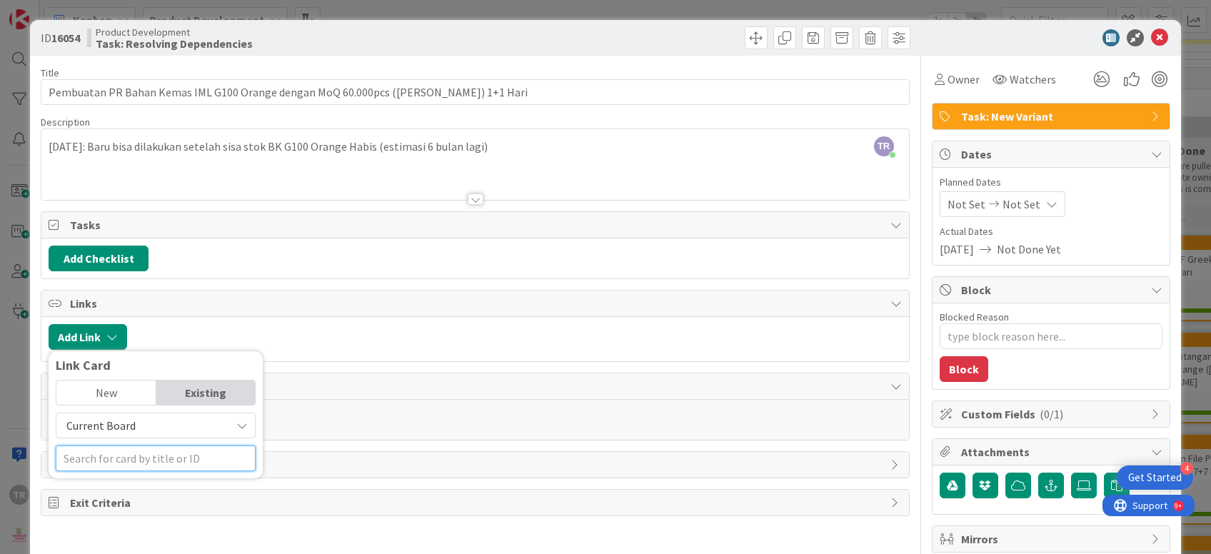
click at [136, 453] on input "text" at bounding box center [156, 458] width 200 height 26
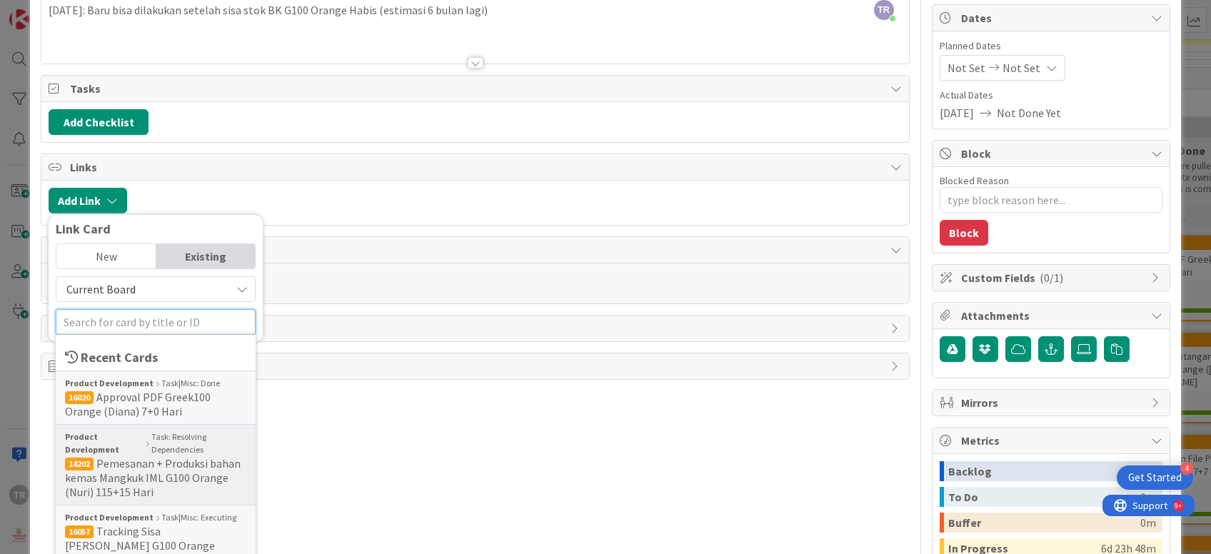
scroll to position [173, 0]
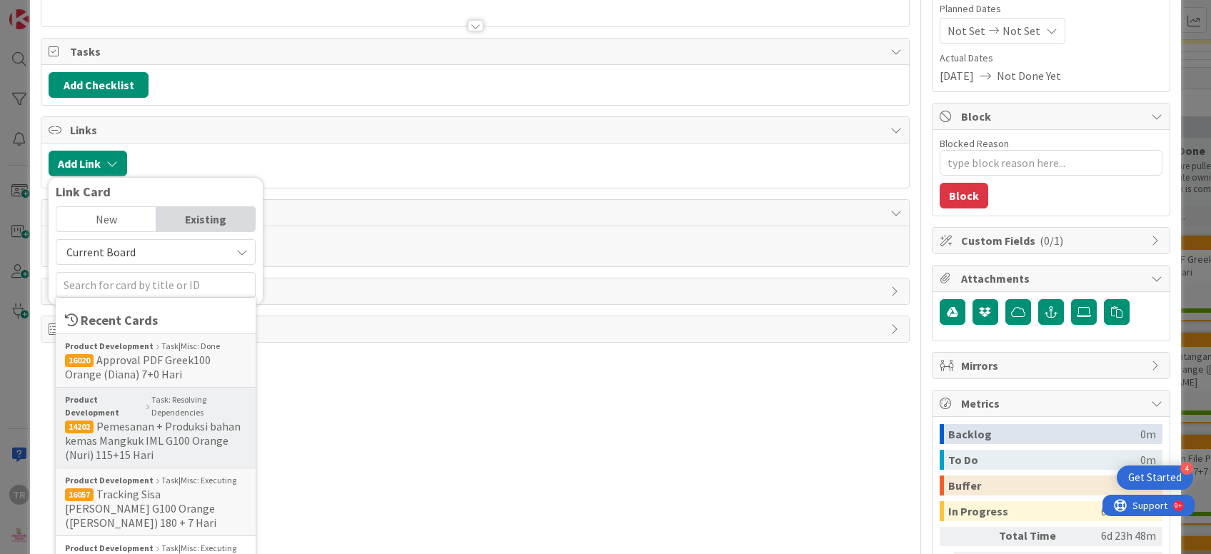
click at [148, 425] on span "Pemesanan + Produksi bahan kemas Mangkuk IML G100 Orange (Nuri) 115+15 Hari" at bounding box center [153, 440] width 176 height 43
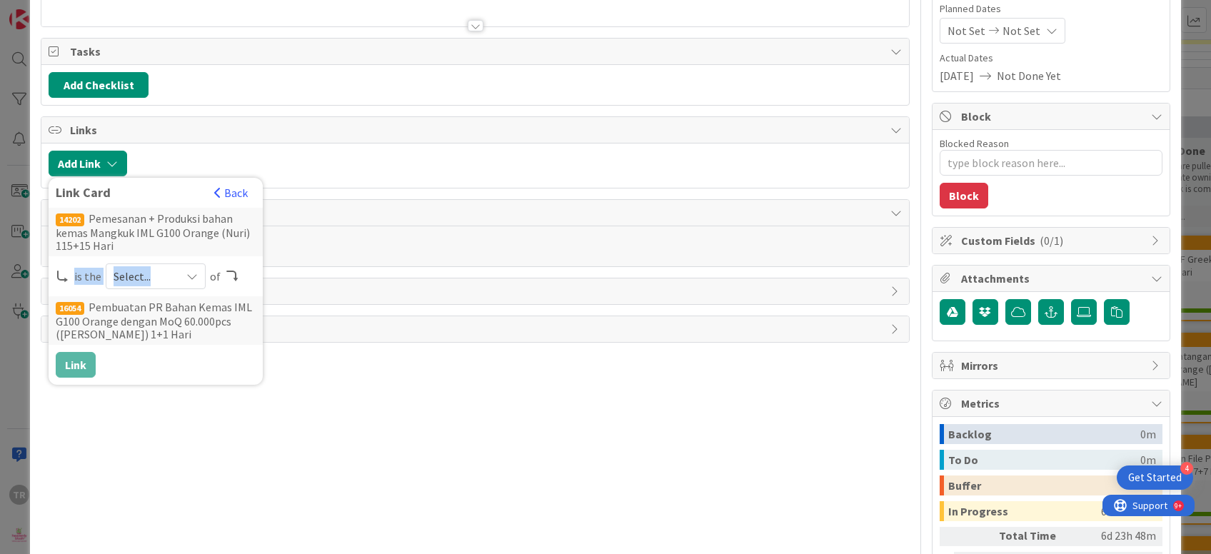
click at [163, 278] on span "Select..." at bounding box center [143, 276] width 60 height 20
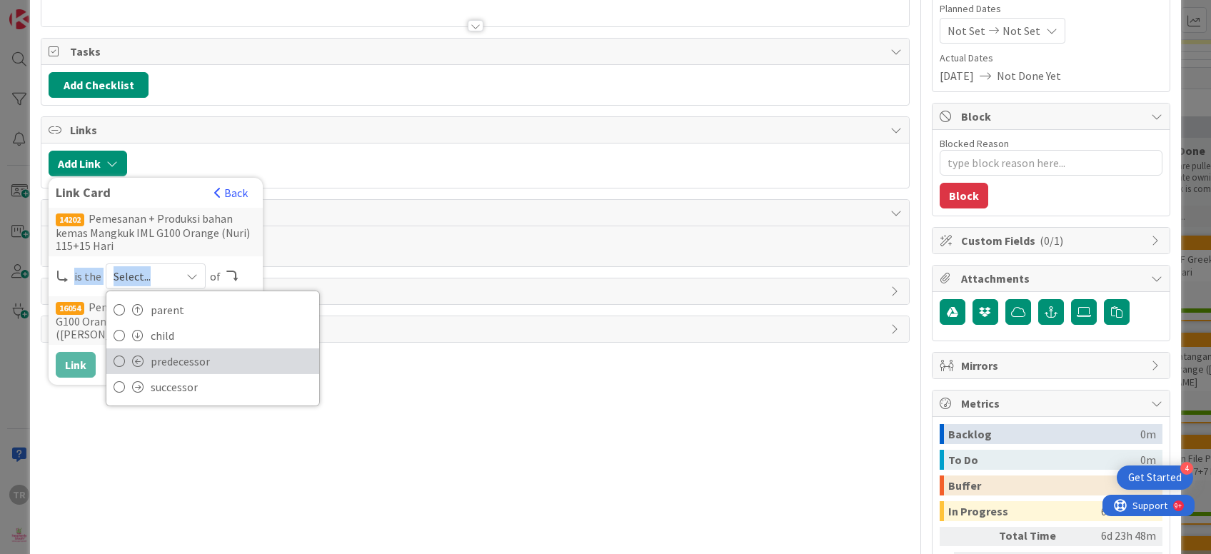
click at [163, 358] on span "predecessor" at bounding box center [231, 360] width 161 height 21
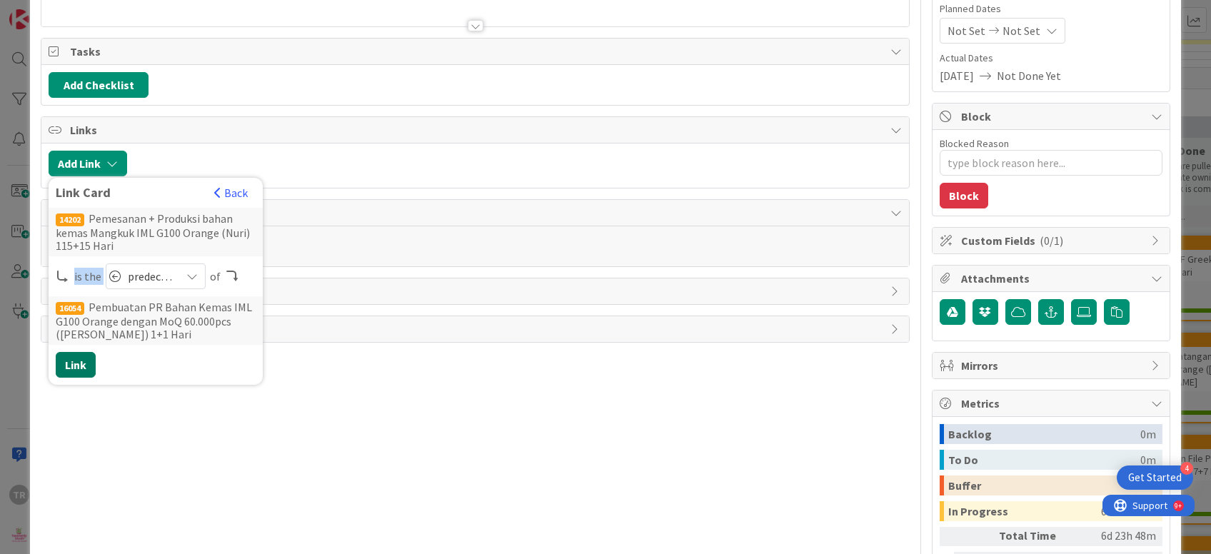
click at [60, 365] on button "Link" at bounding box center [76, 365] width 40 height 26
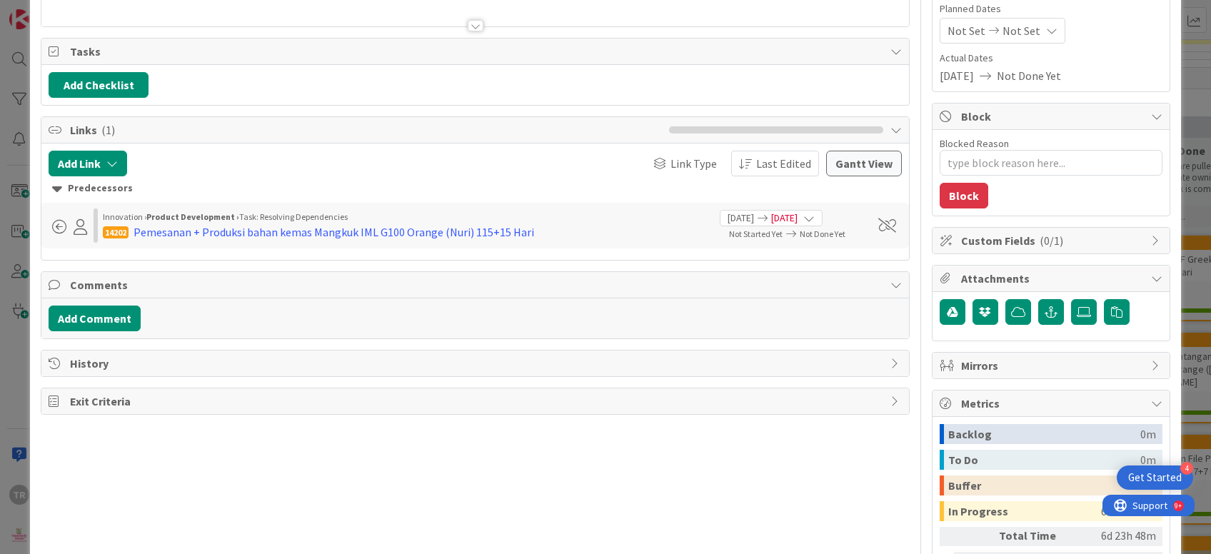
click at [0, 327] on div "ID 16054 Product Development Task: Resolving Dependencies Title 77 / 128 Pembua…" at bounding box center [605, 277] width 1211 height 554
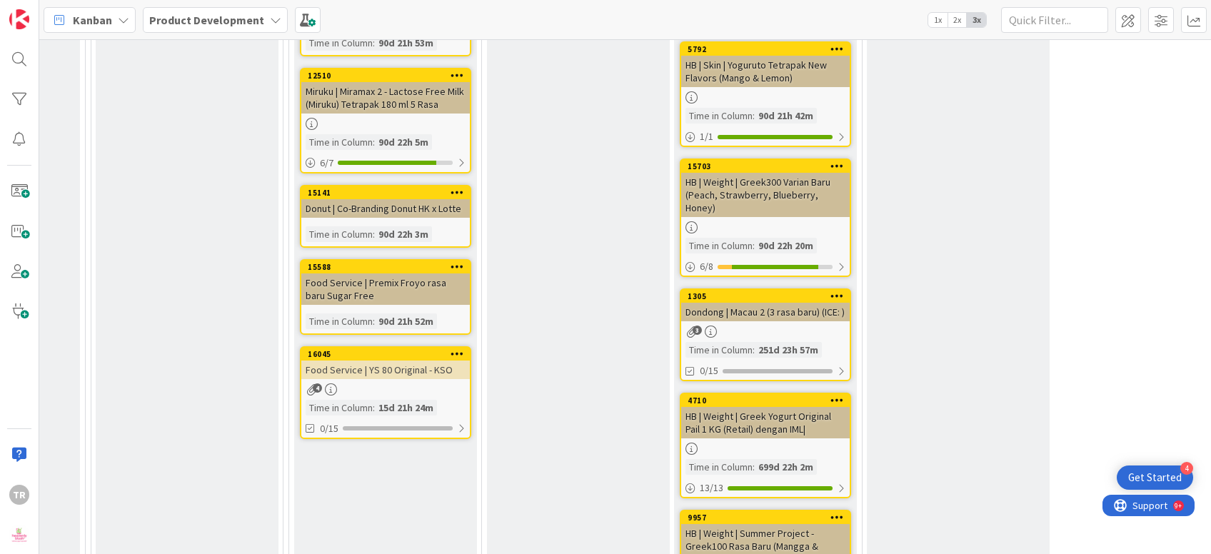
scroll to position [1652, 204]
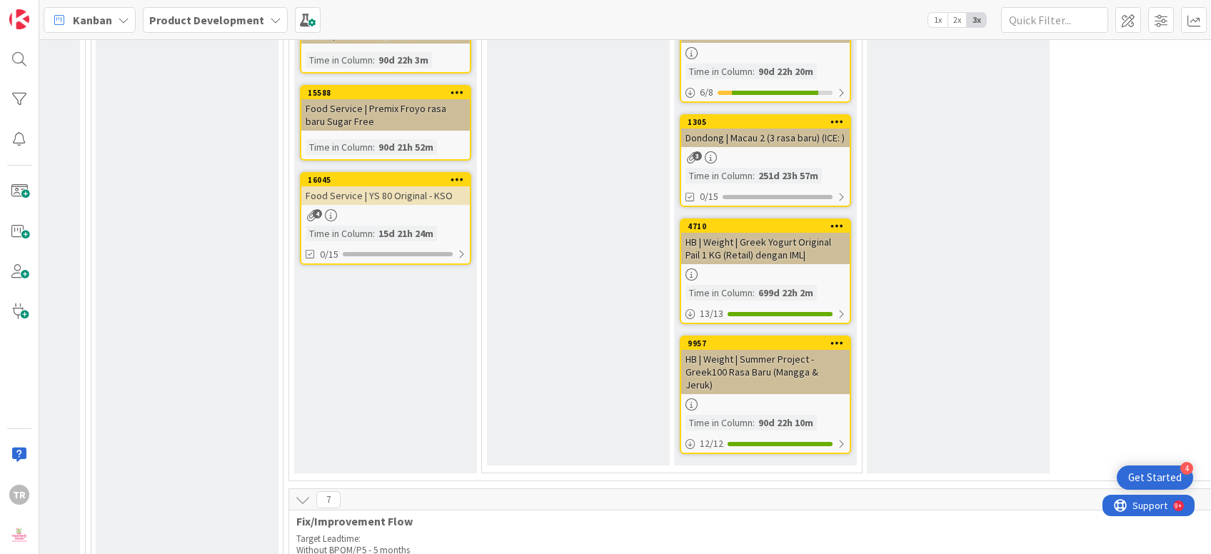
click at [592, 287] on div "Proj|NV: Waiting for Scaling Add Card..." at bounding box center [578, 124] width 183 height 684
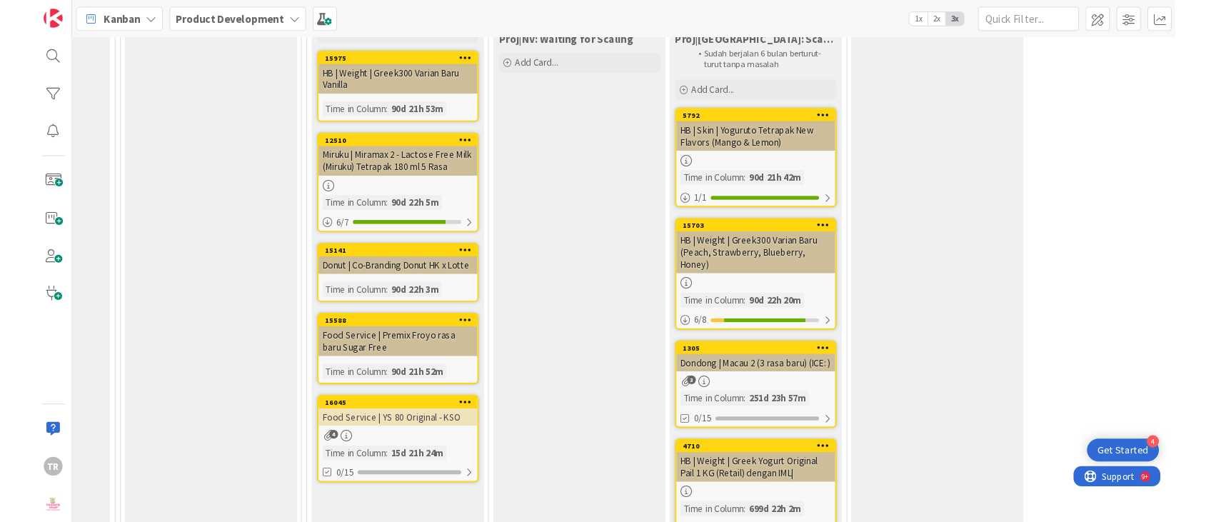
scroll to position [1303, 204]
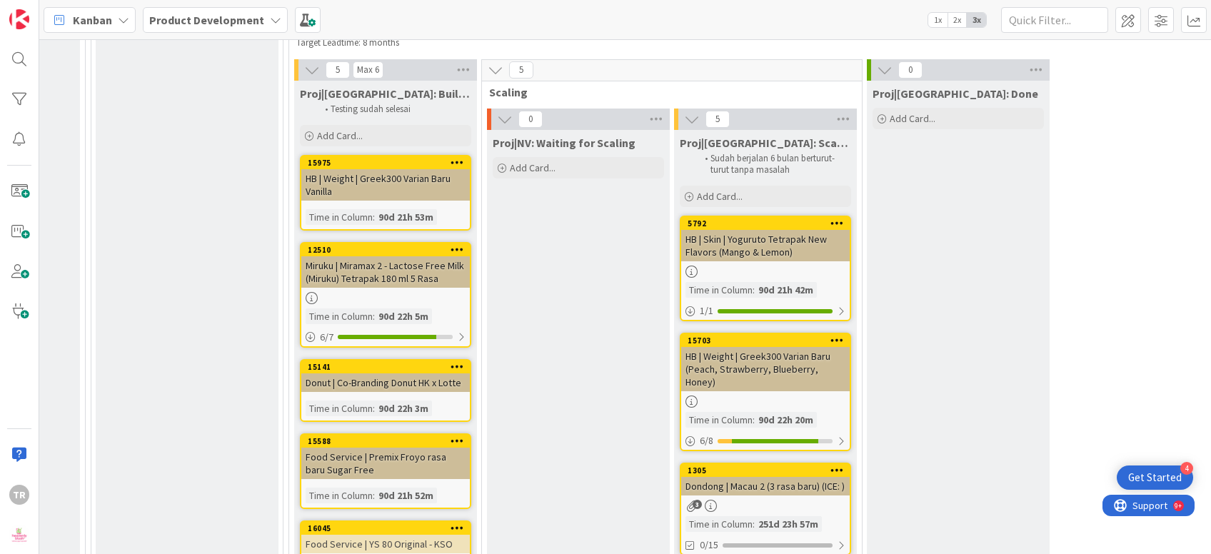
click at [557, 263] on div "Proj|NV: Waiting for Scaling Add Card..." at bounding box center [578, 472] width 183 height 684
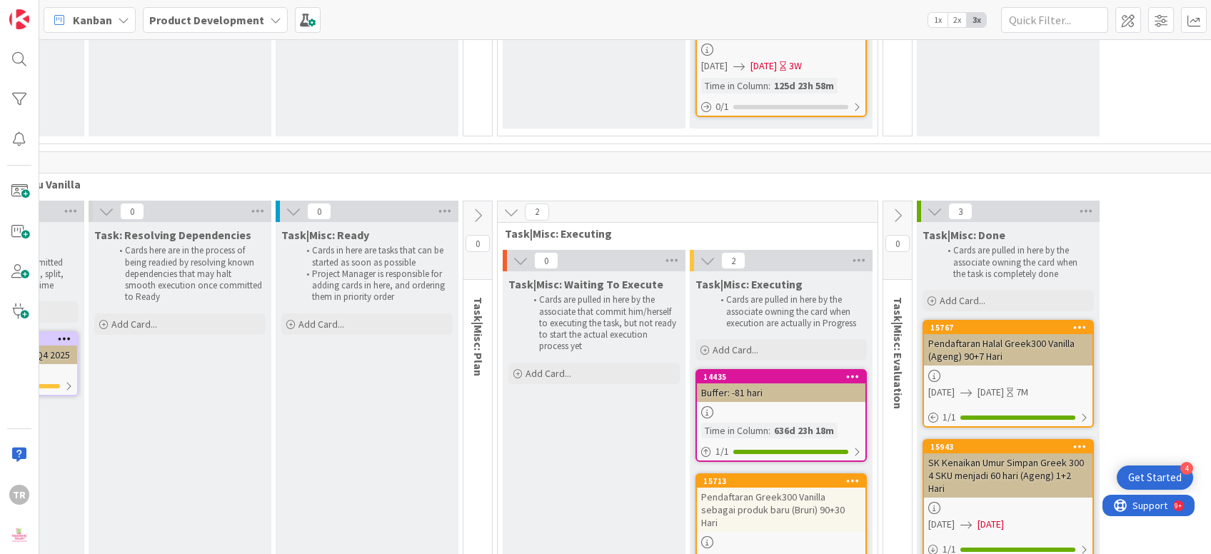
scroll to position [6549, 200]
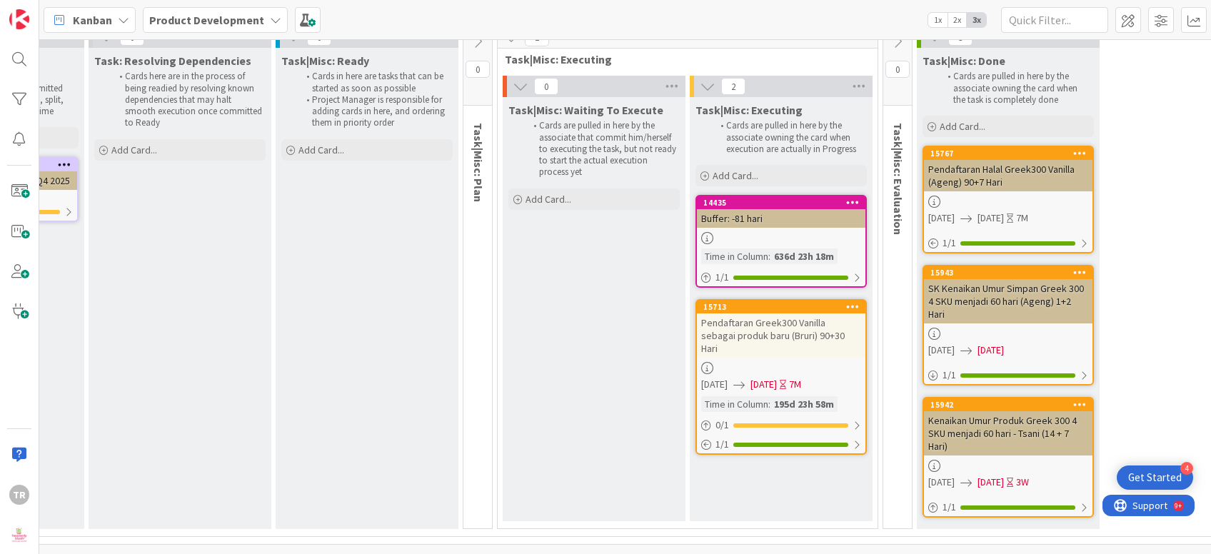
click at [784, 313] on div "Pendaftaran Greek300 Vanilla sebagai produk baru (Bruri) 90+30 Hari" at bounding box center [781, 335] width 168 height 44
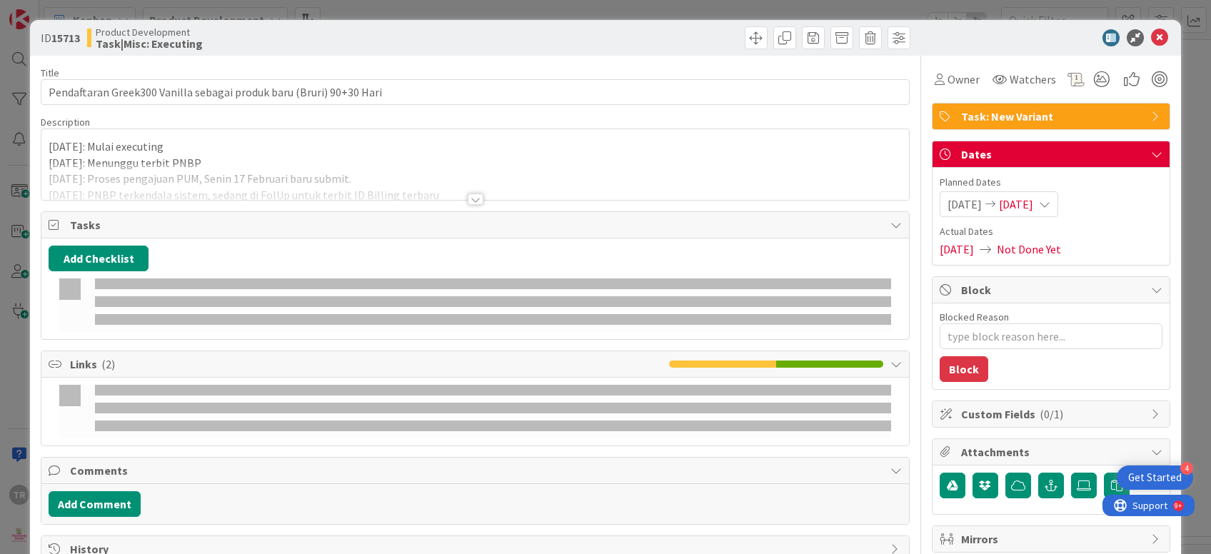
click at [527, 169] on div at bounding box center [474, 181] width 867 height 36
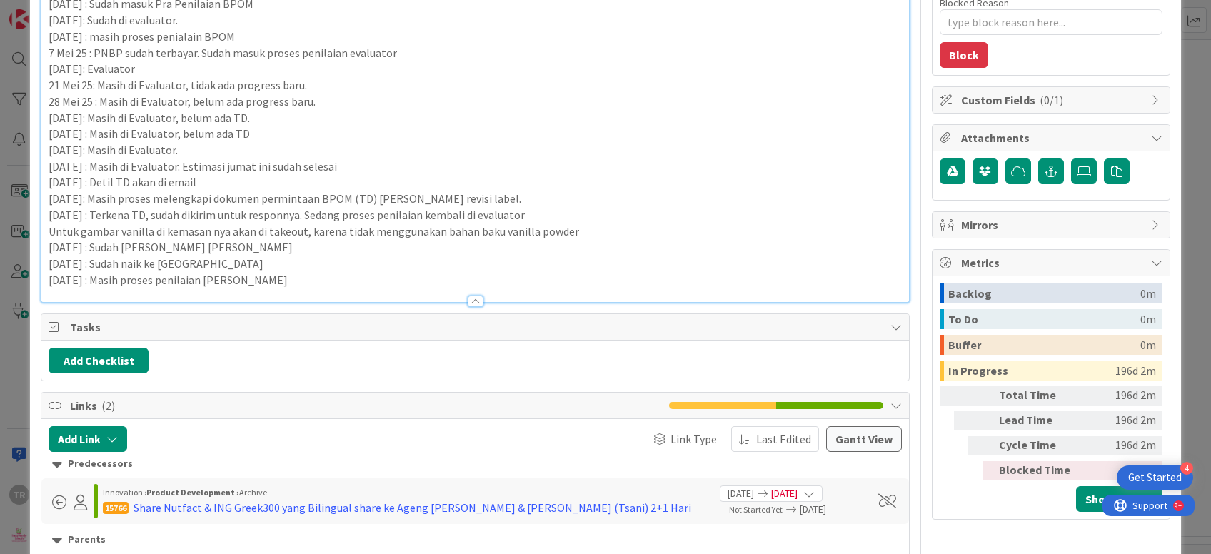
scroll to position [348, 0]
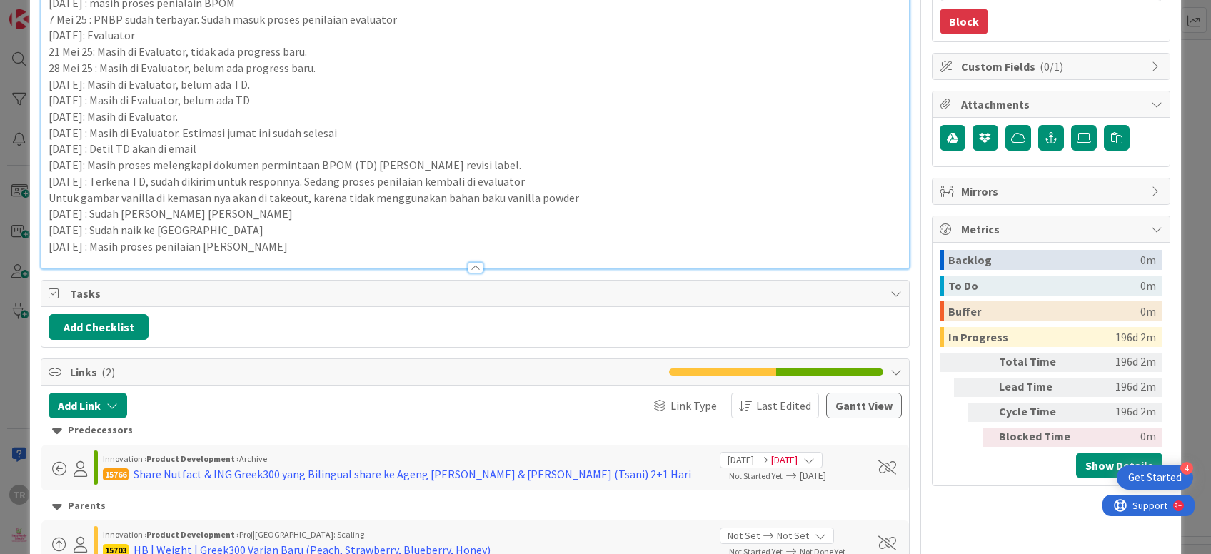
click at [290, 252] on p "[DATE] : Masih proses penilaian [PERSON_NAME]" at bounding box center [475, 246] width 852 height 16
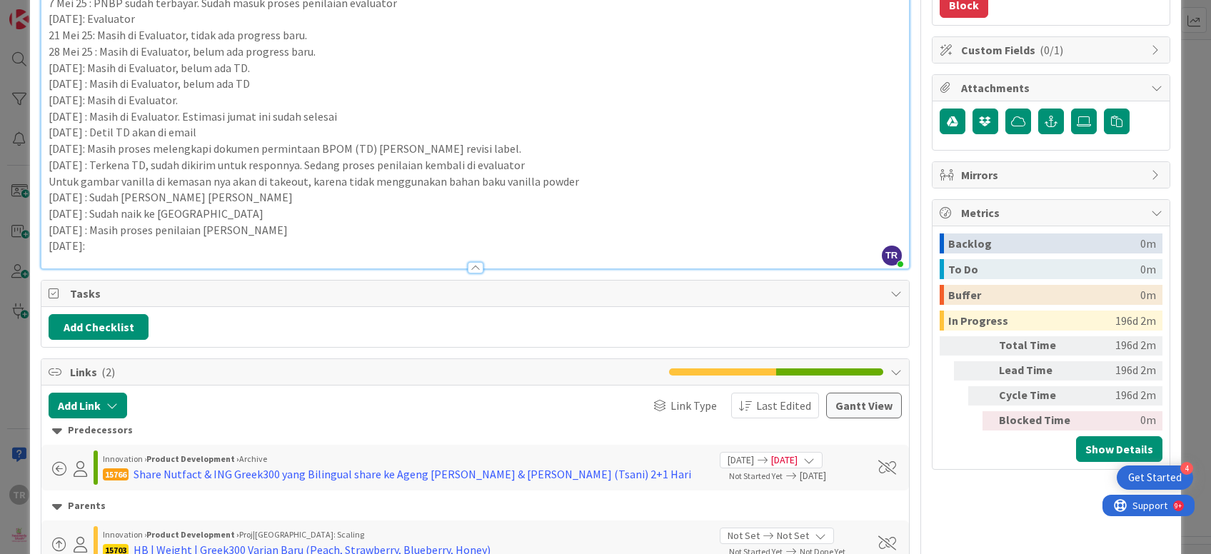
scroll to position [344, 0]
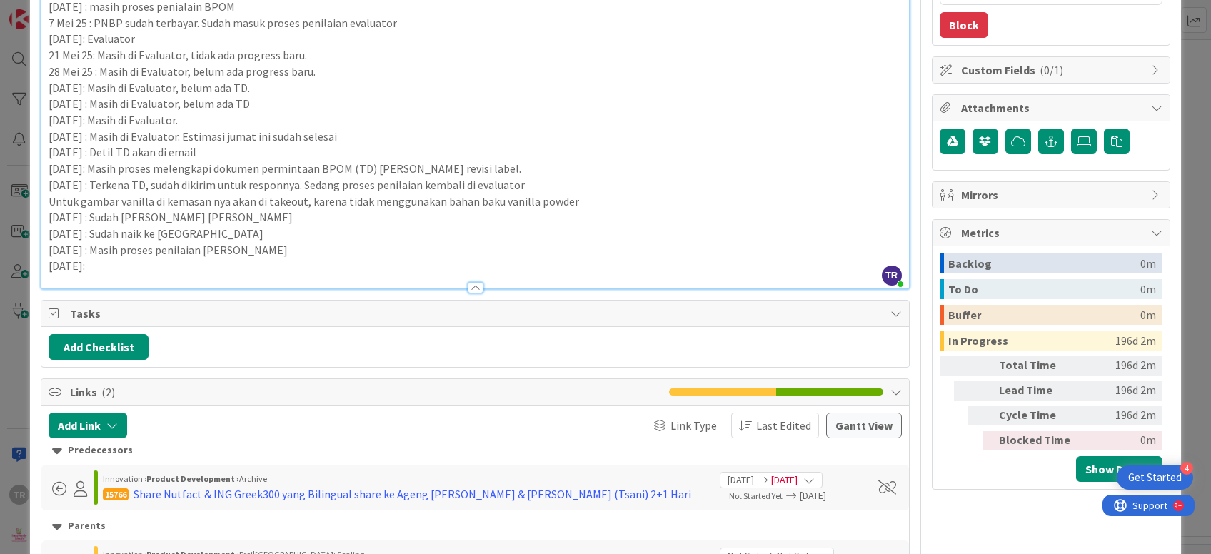
click at [0, 178] on div "ID 15713 Product Development Task|Misc: Executing Title 67 / 128 Pendaftaran Gr…" at bounding box center [605, 277] width 1211 height 554
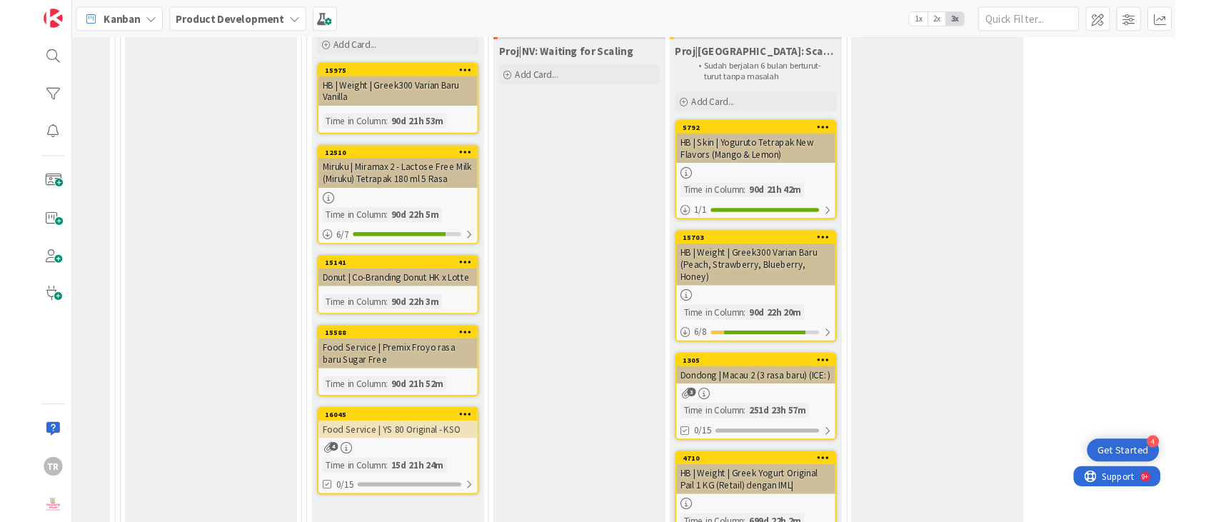
scroll to position [1305, 204]
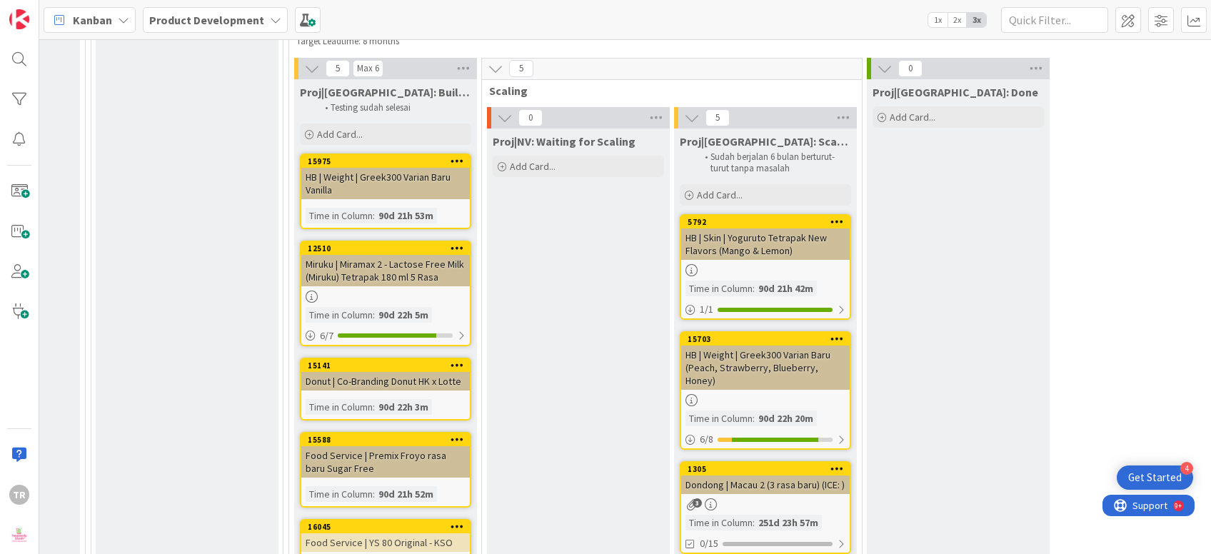
click at [567, 270] on div "Proj|NV: Waiting for Scaling Add Card..." at bounding box center [578, 470] width 183 height 684
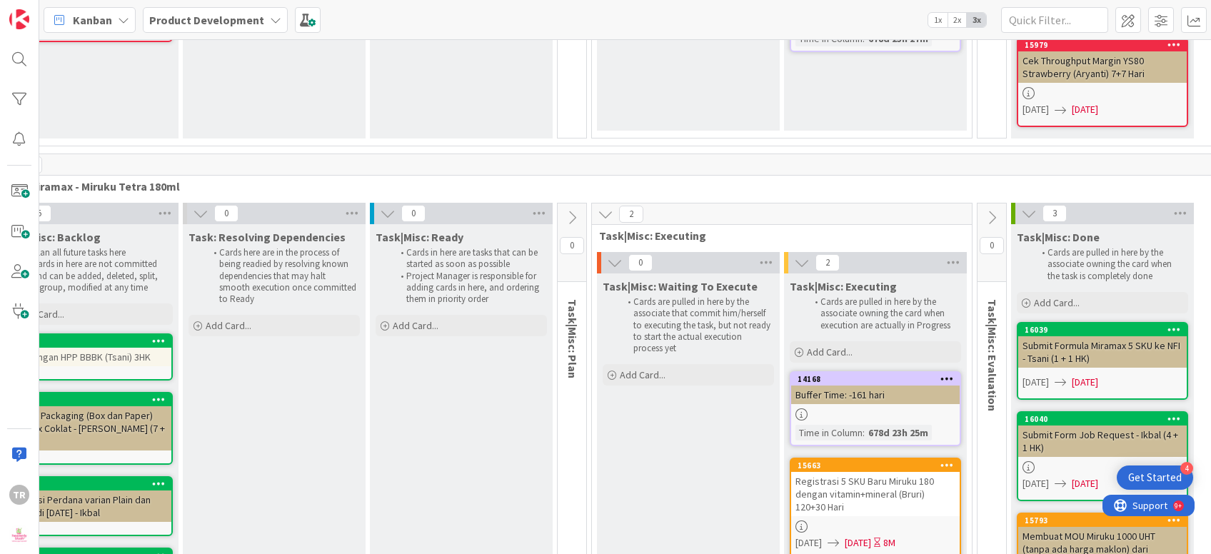
scroll to position [12553, 233]
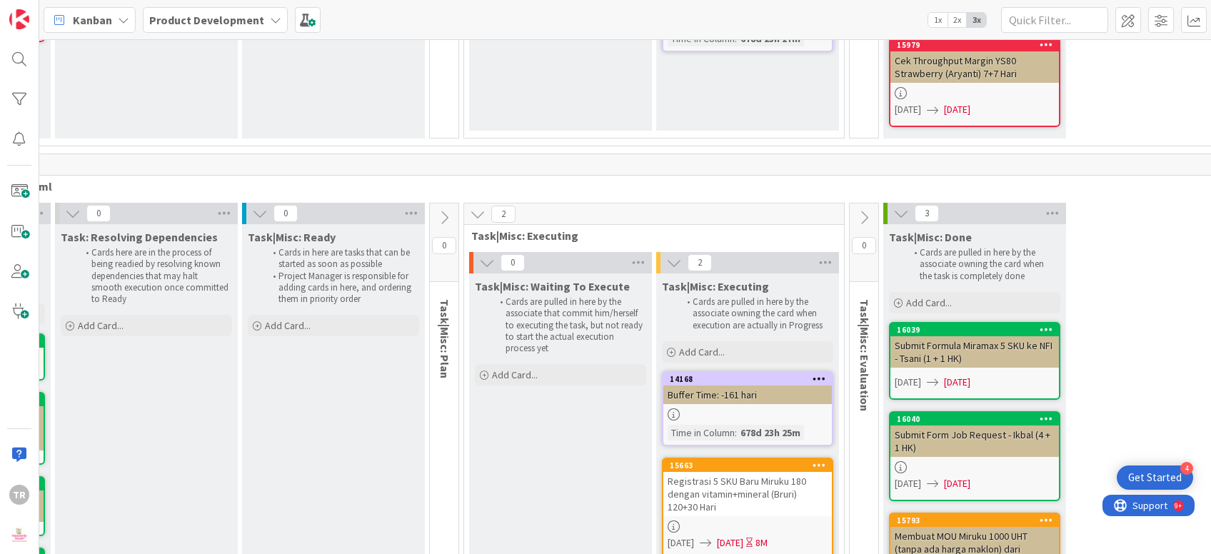
click at [677, 472] on div "Registrasi 5 SKU Baru Miruku 180 dengan vitamin+mineral (Bruri) 120+30 Hari" at bounding box center [747, 494] width 168 height 44
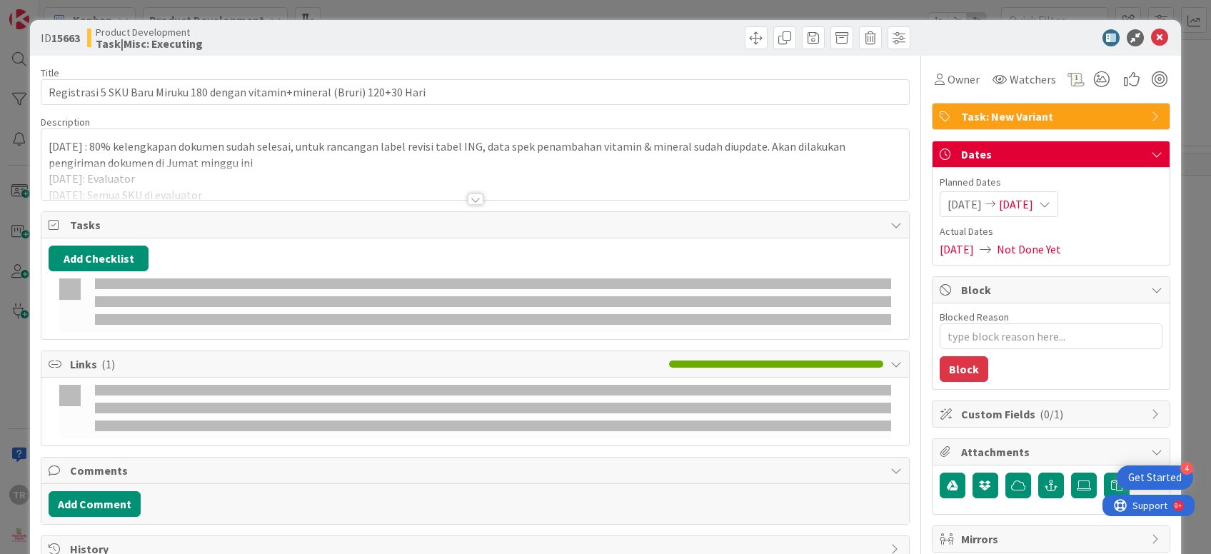
click at [316, 176] on div at bounding box center [474, 181] width 867 height 36
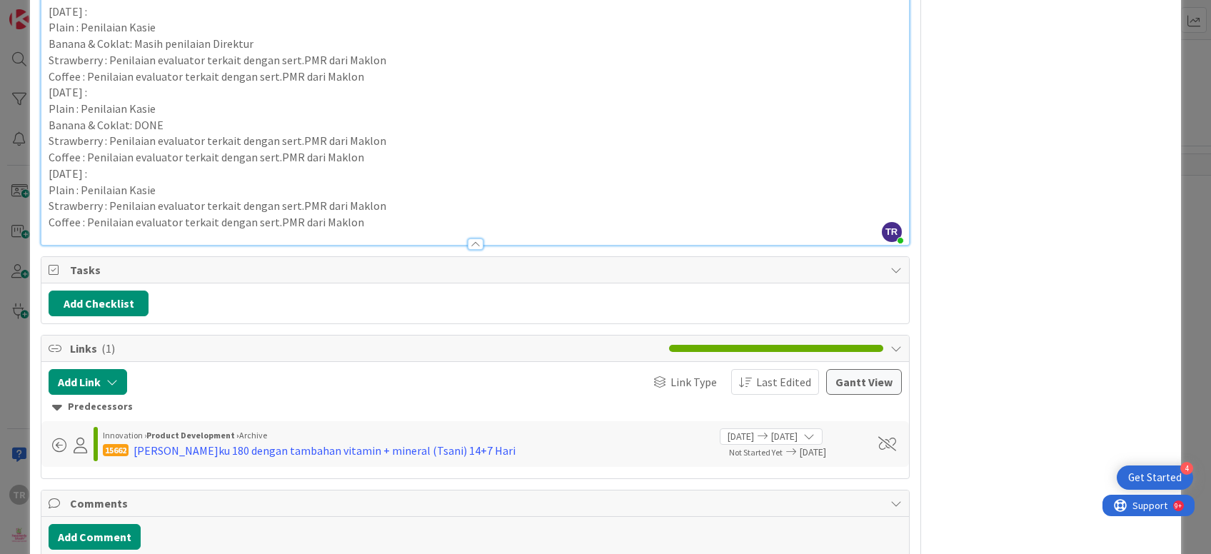
scroll to position [1118, 0]
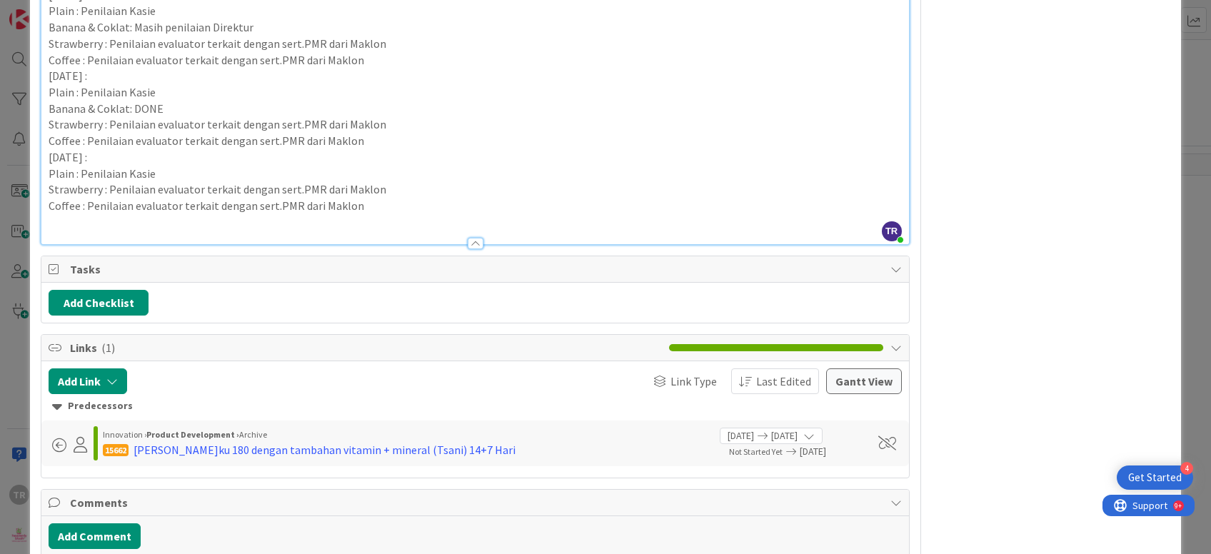
paste div
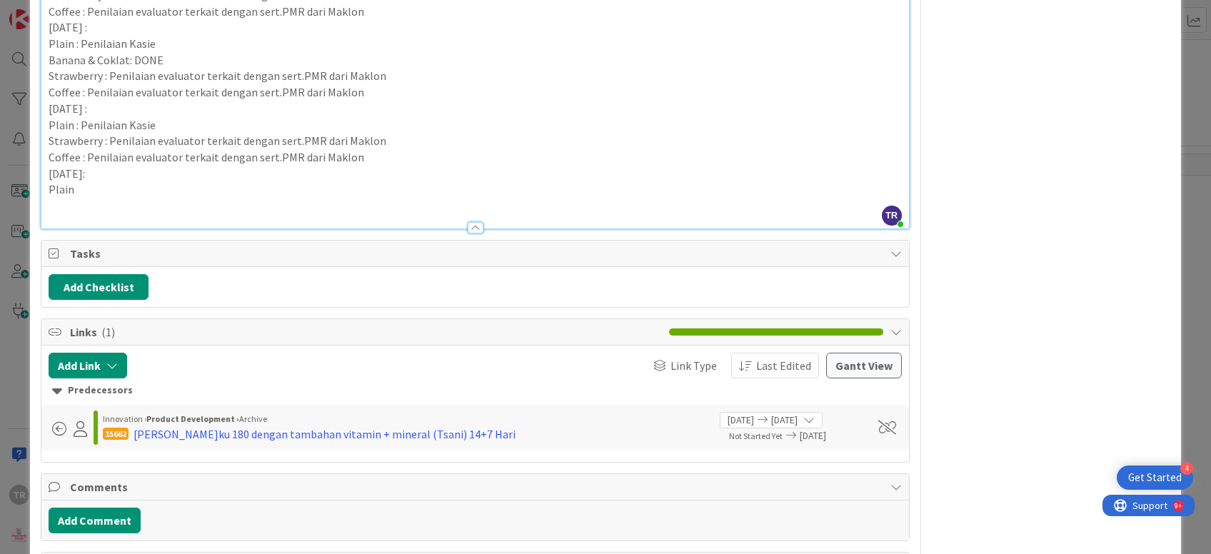
scroll to position [1150, 0]
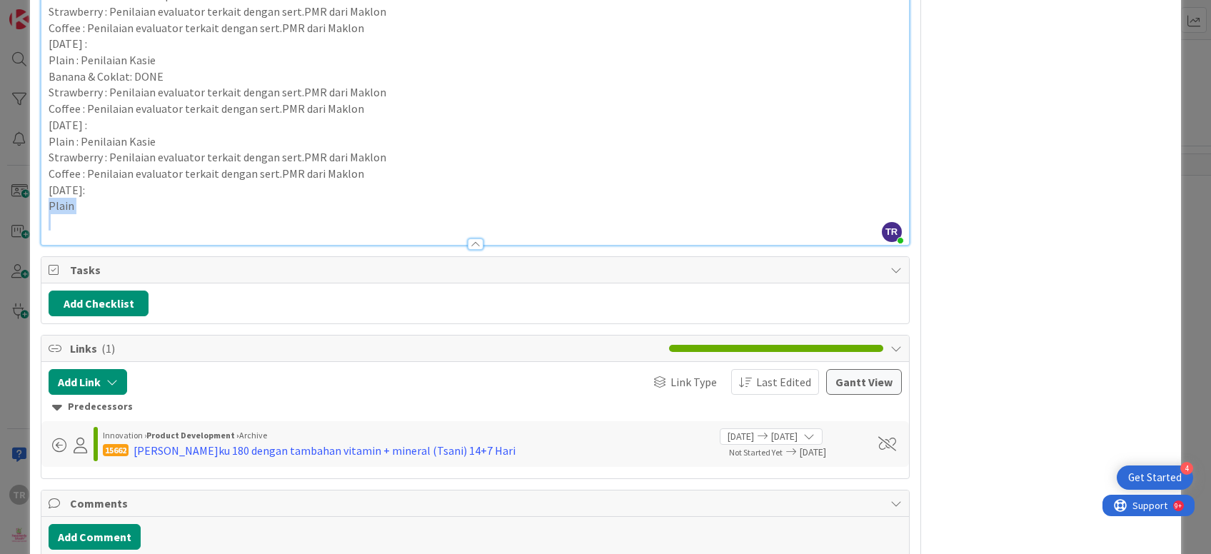
drag, startPoint x: 79, startPoint y: 222, endPoint x: 42, endPoint y: 209, distance: 38.6
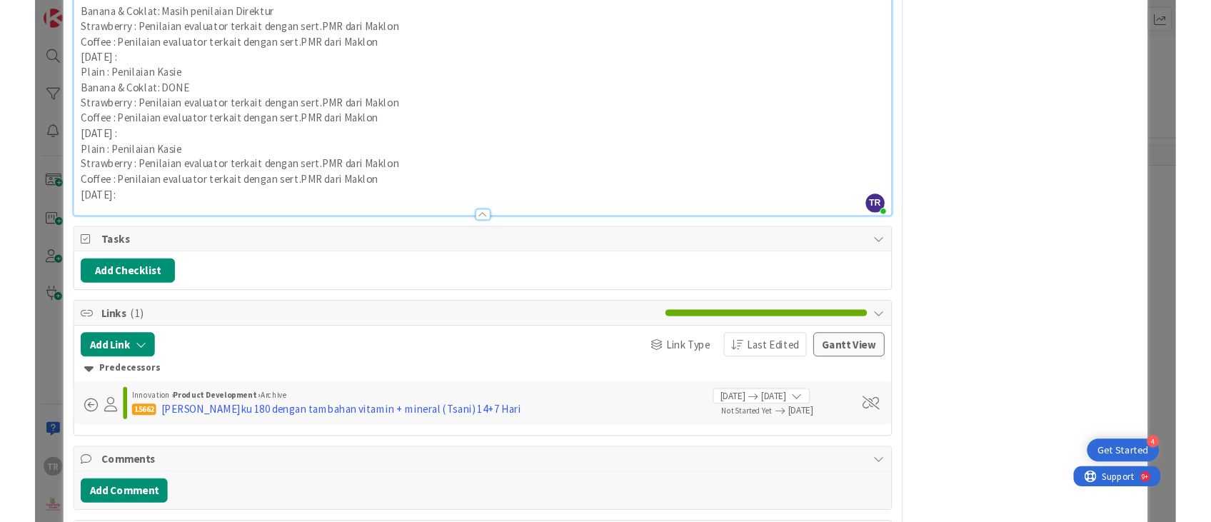
scroll to position [1118, 0]
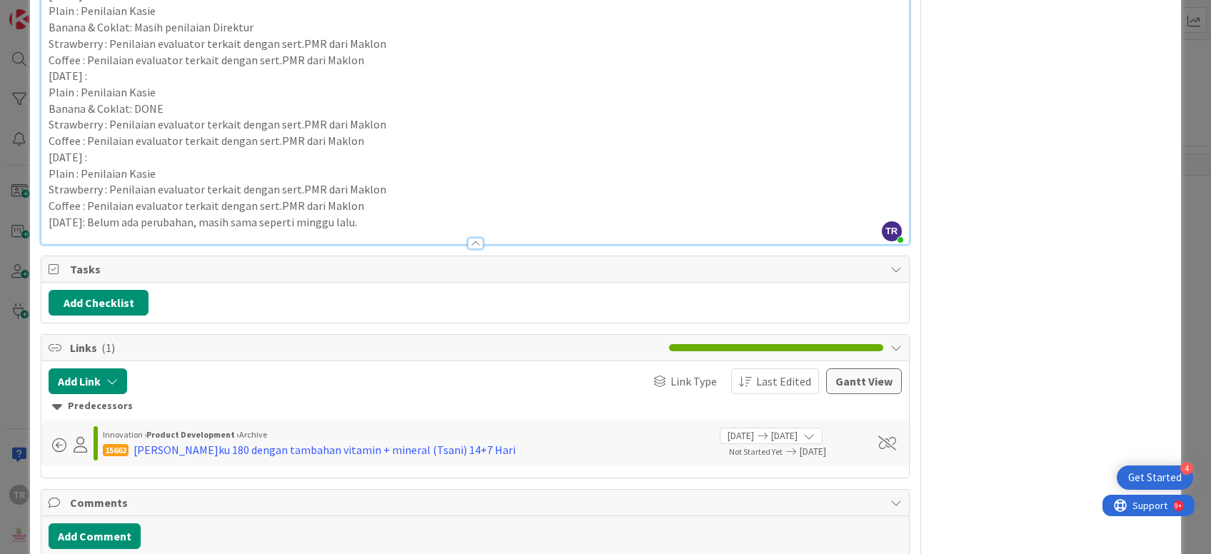
click at [0, 277] on div "ID 15663 Product Development Task|Misc: Executing Title 75 / 128 Registrasi 5 S…" at bounding box center [605, 277] width 1211 height 554
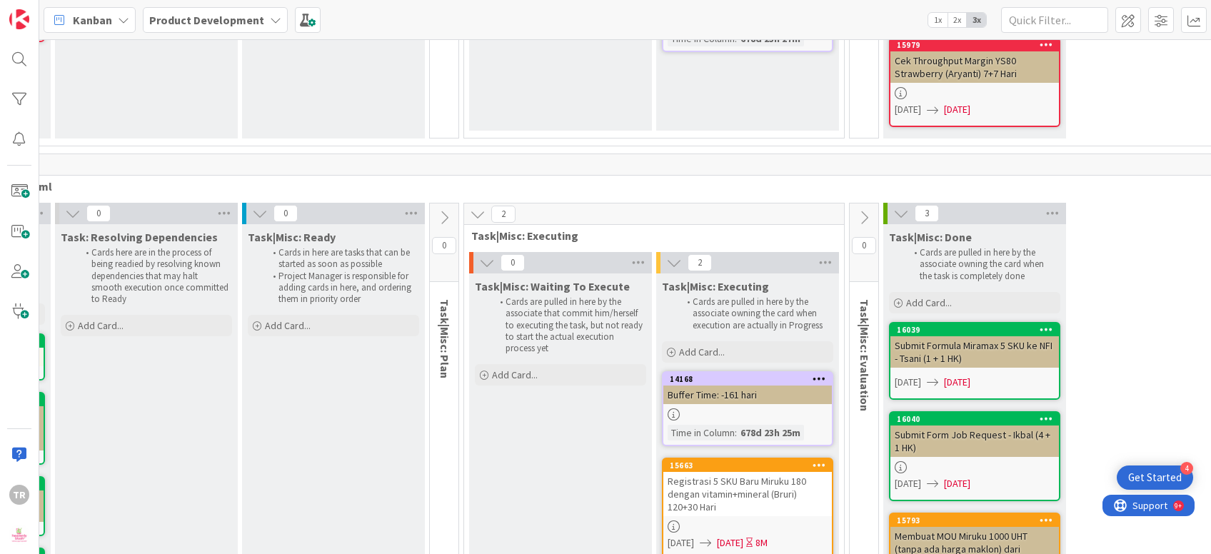
click at [477, 322] on div "Task|Misc: Waiting To Execute Cards are pulled in here by the associate that co…" at bounding box center [560, 486] width 183 height 427
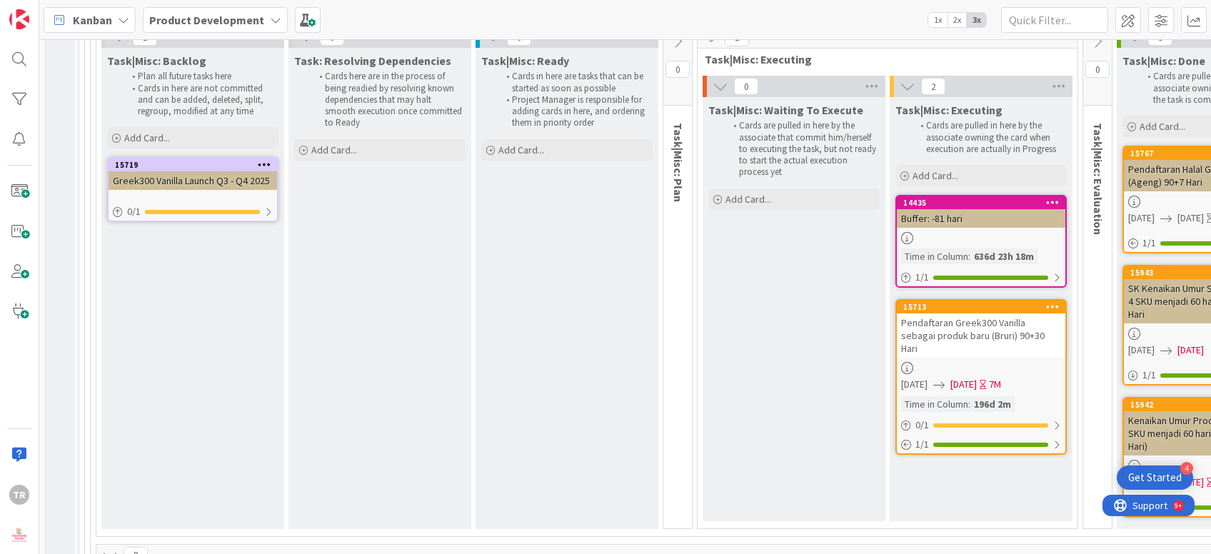
scroll to position [6462, 136]
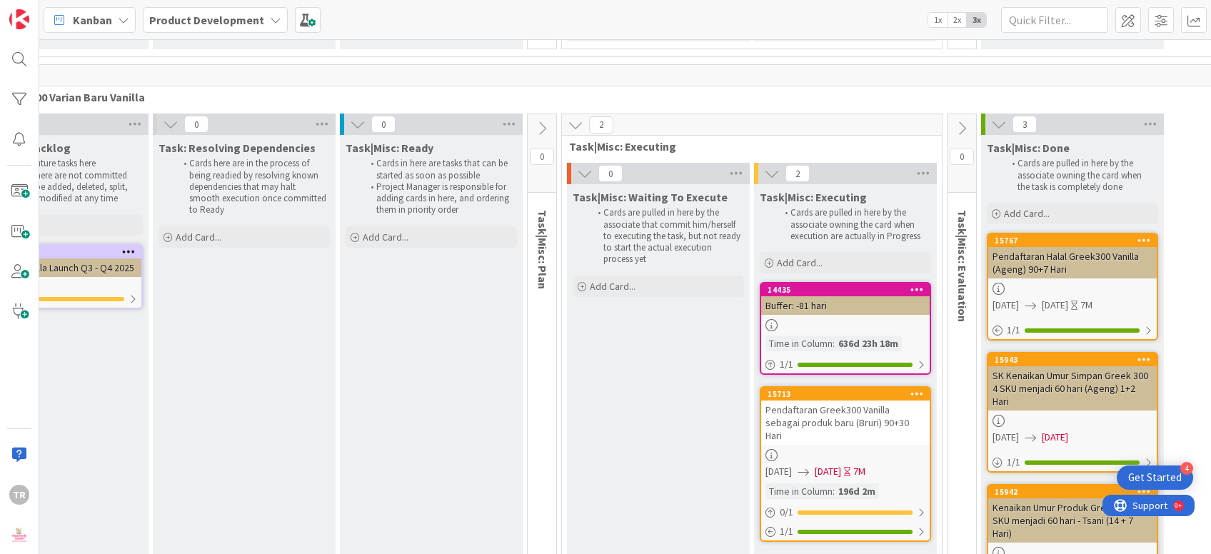
click at [802, 400] on div "Pendaftaran Greek300 Vanilla sebagai produk baru (Bruri) 90+30 Hari" at bounding box center [845, 422] width 168 height 44
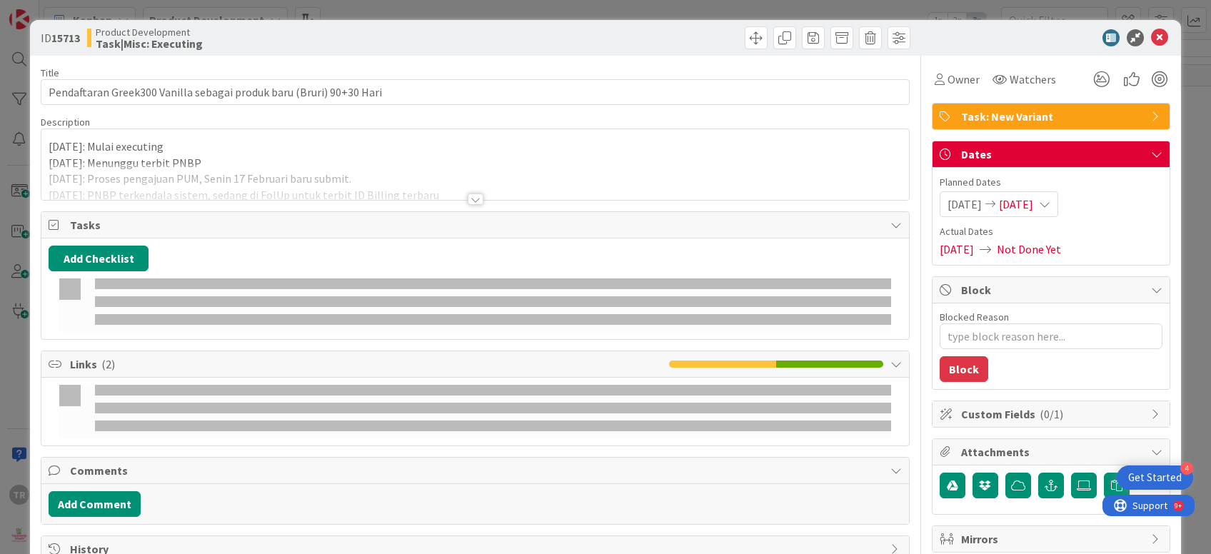
click at [255, 189] on div at bounding box center [474, 181] width 867 height 36
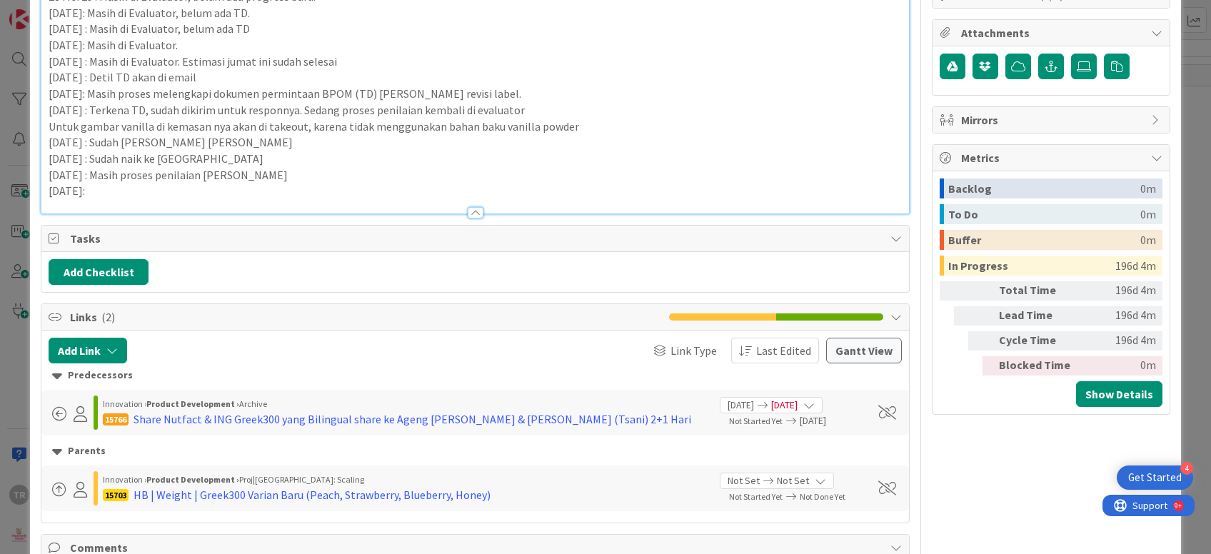
scroll to position [435, 0]
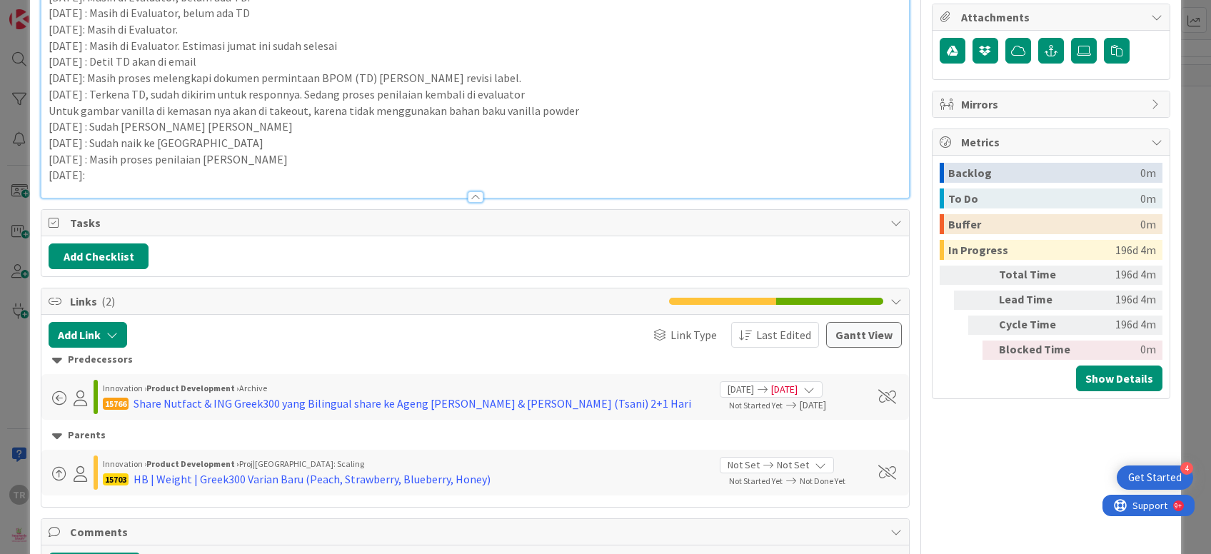
click at [155, 171] on p "[DATE]:" at bounding box center [475, 175] width 852 height 16
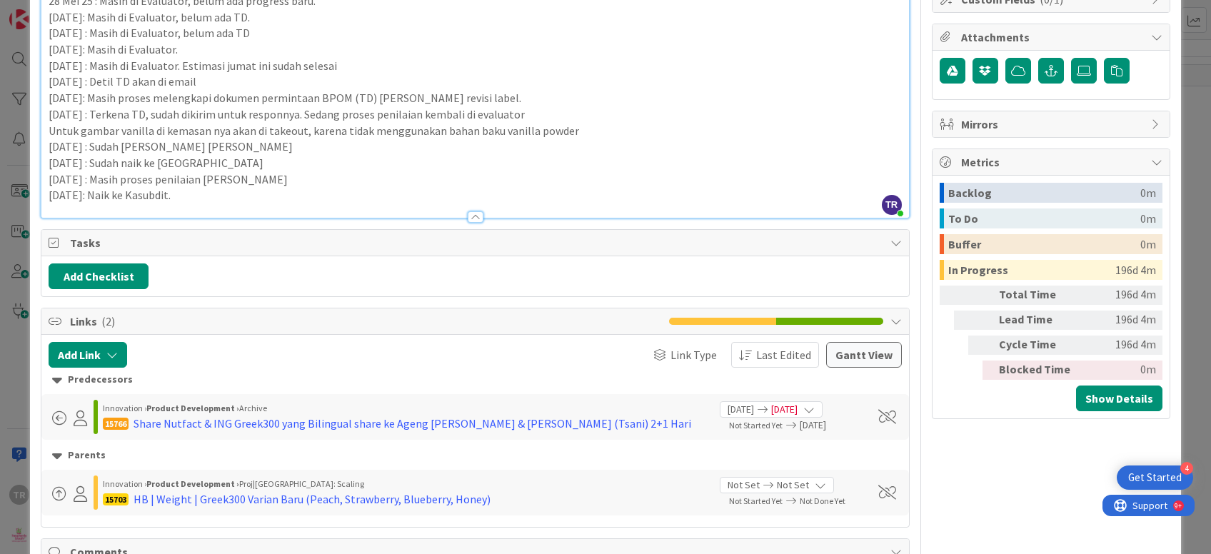
click at [0, 192] on div "ID 15713 Product Development Task|Misc: Executing Title 67 / 128 Pendaftaran Gr…" at bounding box center [605, 277] width 1211 height 554
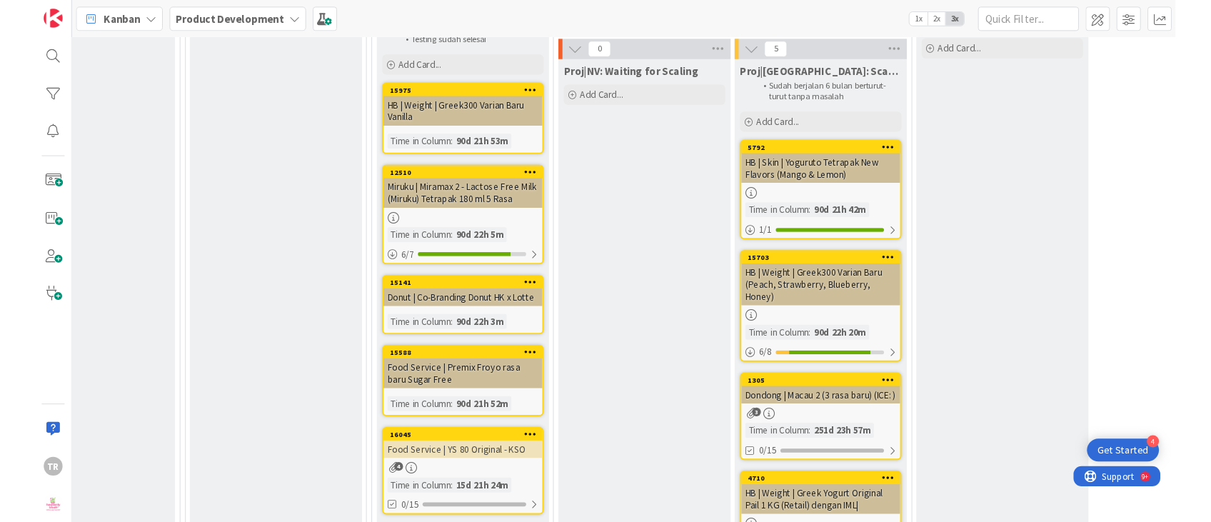
scroll to position [1405, 136]
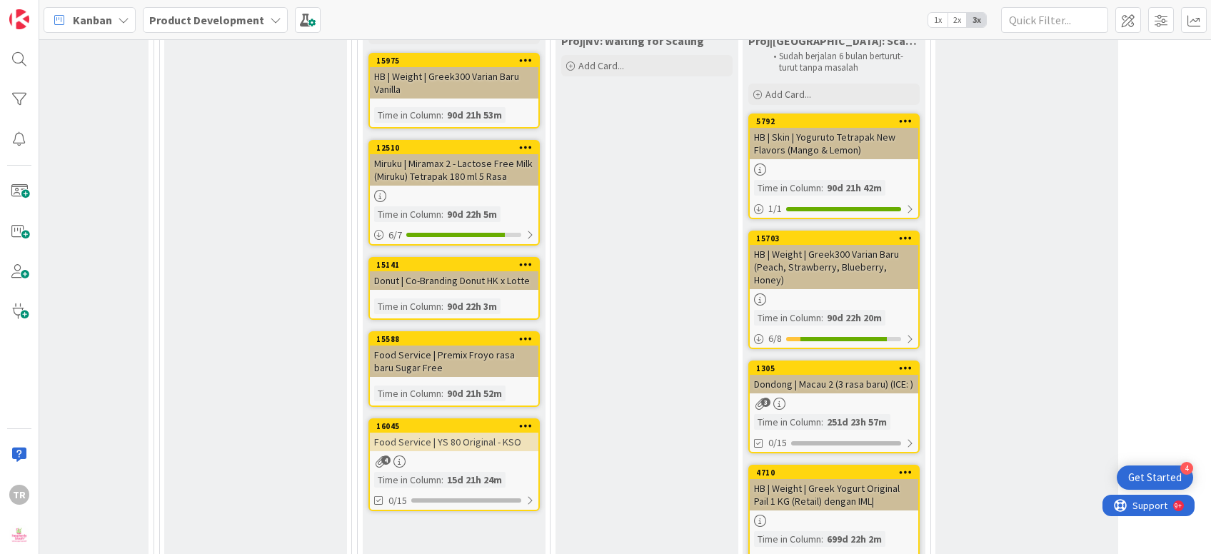
click at [647, 276] on div "Proj|NV: Waiting for Scaling Add Card..." at bounding box center [646, 370] width 183 height 684
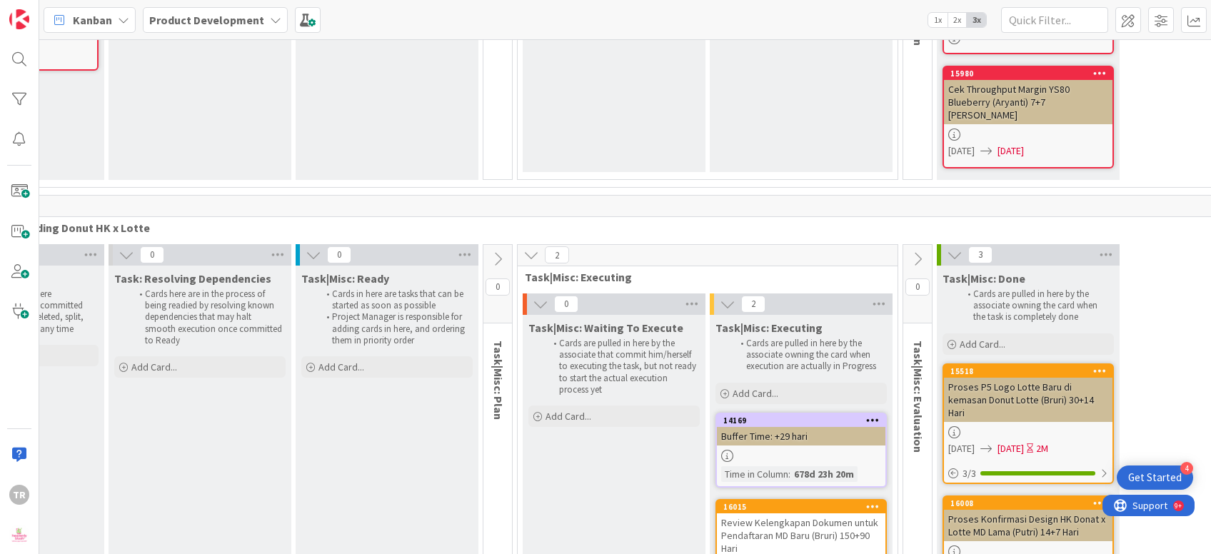
scroll to position [13488, 200]
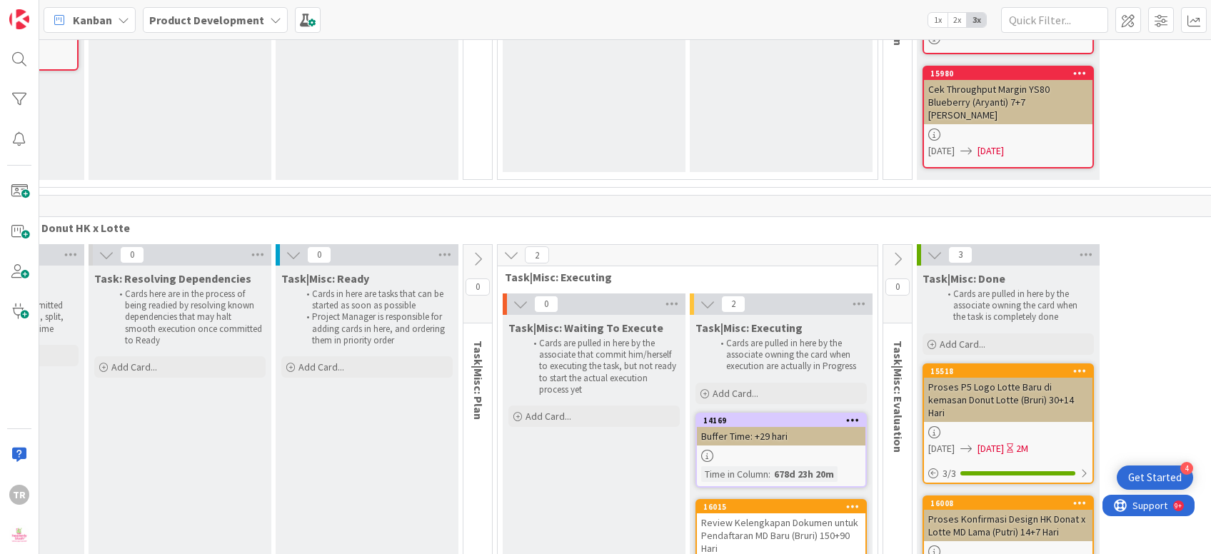
click at [759, 513] on div "Review Kelengkapan Dokumen untuk Pendaftaran MD Baru (Bruri) 150+90 Hari" at bounding box center [781, 535] width 168 height 44
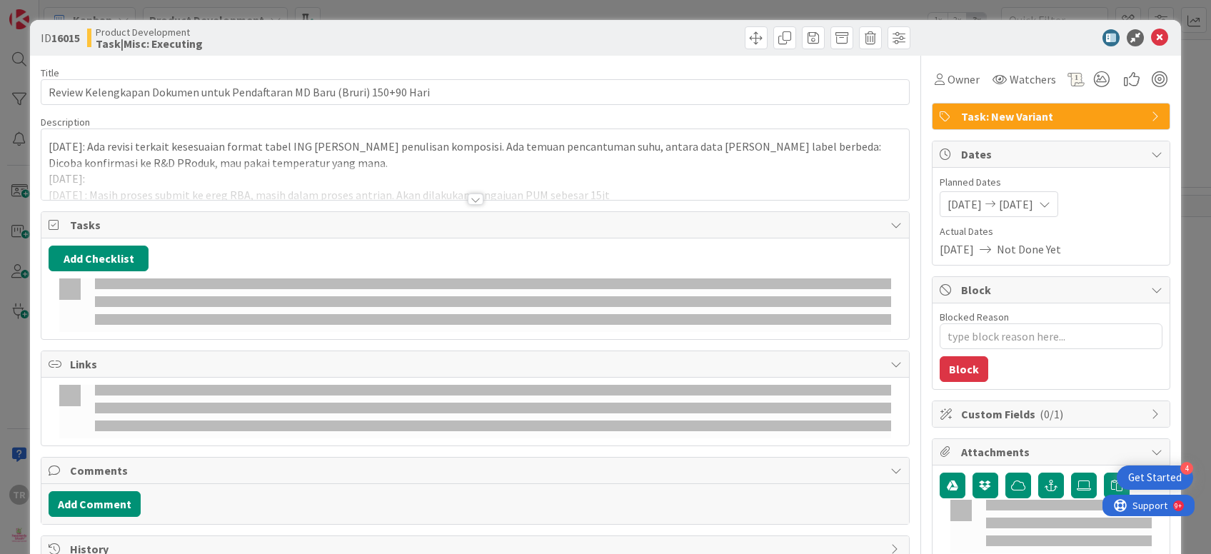
drag, startPoint x: 282, startPoint y: 173, endPoint x: 284, endPoint y: 185, distance: 12.3
click at [283, 174] on div at bounding box center [474, 181] width 867 height 36
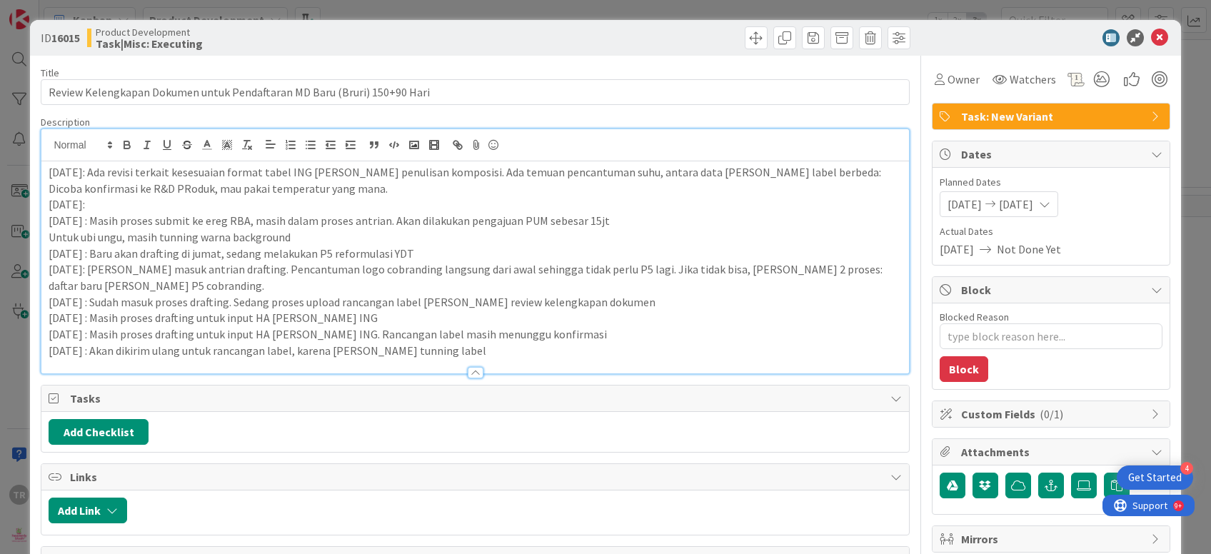
click at [497, 354] on p "[DATE] : Akan dikirim ulang untuk rancangan label, karena [PERSON_NAME] tunning…" at bounding box center [475, 351] width 852 height 16
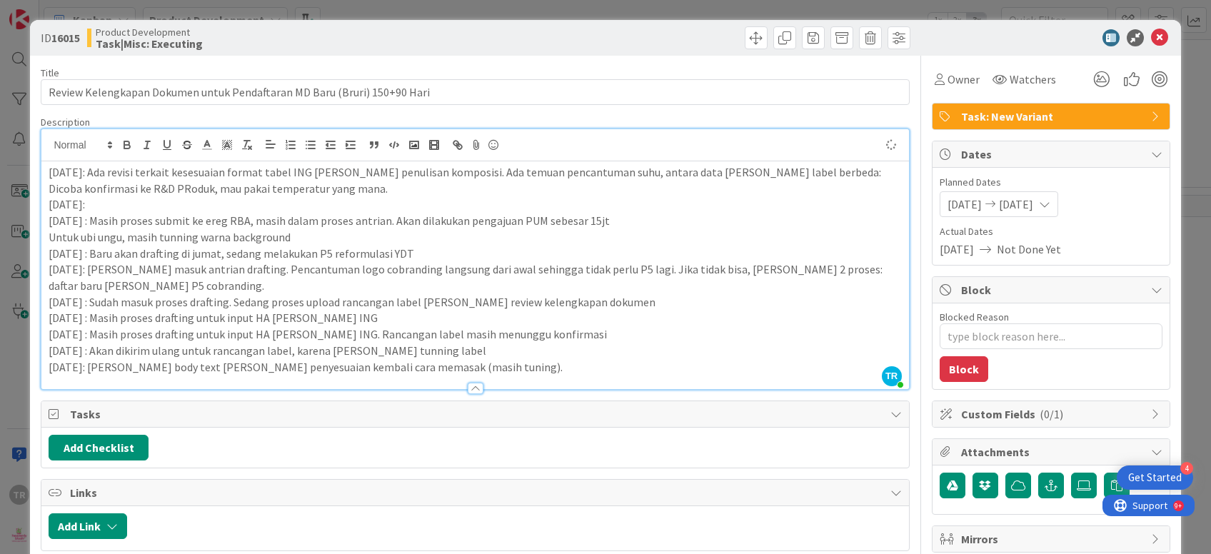
click at [0, 246] on div "ID 16015 Product Development Task|Misc: Executing Title 72 / 128 Review Kelengk…" at bounding box center [605, 277] width 1211 height 554
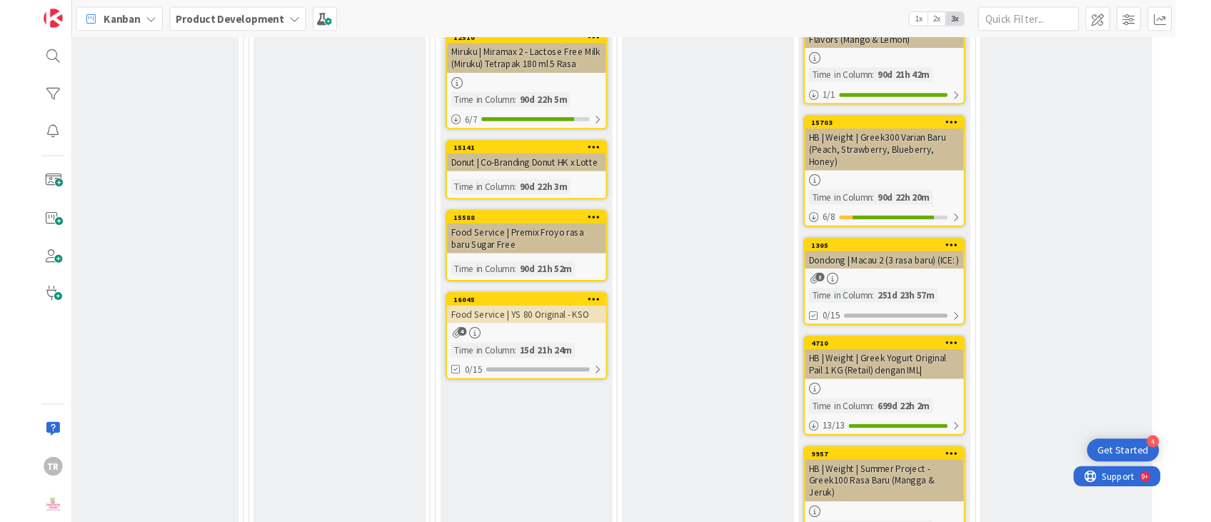
scroll to position [1427, 68]
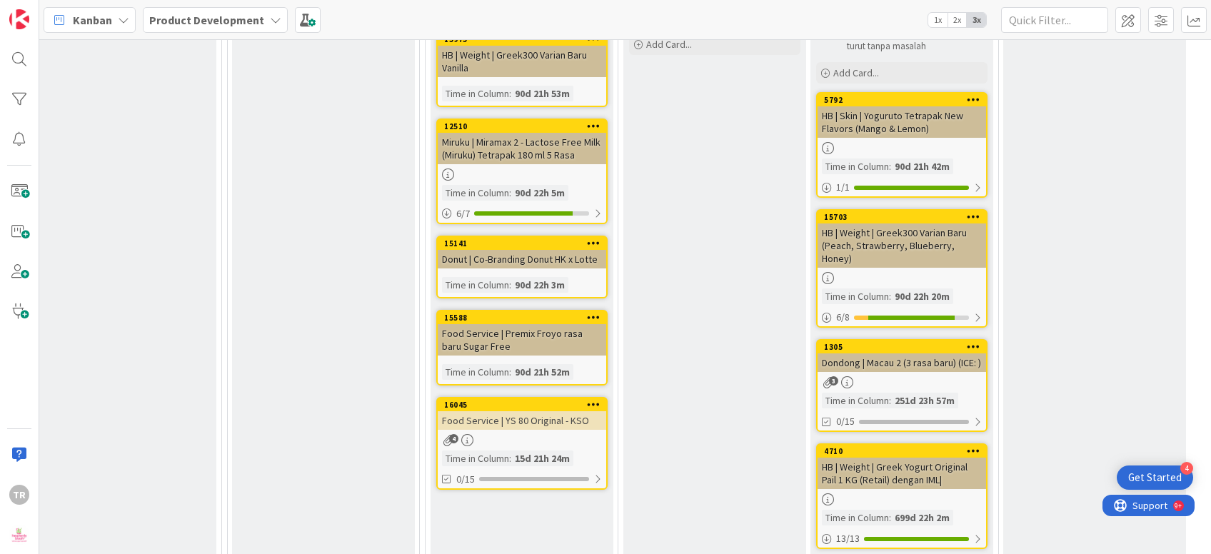
click at [715, 346] on div "Proj|NV: Waiting for Scaling Add Card..." at bounding box center [714, 348] width 183 height 684
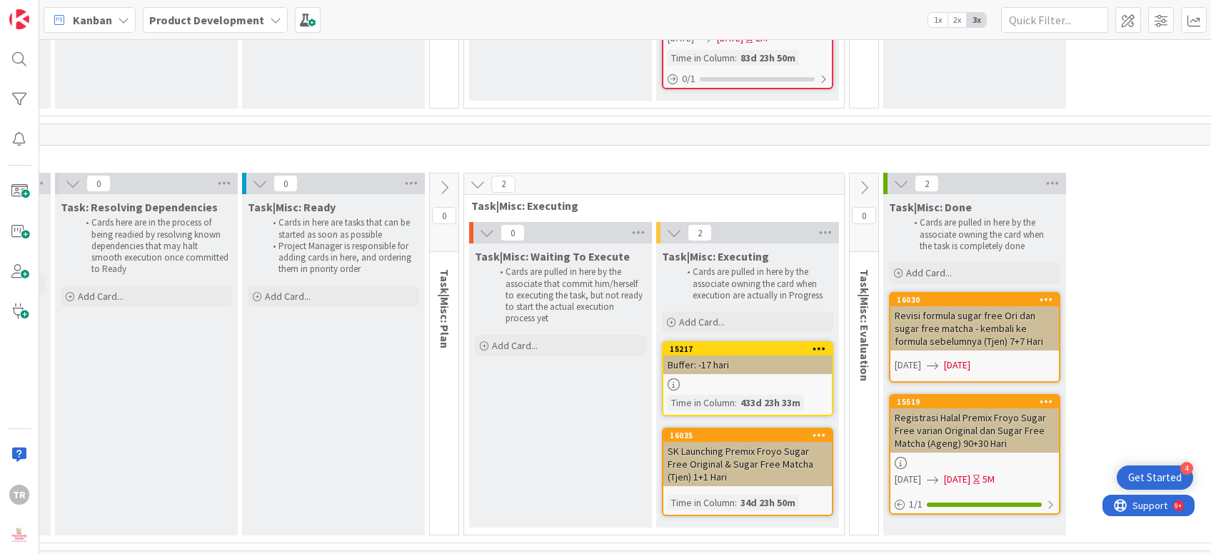
scroll to position [14396, 233]
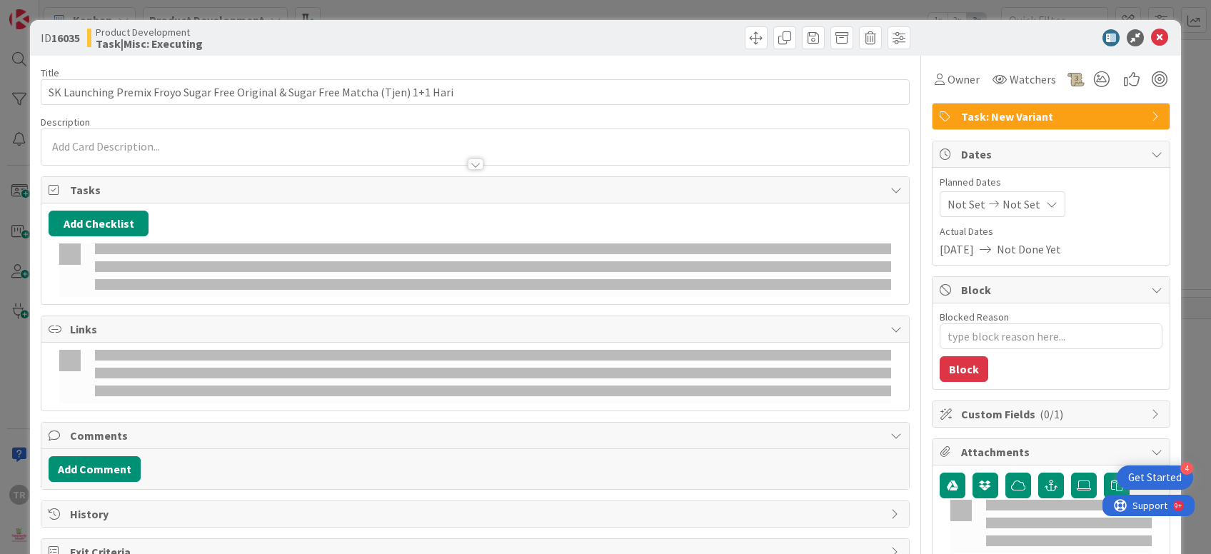
click at [201, 151] on div at bounding box center [474, 157] width 867 height 15
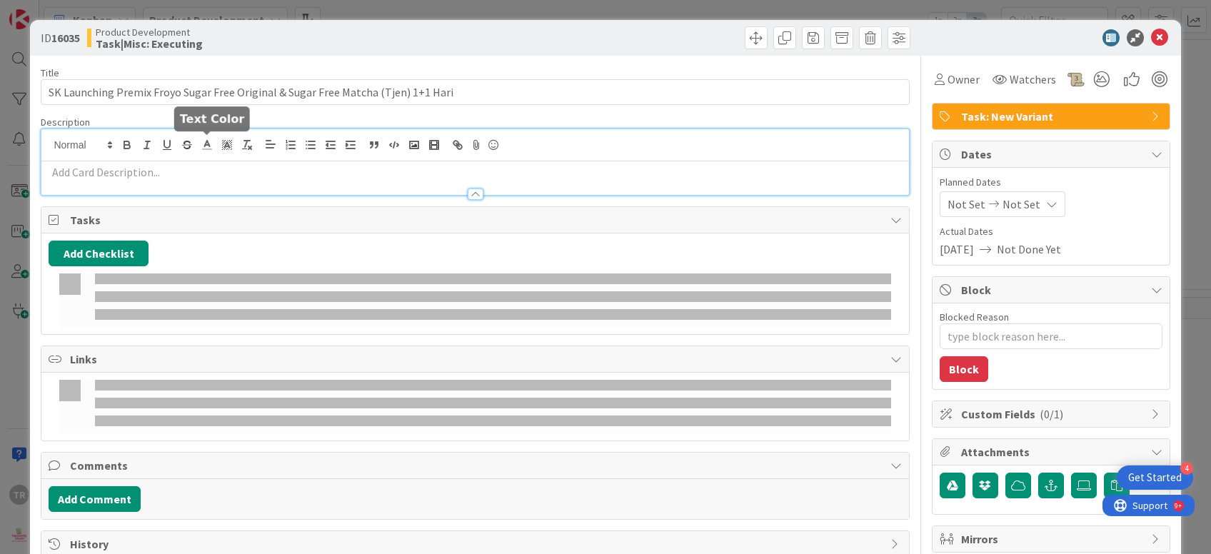
click at [199, 166] on p at bounding box center [475, 172] width 852 height 16
click at [199, 178] on p at bounding box center [475, 172] width 852 height 16
paste div
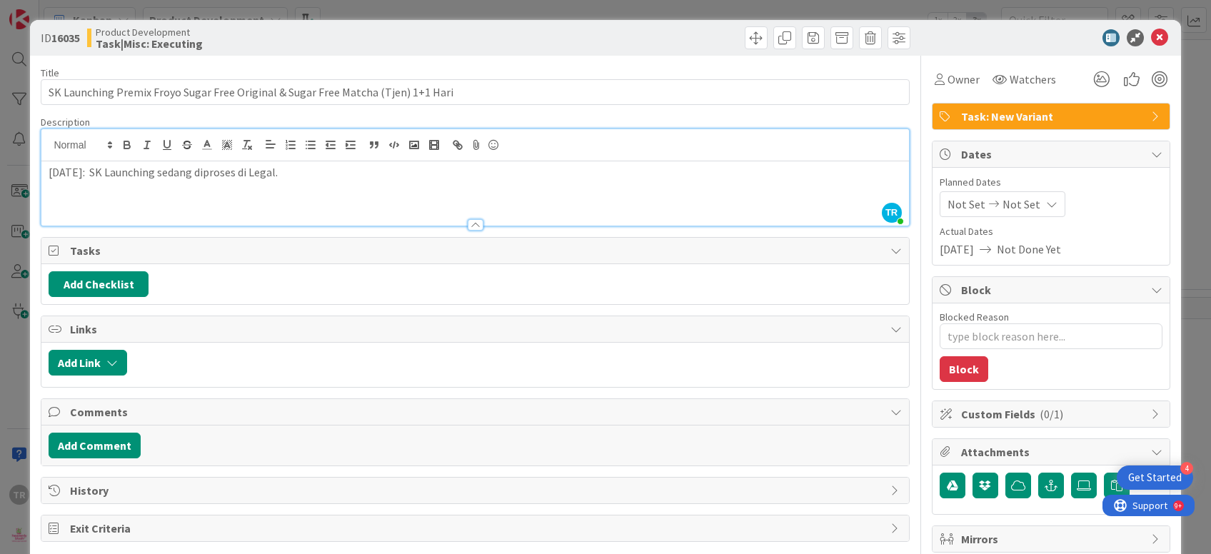
click at [0, 328] on div "ID 16035 Product Development Task|Misc: Executing Title 81 / 128 SK Launching P…" at bounding box center [605, 277] width 1211 height 554
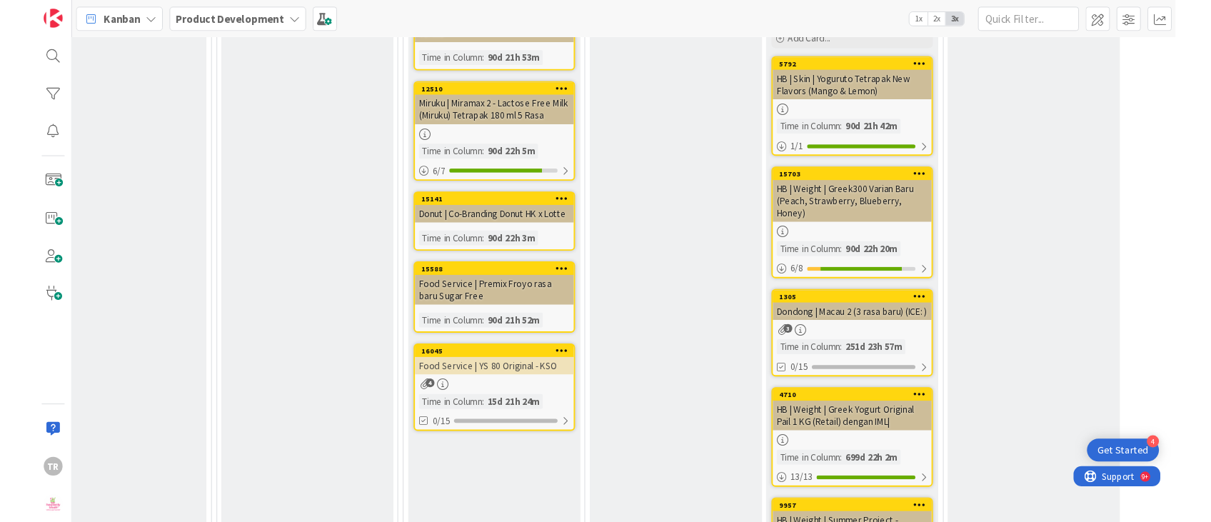
scroll to position [1453, 102]
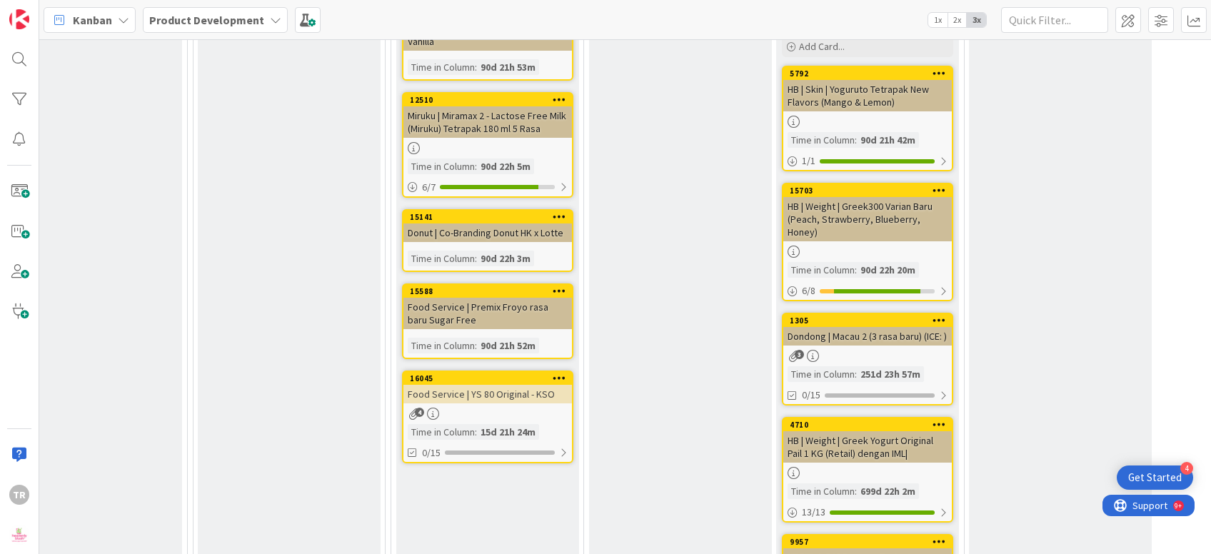
click at [638, 293] on div "Proj|NV: Waiting for Scaling Add Card..." at bounding box center [680, 322] width 183 height 684
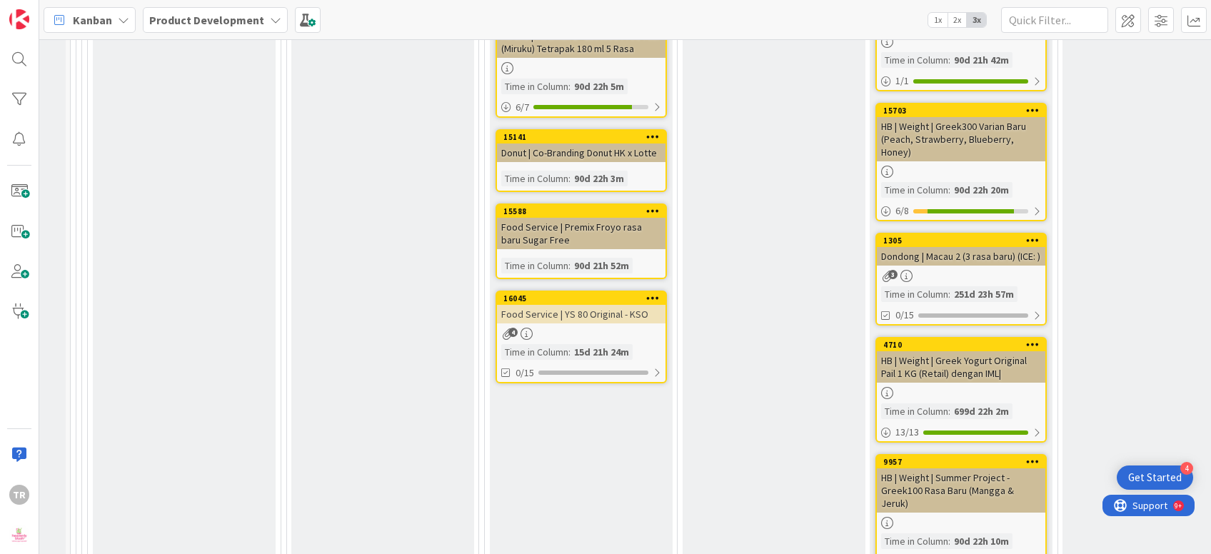
scroll to position [1533, 6]
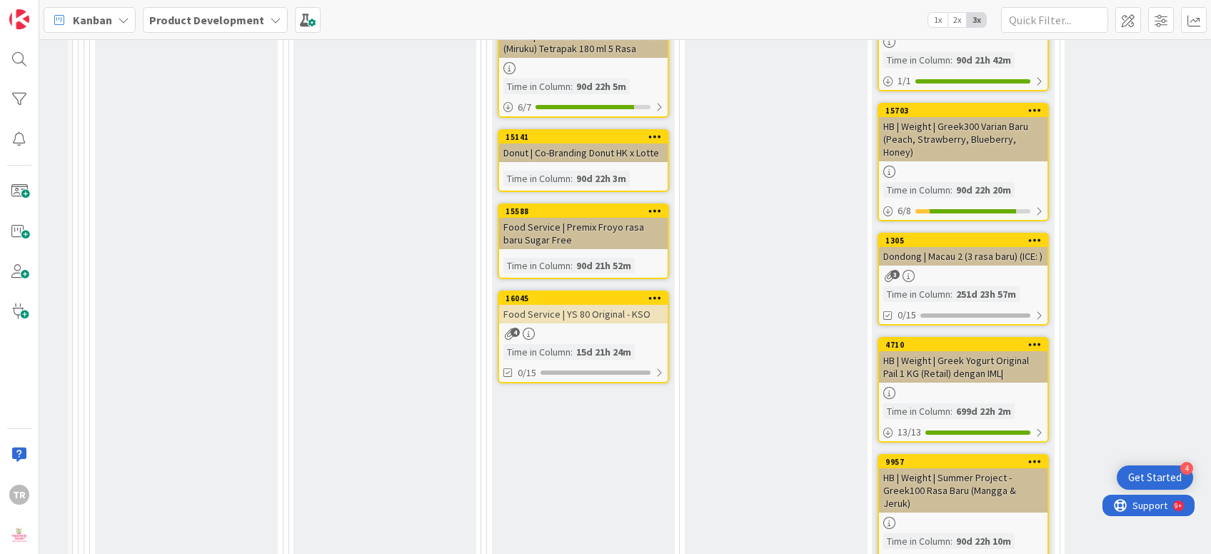
click at [562, 305] on div "Food Service | YS 80 Original - KSO" at bounding box center [583, 314] width 168 height 19
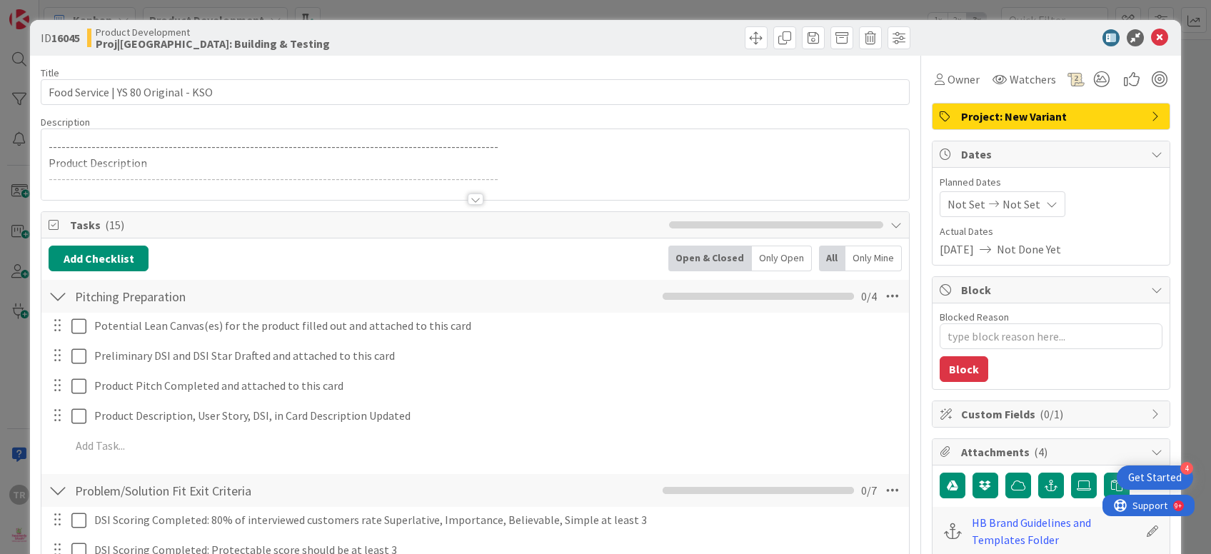
click at [1, 370] on div "ID 16045 Product Development Proj|[GEOGRAPHIC_DATA]: Building & Testing Title 3…" at bounding box center [605, 277] width 1211 height 554
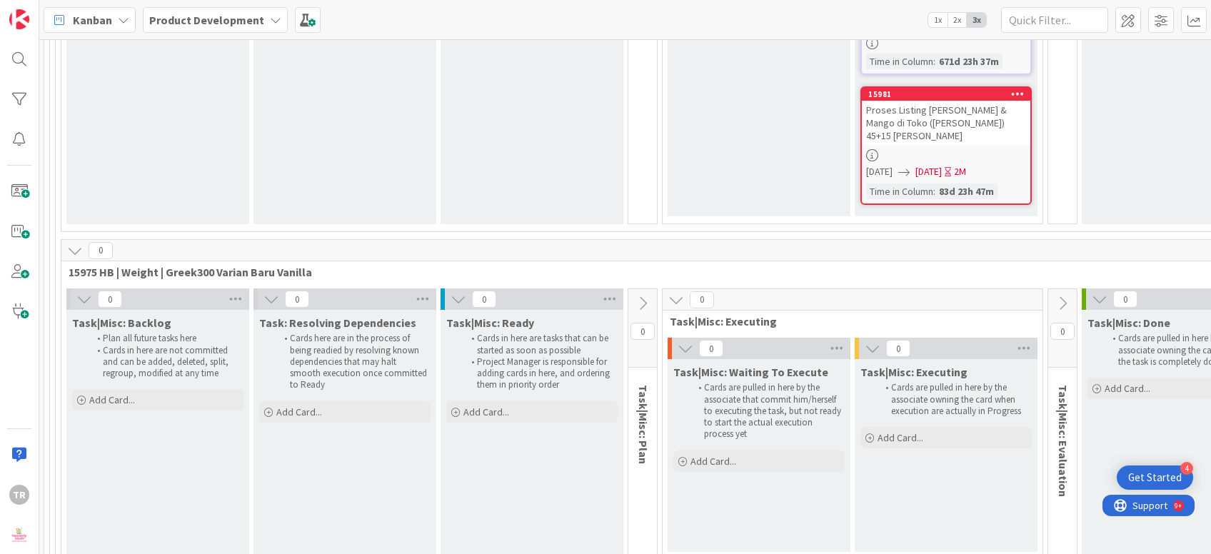
scroll to position [11738, 0]
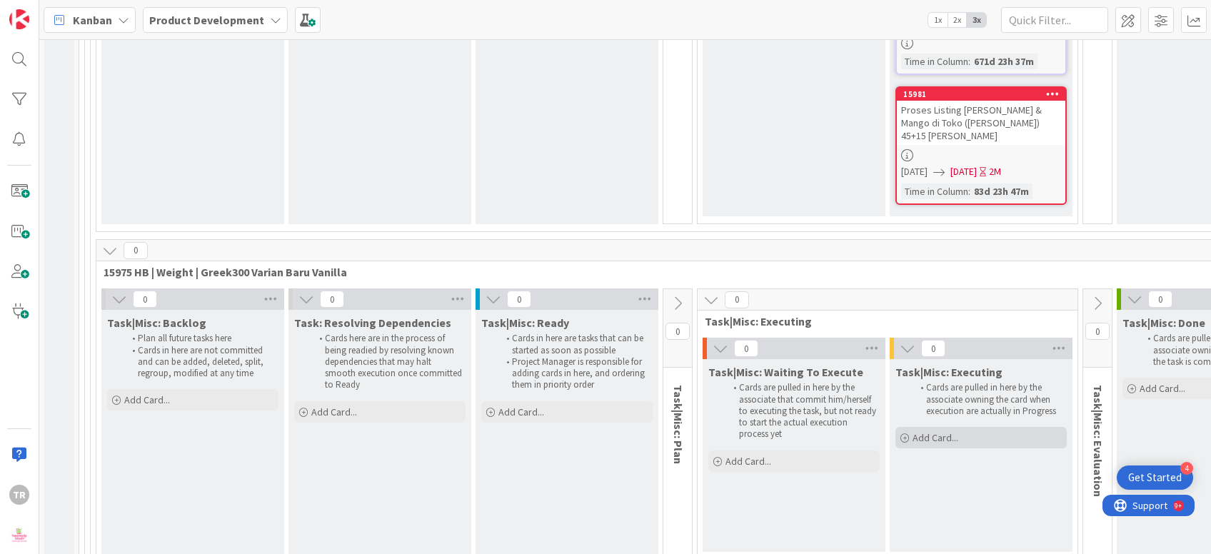
click at [965, 427] on div "Add Card..." at bounding box center [980, 437] width 171 height 21
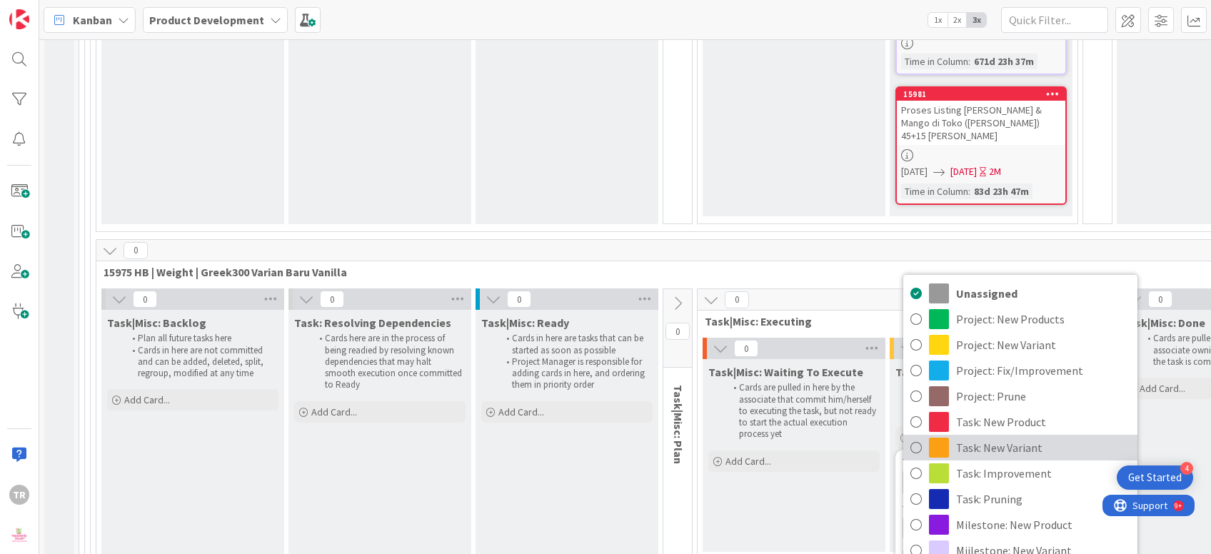
click at [999, 437] on span "Task: New Variant" at bounding box center [1043, 447] width 174 height 21
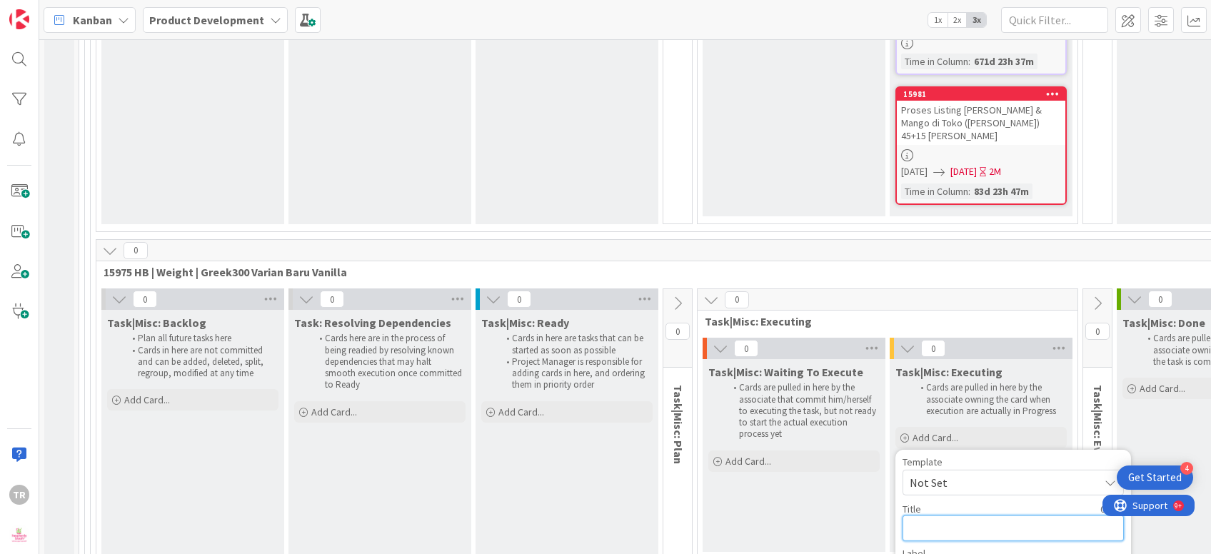
click at [964, 515] on textarea at bounding box center [1012, 528] width 221 height 26
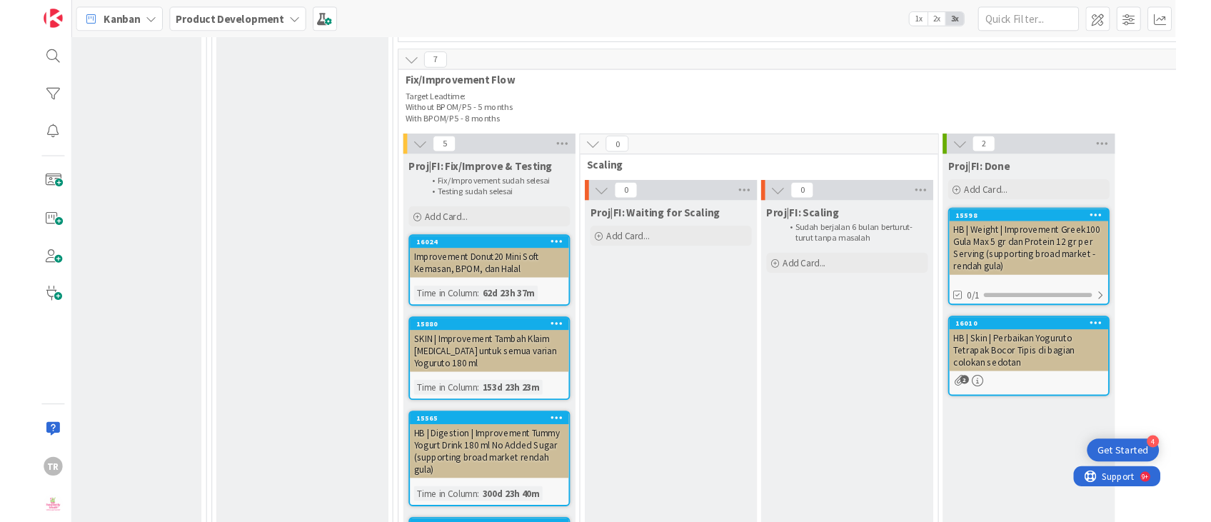
scroll to position [2088, 102]
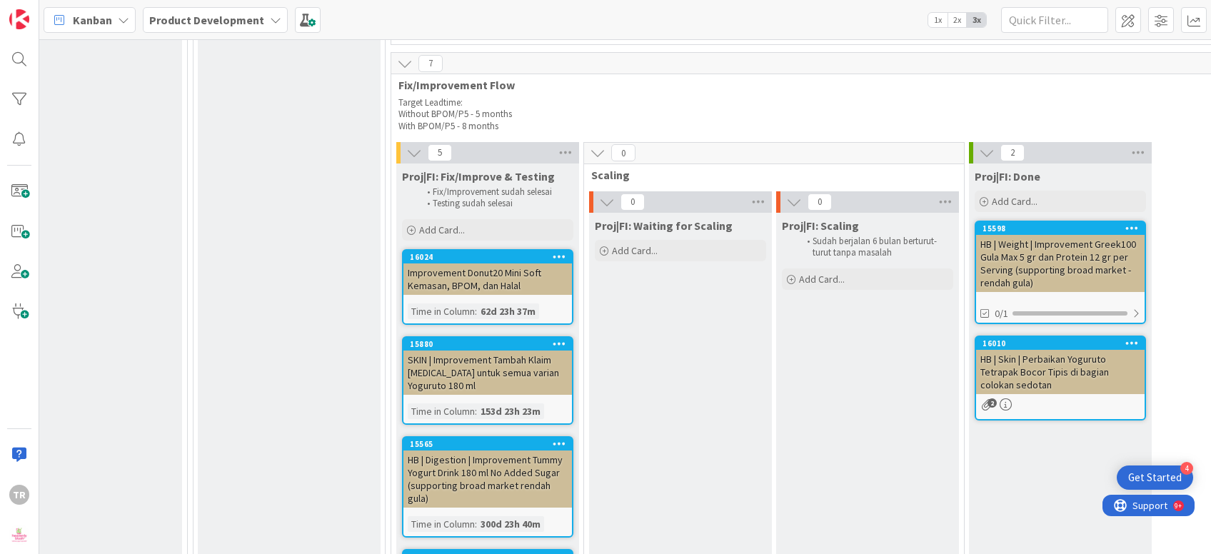
click at [680, 273] on div "Proj|FI: Waiting for Scaling Add Card..." at bounding box center [680, 471] width 183 height 516
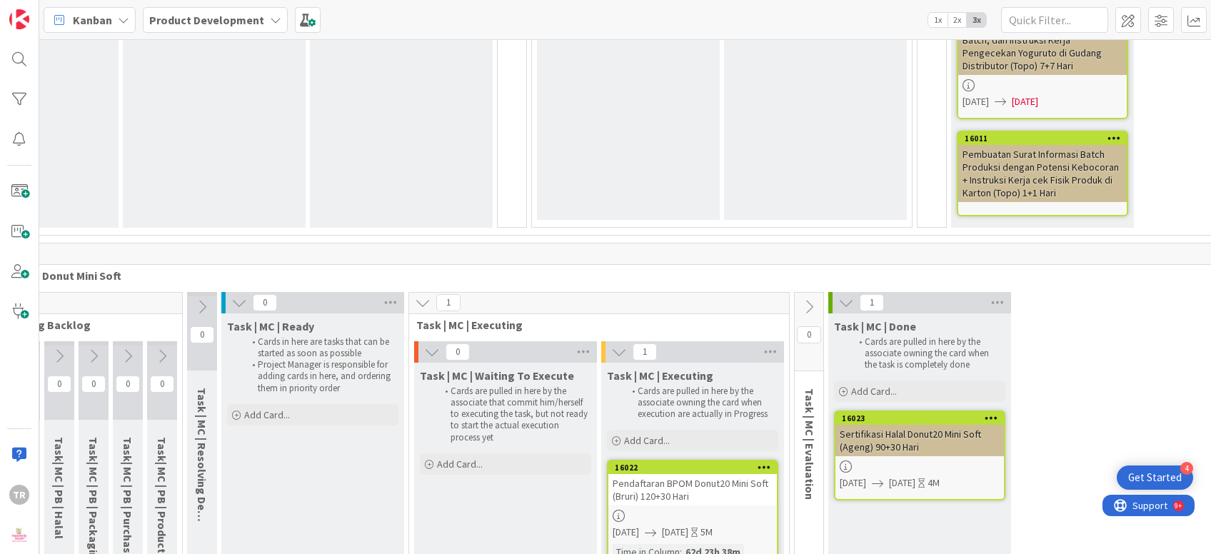
scroll to position [17406, 166]
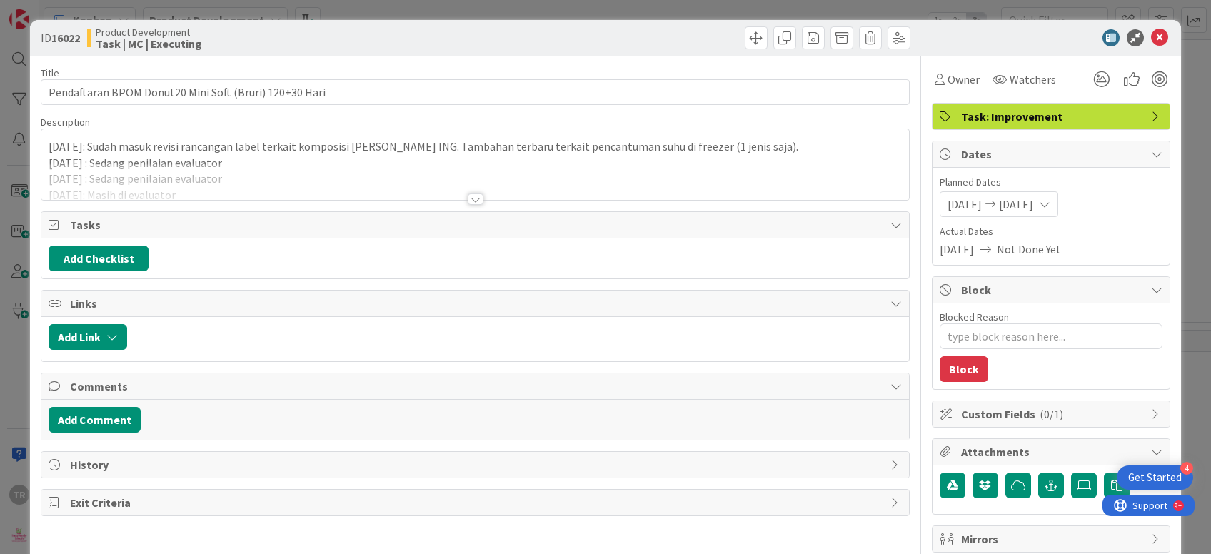
click at [306, 182] on div at bounding box center [474, 181] width 867 height 36
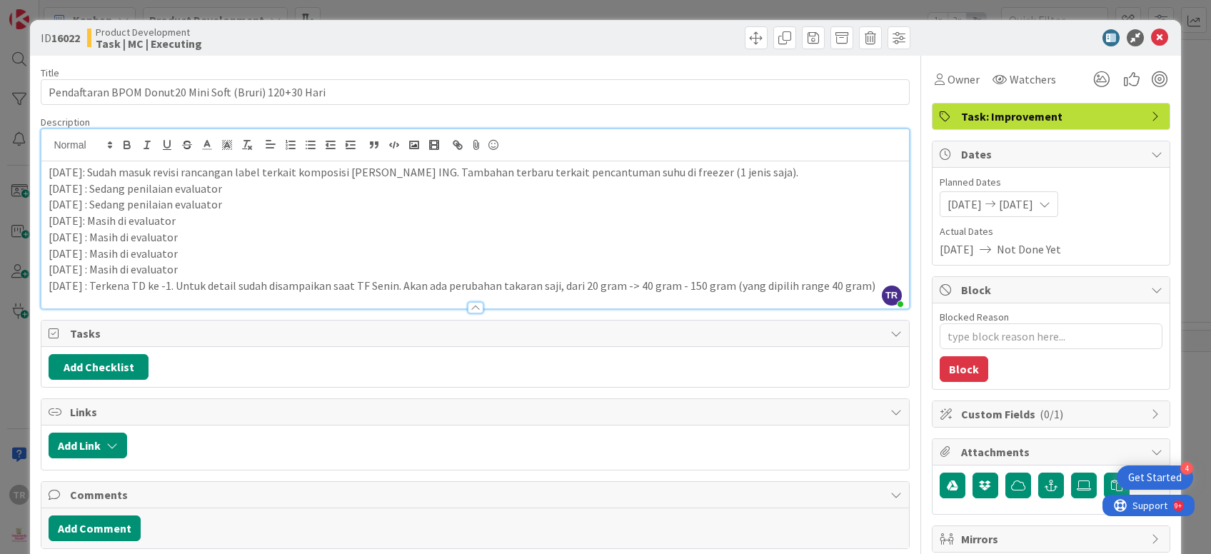
click at [867, 286] on p "[DATE] : Terkena TD ke -1. Untuk detail sudah disampaikan saat TF Senin. Akan a…" at bounding box center [475, 286] width 852 height 16
click at [869, 289] on p "[DATE] : Terkena TD ke -1. Untuk detail sudah disampaikan saat TF Senin. Akan a…" at bounding box center [475, 286] width 852 height 16
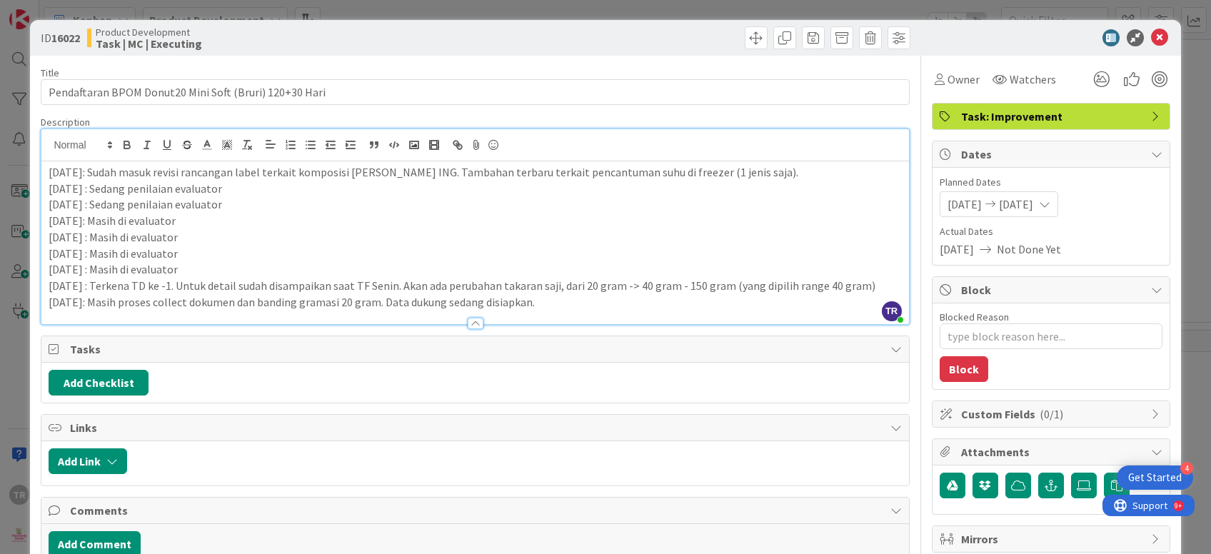
click at [0, 172] on div "ID 16022 Product Development Task | MC | Executing Title 54 / 128 Pendaftaran B…" at bounding box center [605, 277] width 1211 height 554
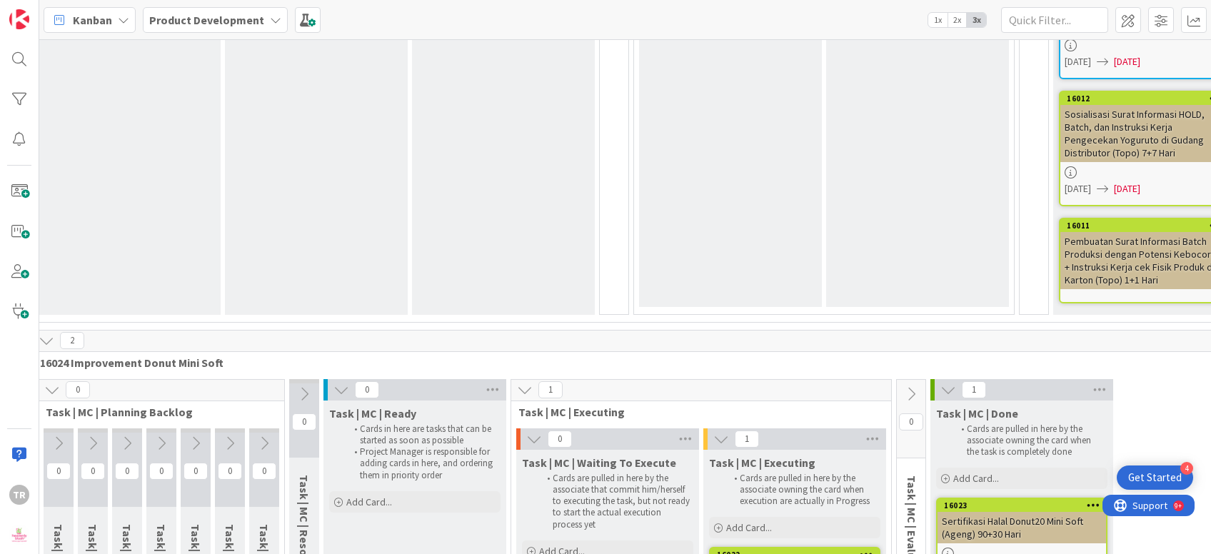
scroll to position [17406, 0]
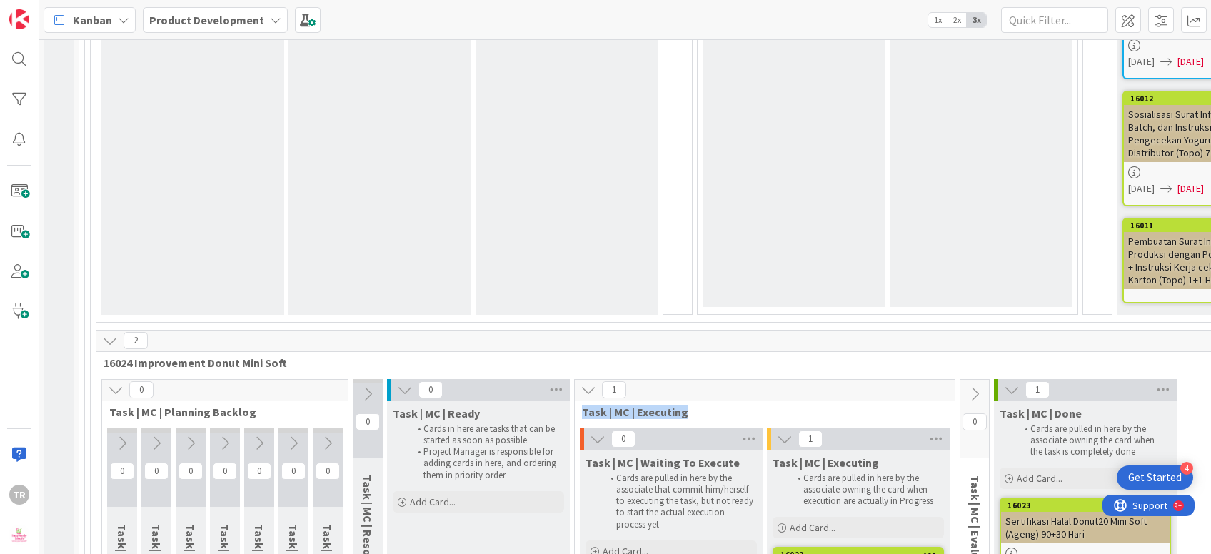
click at [576, 379] on div "1 Task | MC | Executing 0 Task | MC | Waiting To Execute Cards are pulled in he…" at bounding box center [764, 529] width 381 height 300
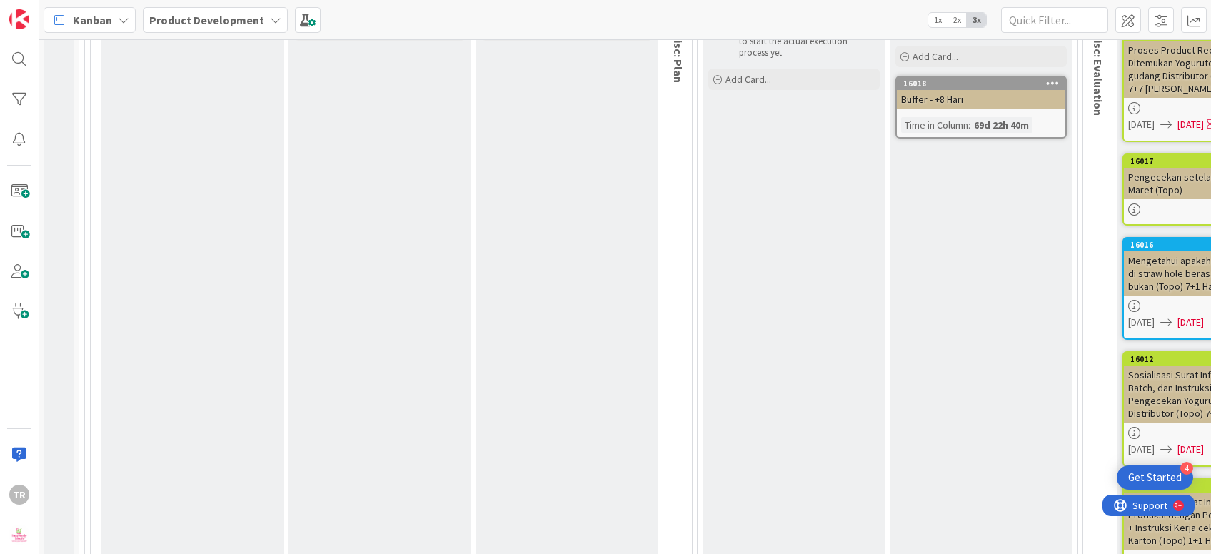
scroll to position [2037, 0]
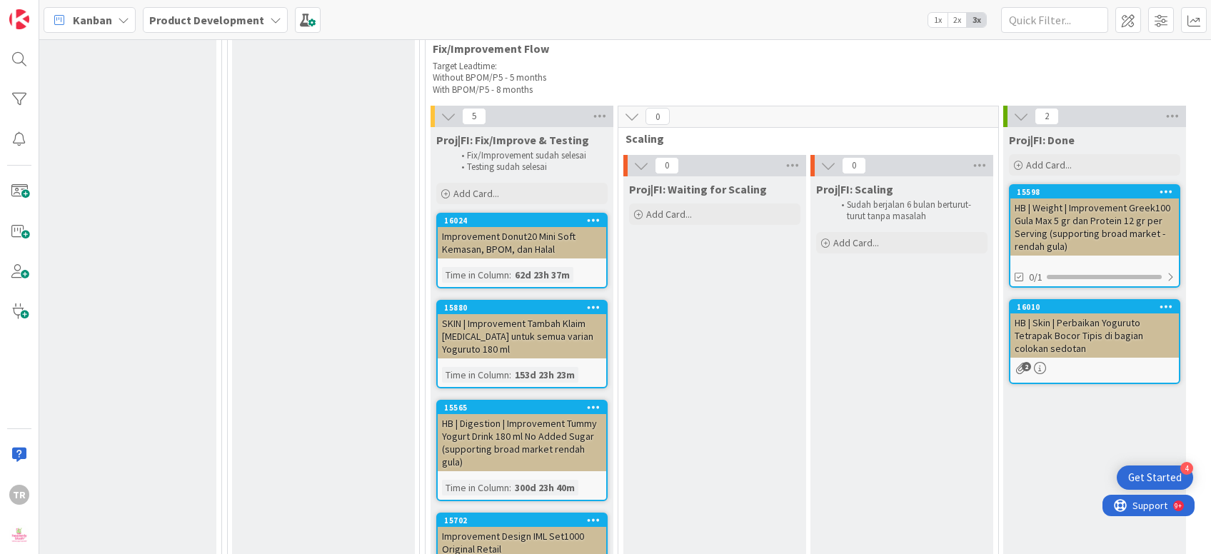
click at [639, 316] on div "Proj|FI: Waiting for Scaling Add Card..." at bounding box center [714, 434] width 183 height 516
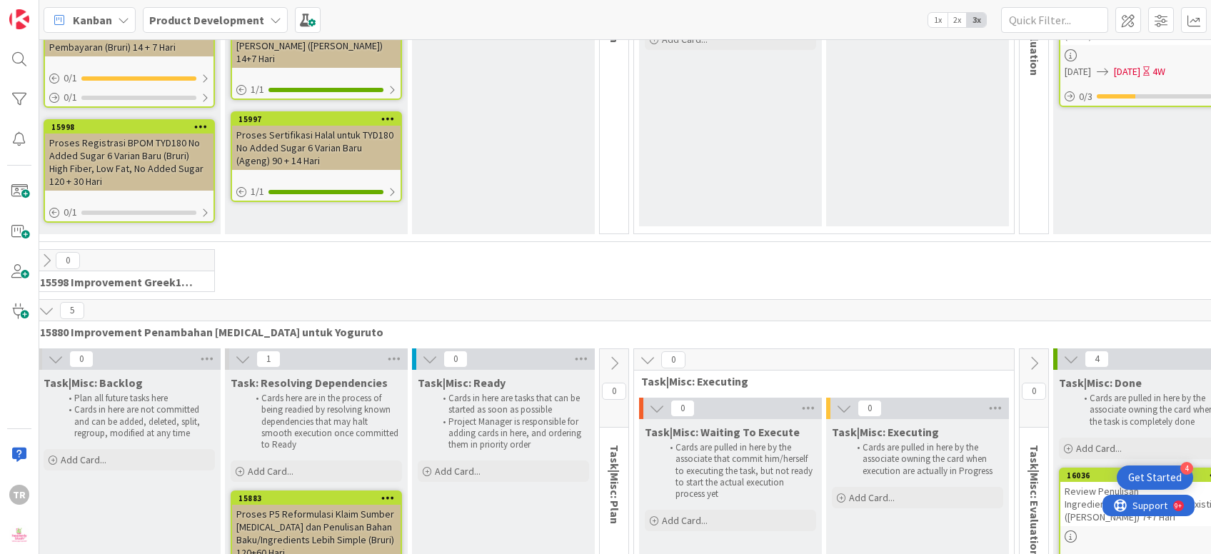
scroll to position [15318, 0]
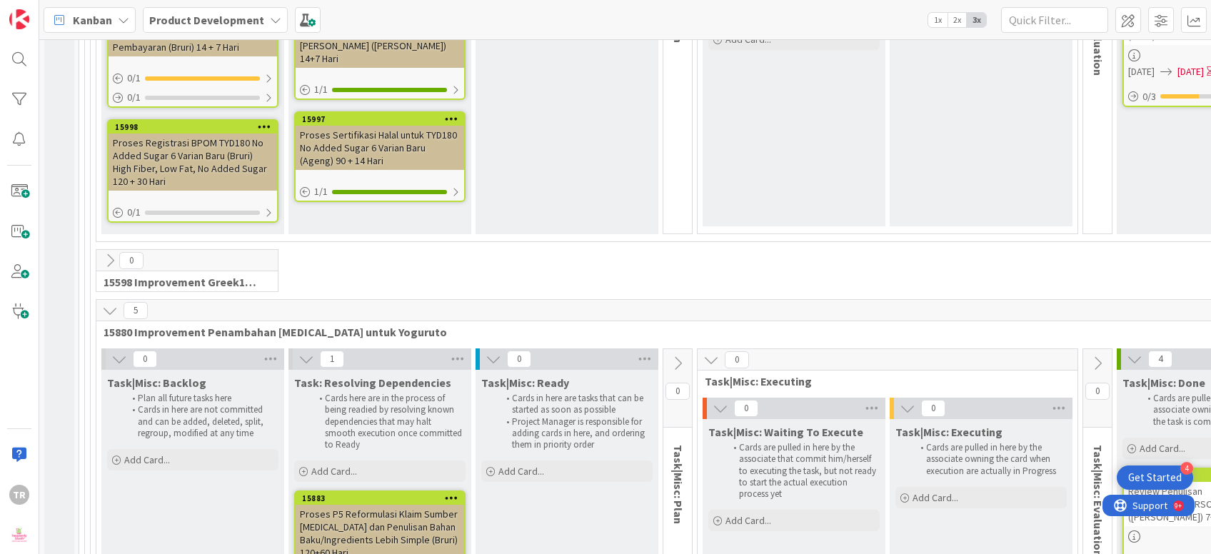
click at [412, 505] on div "Proses P5 Reformulasi Klaim Sumber [MEDICAL_DATA] dan Penulisan Bahan Baku/Ingr…" at bounding box center [379, 533] width 168 height 57
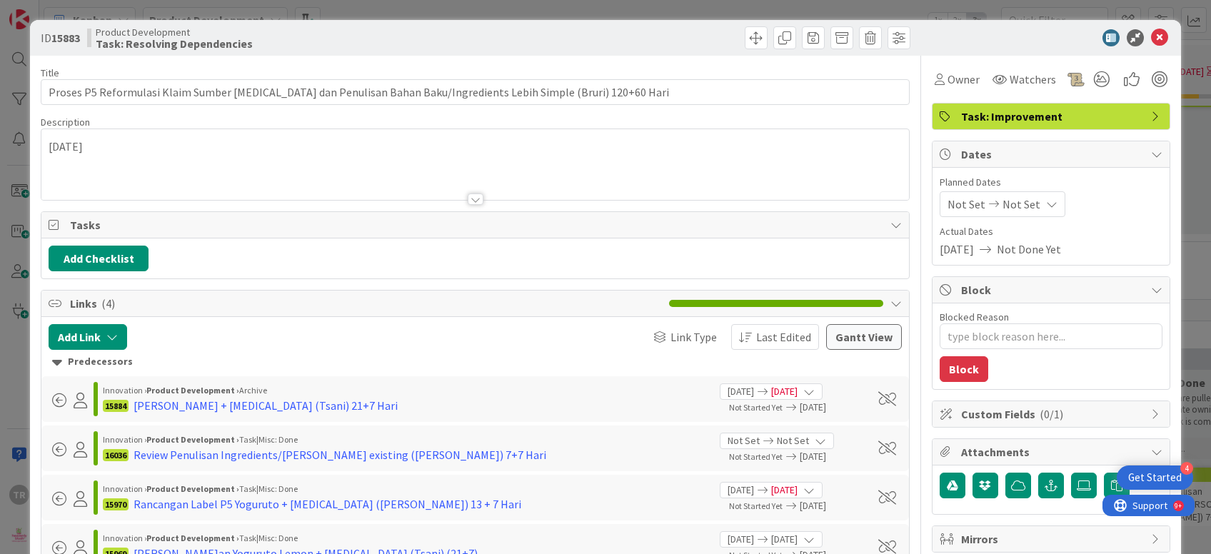
click at [377, 154] on div "[DATE]" at bounding box center [474, 168] width 867 height 64
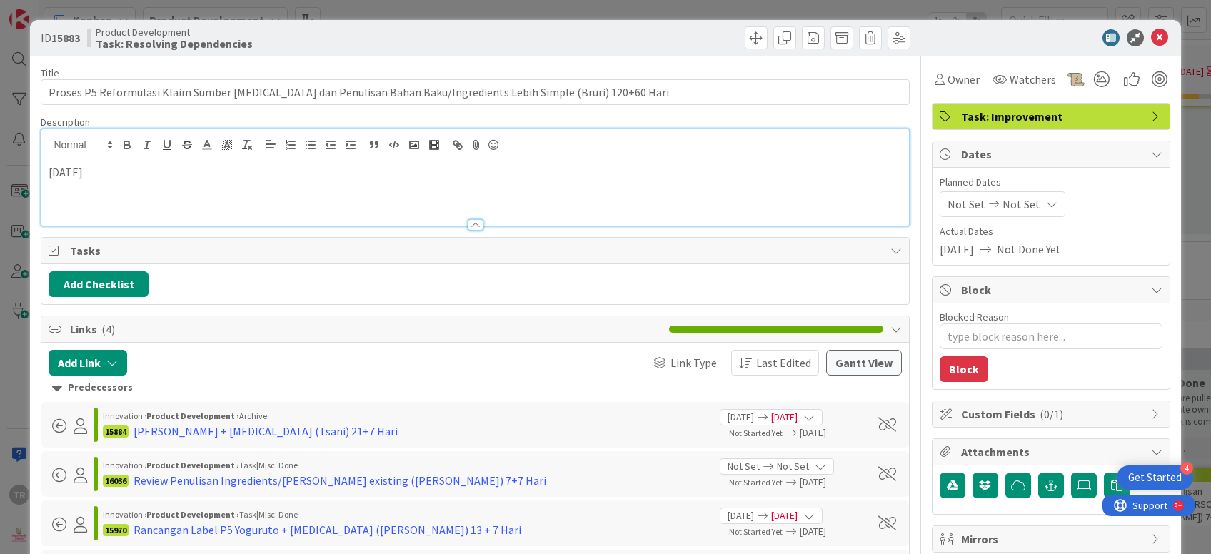
click at [285, 186] on div "[DATE]" at bounding box center [474, 193] width 867 height 64
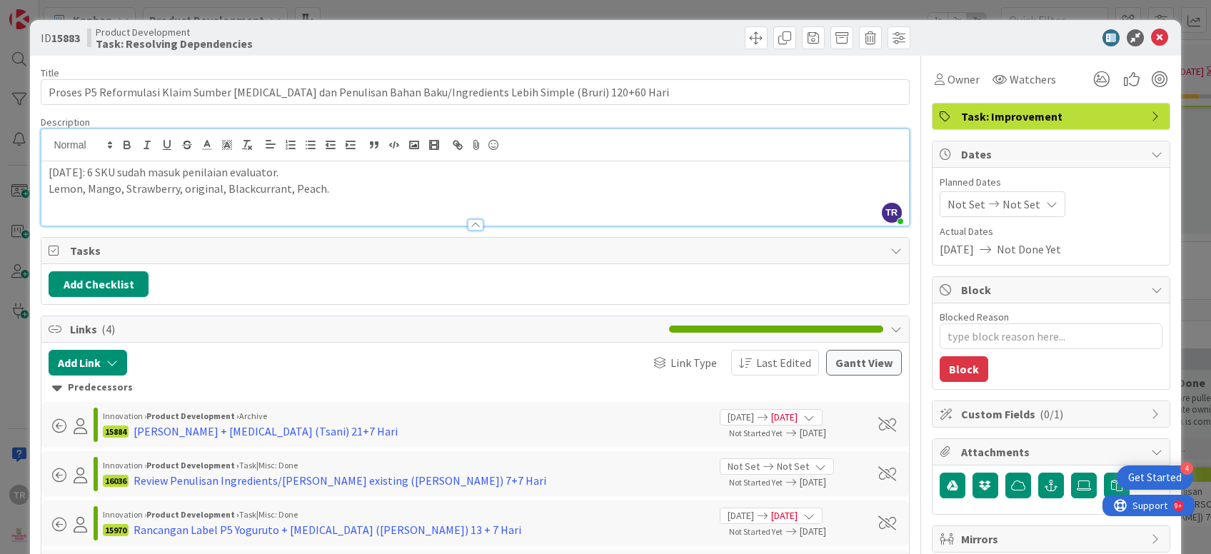
click at [0, 203] on div "ID 15883 Product Development Task: Resolving Dependencies Title 114 / 128 Prose…" at bounding box center [605, 277] width 1211 height 554
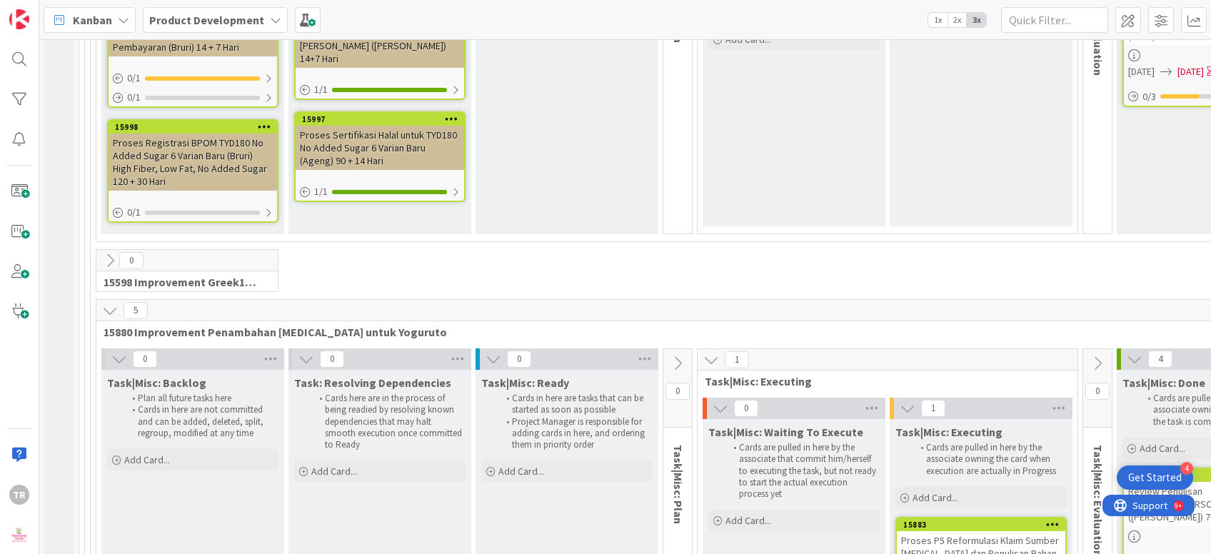
scroll to position [15318, 136]
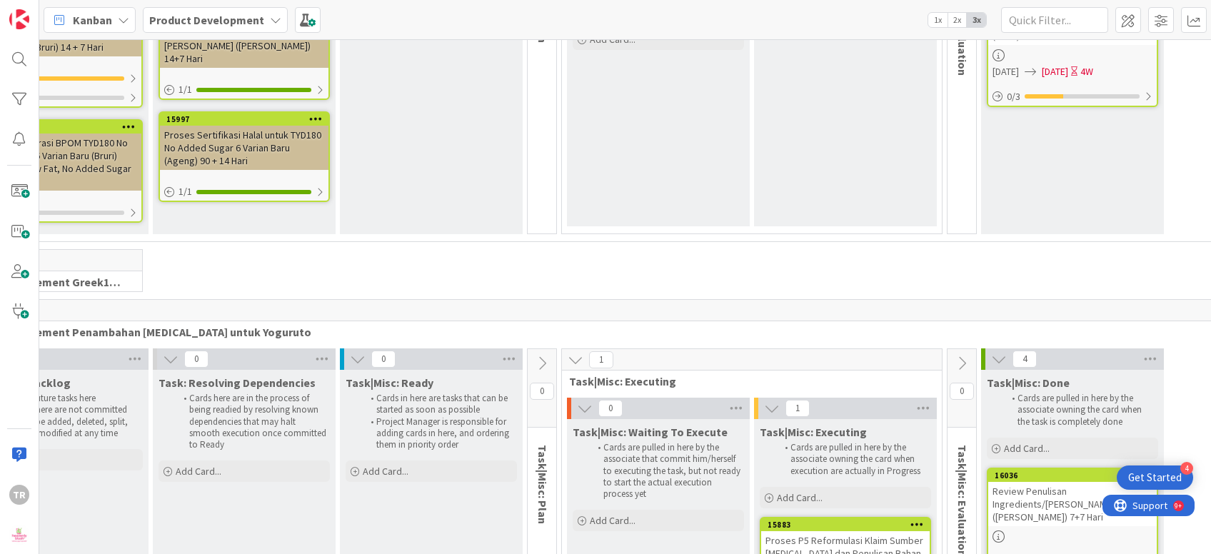
click at [821, 531] on div "Proses P5 Reformulasi Klaim Sumber [MEDICAL_DATA] dan Penulisan Bahan Baku/Ingr…" at bounding box center [845, 559] width 168 height 57
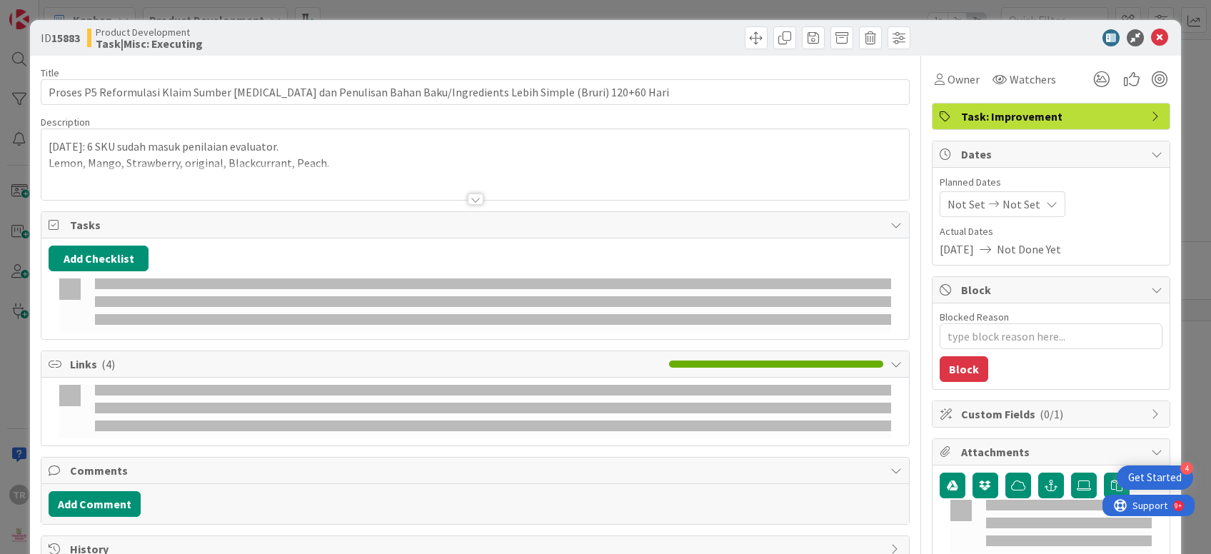
click at [963, 197] on span "Not Set" at bounding box center [966, 204] width 38 height 17
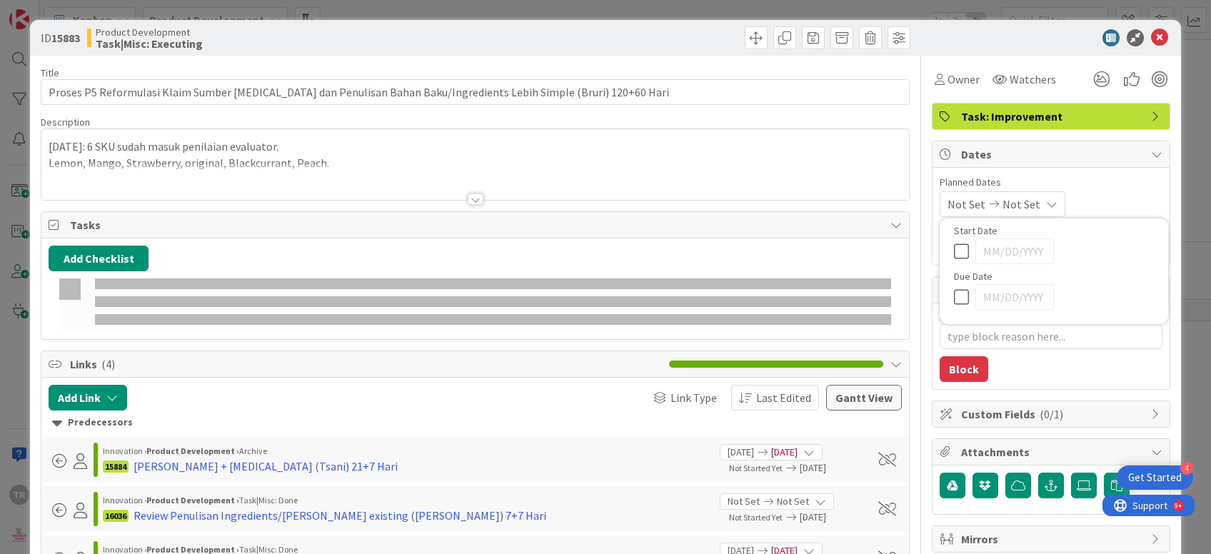
click at [961, 251] on icon at bounding box center [964, 250] width 21 height 17
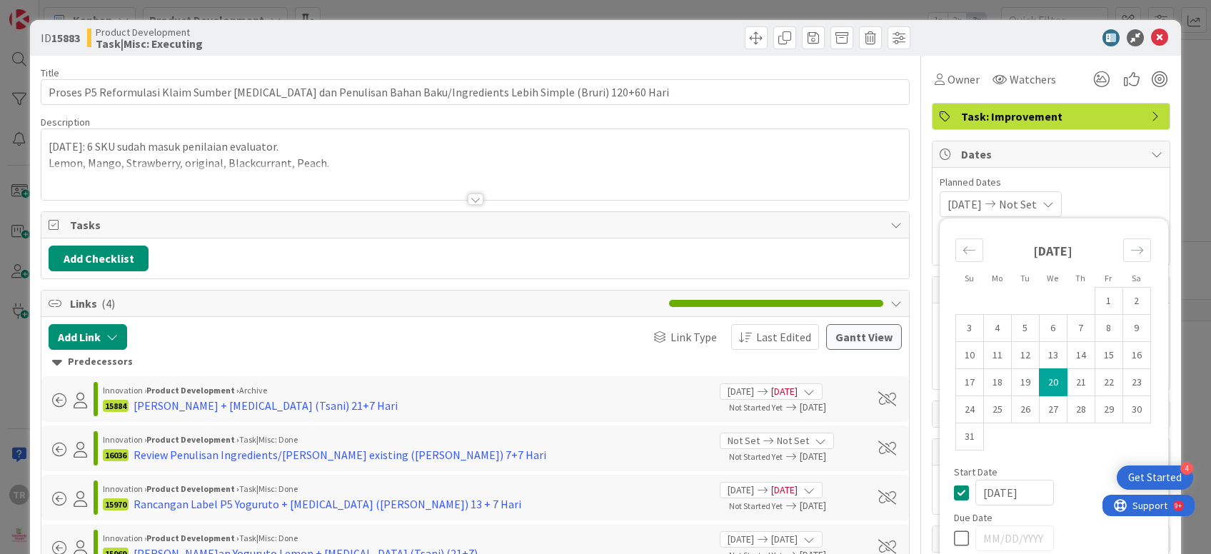
click at [1049, 375] on td "20" at bounding box center [1053, 381] width 28 height 27
click at [967, 537] on icon at bounding box center [964, 537] width 21 height 17
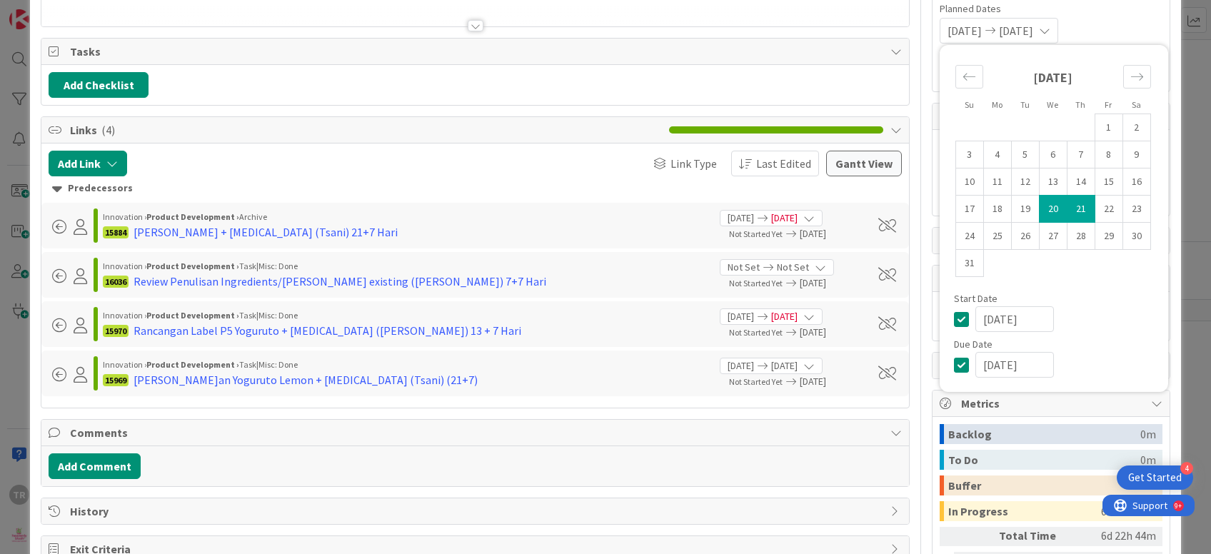
click at [1008, 358] on input "[DATE]" at bounding box center [1014, 365] width 79 height 26
click at [1005, 366] on input "[DATE]" at bounding box center [1014, 365] width 79 height 26
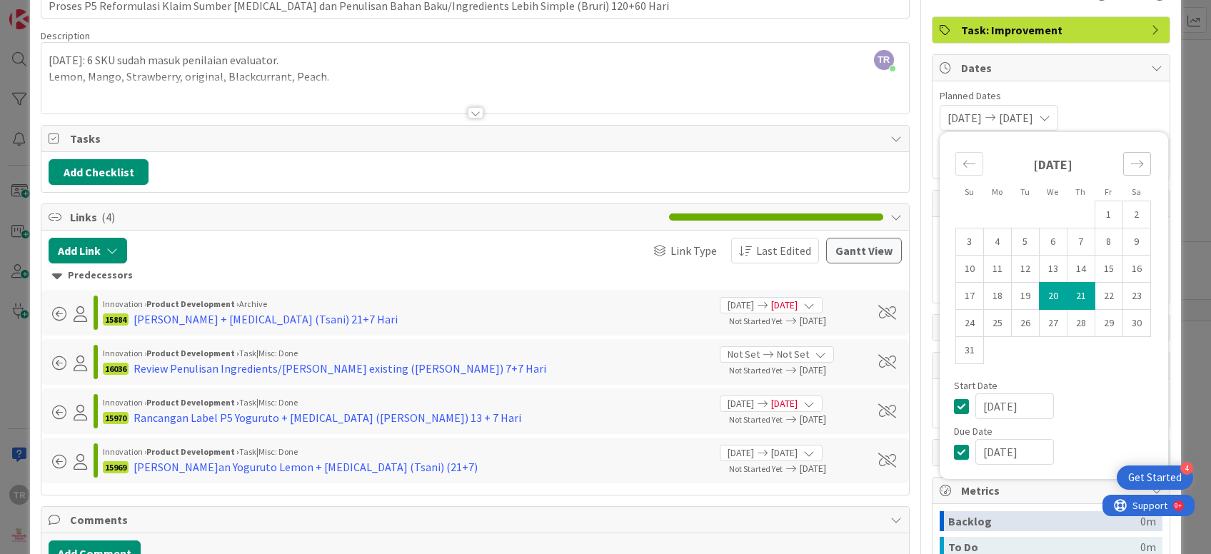
click at [1140, 166] on icon "Move forward to switch to the next month." at bounding box center [1137, 164] width 14 height 14
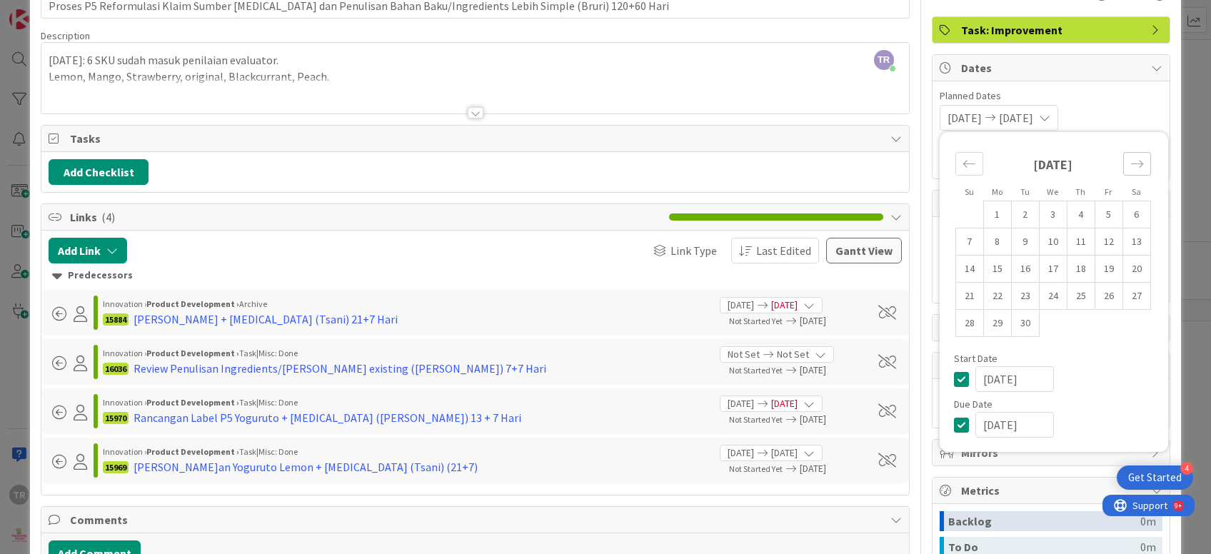
click at [1140, 165] on icon "Move forward to switch to the next month." at bounding box center [1137, 164] width 14 height 14
click at [1139, 165] on icon "Move forward to switch to the next month." at bounding box center [1136, 163] width 12 height 7
click at [1139, 165] on icon "Move forward to switch to the next month." at bounding box center [1137, 164] width 14 height 14
click at [976, 292] on td "21" at bounding box center [969, 295] width 28 height 27
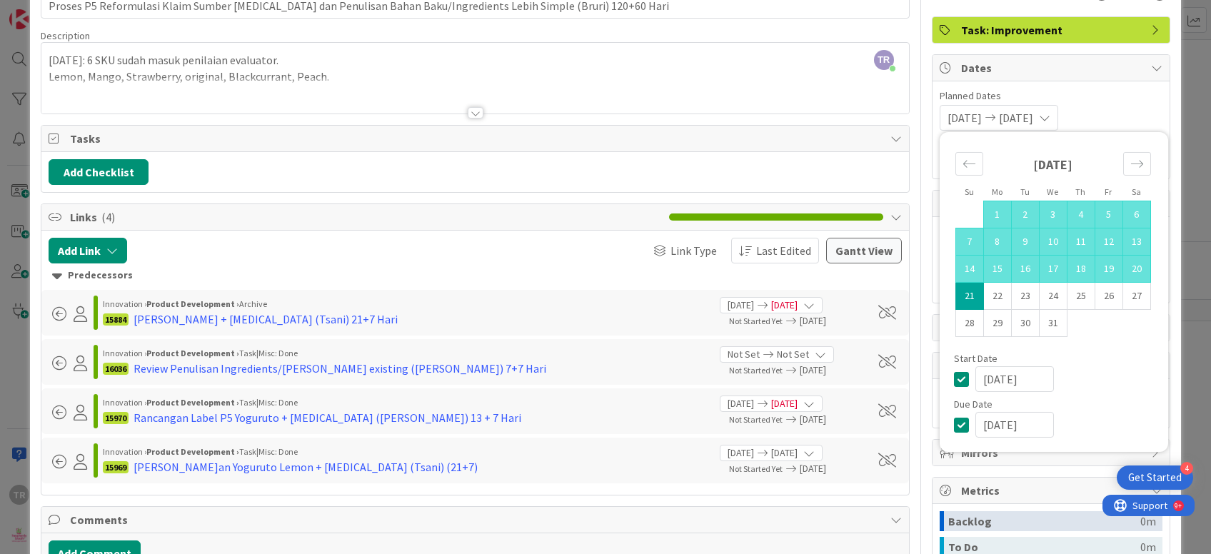
click at [848, 116] on div "Title 114 / 128 Proses P5 Reformulasi Klaim Sumber [MEDICAL_DATA] dan Penulisan…" at bounding box center [475, 358] width 868 height 778
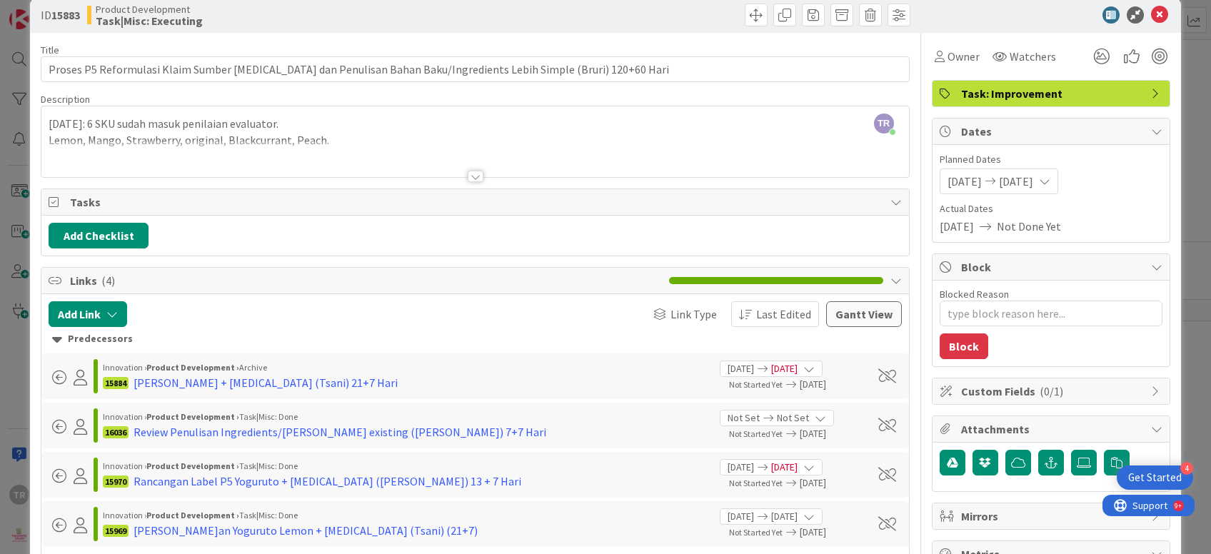
scroll to position [0, 0]
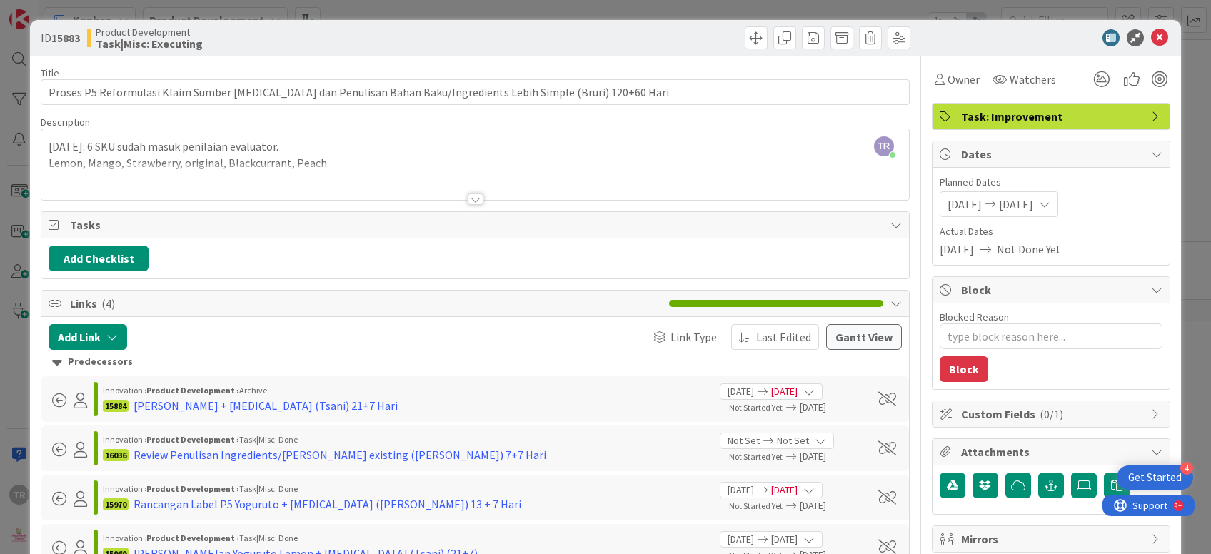
click at [0, 153] on div "ID 15883 Product Development Task|Misc: Executing Title 114 / 128 Proses P5 Ref…" at bounding box center [605, 277] width 1211 height 554
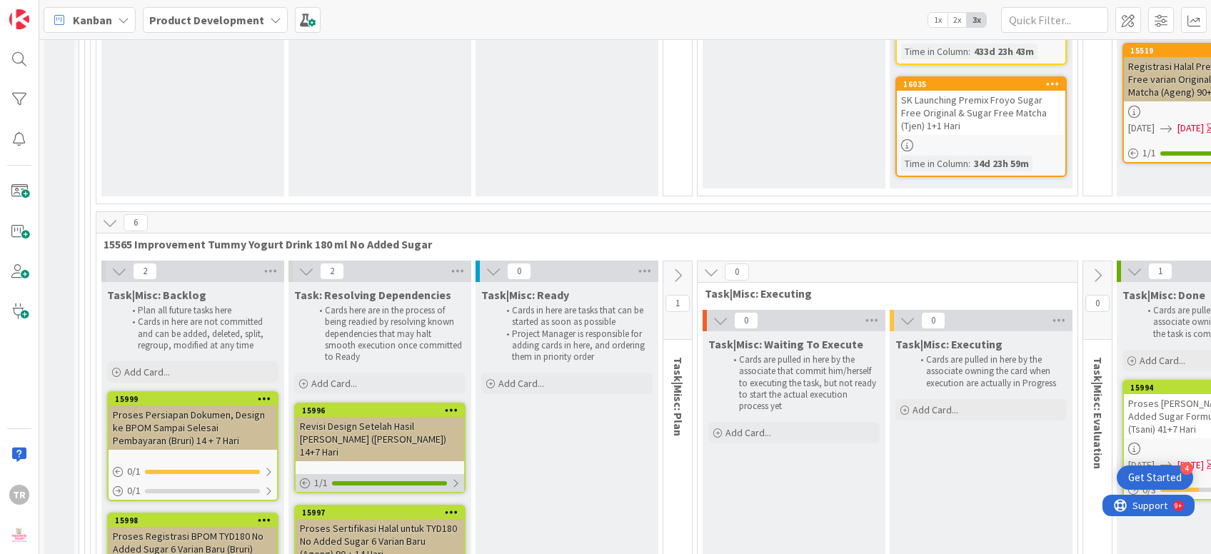
scroll to position [14838, 0]
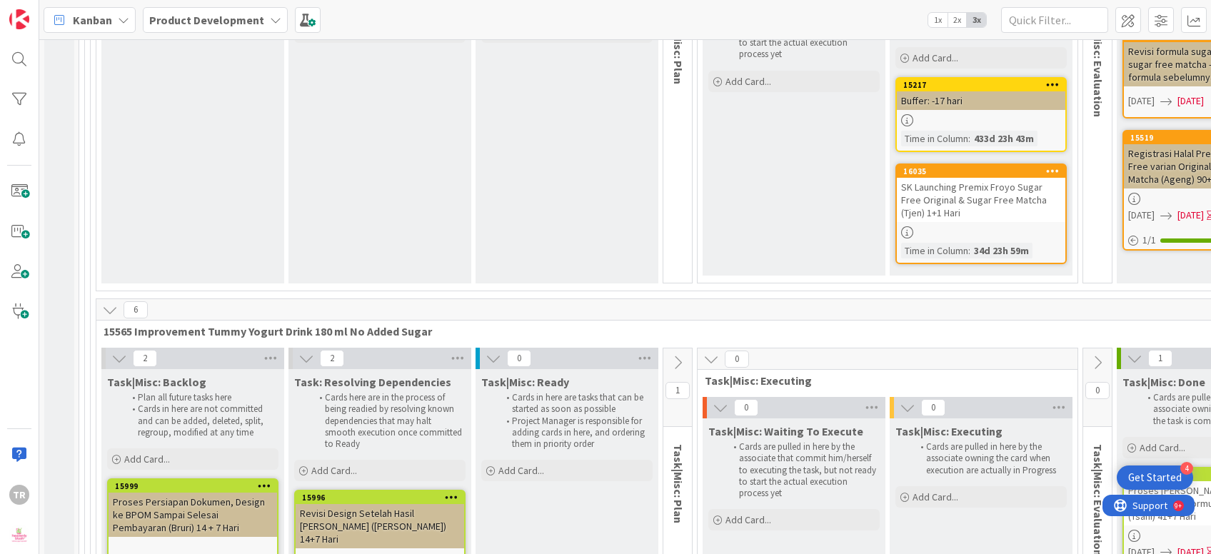
click at [421, 504] on div "Revisi Design Setelah Hasil [PERSON_NAME] ([PERSON_NAME]) 14+7 Hari" at bounding box center [379, 526] width 168 height 44
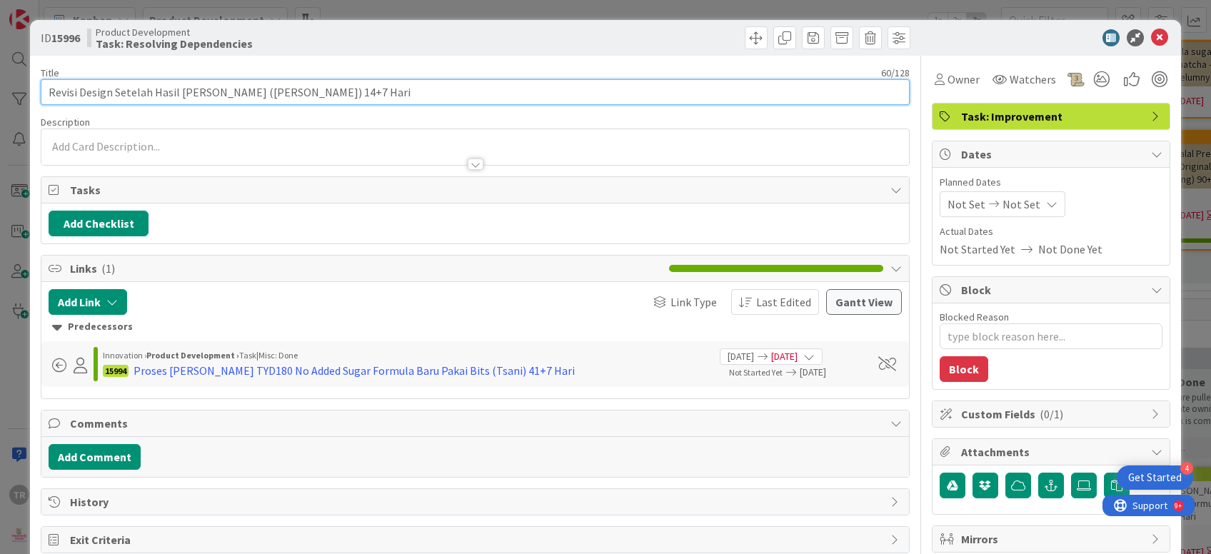
click at [111, 89] on input "Revisi Design Setelah Hasil [PERSON_NAME] ([PERSON_NAME]) 14+7 Hari" at bounding box center [475, 92] width 868 height 26
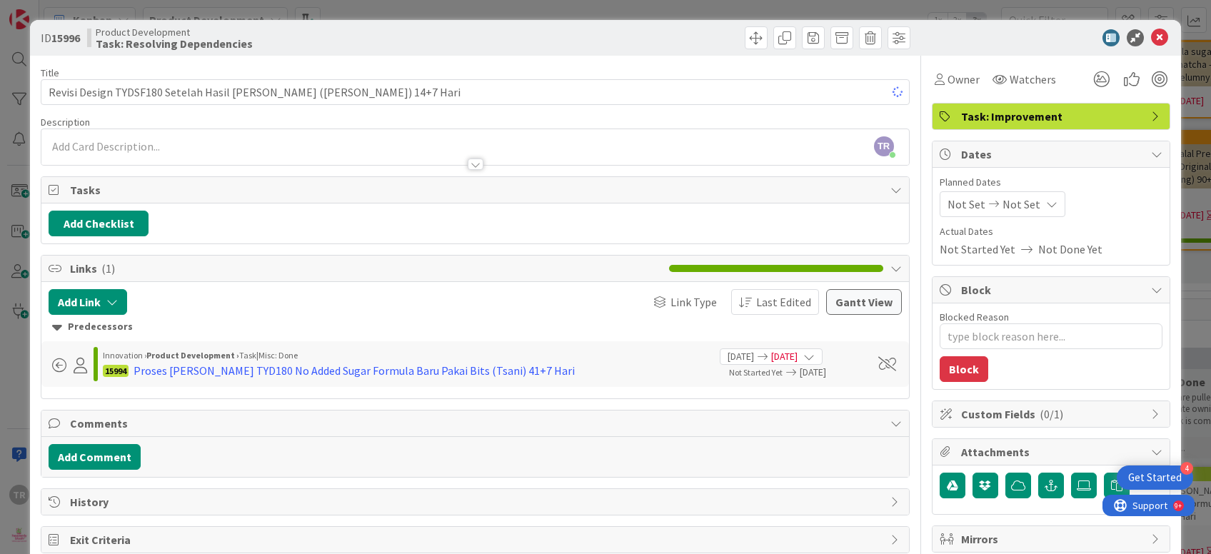
click at [0, 115] on div "ID 15996 Product Development Task: Resolving Dependencies Title 69 / 128 Revisi…" at bounding box center [605, 277] width 1211 height 554
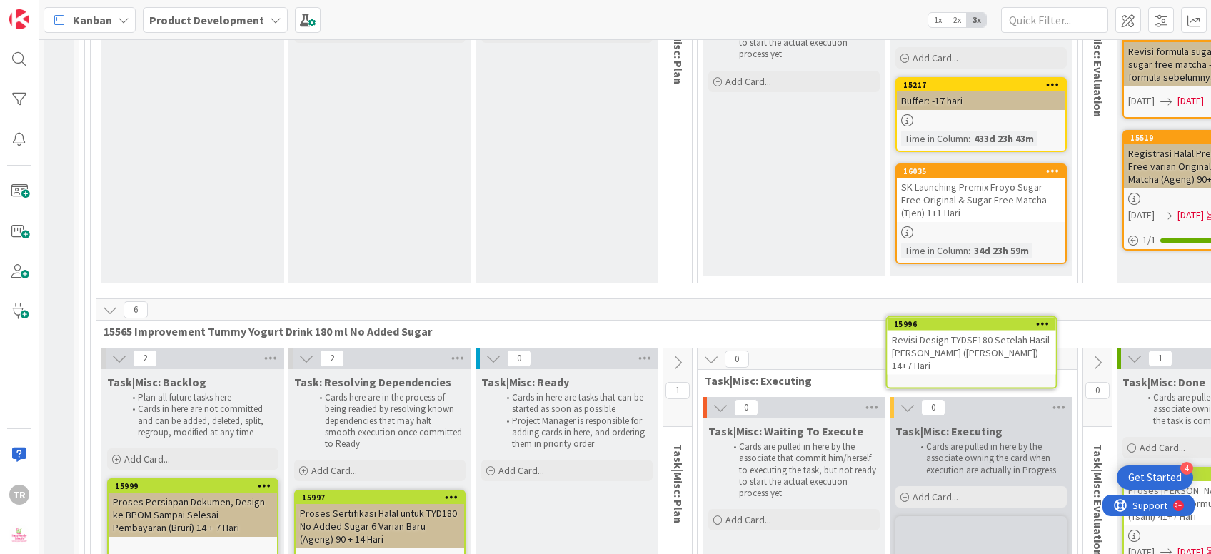
scroll to position [14838, 0]
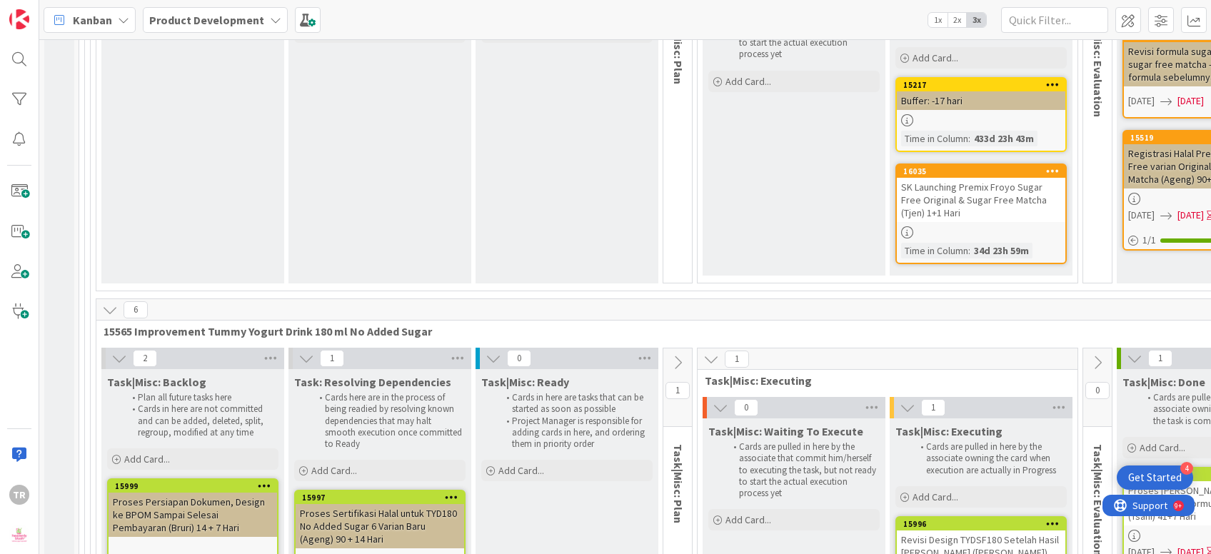
click at [961, 530] on div "Revisi Design TYDSF180 Setelah Hasil [PERSON_NAME] ([PERSON_NAME]) 14+7 Hari" at bounding box center [980, 552] width 168 height 44
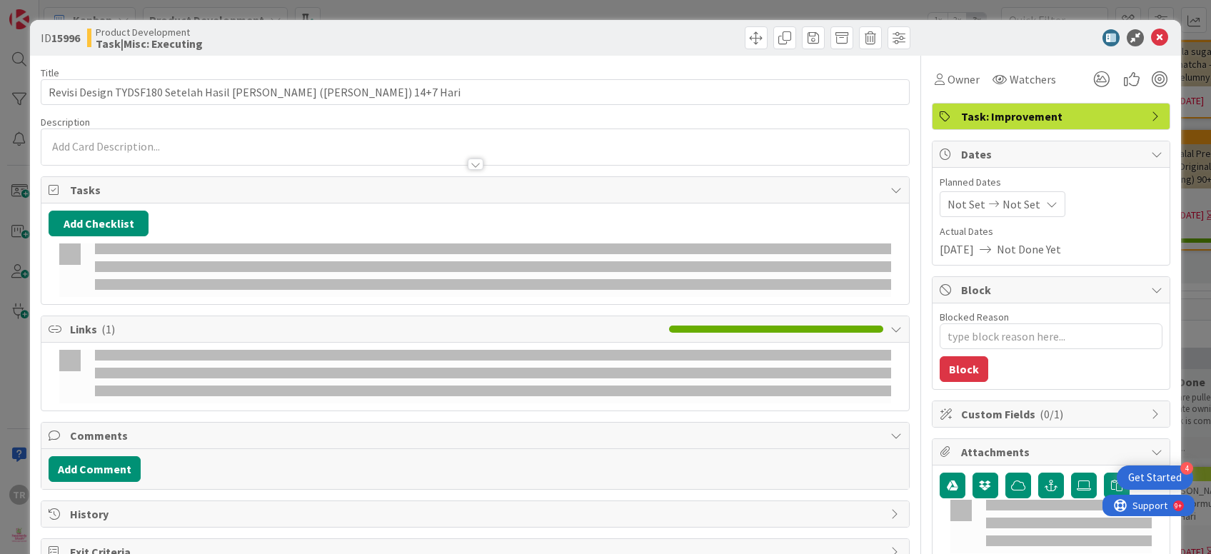
click at [851, 363] on div at bounding box center [474, 377] width 831 height 54
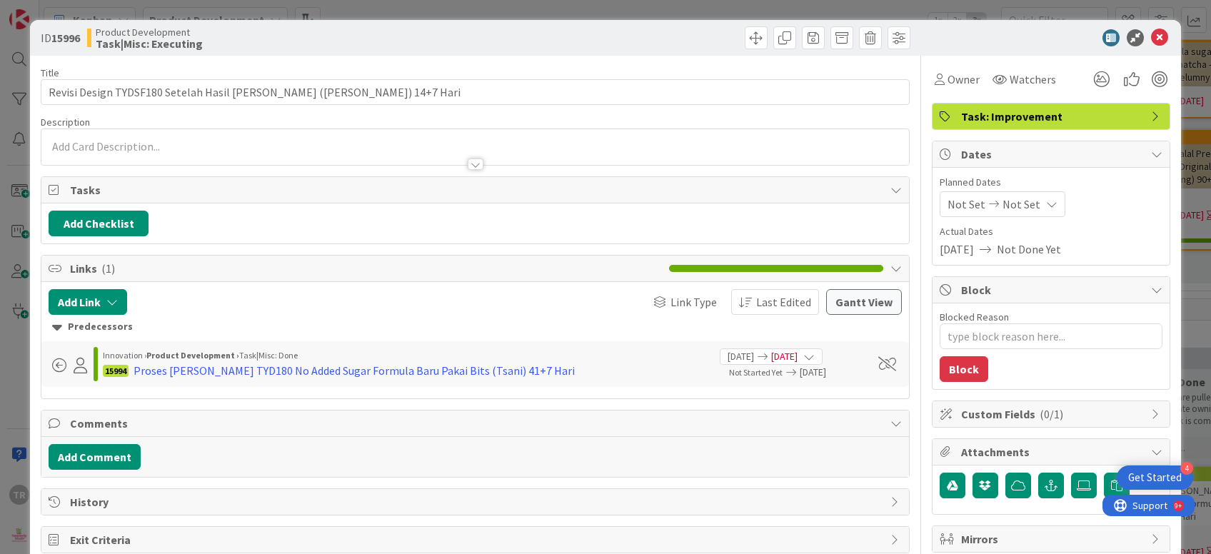
click at [0, 166] on div "ID 15996 Product Development Task|Misc: Executing Title 69 / 128 Revisi Design …" at bounding box center [605, 277] width 1211 height 554
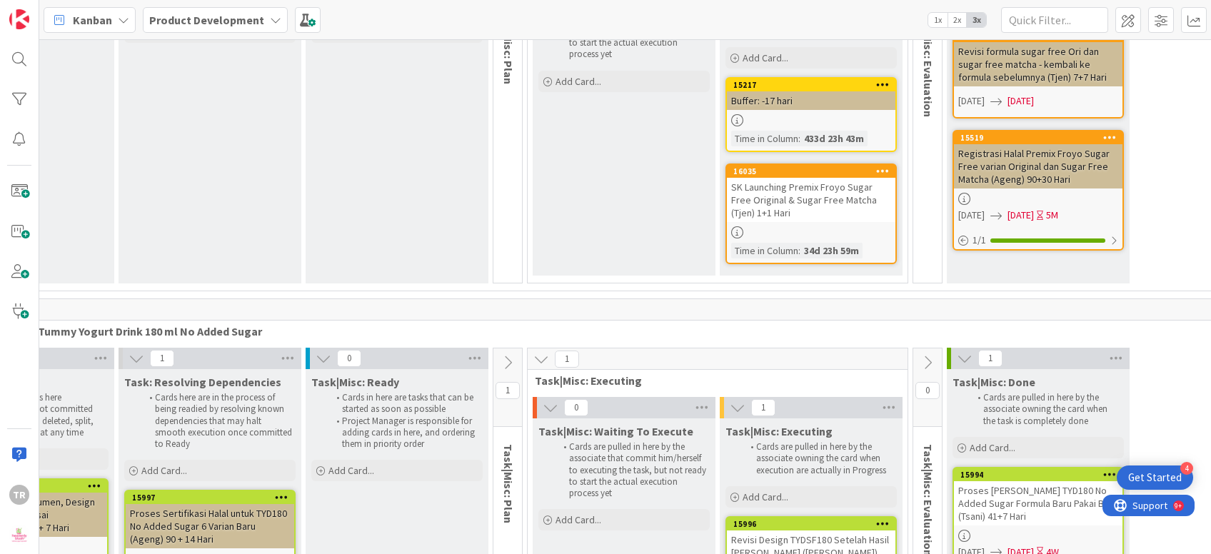
scroll to position [14838, 204]
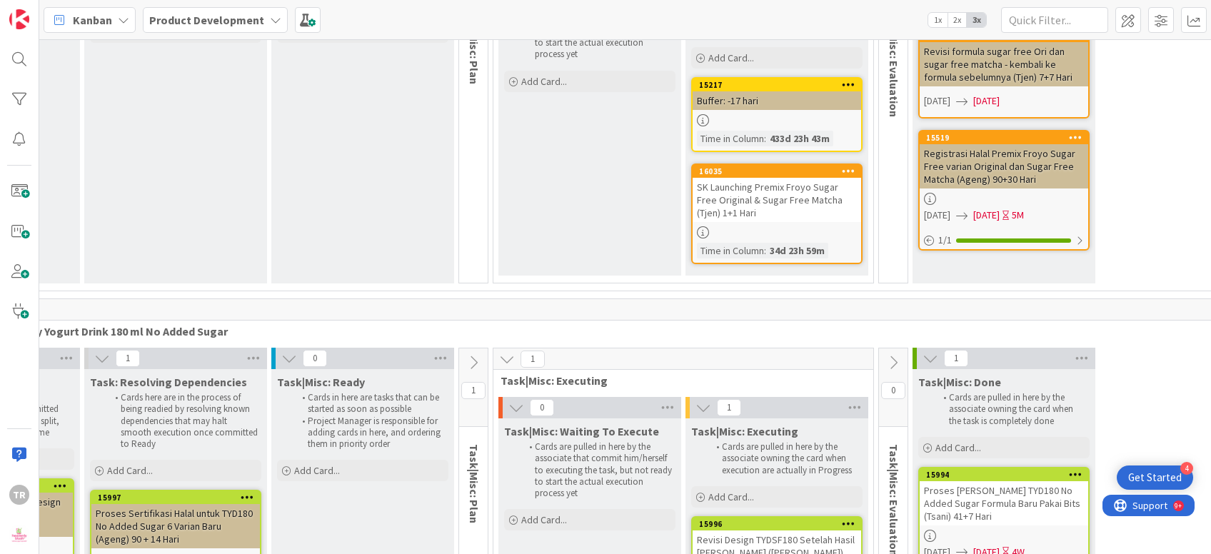
click at [990, 430] on div "Task|Misc: Done Cards are pulled in here by the associate owning the card when …" at bounding box center [1003, 541] width 183 height 345
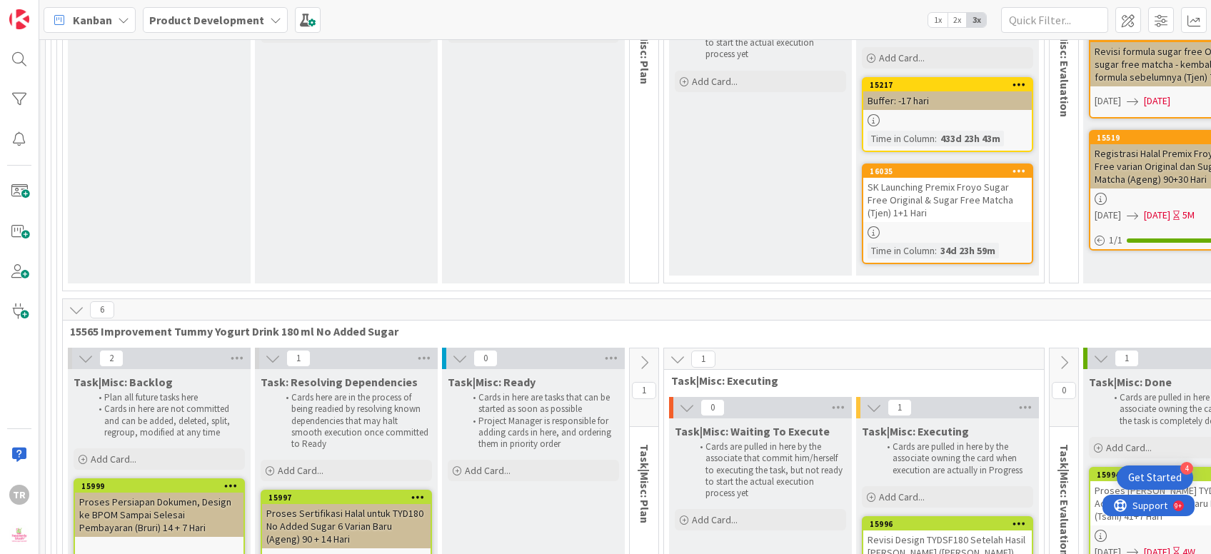
scroll to position [14838, 136]
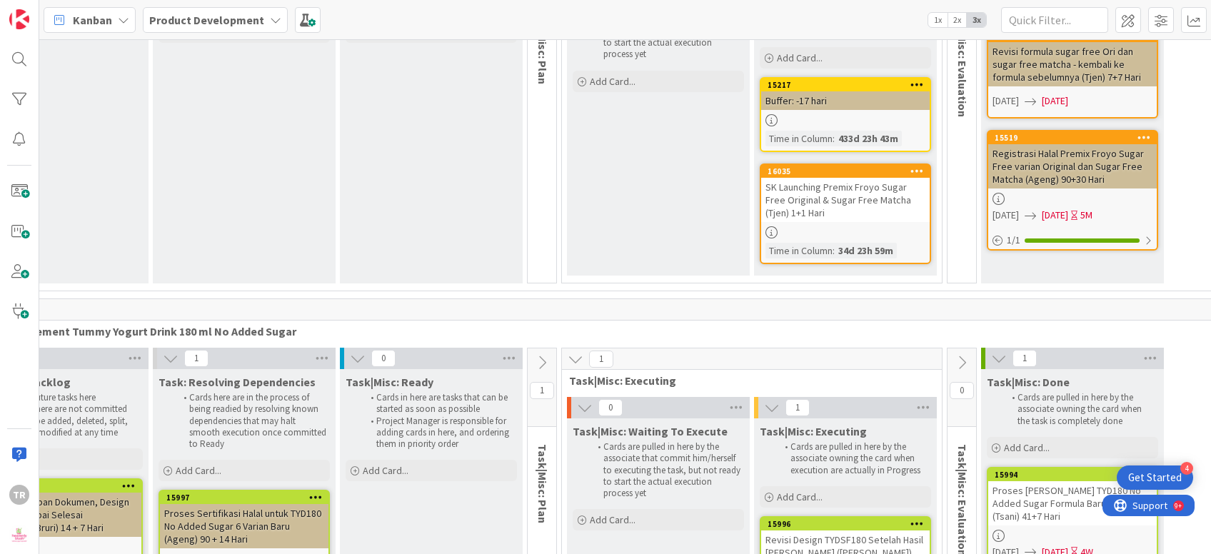
drag, startPoint x: 1072, startPoint y: 281, endPoint x: 1055, endPoint y: 286, distance: 17.8
click at [881, 418] on div "Task|Misc: Executing Cards are pulled in here by the associate owning the card …" at bounding box center [845, 562] width 183 height 288
click at [797, 418] on div "Task|Misc: Executing Cards are pulled in here by the associate owning the card …" at bounding box center [845, 562] width 183 height 288
click at [724, 418] on div "Task|Misc: Waiting To Execute Cards are pulled in here by the associate that co…" at bounding box center [658, 562] width 183 height 288
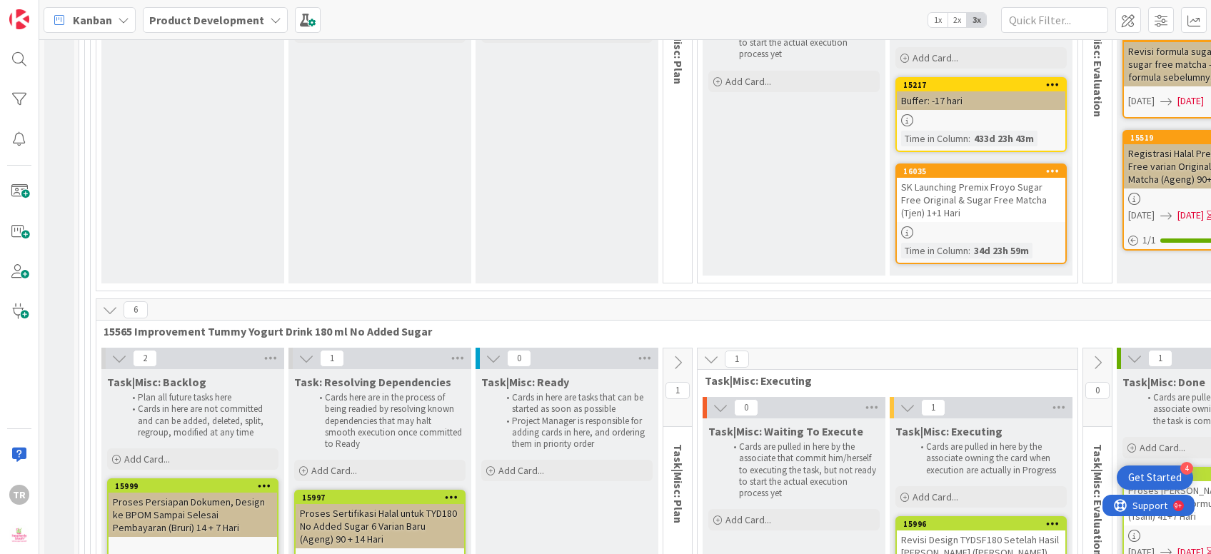
click at [386, 504] on div "Proses Sertifikasi Halal untuk TYD180 No Added Sugar 6 Varian Baru (Ageng) 90 +…" at bounding box center [379, 526] width 168 height 44
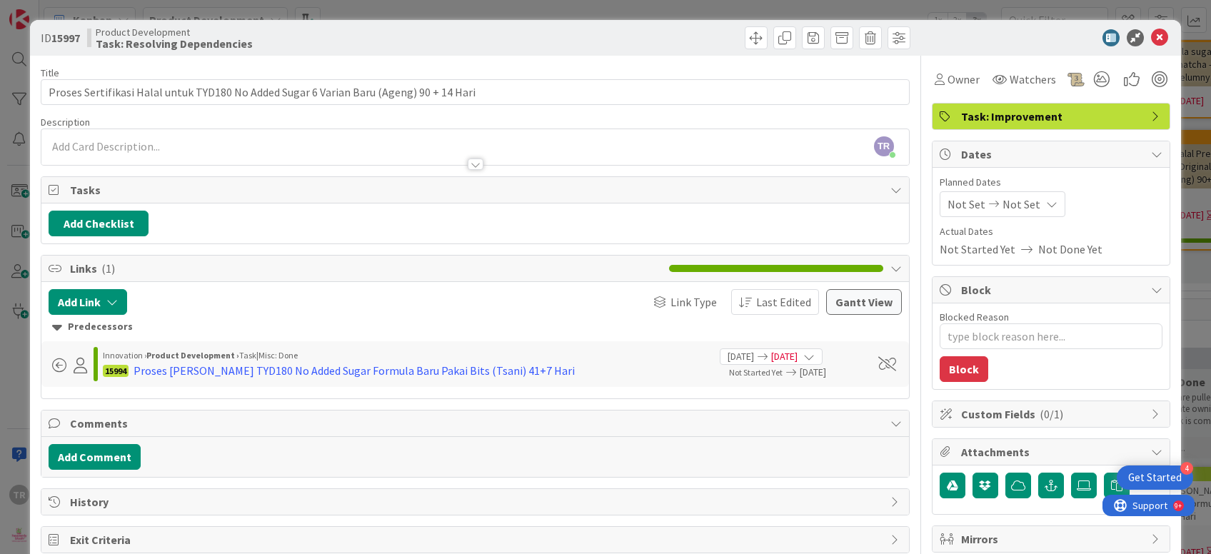
click at [0, 248] on div "ID 15997 Product Development Task: Resolving Dependencies Title 87 / 128 Proses…" at bounding box center [605, 277] width 1211 height 554
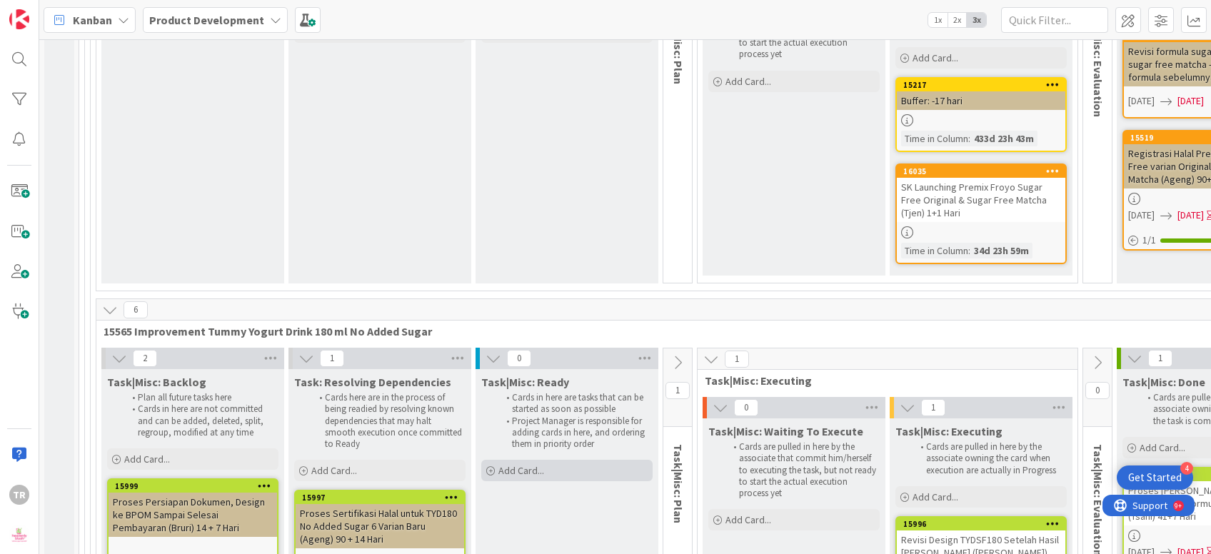
click at [581, 460] on div "Add Card..." at bounding box center [566, 470] width 171 height 21
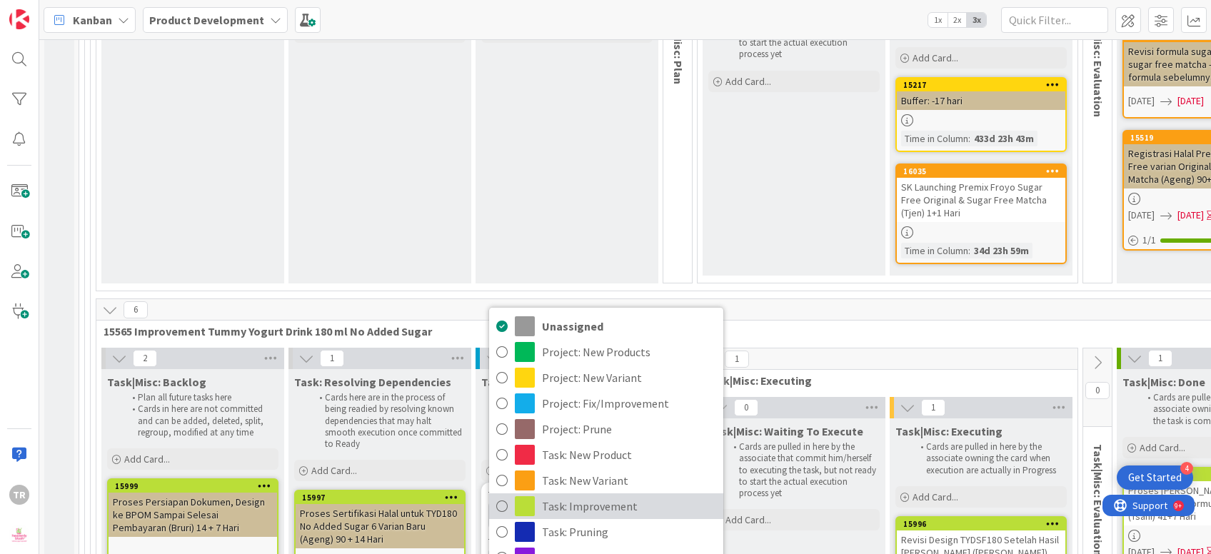
click at [601, 495] on span "Task: Improvement" at bounding box center [629, 505] width 174 height 21
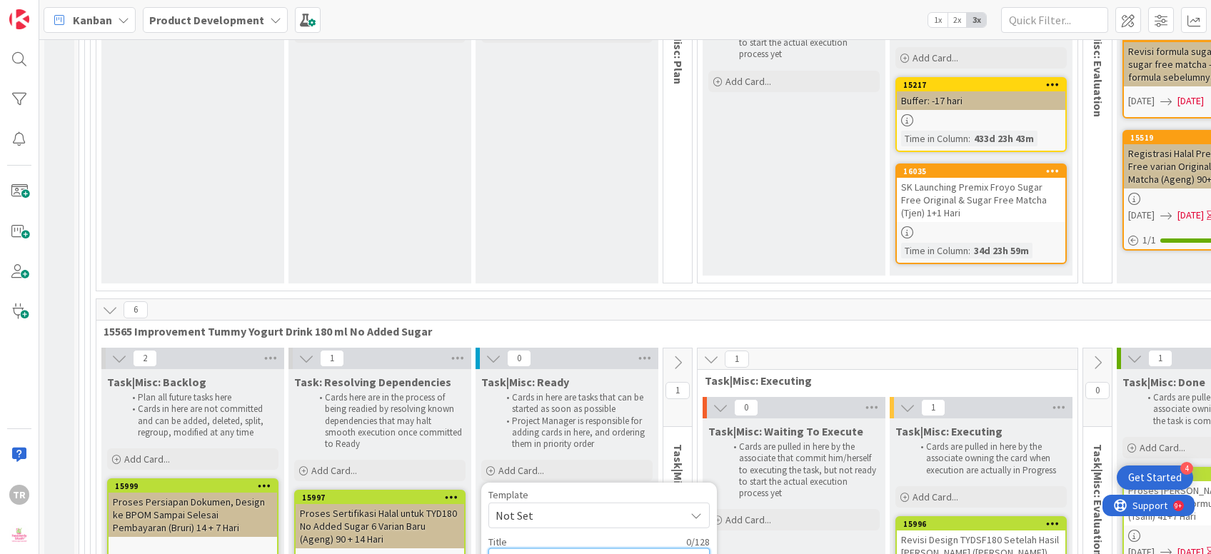
click at [571, 548] on textarea at bounding box center [598, 561] width 221 height 26
click at [741, 423] on div "Task|Misc: Waiting To Execute Cards are pulled in here by the associate that co…" at bounding box center [793, 562] width 183 height 288
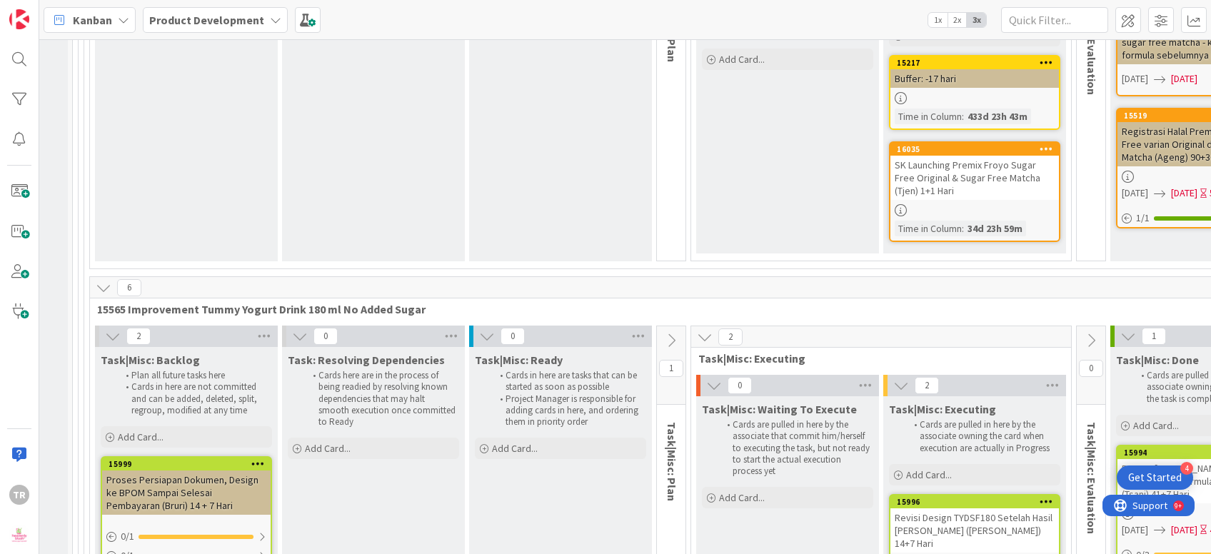
scroll to position [14860, 211]
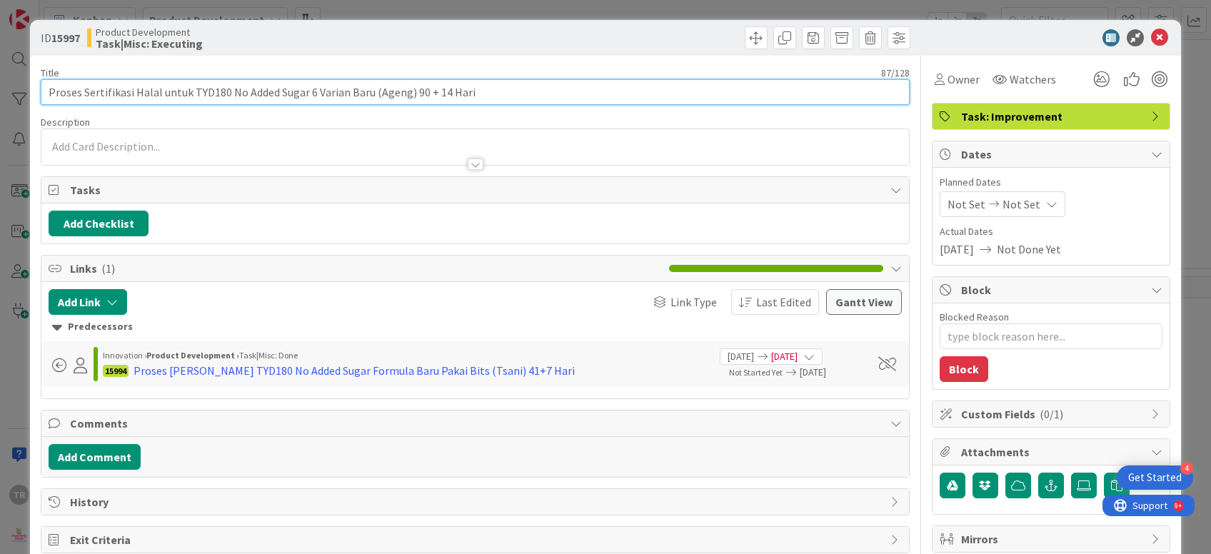
click at [433, 94] on input "Proses Sertifikasi Halal untuk TYD180 No Added Sugar 6 Varian Baru (Ageng) 90 +…" at bounding box center [475, 92] width 868 height 26
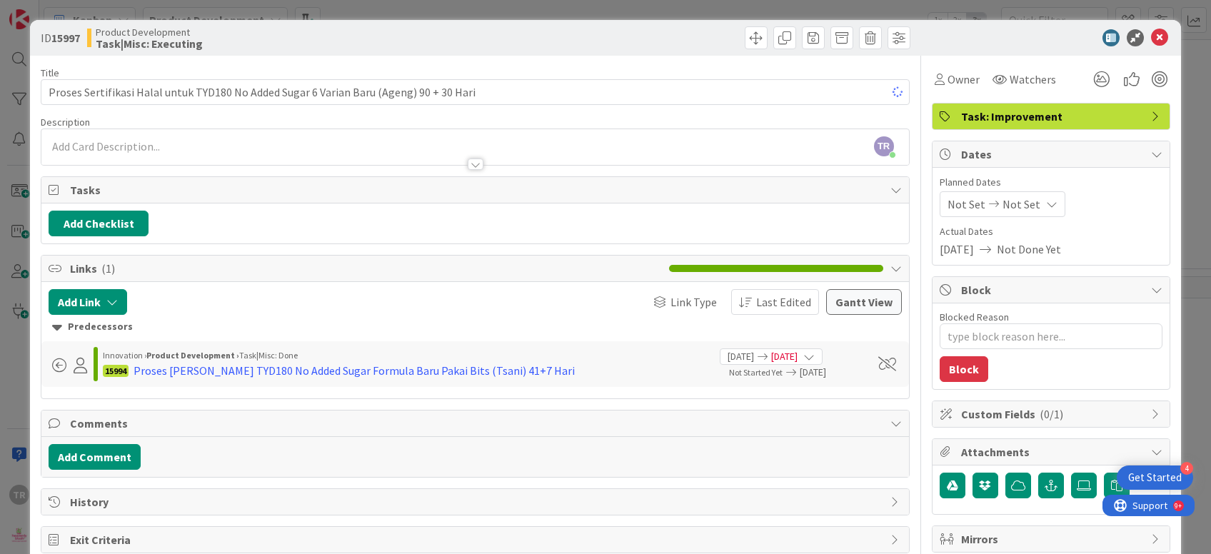
click at [166, 143] on div at bounding box center [474, 150] width 867 height 29
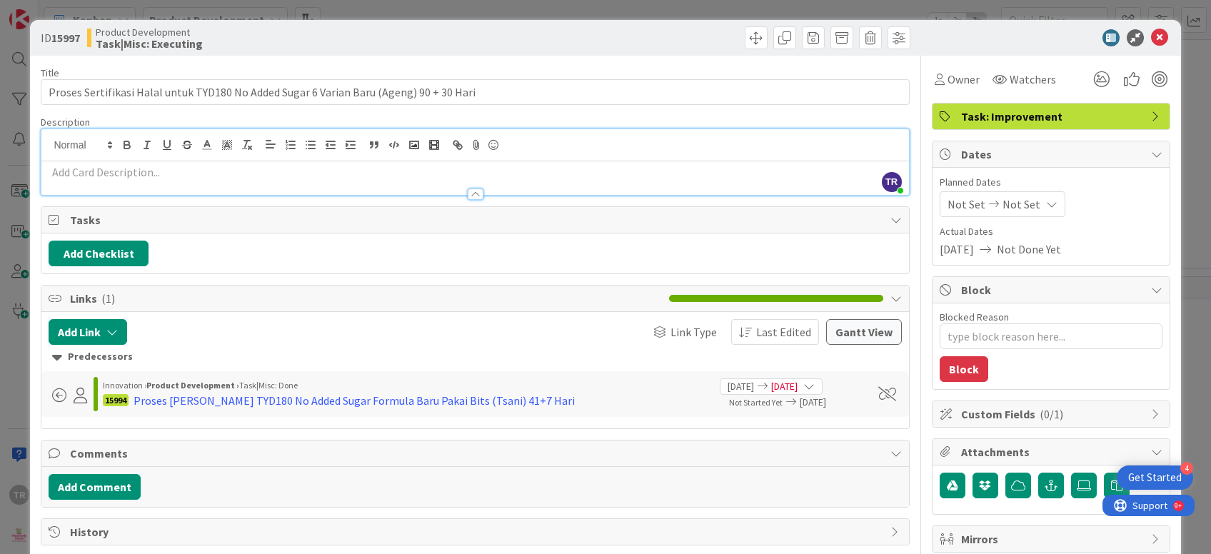
click at [178, 175] on p at bounding box center [475, 172] width 852 height 16
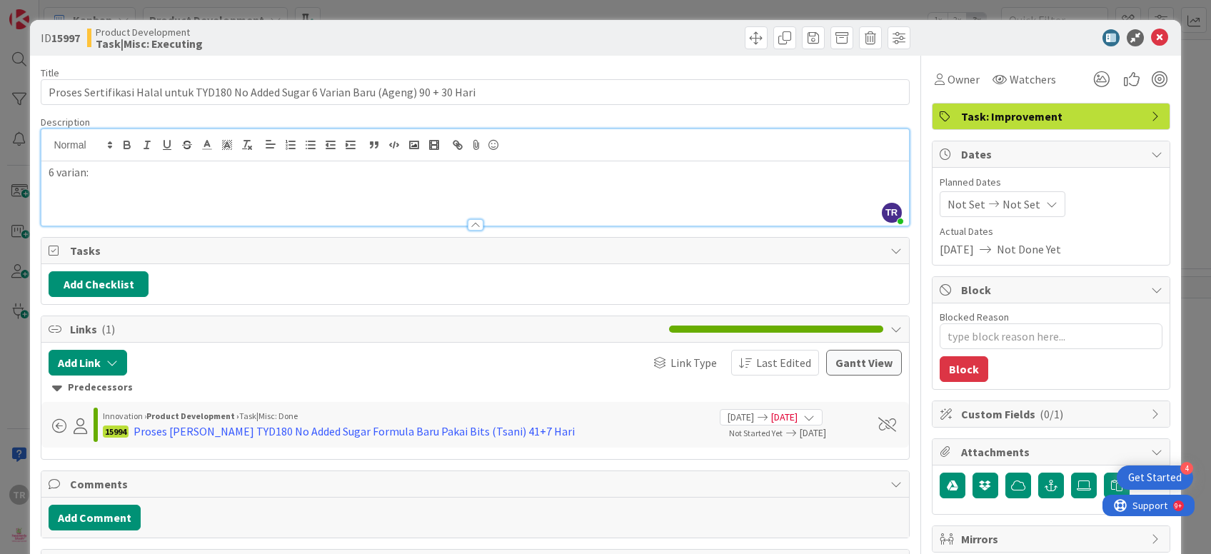
click at [0, 181] on div "ID 15997 Product Development Task|Misc: Executing Title 87 / 128 Proses Sertifi…" at bounding box center [605, 277] width 1211 height 554
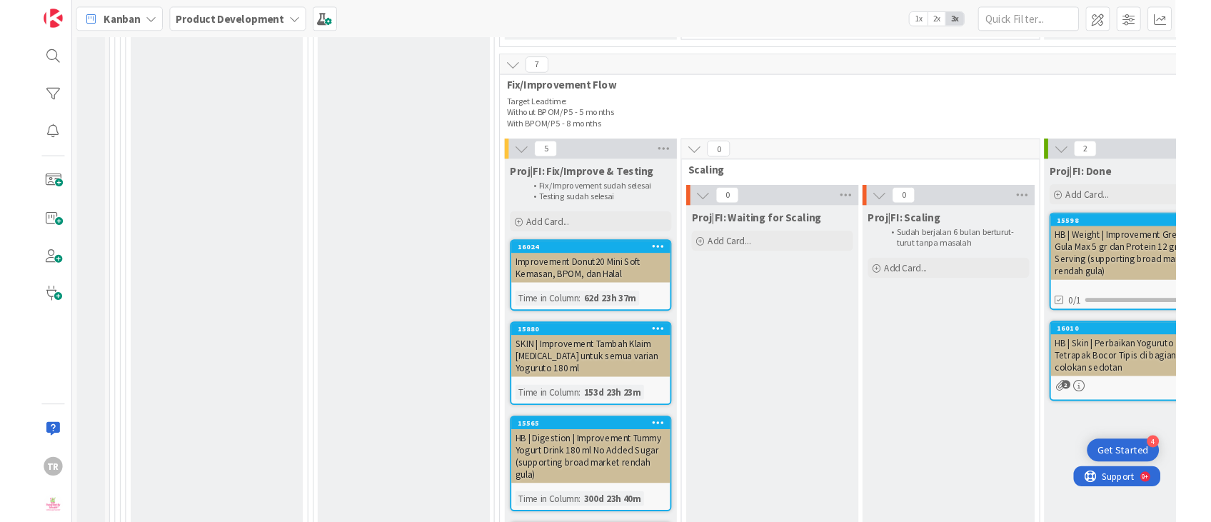
scroll to position [2344, 0]
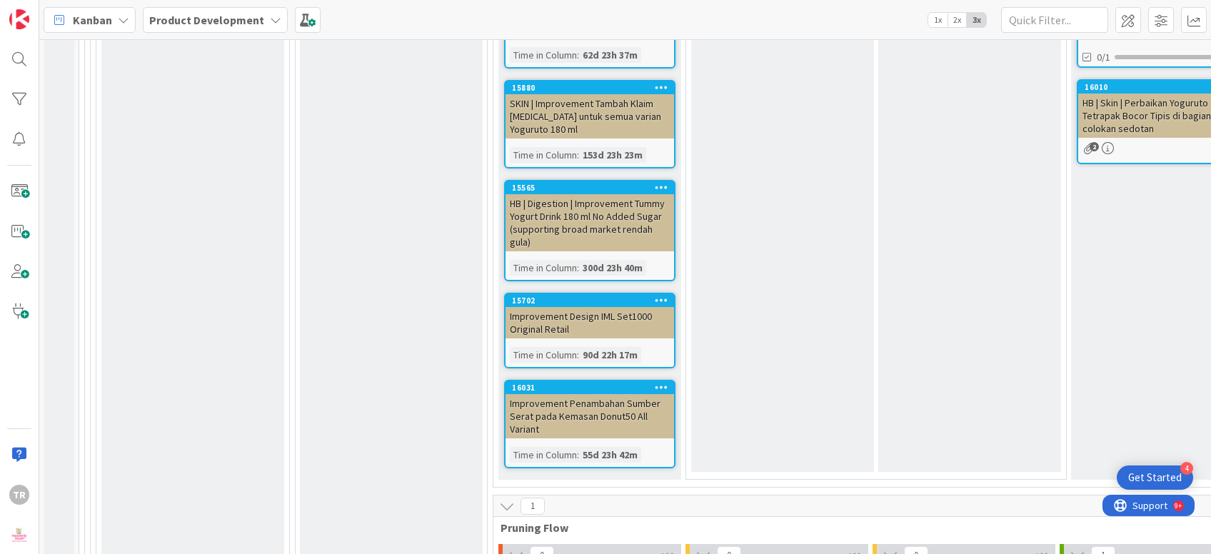
click at [750, 263] on div "Proj|FI: Waiting for Scaling Add Card..." at bounding box center [782, 214] width 183 height 516
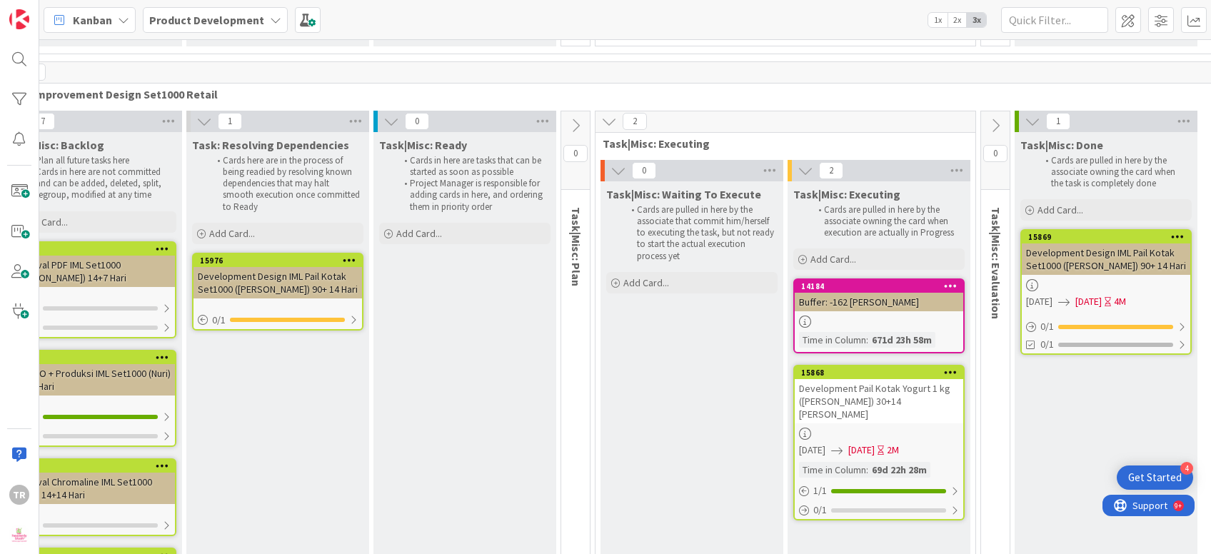
scroll to position [10170, 102]
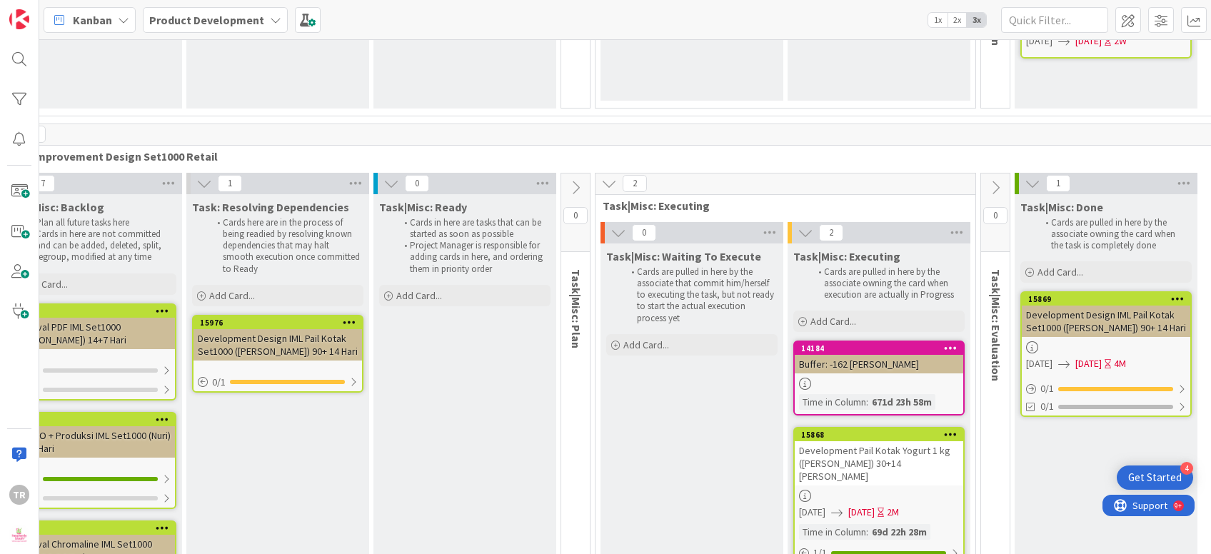
click at [829, 441] on div "Development Pail Kotak Yogurt 1 kg ([PERSON_NAME]) 30+14 [PERSON_NAME]" at bounding box center [878, 463] width 168 height 44
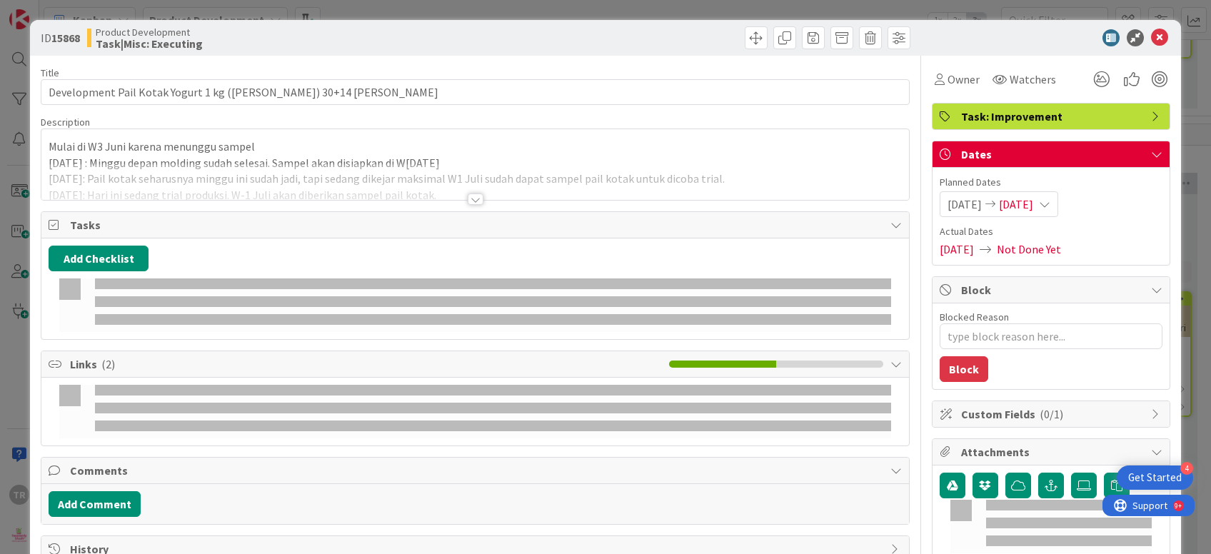
click at [383, 174] on div at bounding box center [474, 181] width 867 height 36
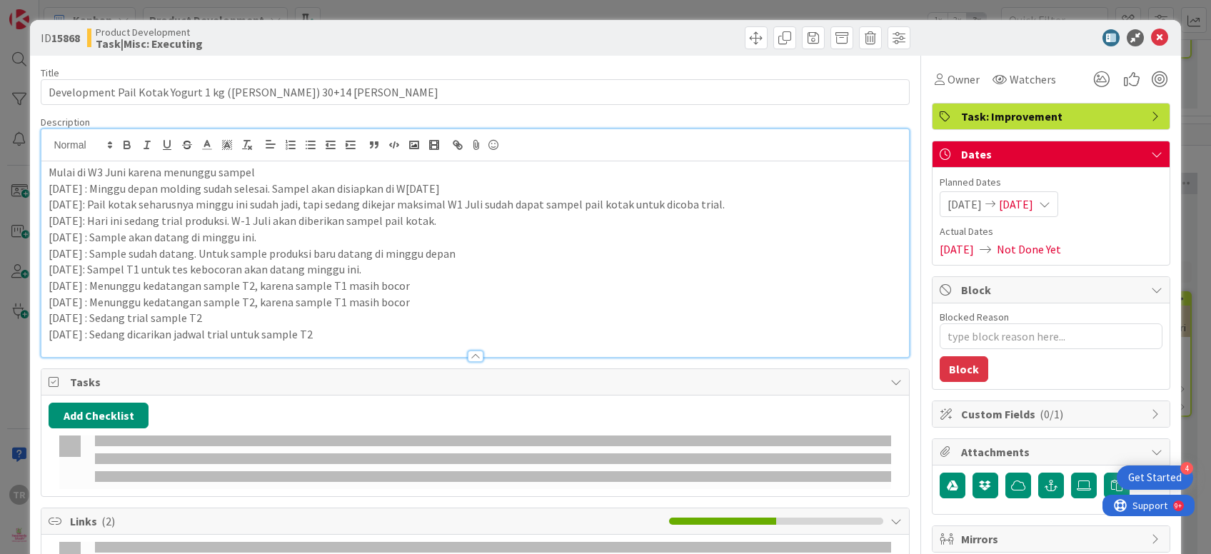
click at [333, 340] on p "[DATE] : Sedang dicarikan jadwal trial untuk sample T2" at bounding box center [475, 334] width 852 height 16
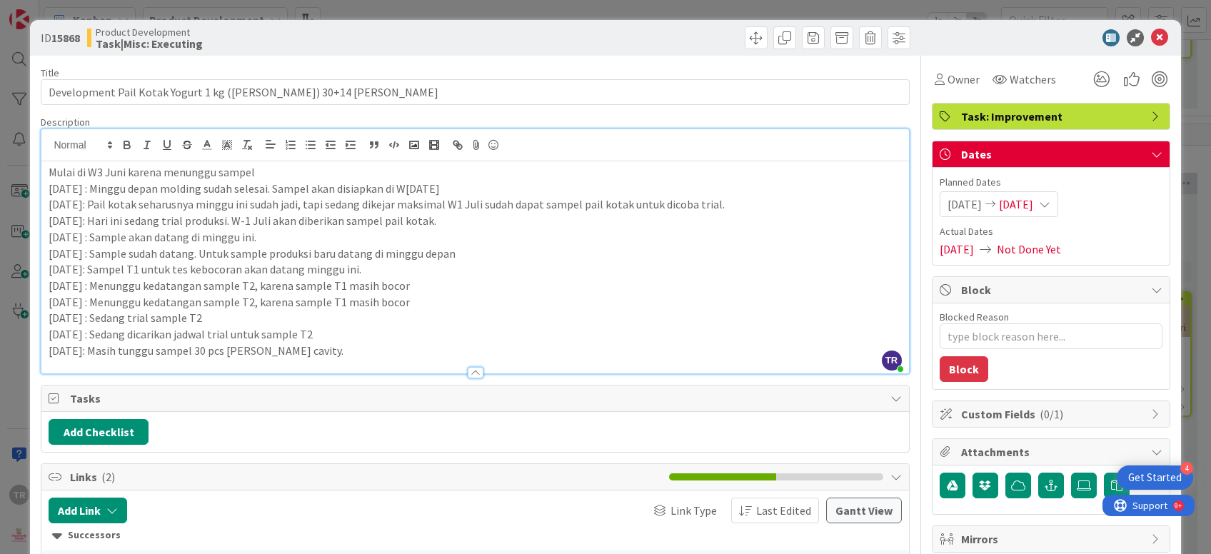
click at [0, 385] on div "ID 15868 Product Development Task|Misc: Executing Title 53 / 128 Development Pa…" at bounding box center [605, 277] width 1211 height 554
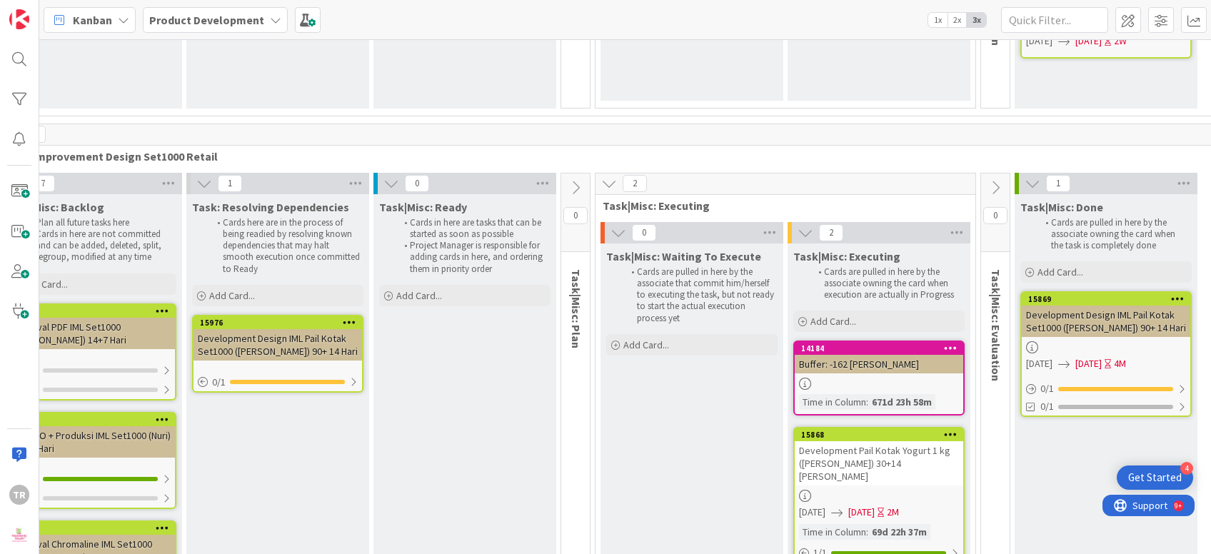
scroll to position [10170, 170]
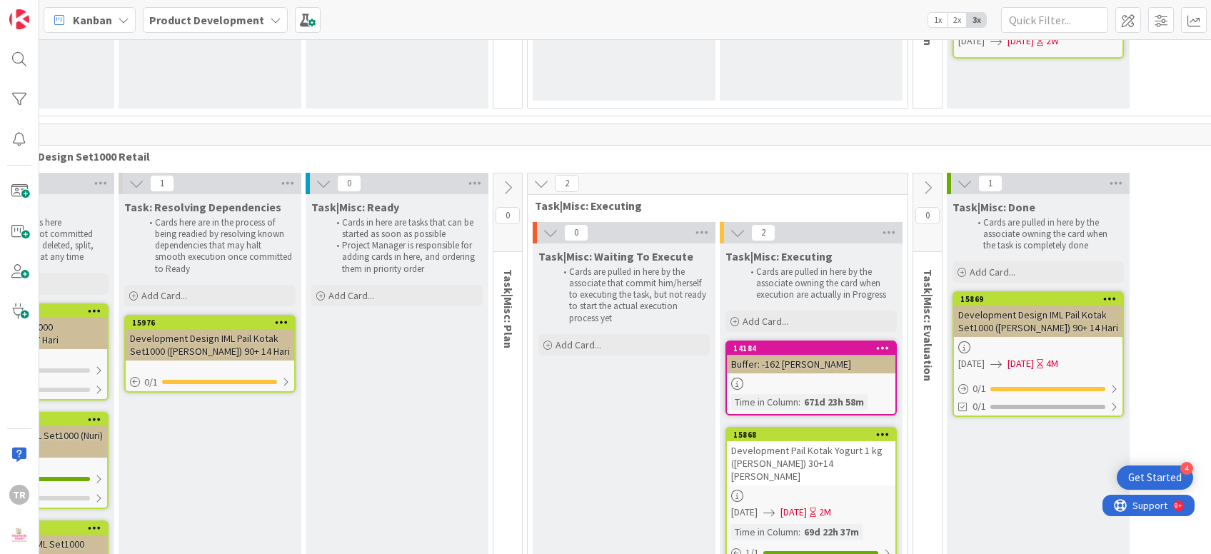
click at [846, 441] on div "Development Pail Kotak Yogurt 1 kg ([PERSON_NAME]) 30+14 [PERSON_NAME]" at bounding box center [811, 463] width 168 height 44
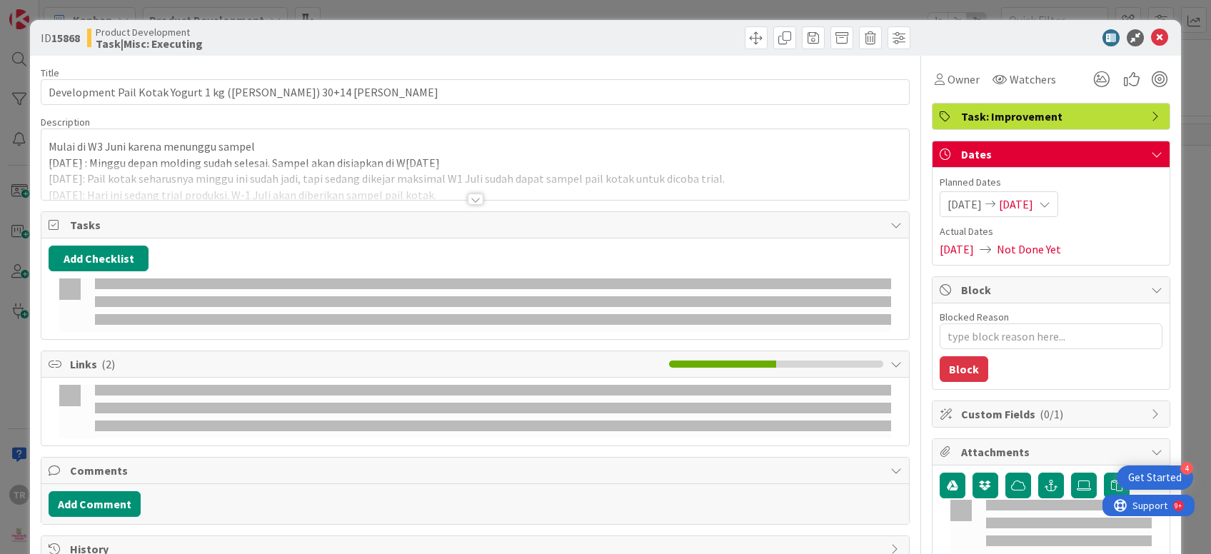
drag, startPoint x: 274, startPoint y: 188, endPoint x: 279, endPoint y: 233, distance: 45.2
click at [275, 188] on div at bounding box center [474, 181] width 867 height 36
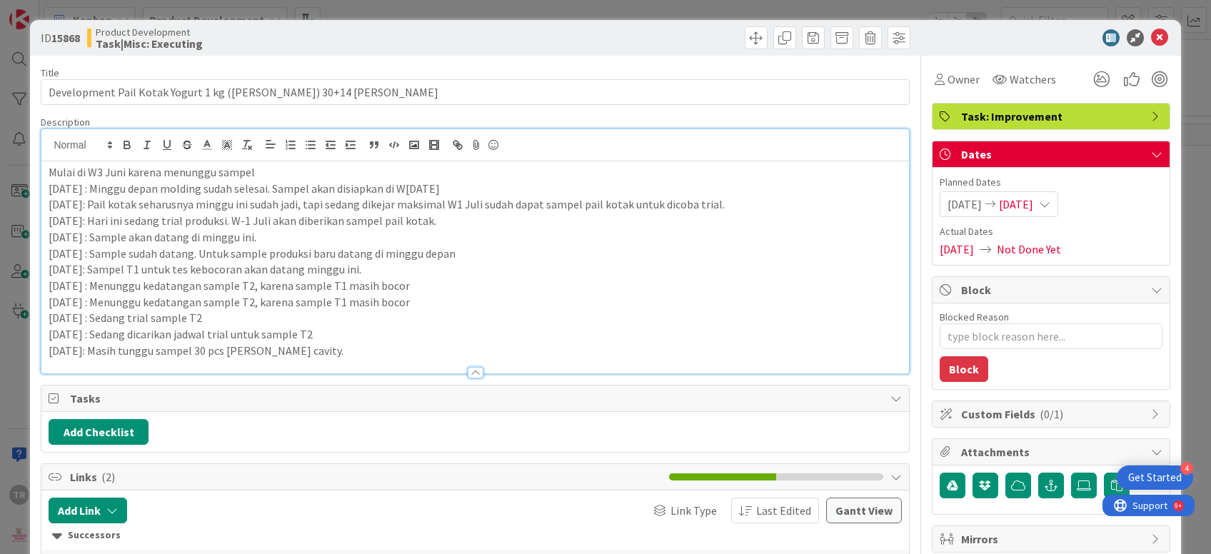
click at [368, 353] on p "[DATE]: Masih tunggu sampel 30 pcs [PERSON_NAME] cavity." at bounding box center [475, 351] width 852 height 16
click at [0, 120] on div "ID 15868 Product Development Task|Misc: Executing Title 53 / 128 Development Pa…" at bounding box center [605, 277] width 1211 height 554
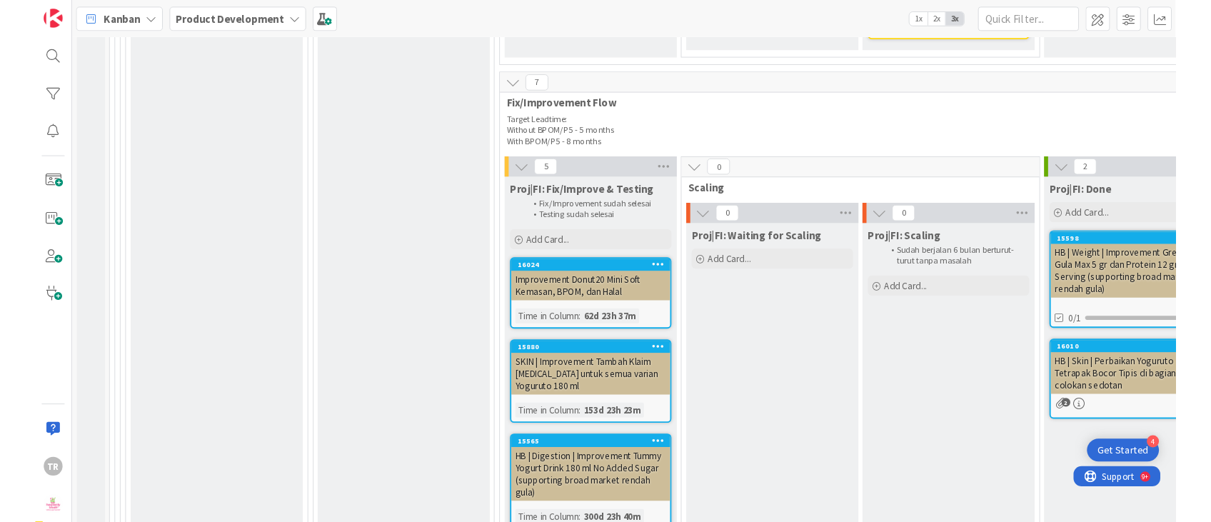
scroll to position [2411, 0]
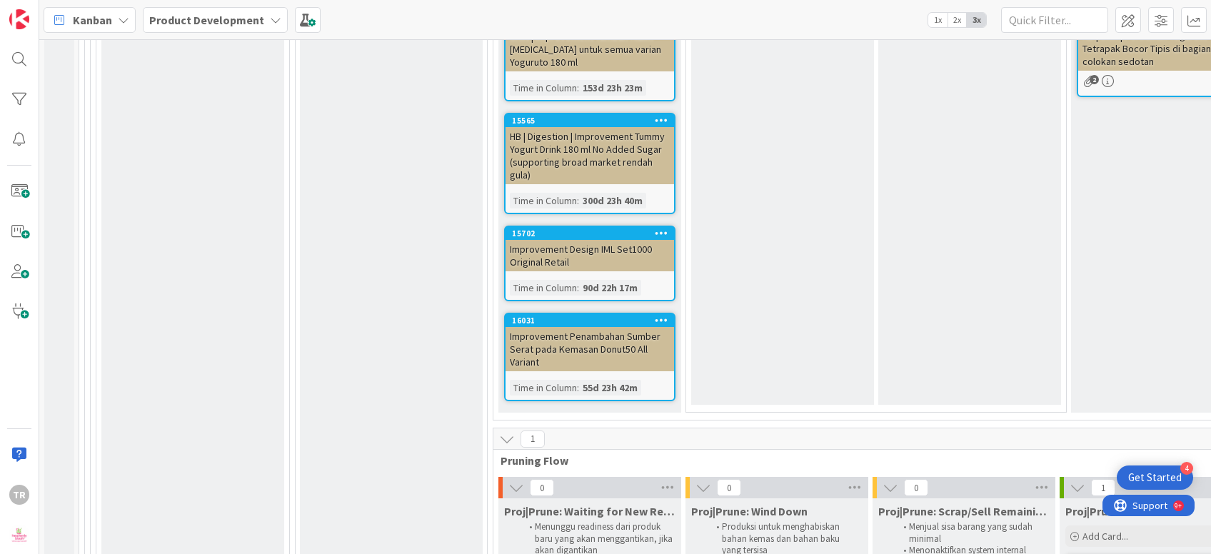
click at [743, 286] on div "Proj|FI: Waiting for Scaling Add Card..." at bounding box center [782, 147] width 183 height 516
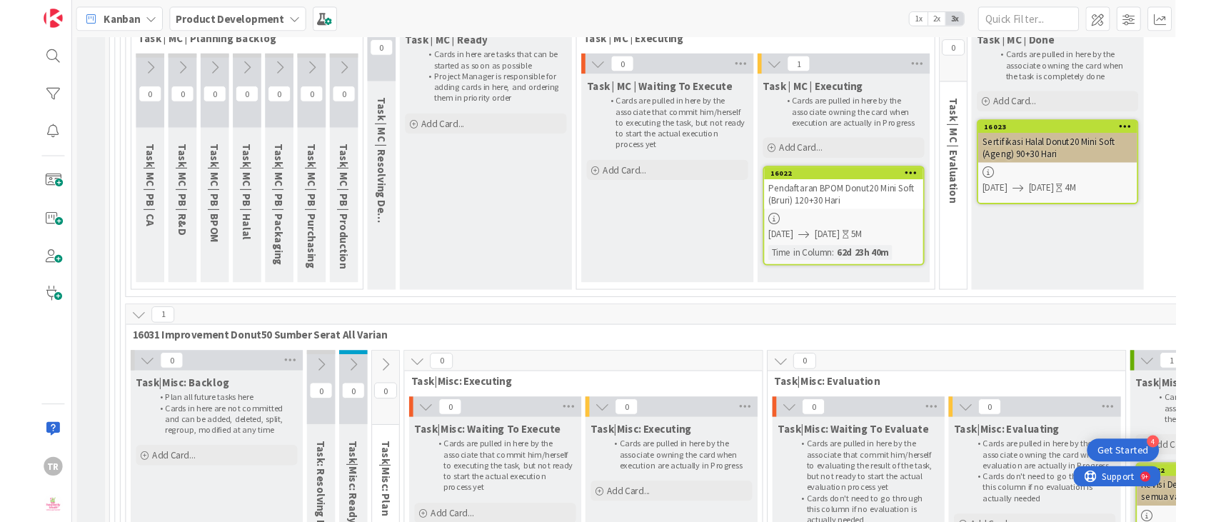
scroll to position [17708, 0]
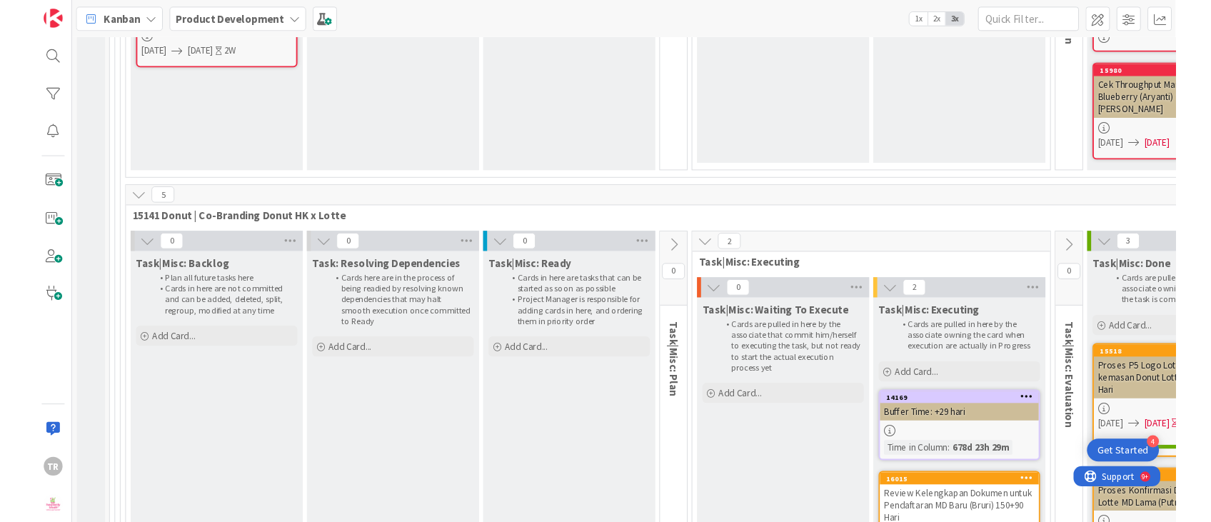
scroll to position [13404, 0]
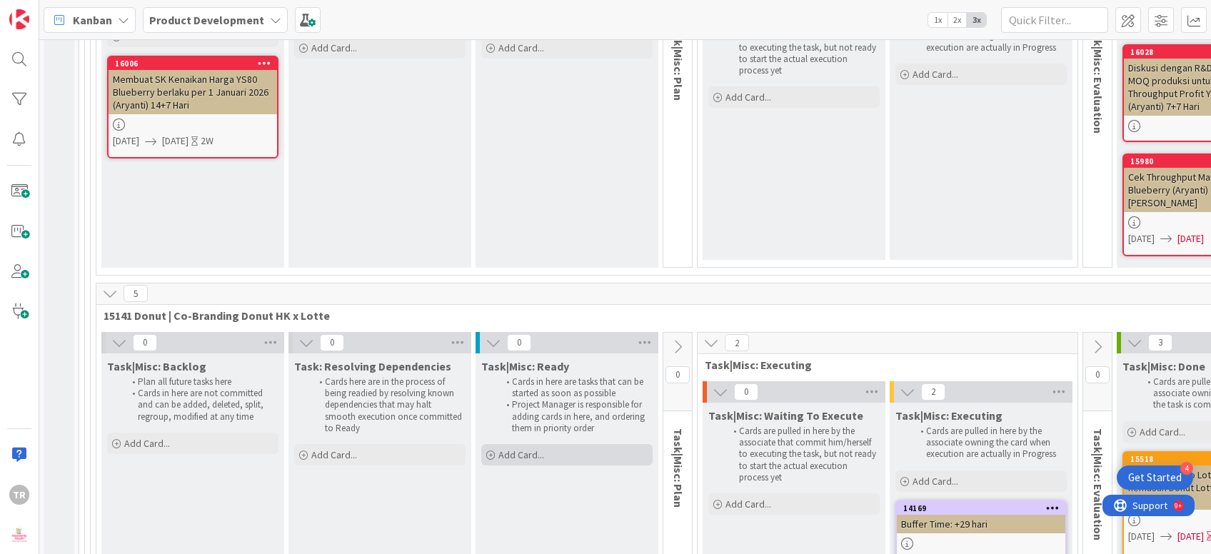
click at [489, 444] on div "Add Card..." at bounding box center [566, 454] width 171 height 21
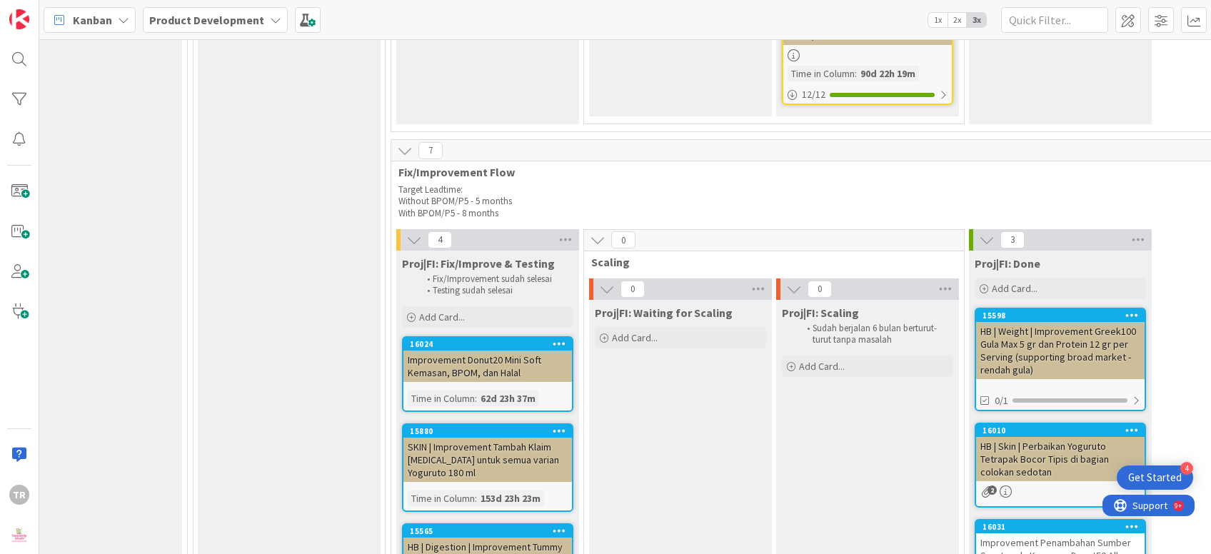
scroll to position [2088, 102]
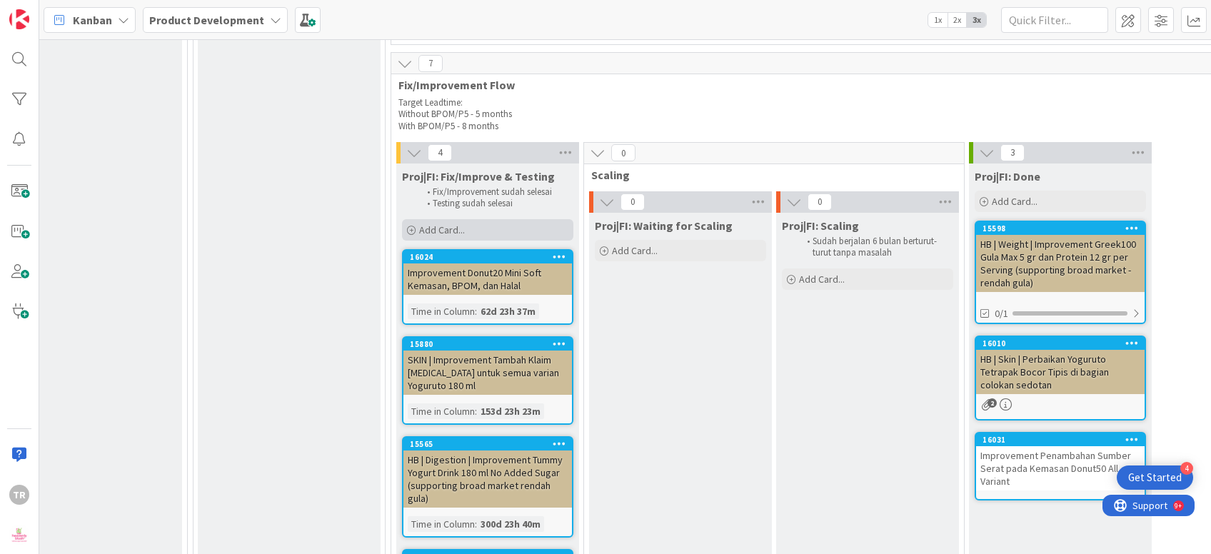
click at [490, 219] on div "Add Card..." at bounding box center [487, 229] width 171 height 21
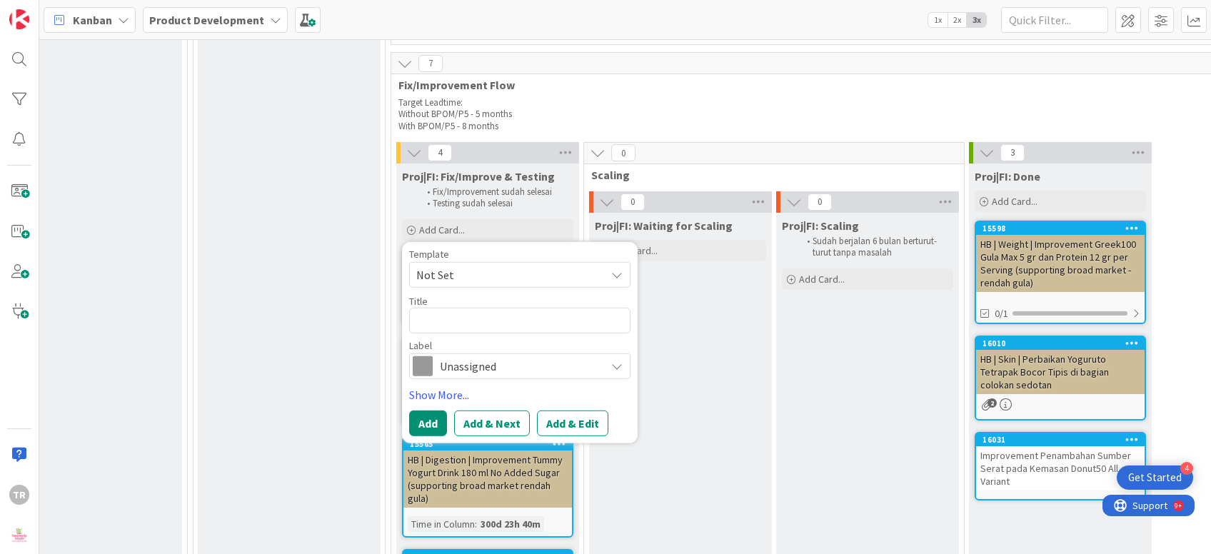
click at [487, 356] on span "Unassigned" at bounding box center [519, 366] width 158 height 20
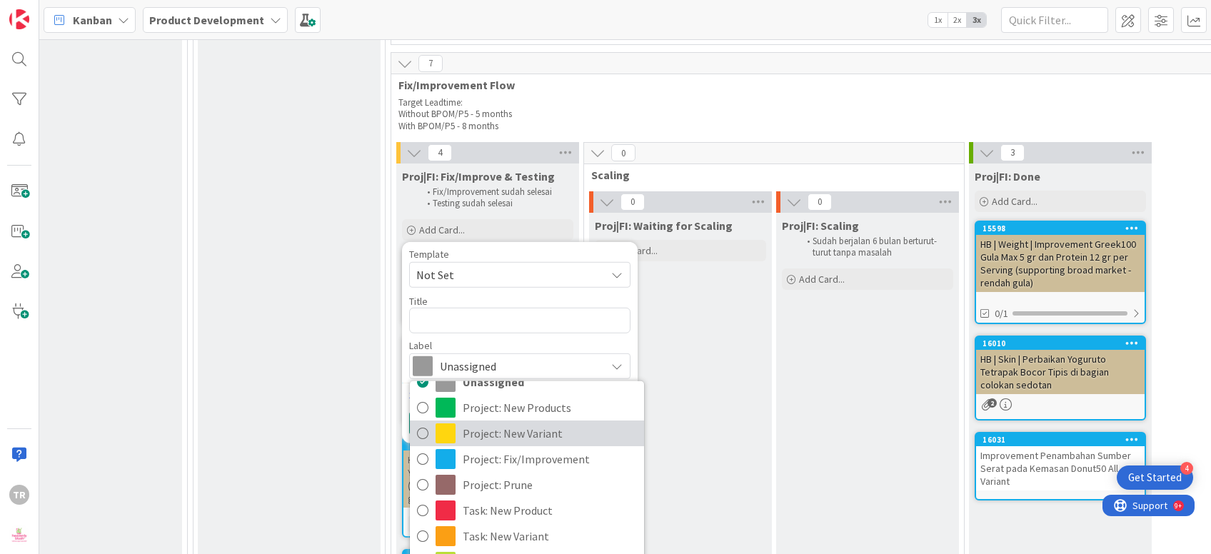
scroll to position [0, 0]
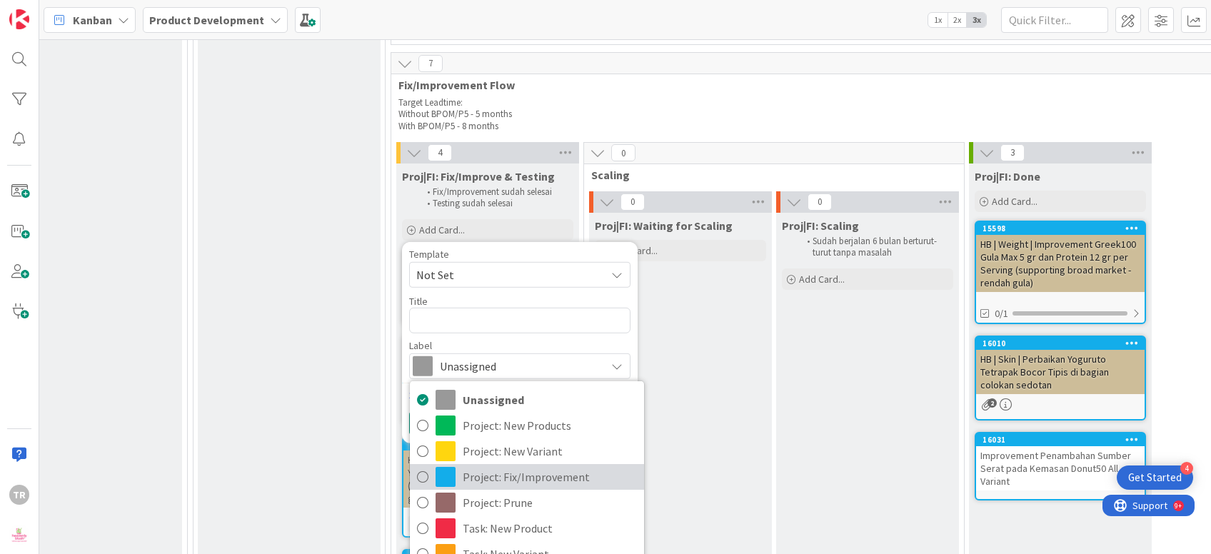
click at [537, 466] on span "Project: Fix/Improvement" at bounding box center [550, 476] width 174 height 21
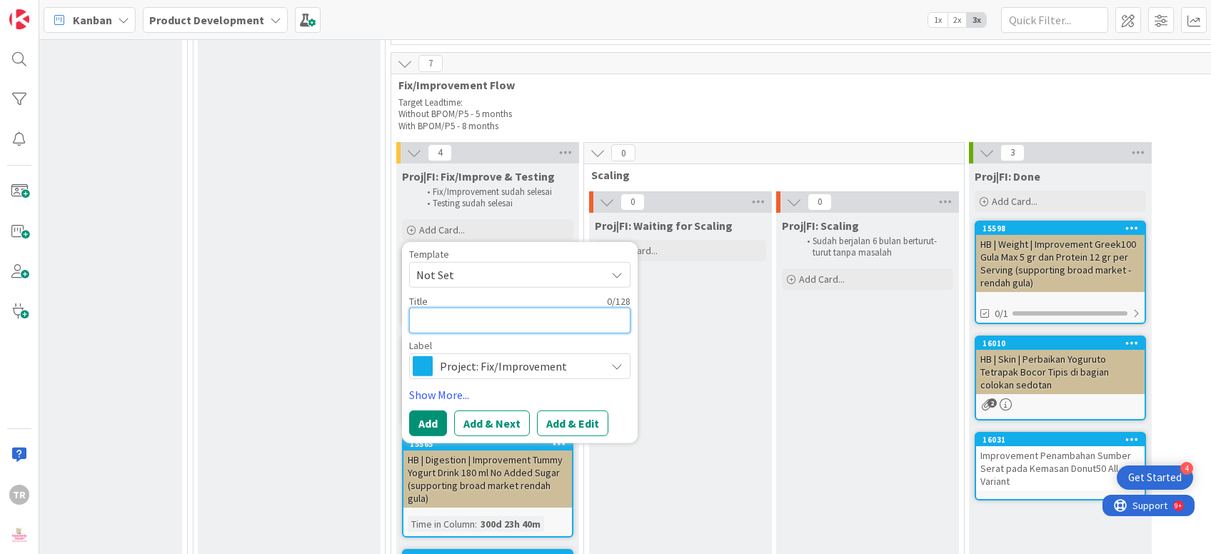
click at [453, 308] on textarea at bounding box center [519, 321] width 221 height 26
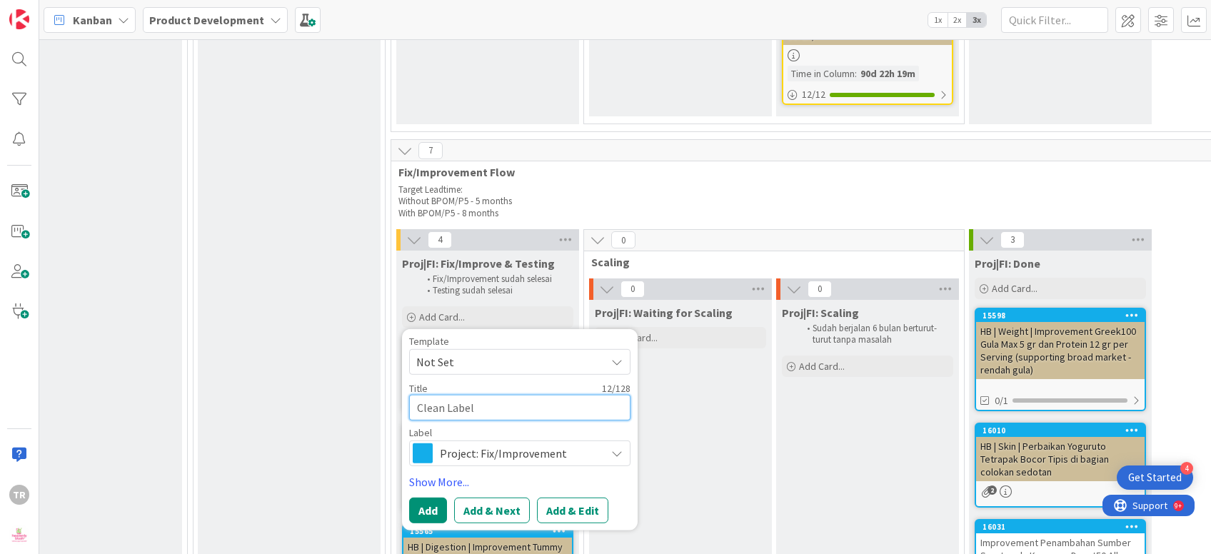
click at [506, 395] on textarea "Clean Label" at bounding box center [519, 408] width 221 height 26
click at [426, 497] on button "Add" at bounding box center [428, 510] width 38 height 26
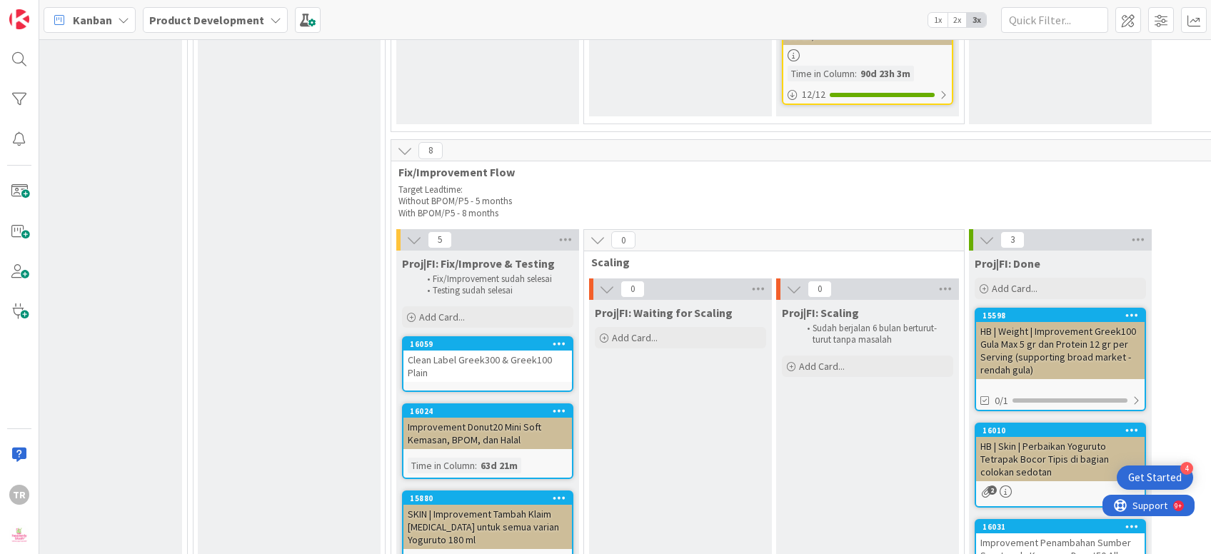
click at [484, 350] on div "Clean Label Greek300 & Greek100 Plain" at bounding box center [487, 365] width 168 height 31
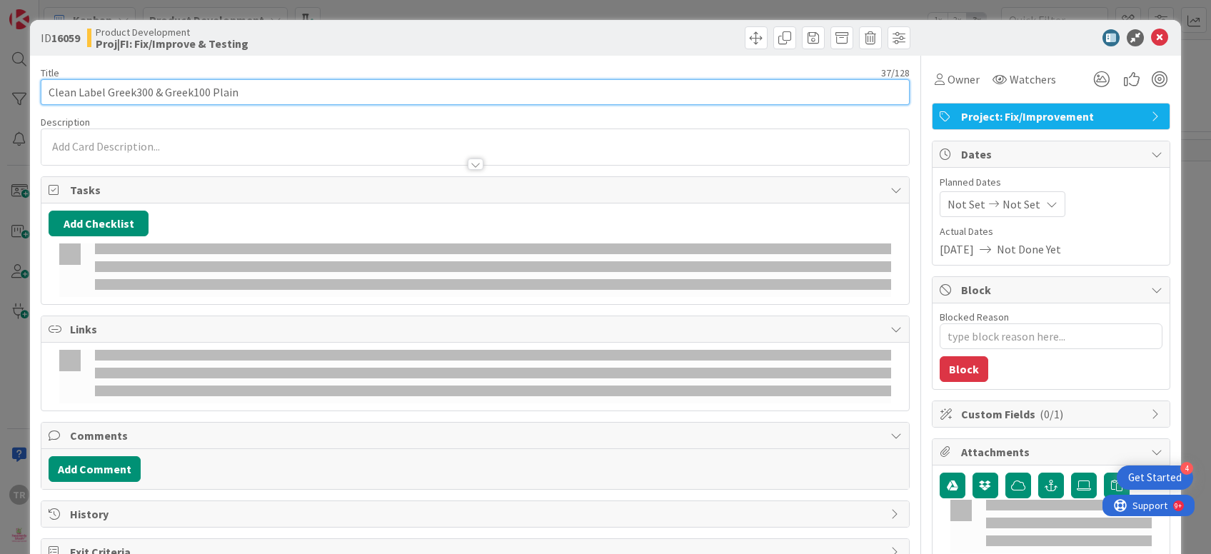
click at [206, 94] on input "Clean Label Greek300 & Greek100 Plain" at bounding box center [475, 92] width 868 height 26
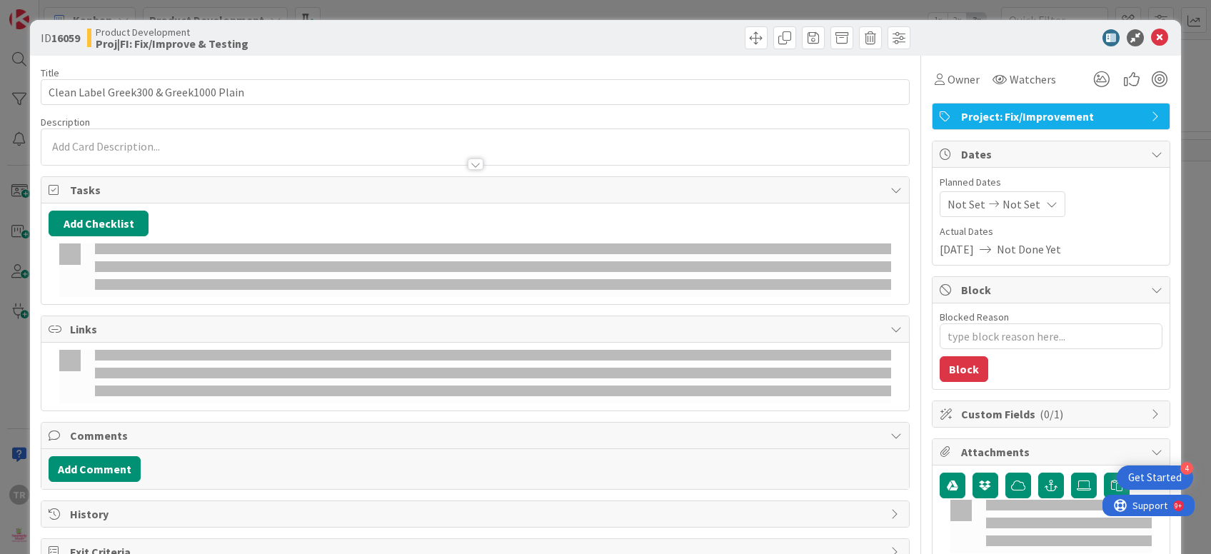
click at [11, 171] on div "ID 16059 Product Development Proj|FI: Fix/Improve & Testing Title 38 / 128 Clea…" at bounding box center [605, 277] width 1211 height 554
